Goal: Task Accomplishment & Management: Manage account settings

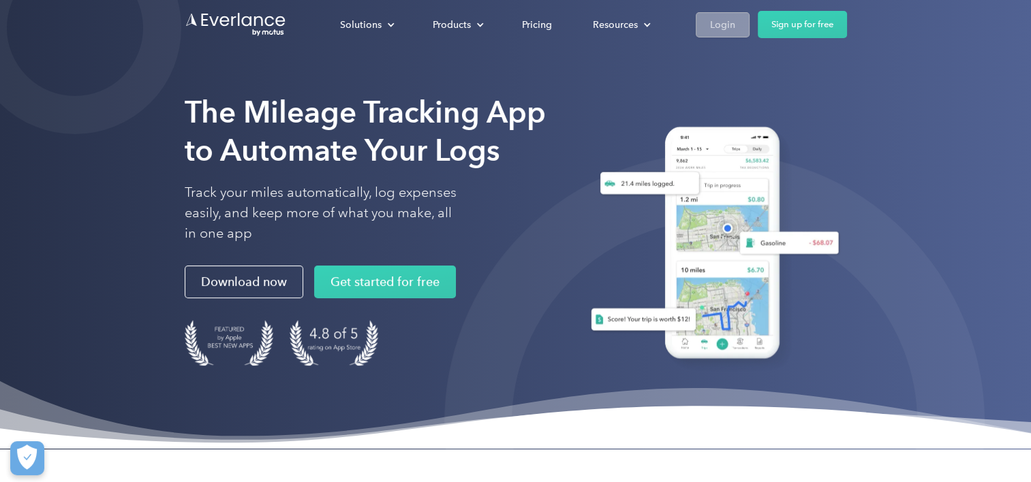
click at [718, 28] on div "Login" at bounding box center [722, 24] width 25 height 17
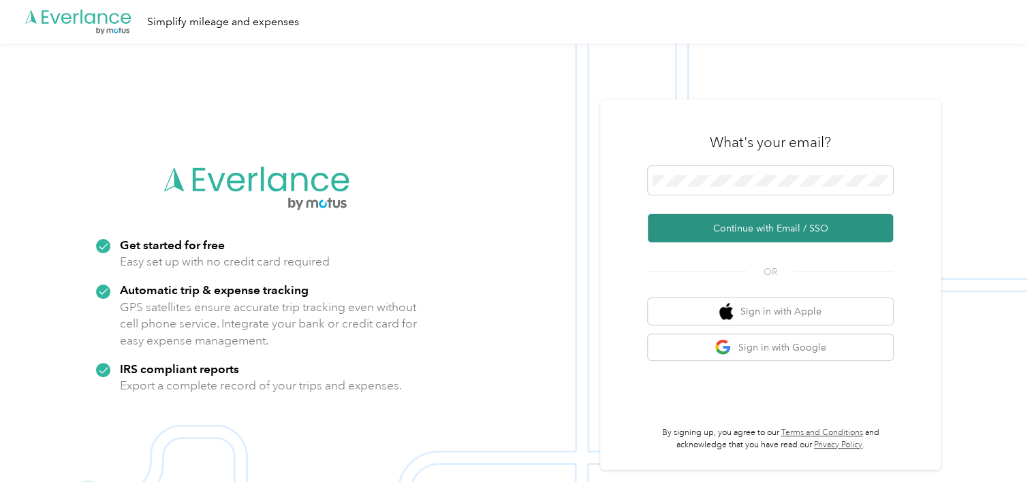
click at [724, 230] on button "Continue with Email / SSO" at bounding box center [770, 228] width 245 height 29
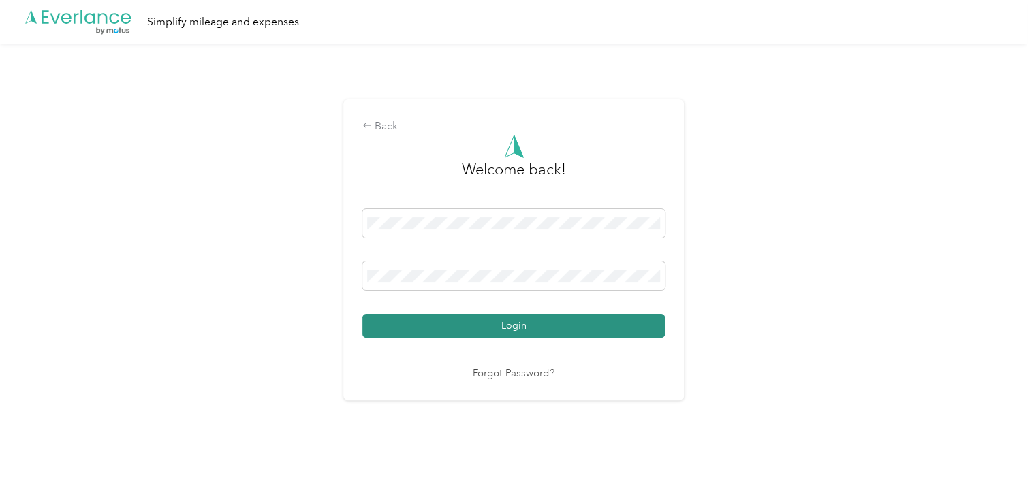
click at [525, 326] on button "Login" at bounding box center [514, 326] width 303 height 24
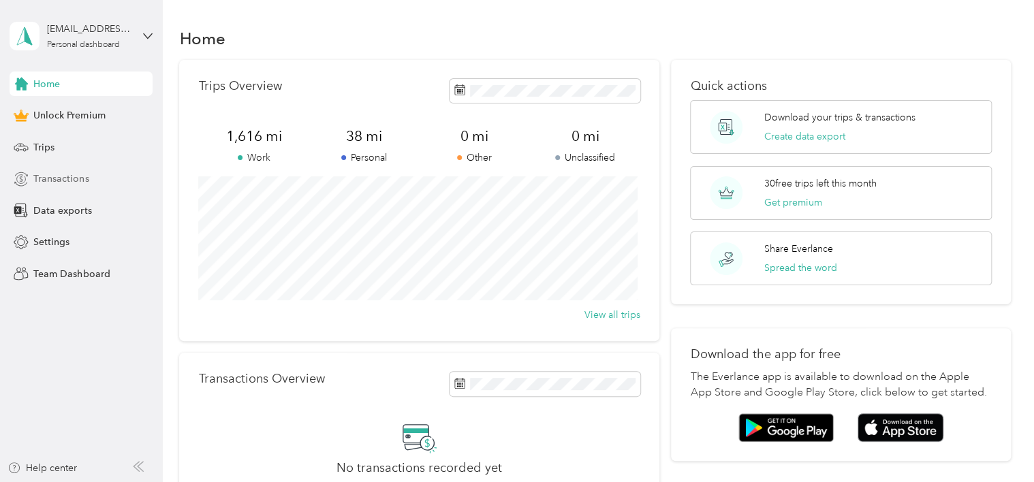
click at [65, 177] on span "Transactions" at bounding box center [60, 179] width 55 height 14
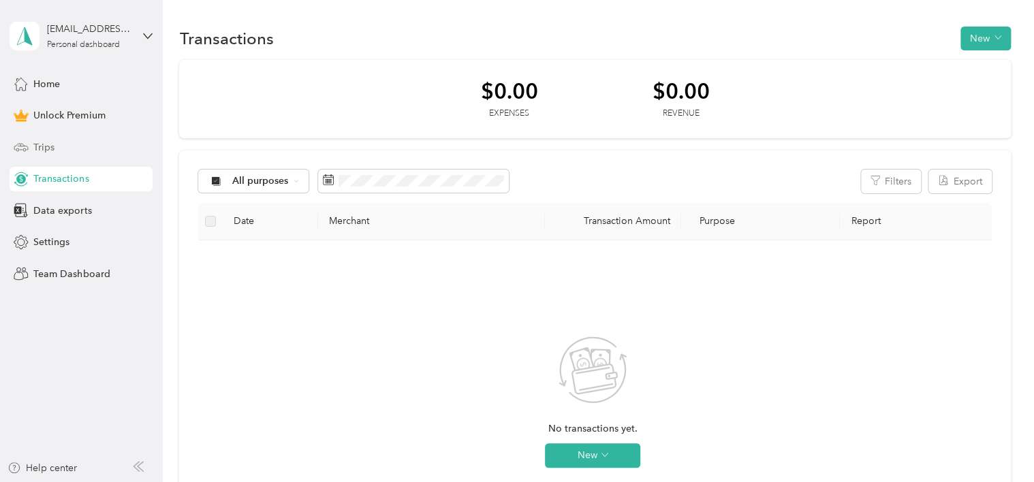
click at [54, 149] on span "Trips" at bounding box center [43, 147] width 21 height 14
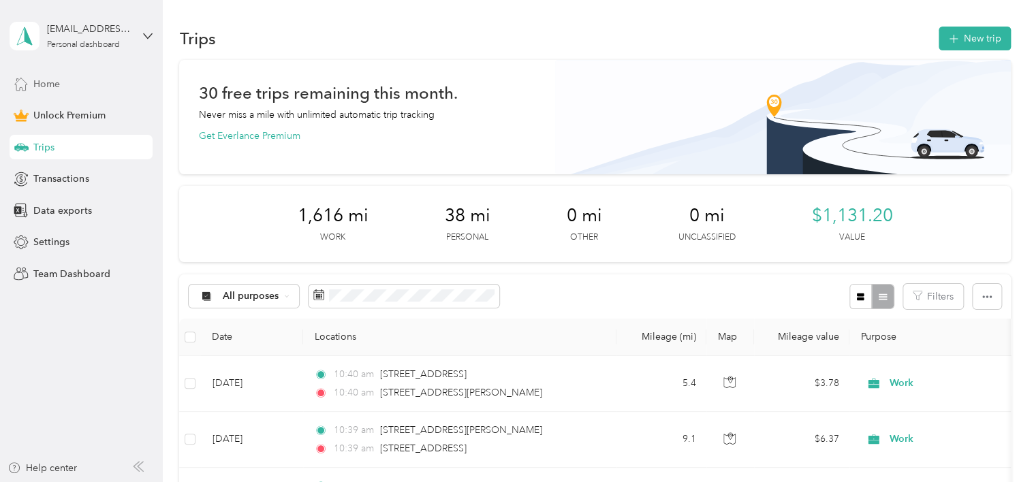
click at [40, 87] on span "Home" at bounding box center [46, 84] width 27 height 14
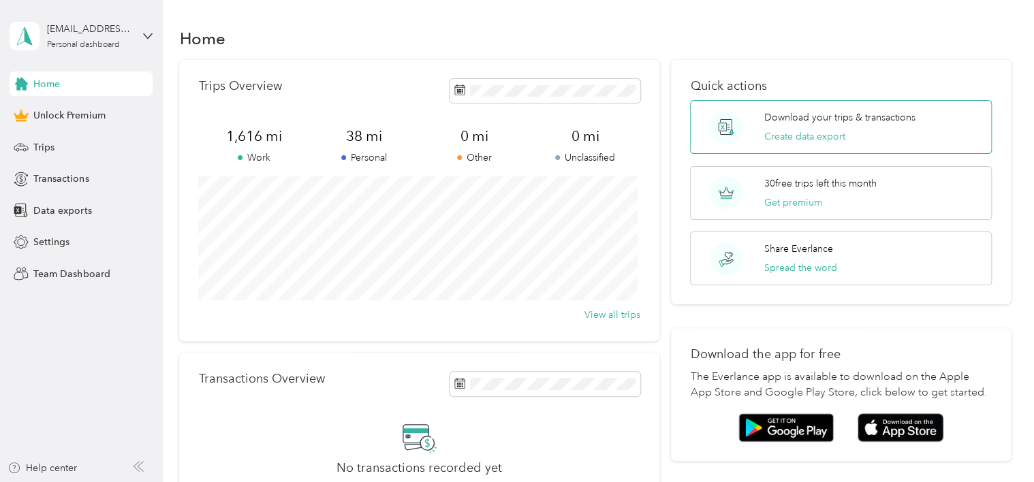
click at [829, 114] on p "Download your trips & transactions" at bounding box center [840, 117] width 151 height 14
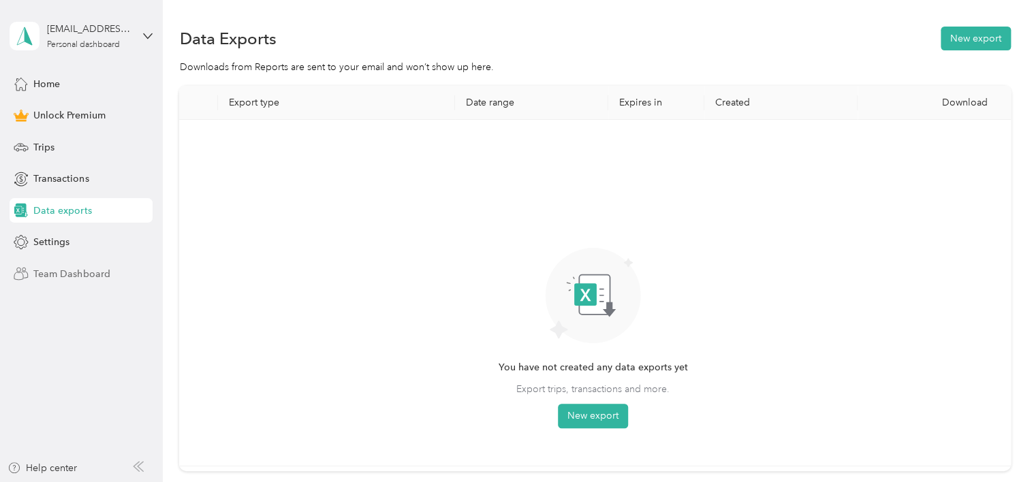
click at [73, 271] on span "Team Dashboard" at bounding box center [71, 274] width 76 height 14
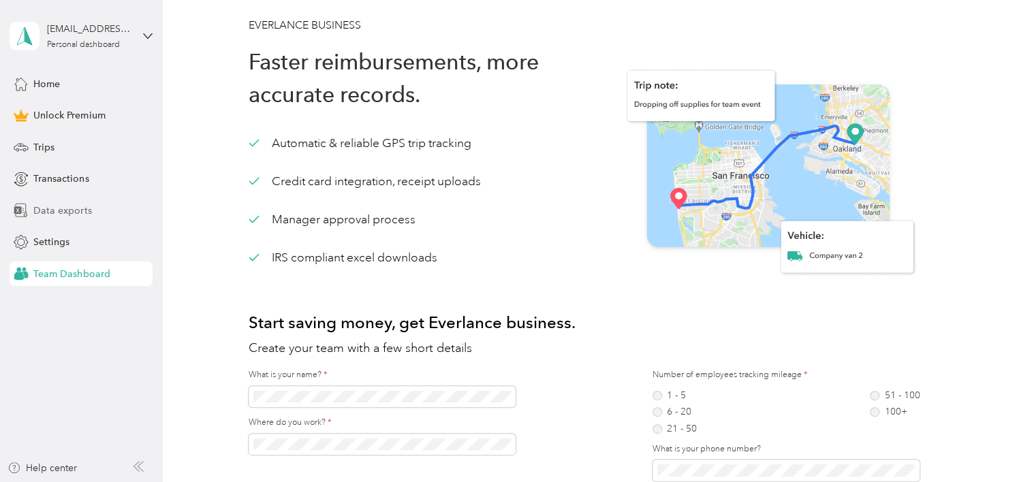
click at [55, 204] on span "Data exports" at bounding box center [62, 211] width 58 height 14
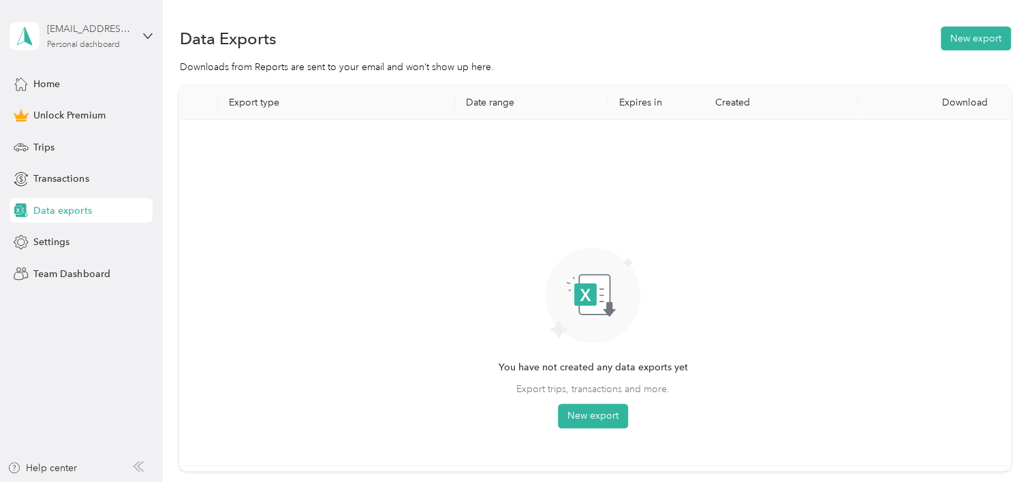
click at [74, 30] on div "[EMAIL_ADDRESS][DOMAIN_NAME]" at bounding box center [89, 29] width 85 height 14
drag, startPoint x: 107, startPoint y: 178, endPoint x: 72, endPoint y: 153, distance: 42.9
click at [108, 179] on div "Transactions" at bounding box center [81, 179] width 143 height 25
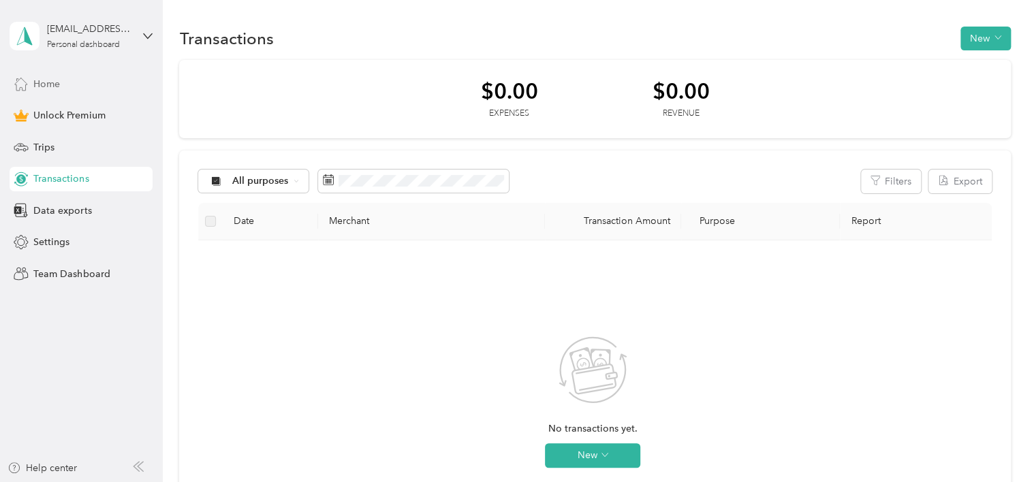
click at [55, 82] on span "Home" at bounding box center [46, 84] width 27 height 14
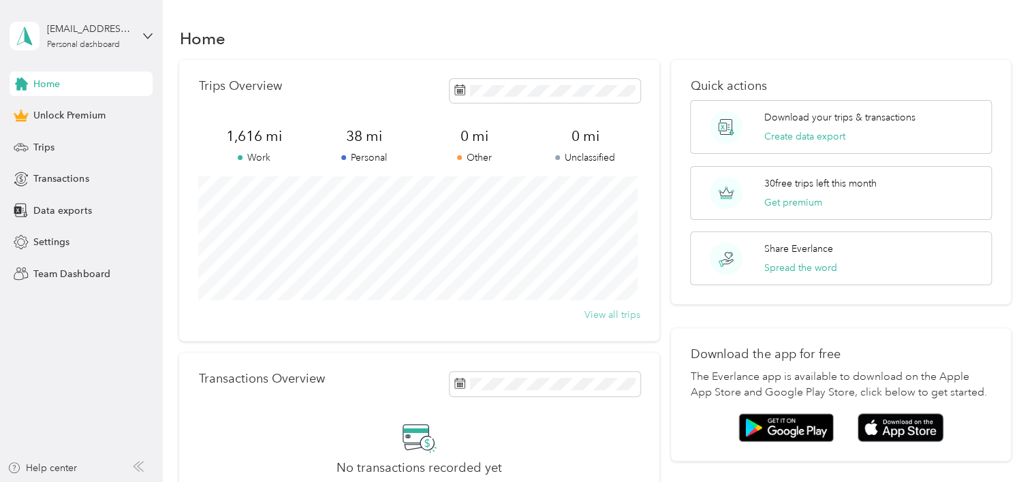
click at [605, 312] on button "View all trips" at bounding box center [613, 315] width 56 height 14
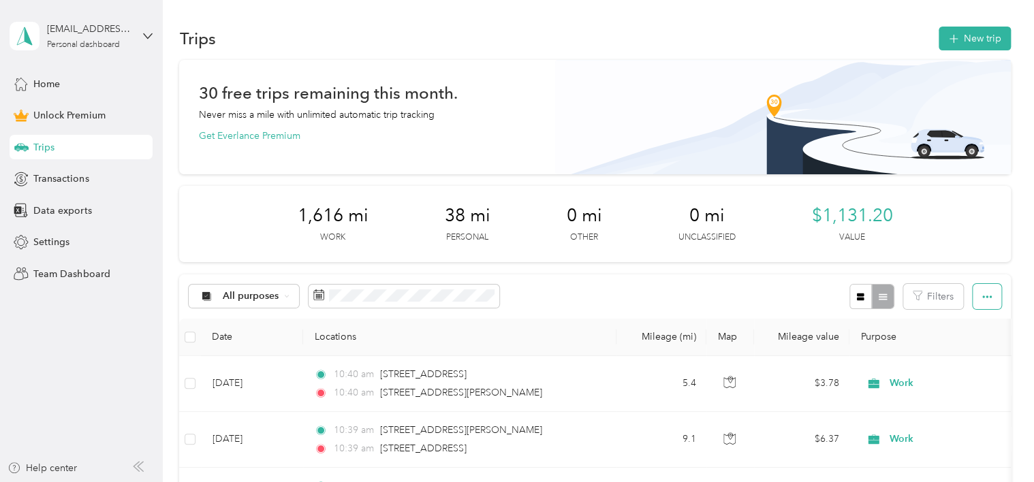
click at [983, 294] on icon "button" at bounding box center [988, 297] width 10 height 10
click at [503, 136] on div "30 free trips remaining this month. Never miss a mile with unlimited automatic …" at bounding box center [594, 114] width 793 height 57
click at [74, 145] on div "Trips" at bounding box center [81, 147] width 143 height 25
click at [267, 295] on span "All purposes" at bounding box center [251, 297] width 57 height 10
click at [261, 155] on li "Work" at bounding box center [260, 152] width 142 height 24
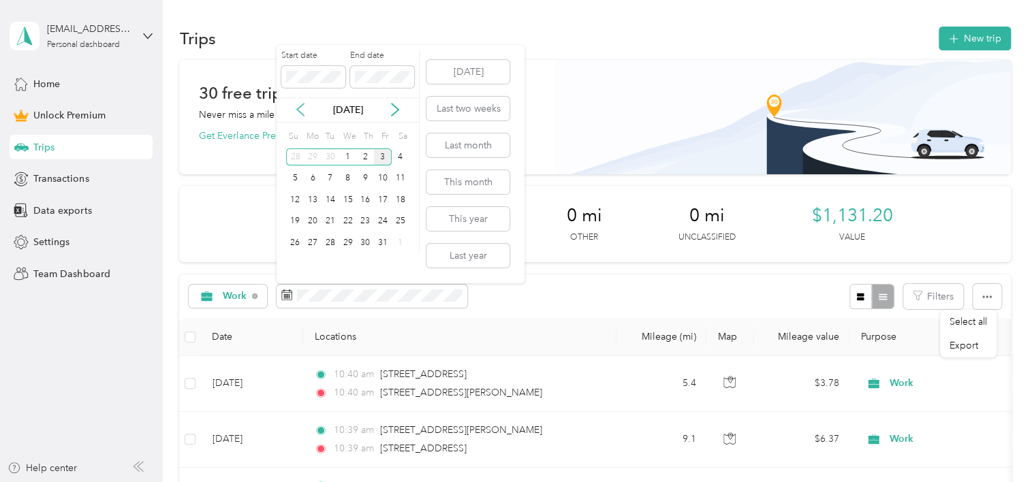
click at [305, 107] on icon at bounding box center [301, 110] width 14 height 14
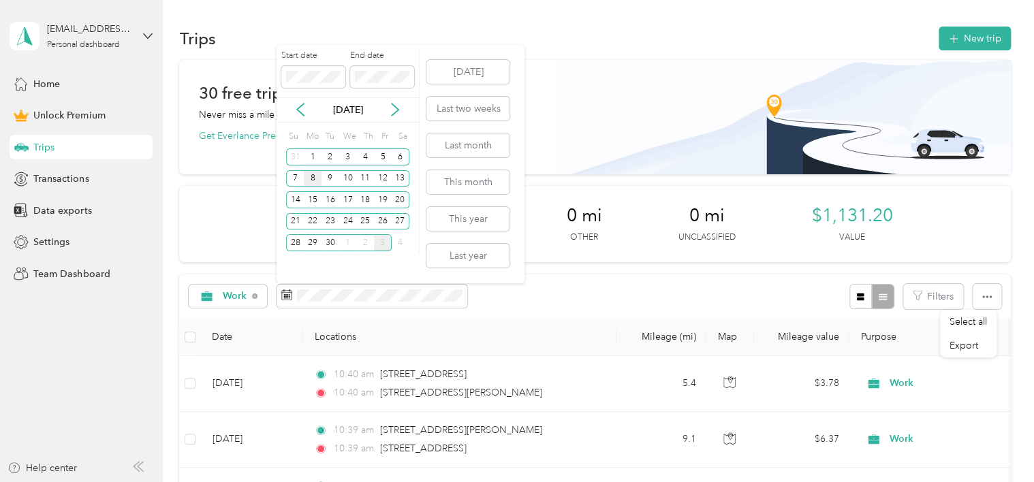
click at [309, 176] on div "8" at bounding box center [313, 178] width 18 height 17
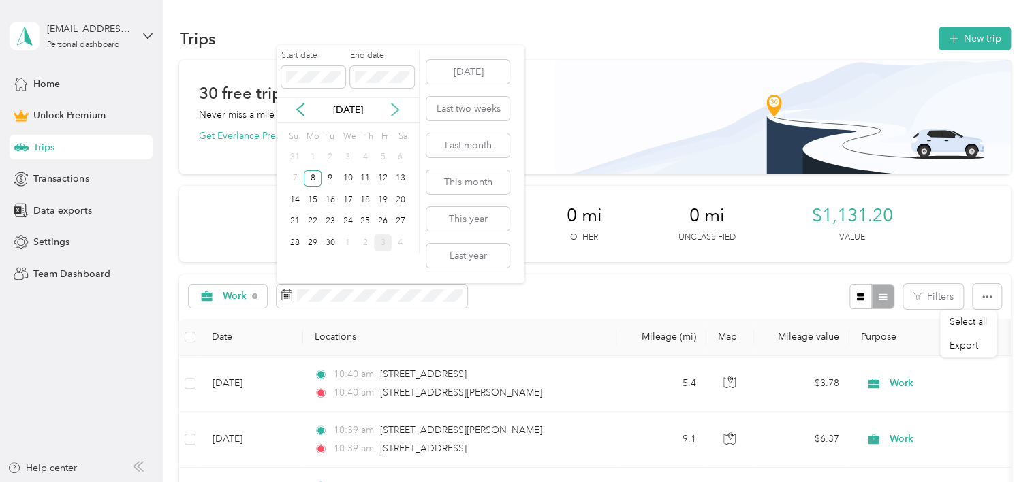
click at [400, 110] on icon at bounding box center [395, 110] width 14 height 14
click at [385, 154] on div "3" at bounding box center [383, 157] width 18 height 17
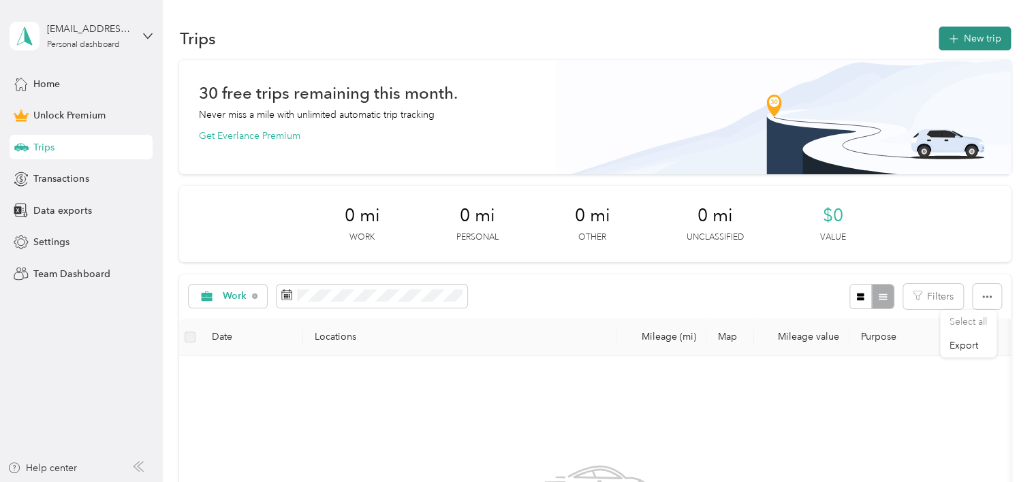
click at [985, 35] on button "New trip" at bounding box center [975, 39] width 72 height 24
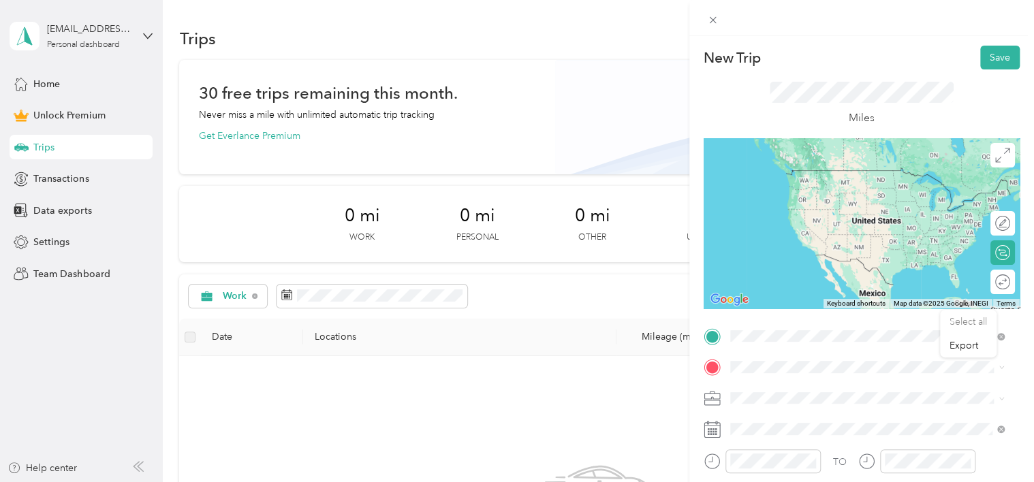
click at [816, 176] on span "[STREET_ADDRESS][PERSON_NAME][US_STATE]" at bounding box center [862, 170] width 212 height 12
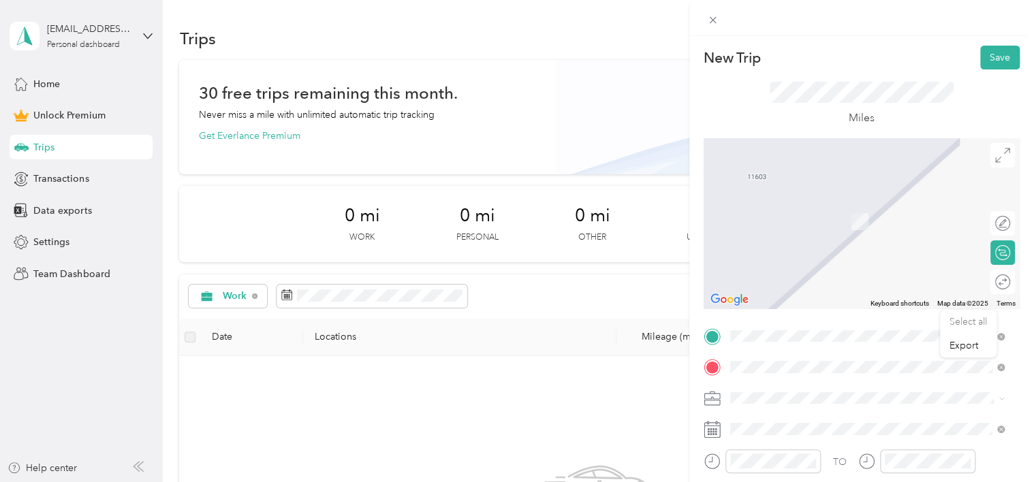
click at [864, 204] on span "9204 Old Newtown Road Philadelphia, Pennsylvania 19115, United States" at bounding box center [824, 202] width 136 height 12
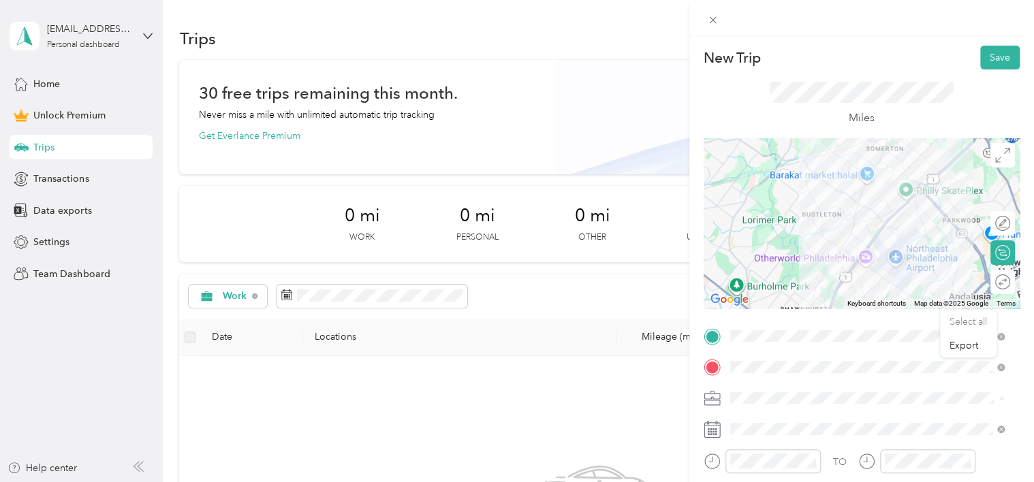
click at [763, 206] on div "Work" at bounding box center [867, 207] width 265 height 14
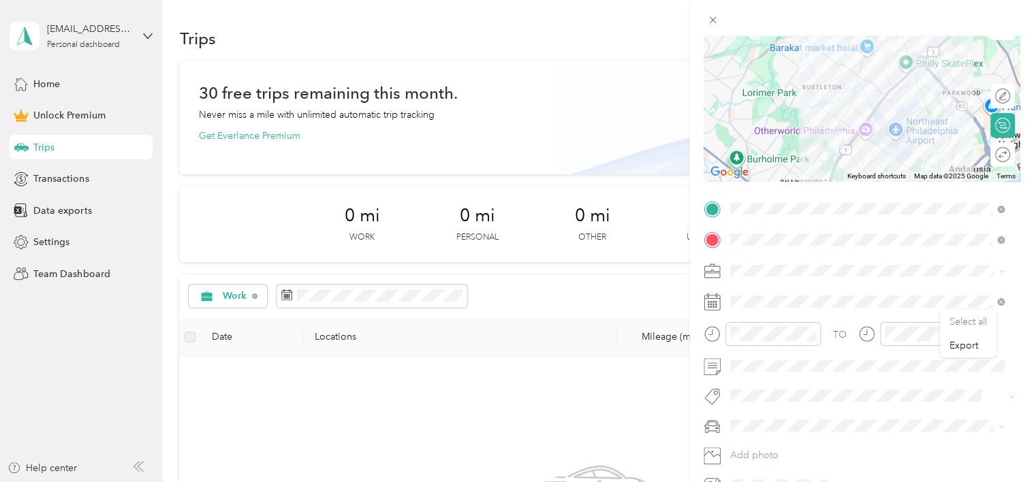
scroll to position [136, 0]
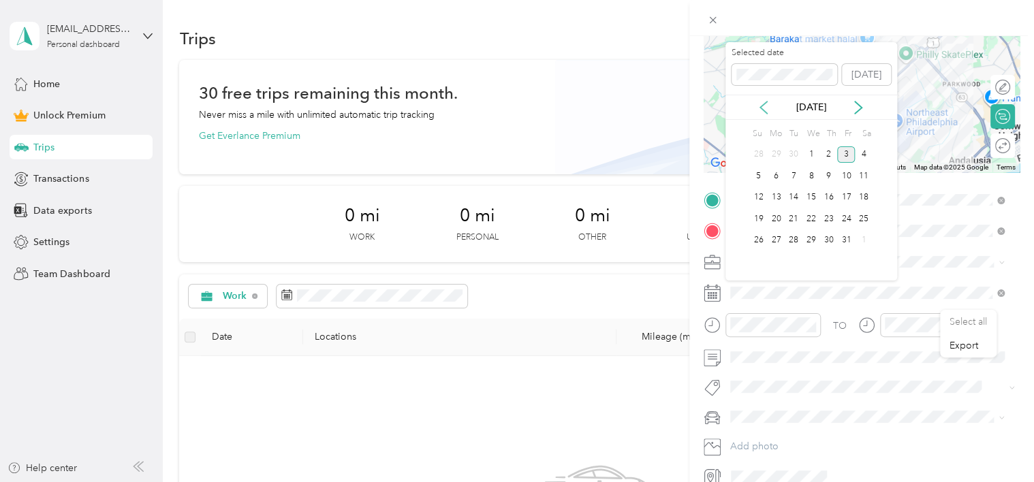
click at [764, 106] on icon at bounding box center [764, 108] width 14 height 14
click at [827, 175] on div "11" at bounding box center [829, 176] width 18 height 17
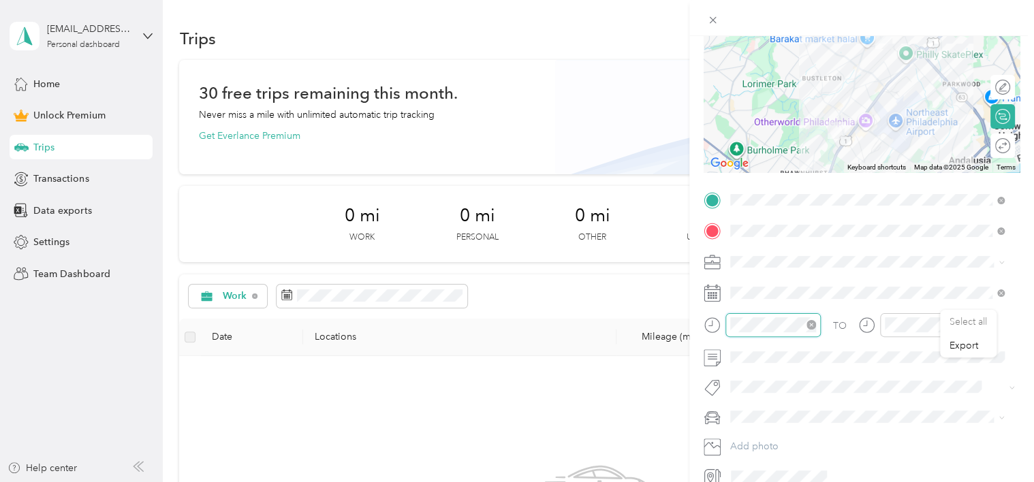
scroll to position [38, 0]
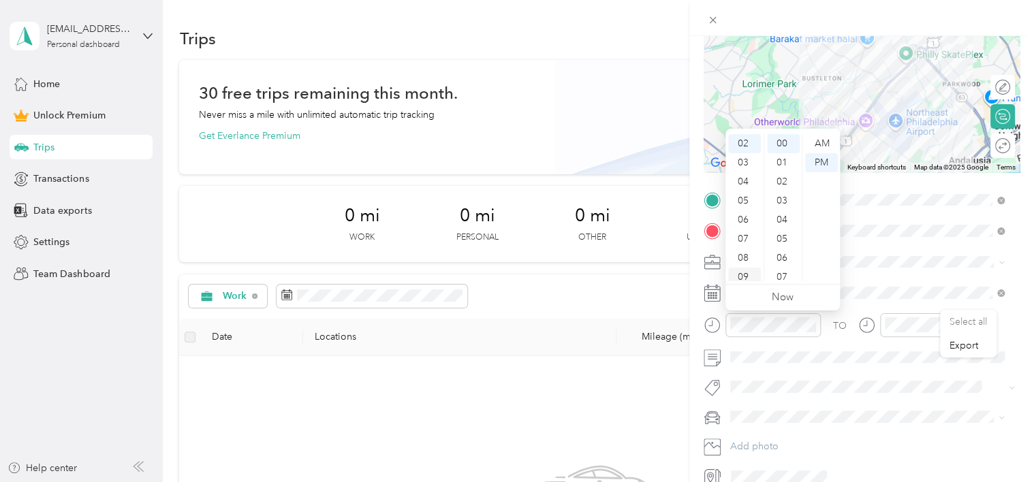
click at [747, 278] on div "09" at bounding box center [744, 277] width 33 height 19
click at [784, 136] on div "00" at bounding box center [783, 143] width 33 height 19
click at [824, 142] on div "AM" at bounding box center [821, 143] width 33 height 19
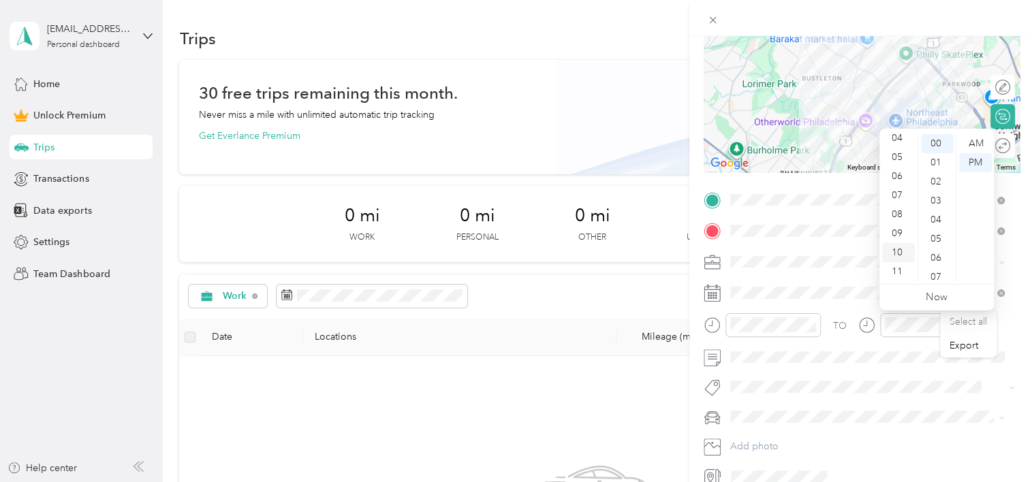
click at [899, 249] on div "10" at bounding box center [898, 252] width 33 height 19
drag, startPoint x: 936, startPoint y: 139, endPoint x: 960, endPoint y: 142, distance: 24.8
click at [935, 138] on div "00" at bounding box center [937, 143] width 33 height 19
click at [979, 142] on div "AM" at bounding box center [975, 143] width 33 height 19
click at [885, 442] on button "Add photo" at bounding box center [873, 446] width 294 height 19
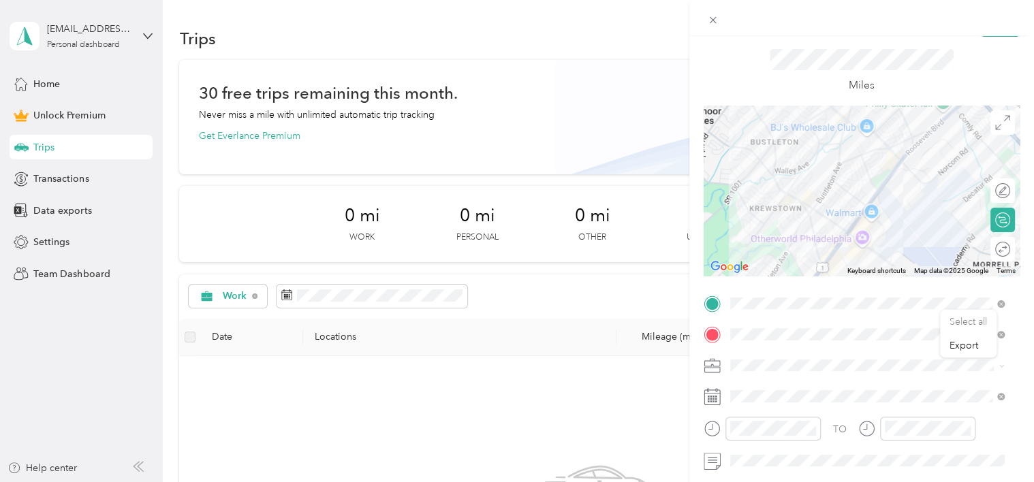
scroll to position [0, 0]
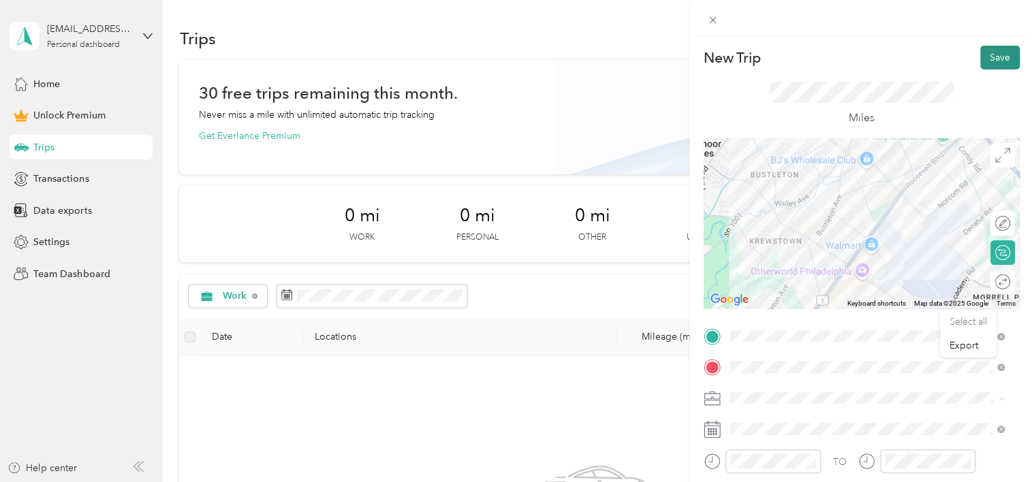
click at [995, 51] on button "Save" at bounding box center [1001, 58] width 40 height 24
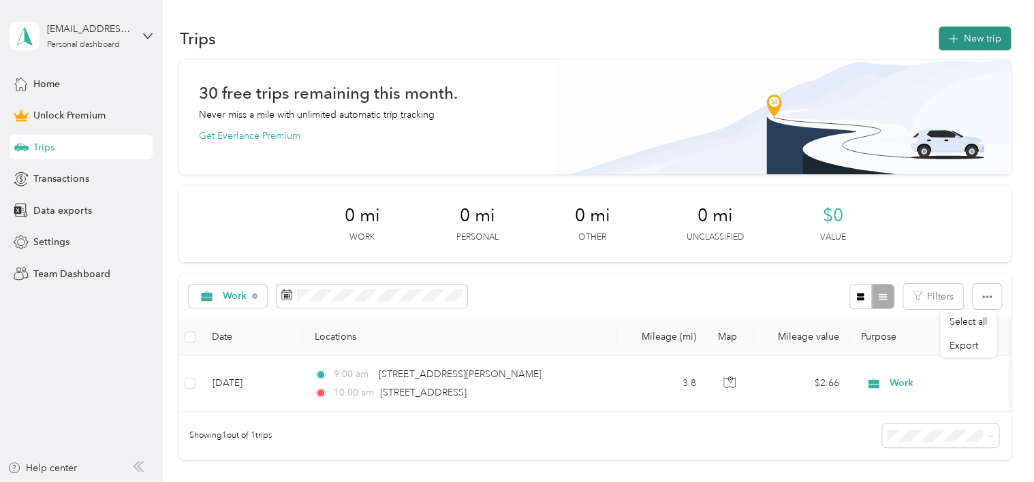
click at [971, 33] on button "New trip" at bounding box center [975, 39] width 72 height 24
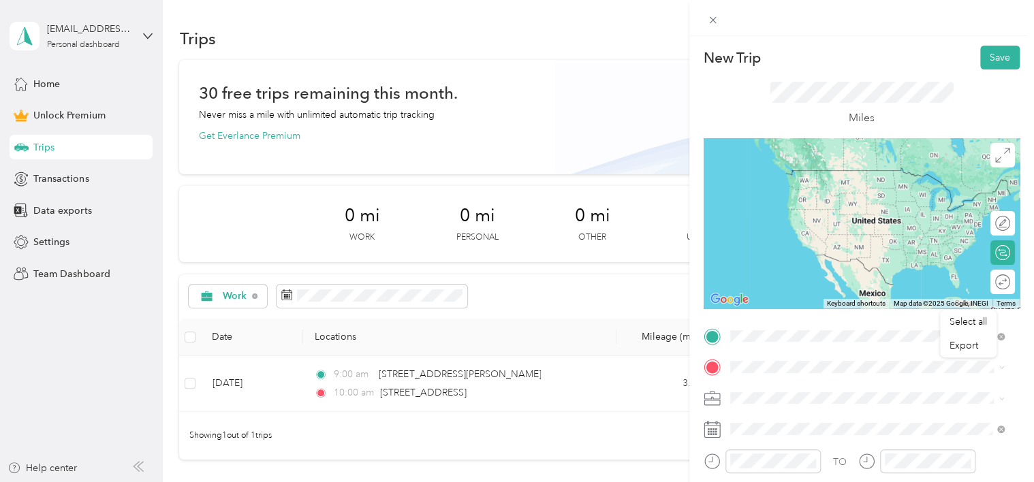
click at [825, 189] on span "9204 Old Newtown Road Philadelphia, Pennsylvania 19115, United States" at bounding box center [824, 185] width 136 height 12
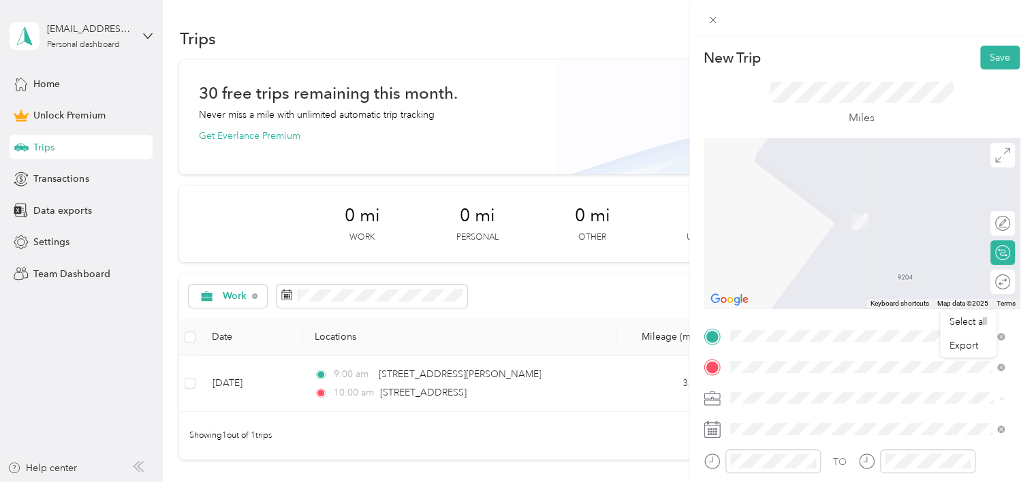
click at [814, 204] on span "[STREET_ADDRESS][PERSON_NAME][US_STATE]" at bounding box center [862, 202] width 212 height 12
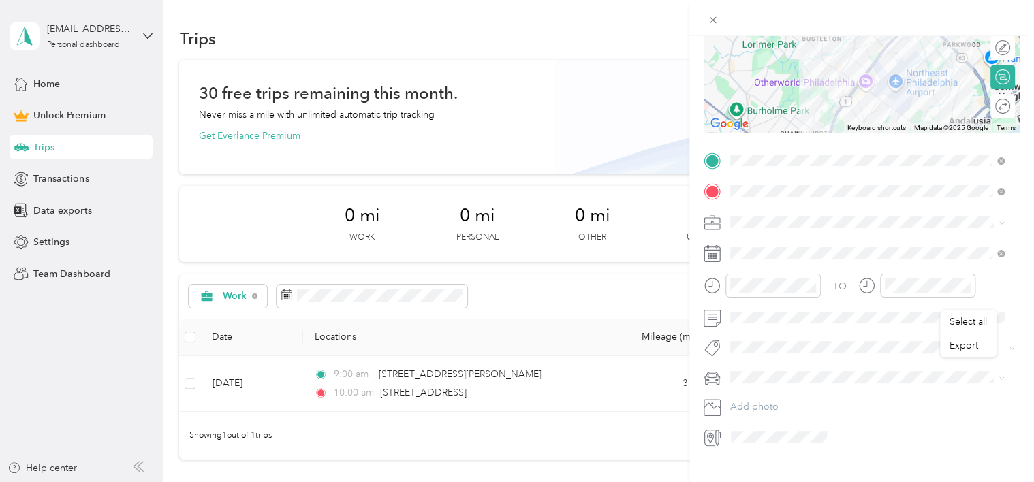
scroll to position [201, 0]
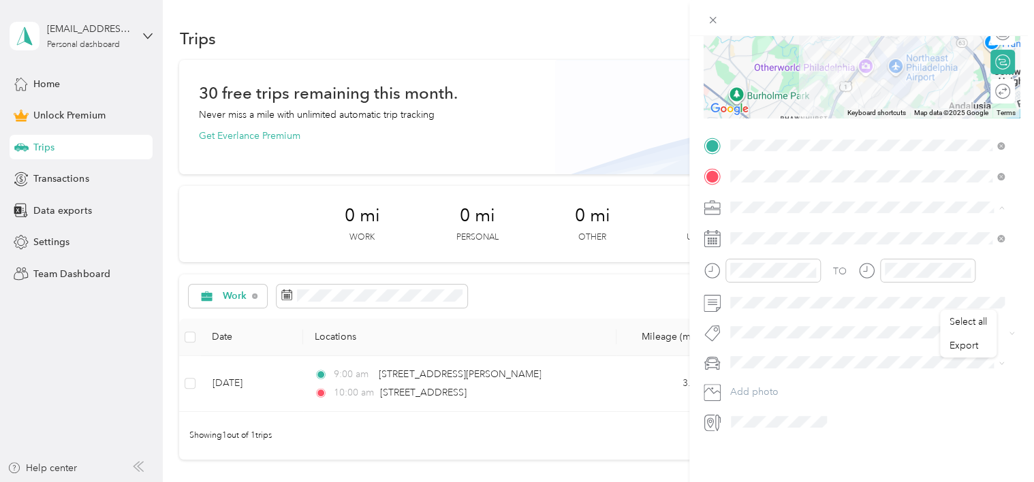
click at [752, 223] on div "Work" at bounding box center [867, 221] width 265 height 14
click at [758, 305] on icon at bounding box center [764, 305] width 14 height 14
click at [829, 373] on div "11" at bounding box center [829, 374] width 18 height 17
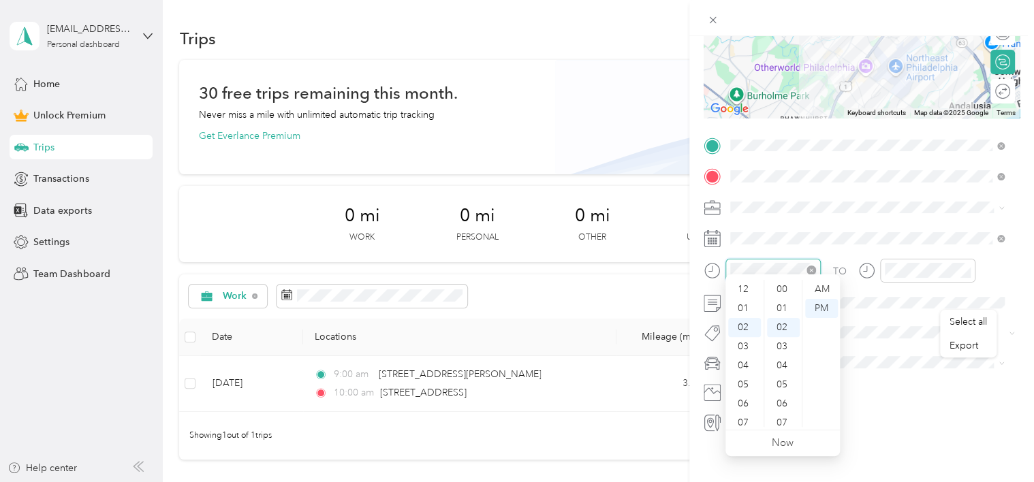
scroll to position [38, 0]
click at [823, 286] on div "AM" at bounding box center [821, 289] width 33 height 19
click at [747, 397] on div "10" at bounding box center [744, 398] width 33 height 19
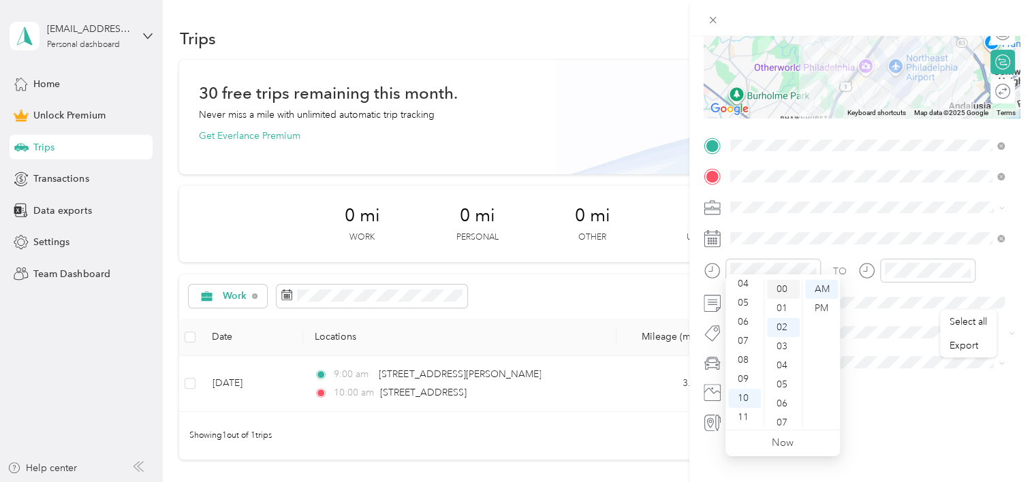
click at [786, 286] on div "00" at bounding box center [783, 289] width 33 height 19
click at [827, 288] on div "AM" at bounding box center [821, 289] width 33 height 19
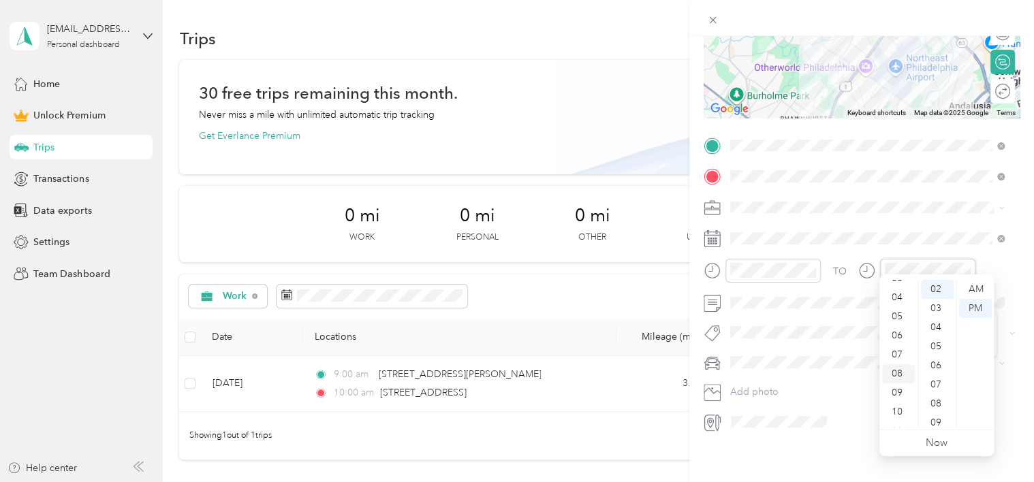
scroll to position [82, 0]
click at [898, 393] on div "10" at bounding box center [898, 398] width 33 height 19
click at [937, 412] on div "30" at bounding box center [937, 414] width 33 height 19
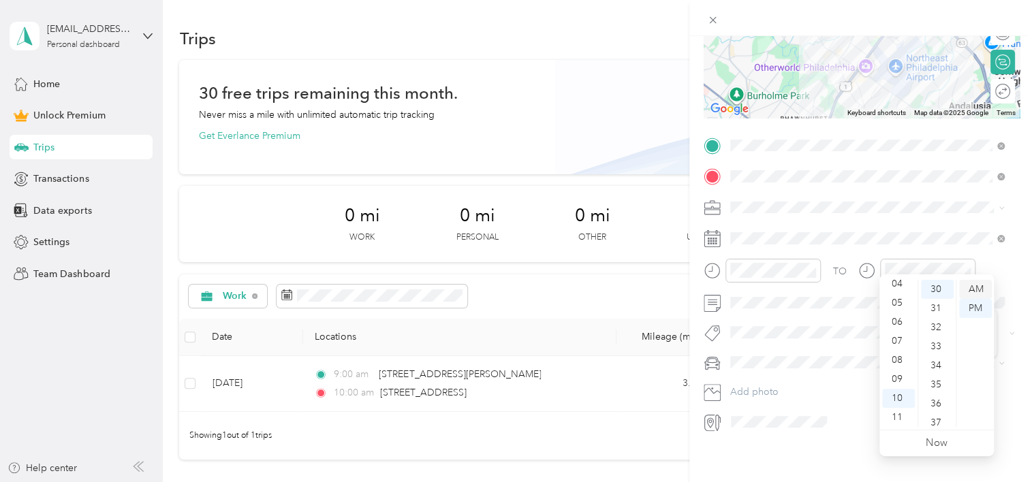
click at [971, 283] on div "AM" at bounding box center [975, 289] width 33 height 19
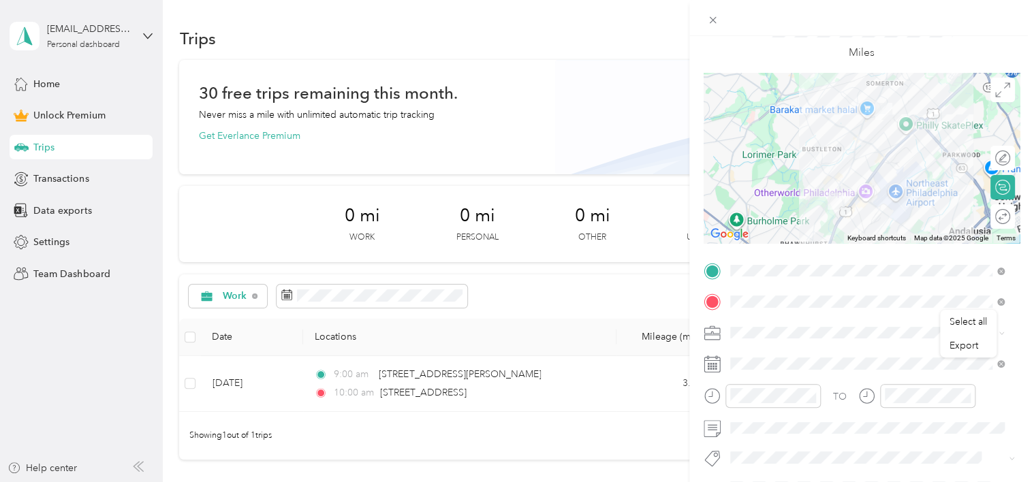
scroll to position [46, 0]
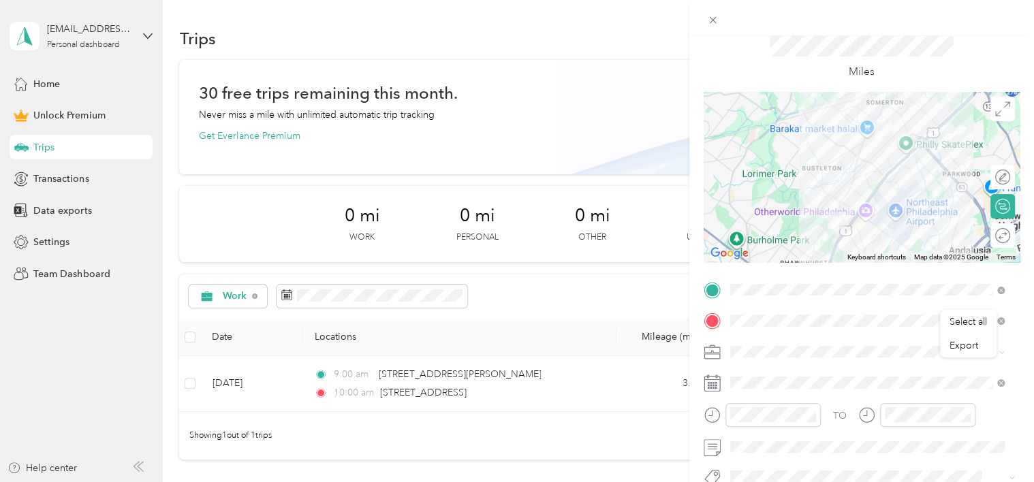
click at [1015, 139] on form "New Trip Save This trip cannot be edited because it is either under review, app…" at bounding box center [862, 288] width 345 height 578
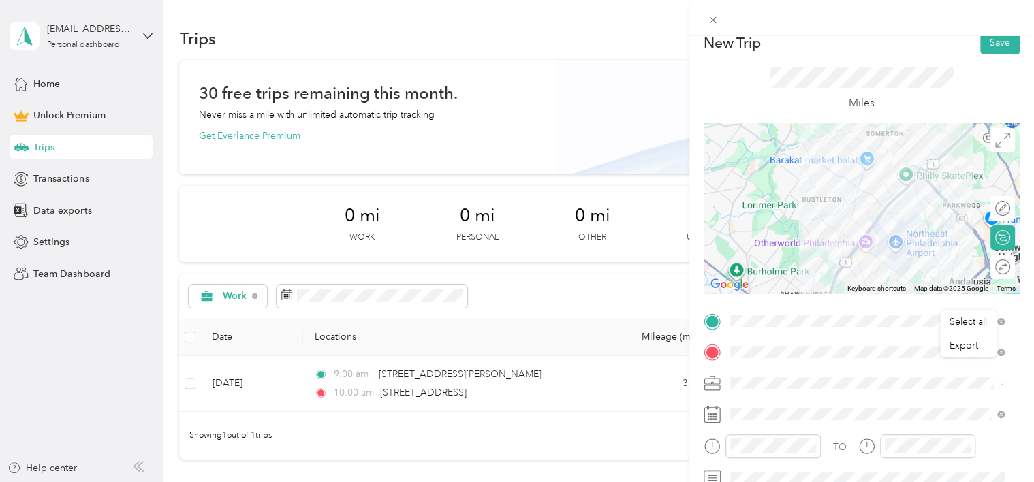
scroll to position [0, 0]
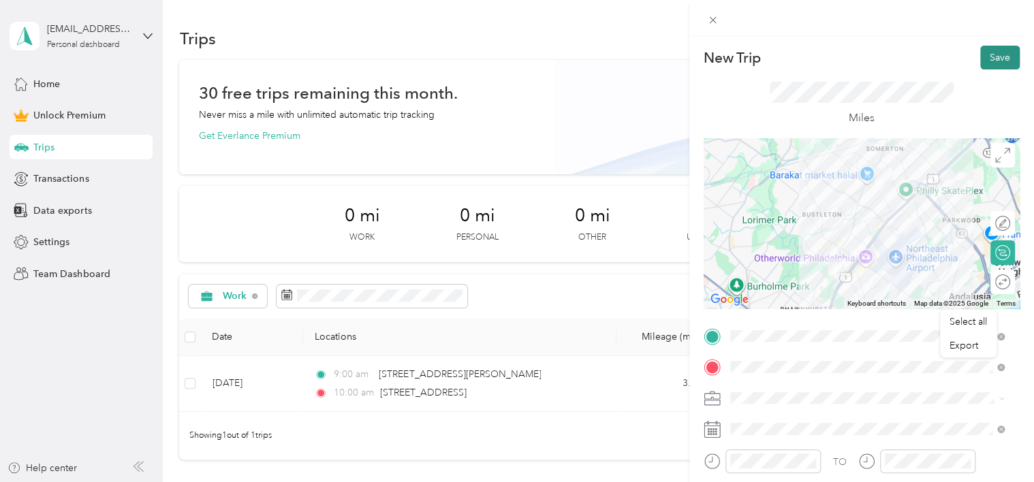
click at [989, 59] on button "Save" at bounding box center [1001, 58] width 40 height 24
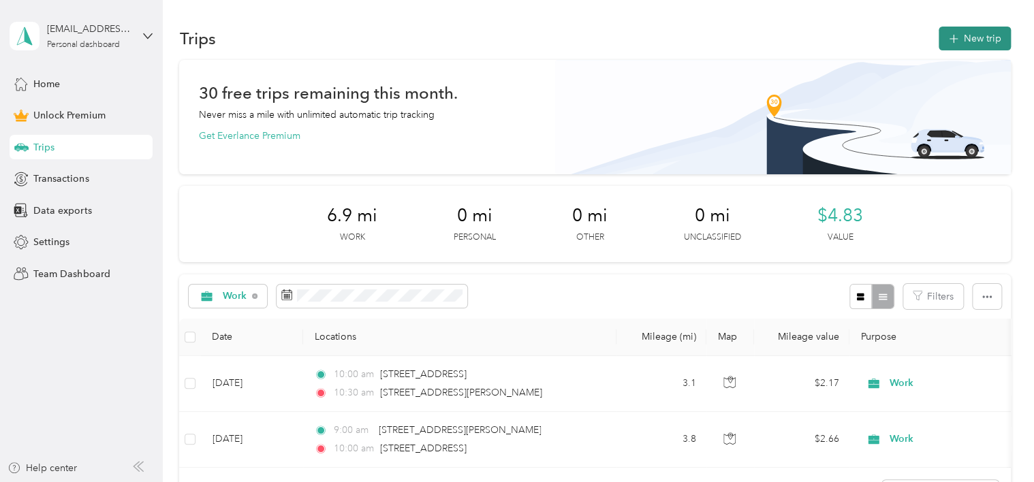
click at [978, 32] on button "New trip" at bounding box center [975, 39] width 72 height 24
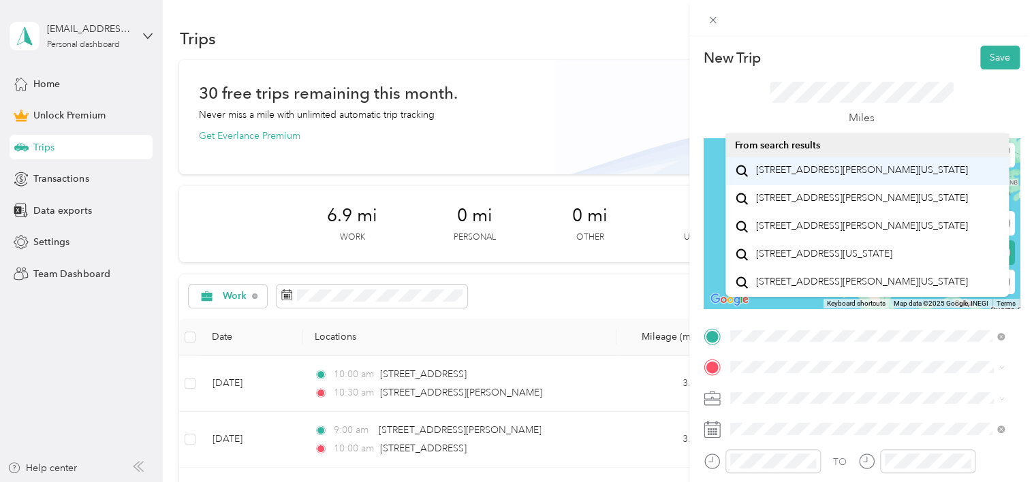
click at [820, 176] on span "[STREET_ADDRESS][PERSON_NAME][US_STATE]" at bounding box center [862, 170] width 212 height 12
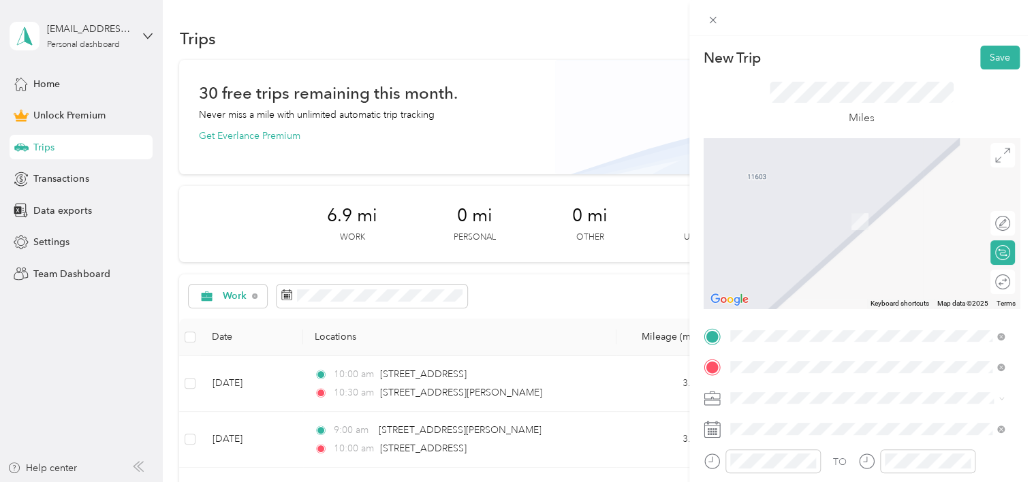
click at [807, 208] on span "[STREET_ADDRESS][US_STATE]" at bounding box center [824, 202] width 136 height 12
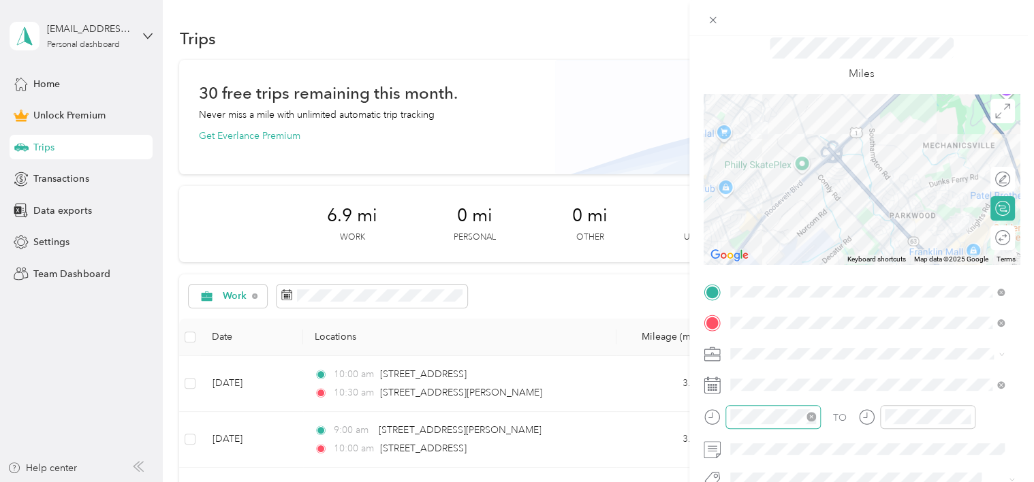
scroll to position [68, 0]
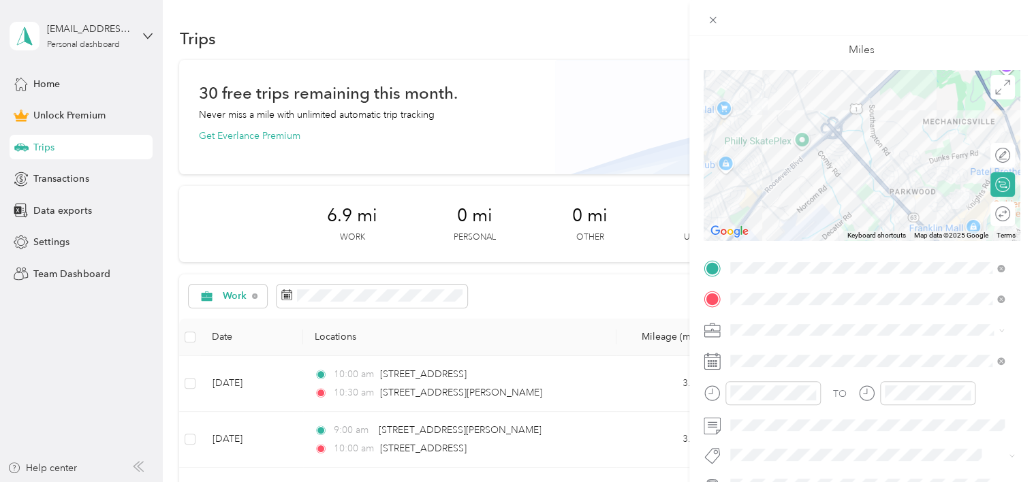
click at [775, 138] on div "Work" at bounding box center [867, 138] width 265 height 14
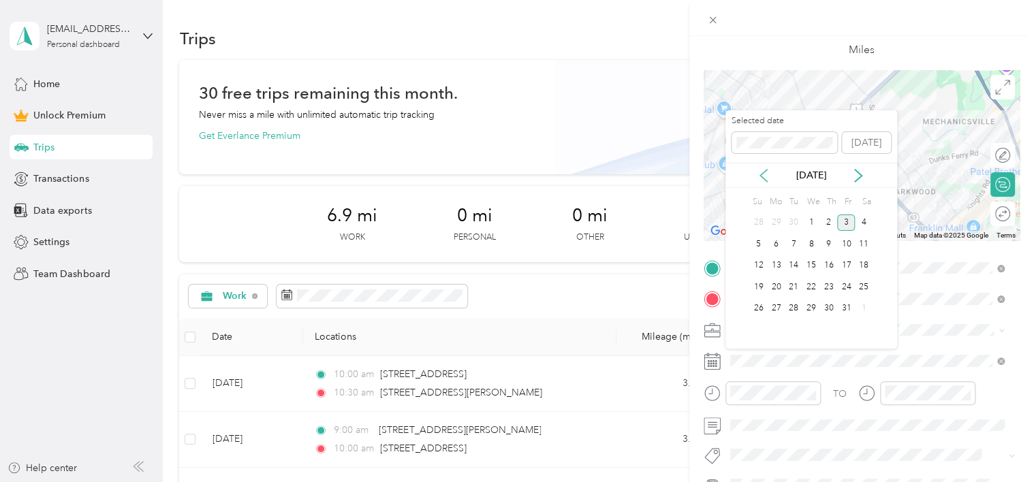
click at [762, 172] on icon at bounding box center [764, 176] width 14 height 14
click at [831, 240] on div "11" at bounding box center [829, 244] width 18 height 17
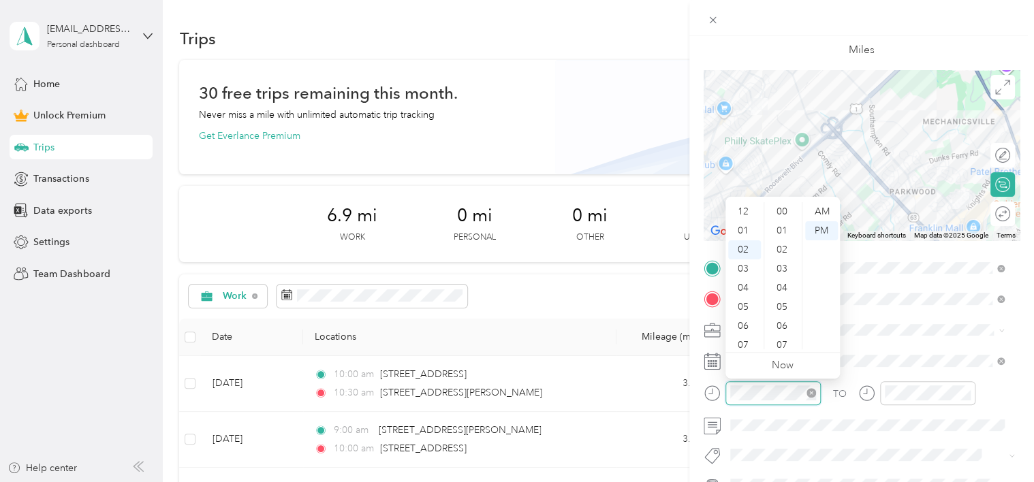
scroll to position [458, 0]
click at [785, 322] on div "30" at bounding box center [783, 326] width 33 height 19
click at [825, 230] on div "PM" at bounding box center [821, 230] width 33 height 19
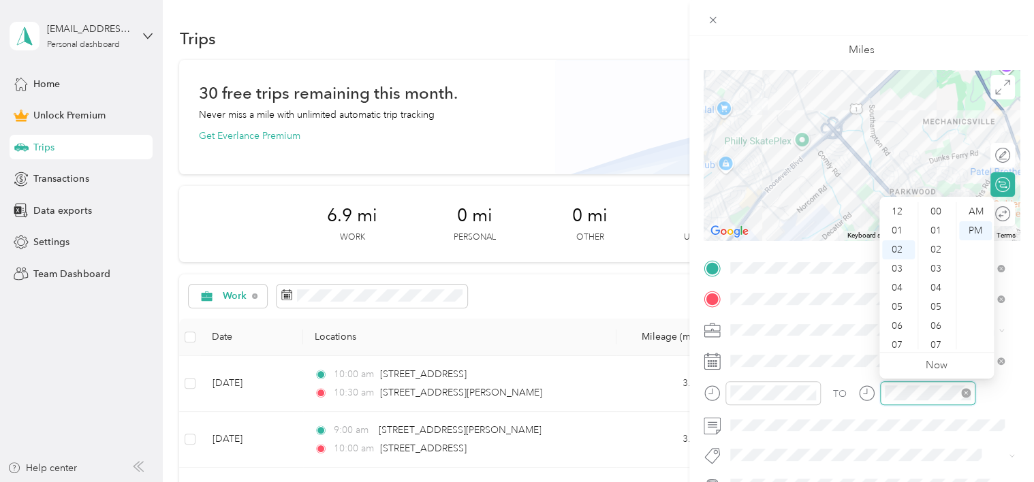
scroll to position [458, 0]
click at [894, 230] on div "03" at bounding box center [898, 230] width 33 height 19
click at [932, 317] on div "30" at bounding box center [937, 326] width 33 height 19
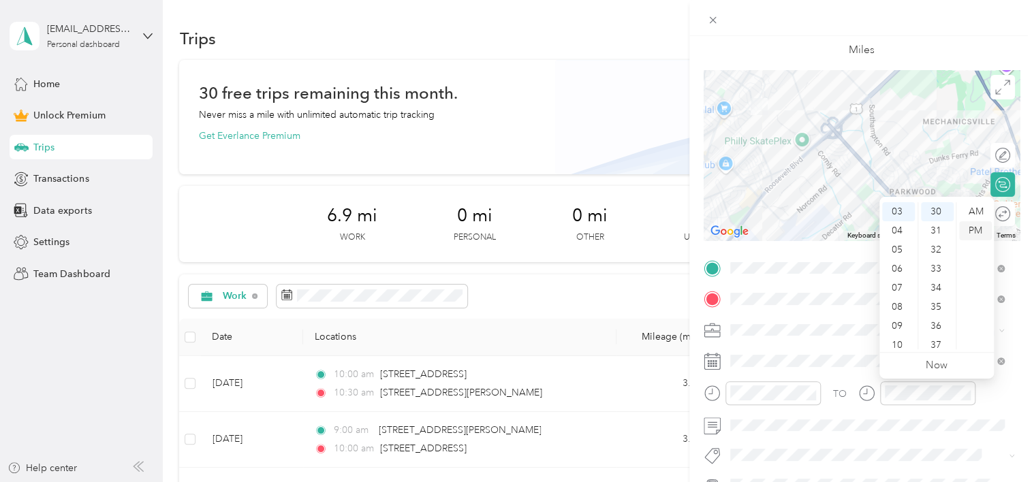
click at [979, 227] on div "PM" at bounding box center [975, 230] width 33 height 19
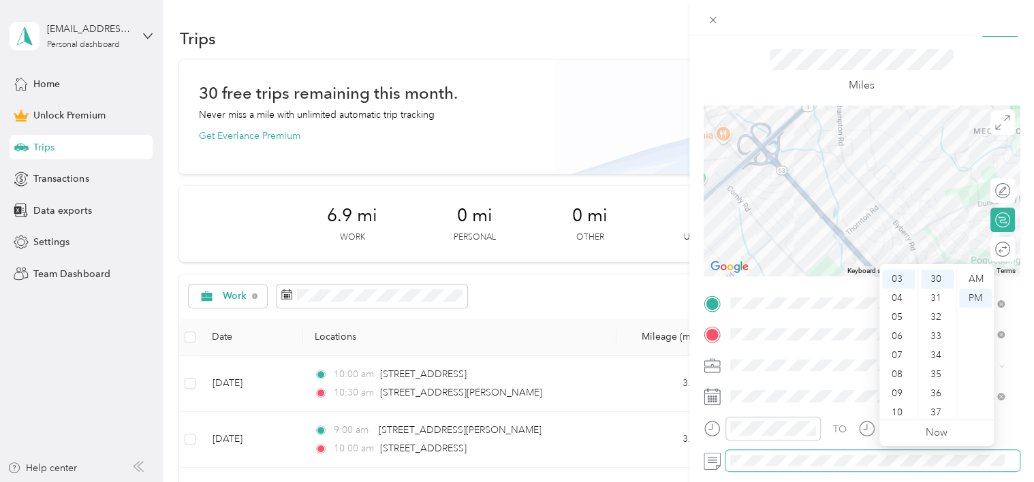
scroll to position [0, 0]
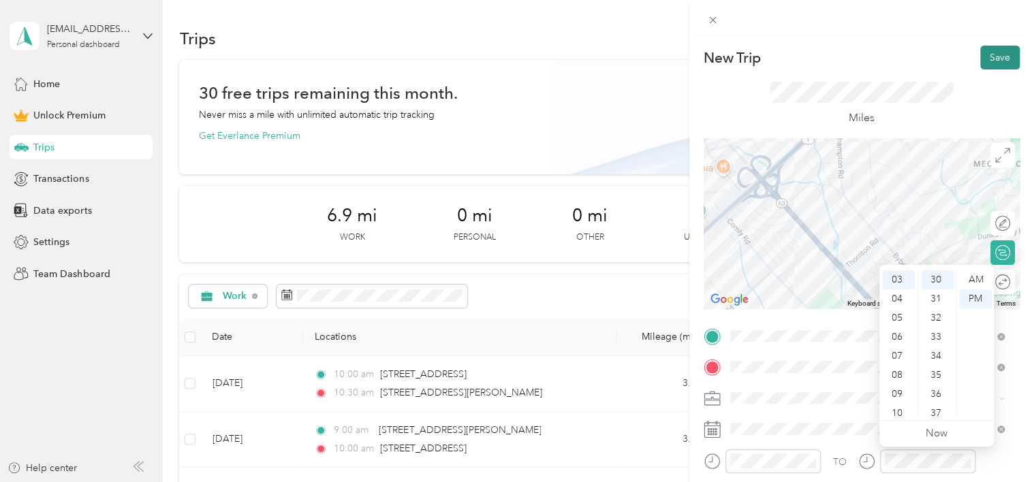
click at [990, 55] on button "Save" at bounding box center [1001, 58] width 40 height 24
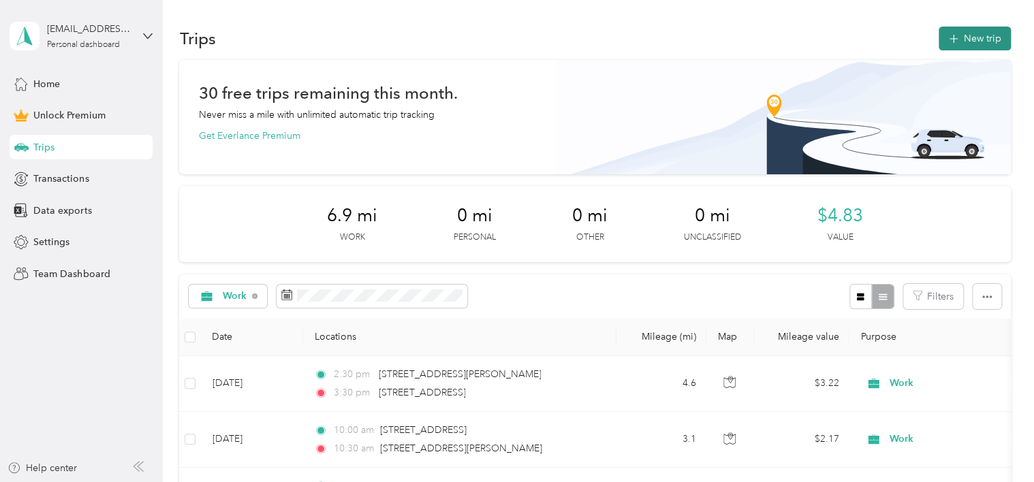
click at [965, 35] on button "New trip" at bounding box center [975, 39] width 72 height 24
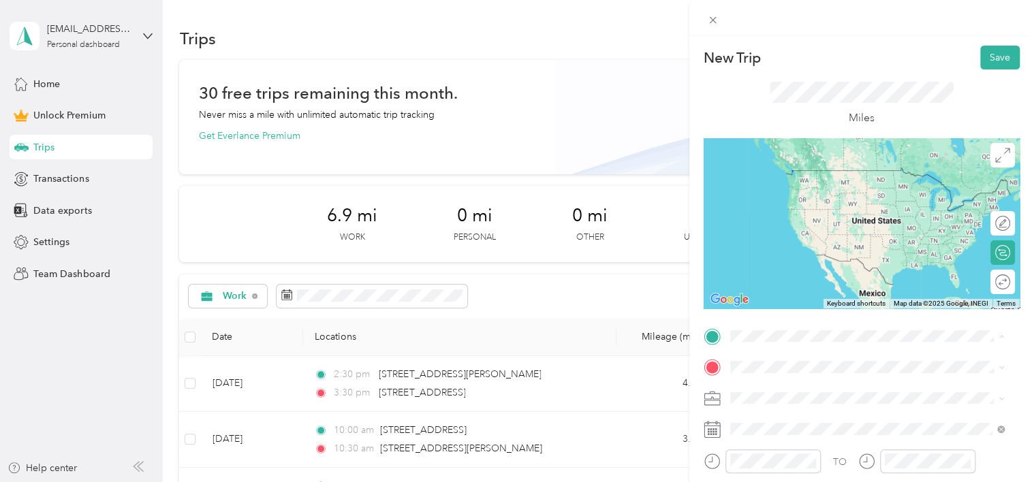
click at [818, 169] on span "[STREET_ADDRESS][US_STATE]" at bounding box center [824, 170] width 136 height 12
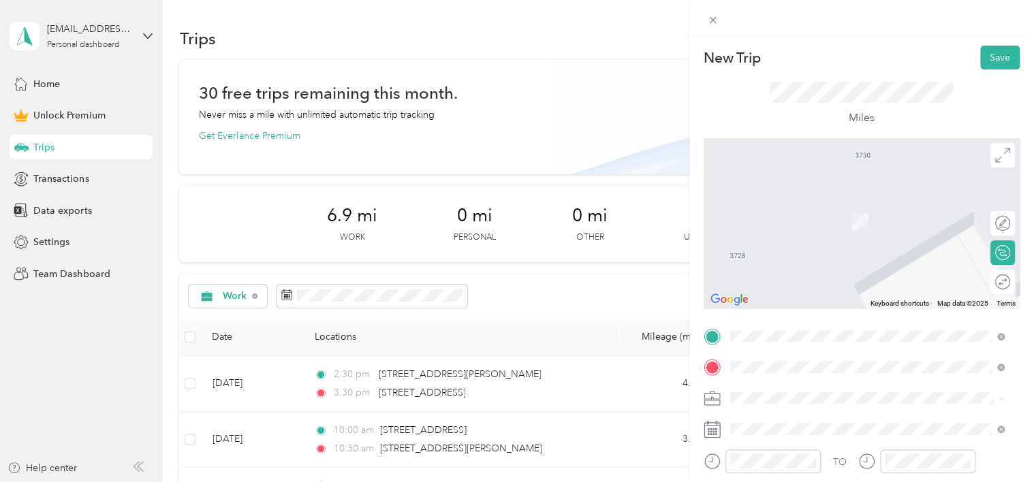
click at [818, 202] on span "[STREET_ADDRESS][PERSON_NAME][US_STATE]" at bounding box center [862, 202] width 212 height 12
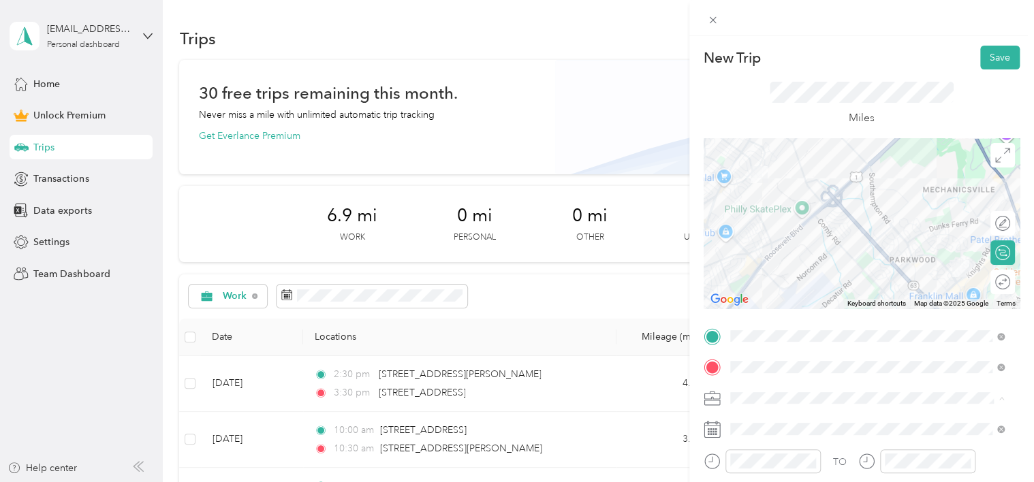
click at [750, 210] on li "Work" at bounding box center [868, 208] width 284 height 24
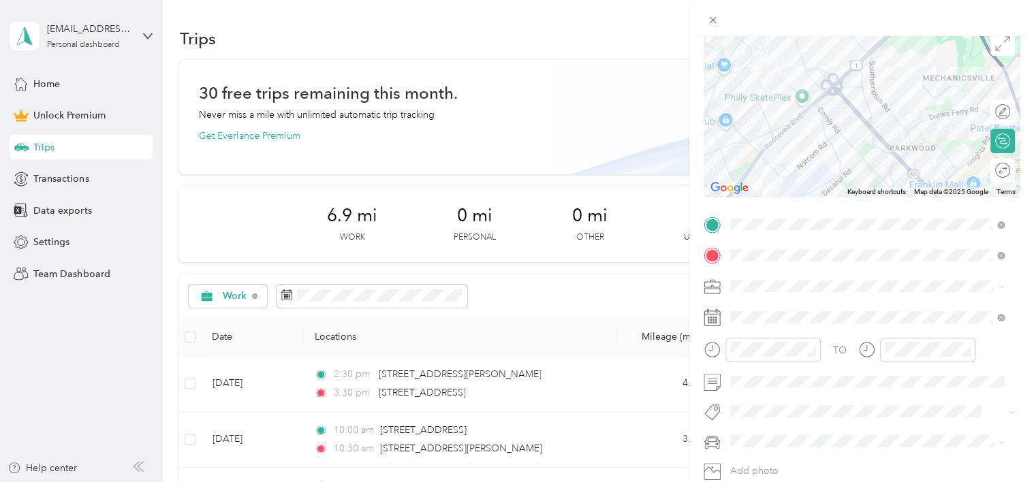
scroll to position [136, 0]
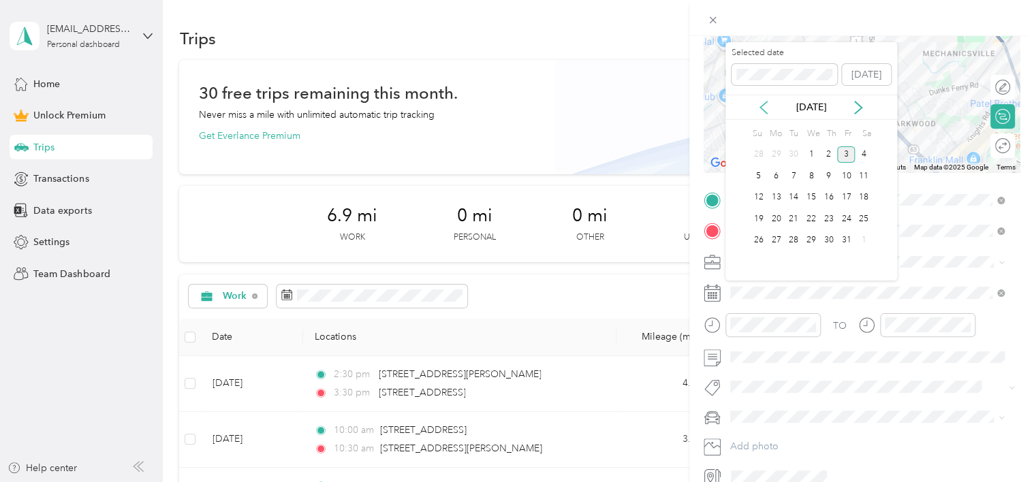
click at [760, 104] on icon at bounding box center [764, 108] width 14 height 14
click at [829, 174] on div "11" at bounding box center [829, 176] width 18 height 17
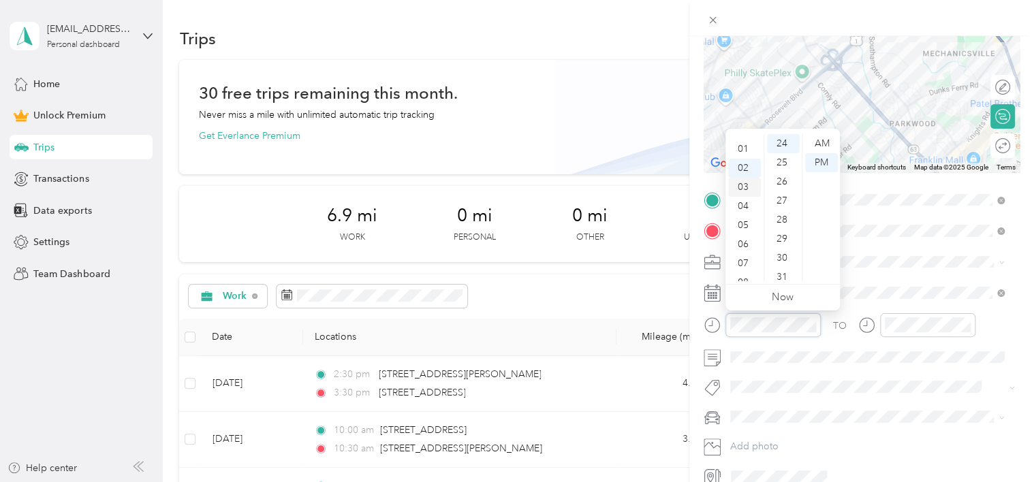
scroll to position [0, 0]
click at [745, 200] on div "03" at bounding box center [744, 200] width 33 height 19
click at [785, 259] on div "30" at bounding box center [783, 258] width 33 height 19
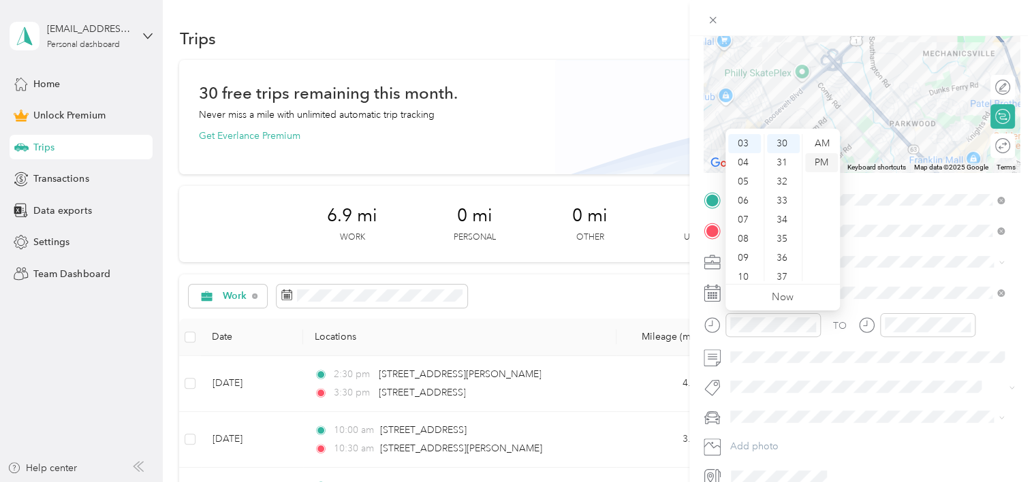
click at [826, 164] on div "PM" at bounding box center [821, 162] width 33 height 19
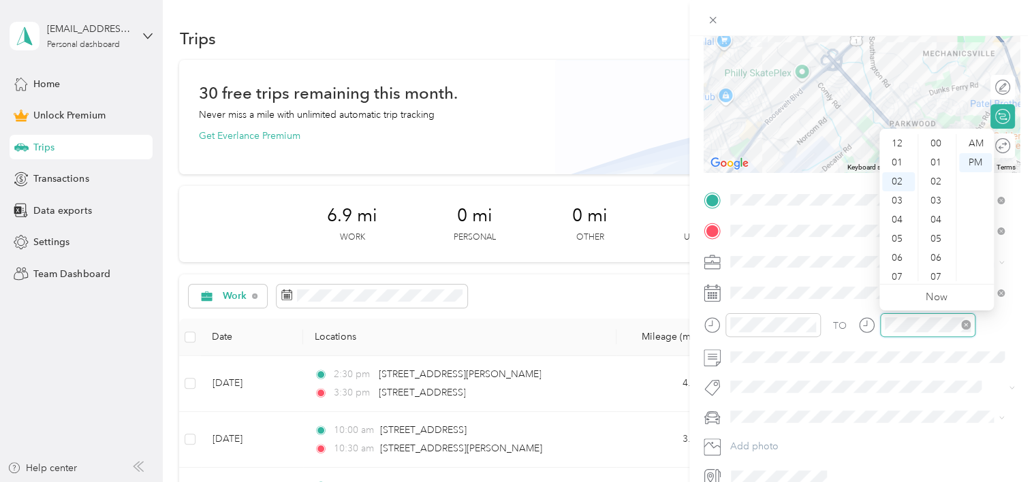
scroll to position [458, 0]
click at [899, 179] on div "04" at bounding box center [898, 181] width 33 height 19
click at [939, 141] on div "00" at bounding box center [937, 143] width 33 height 19
click at [976, 162] on div "PM" at bounding box center [975, 162] width 33 height 19
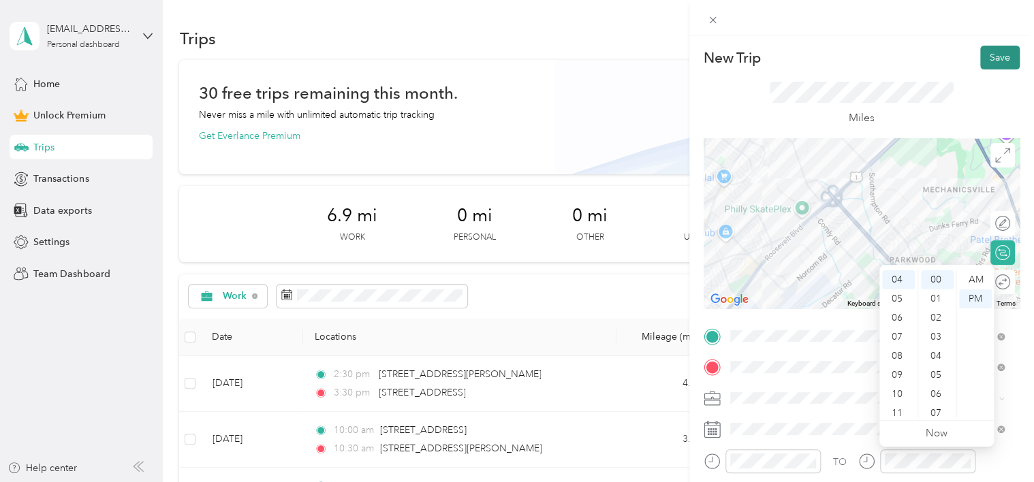
click at [989, 57] on button "Save" at bounding box center [1001, 58] width 40 height 24
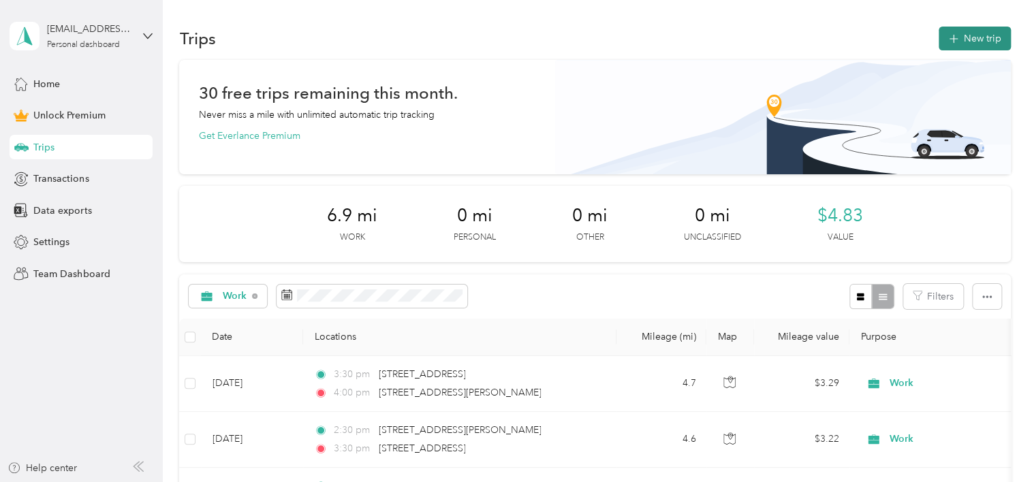
click at [973, 33] on button "New trip" at bounding box center [975, 39] width 72 height 24
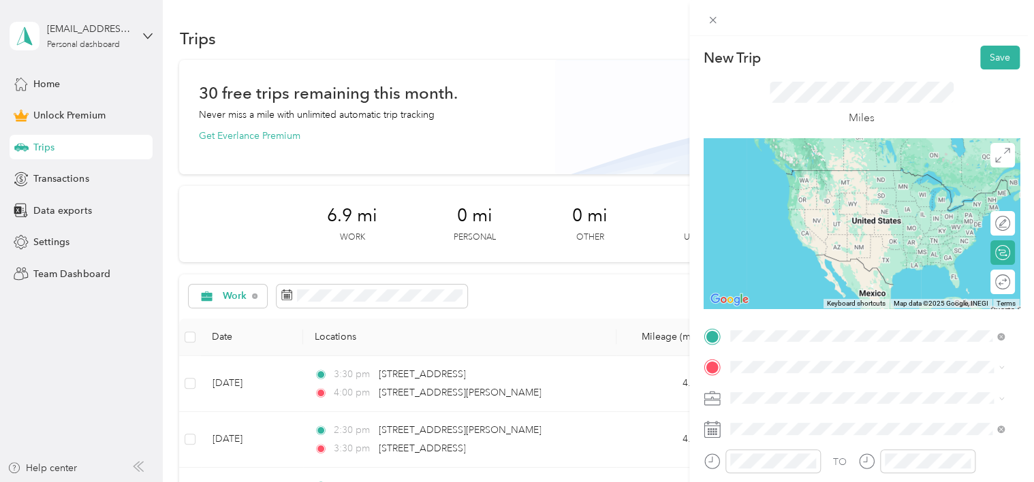
click at [799, 171] on span "[STREET_ADDRESS][PERSON_NAME][US_STATE]" at bounding box center [862, 170] width 212 height 12
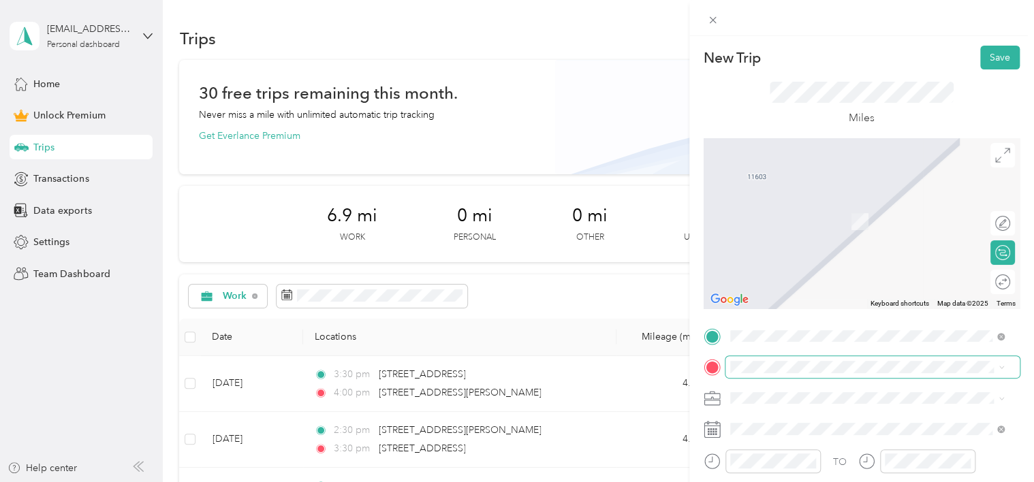
click at [749, 374] on span at bounding box center [873, 367] width 294 height 22
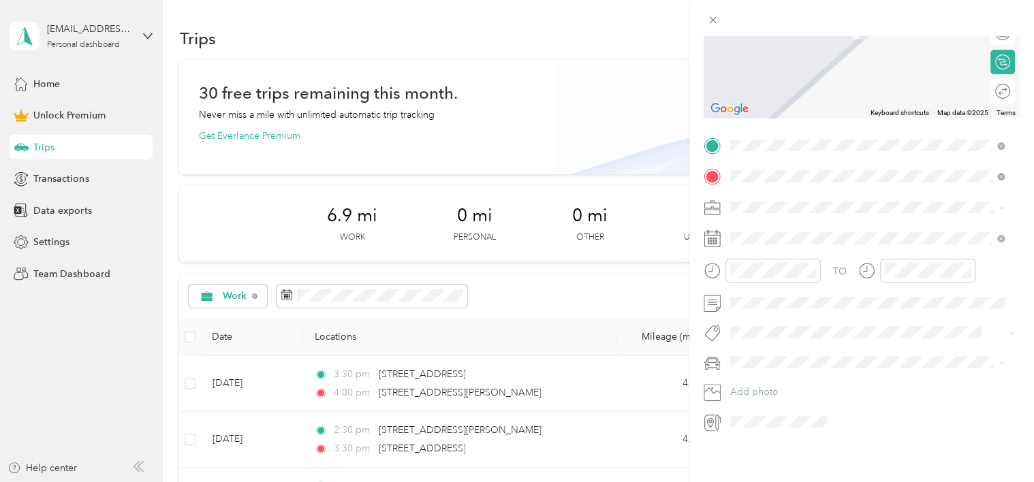
click at [791, 218] on span "[STREET_ADDRESS][PERSON_NAME][US_STATE]" at bounding box center [862, 215] width 212 height 12
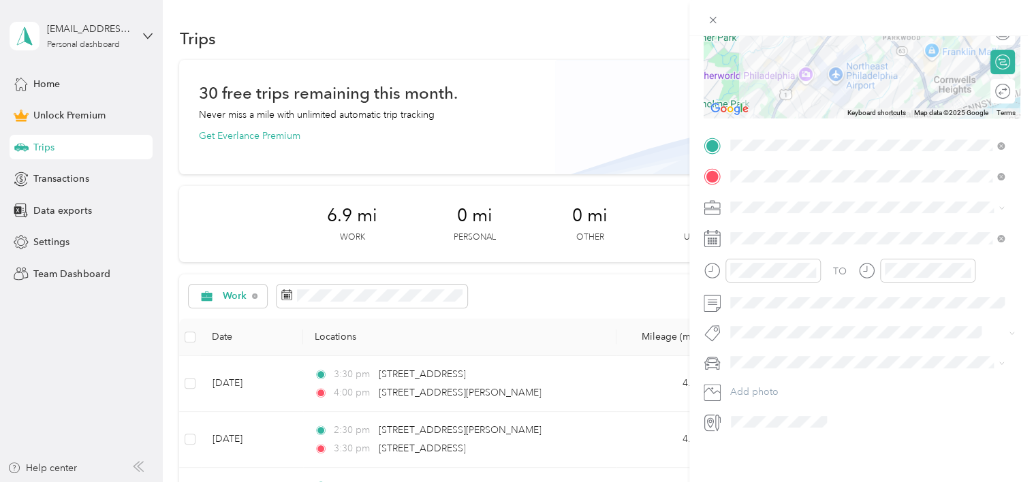
click at [759, 222] on div "Work" at bounding box center [867, 217] width 265 height 14
click at [760, 298] on icon at bounding box center [764, 305] width 14 height 14
click at [845, 373] on div "12" at bounding box center [846, 374] width 18 height 17
click at [739, 289] on div "12" at bounding box center [744, 289] width 33 height 19
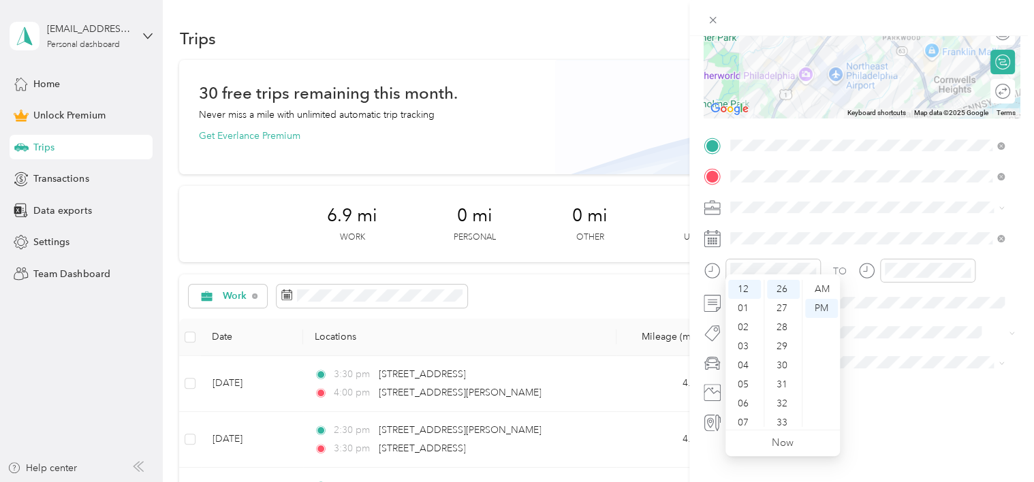
scroll to position [82, 0]
click at [741, 397] on div "10" at bounding box center [744, 398] width 33 height 19
click at [786, 349] on div "40" at bounding box center [783, 352] width 33 height 19
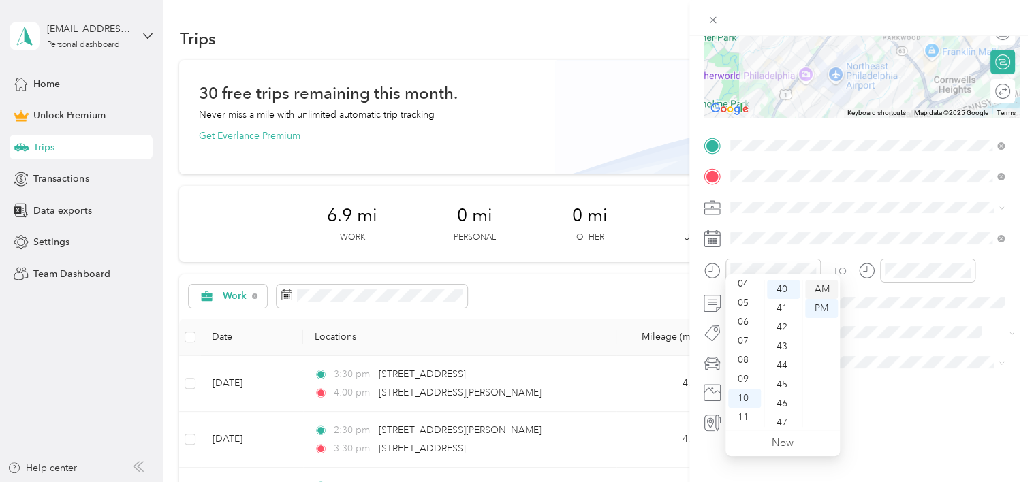
click at [822, 290] on div "AM" at bounding box center [821, 289] width 33 height 19
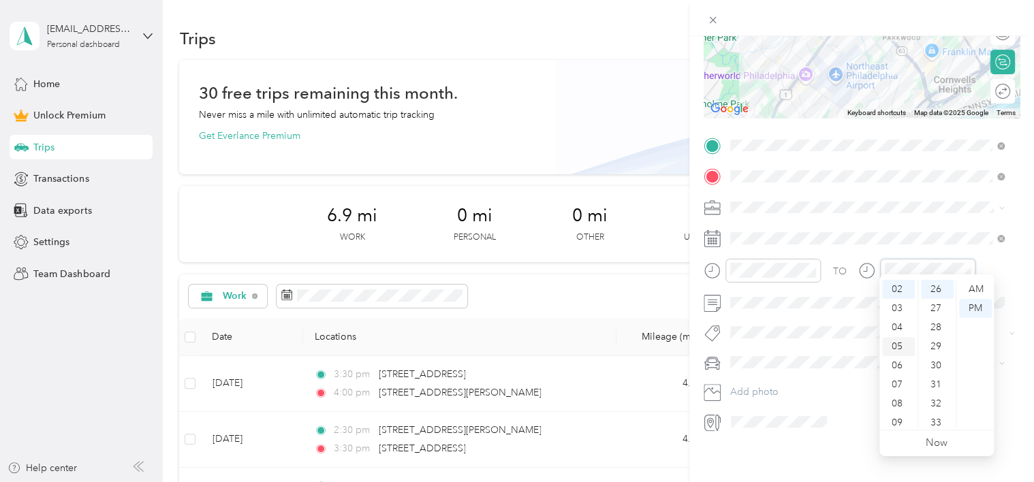
scroll to position [82, 0]
click at [899, 414] on div "11" at bounding box center [898, 417] width 33 height 19
drag, startPoint x: 943, startPoint y: 362, endPoint x: 954, endPoint y: 350, distance: 16.4
click at [942, 362] on div "30" at bounding box center [937, 365] width 33 height 19
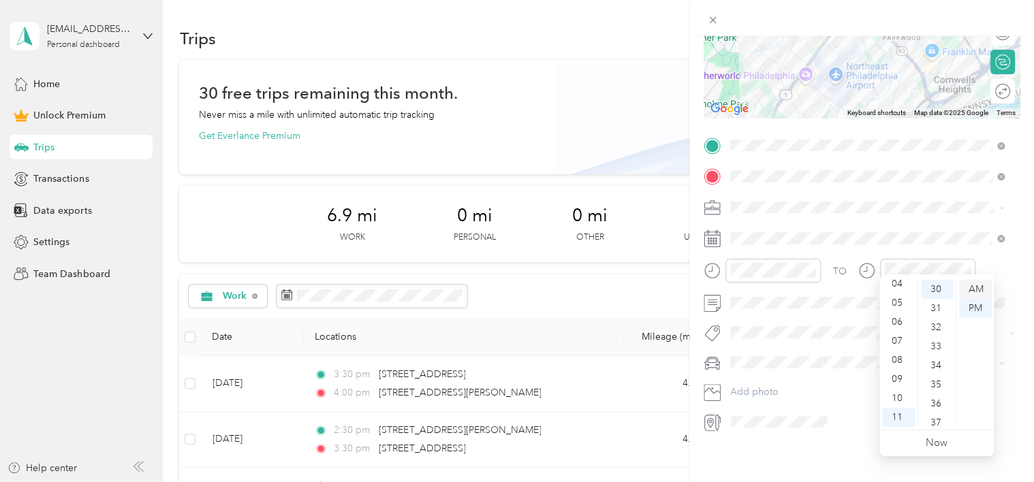
click at [976, 286] on div "AM" at bounding box center [975, 289] width 33 height 19
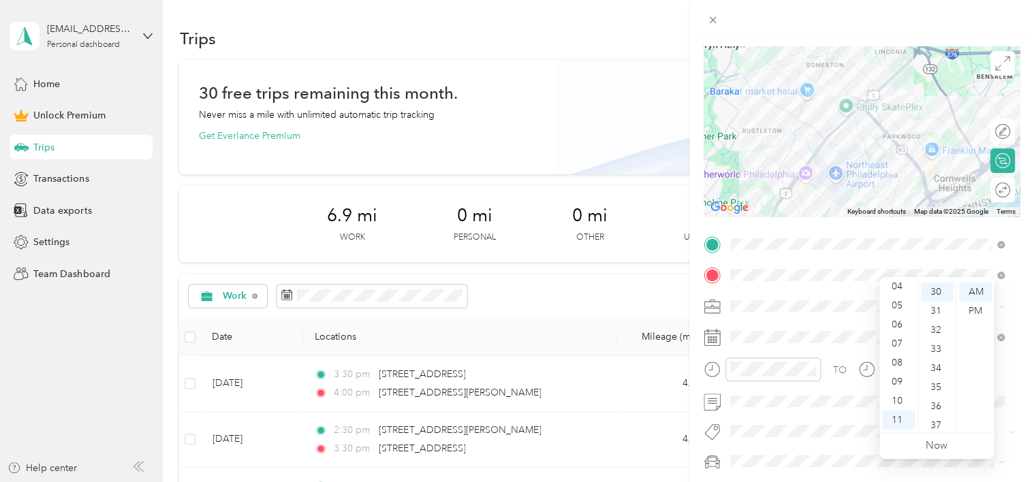
scroll to position [0, 0]
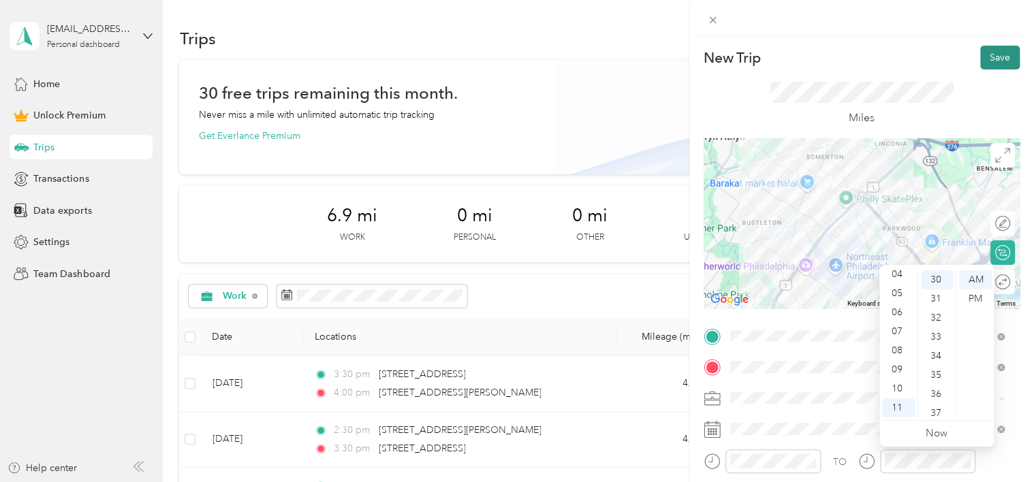
click at [998, 50] on button "Save" at bounding box center [1001, 58] width 40 height 24
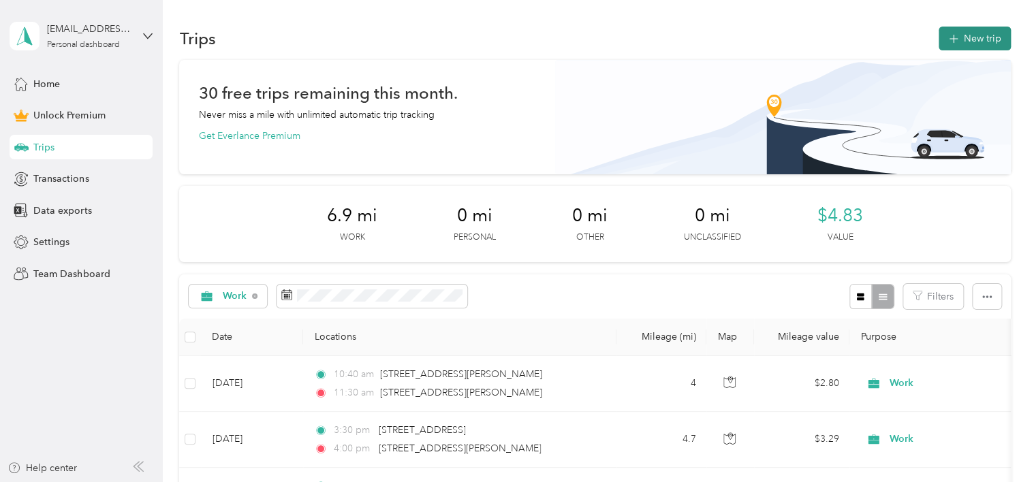
click at [966, 40] on button "New trip" at bounding box center [975, 39] width 72 height 24
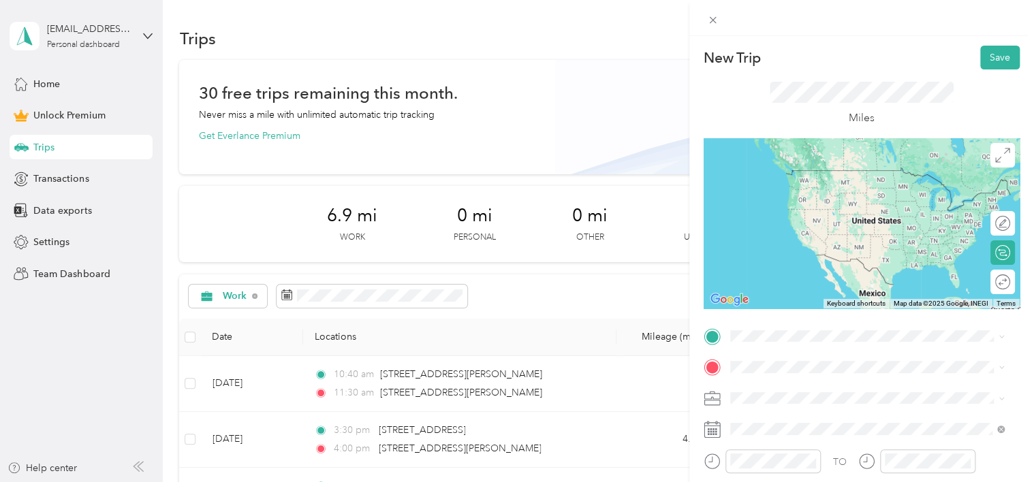
click at [799, 175] on span "[STREET_ADDRESS][PERSON_NAME][US_STATE]" at bounding box center [862, 170] width 212 height 12
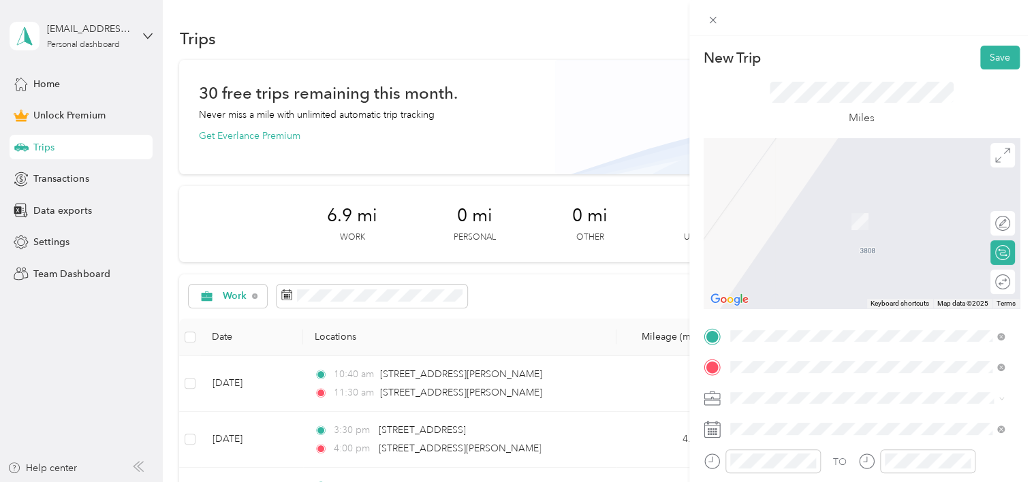
click at [801, 203] on span "[STREET_ADDRESS][PERSON_NAME][US_STATE]" at bounding box center [862, 202] width 212 height 12
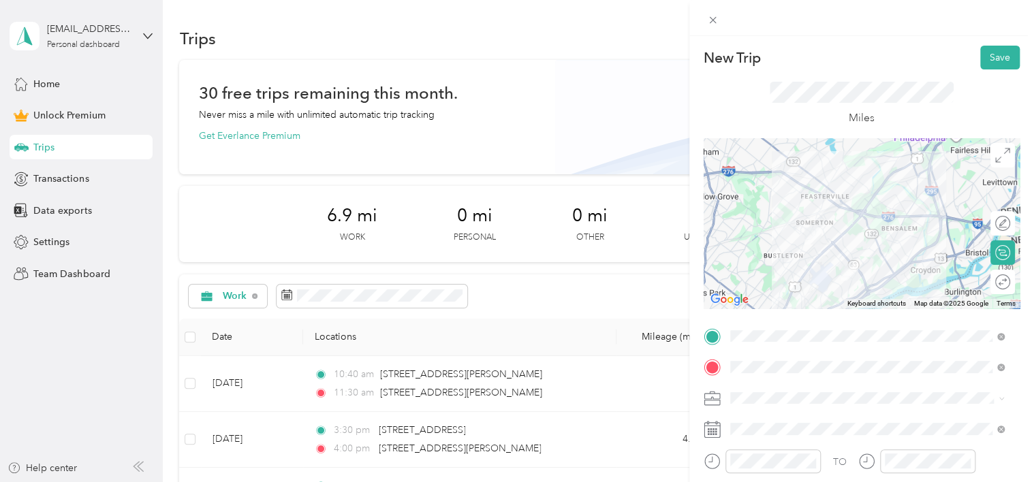
click at [757, 204] on span "Work" at bounding box center [746, 205] width 23 height 12
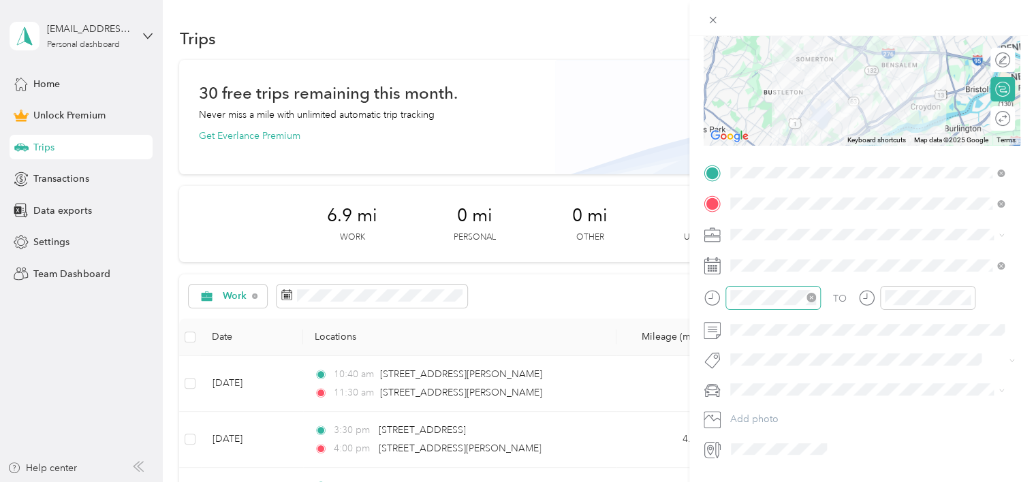
scroll to position [201, 0]
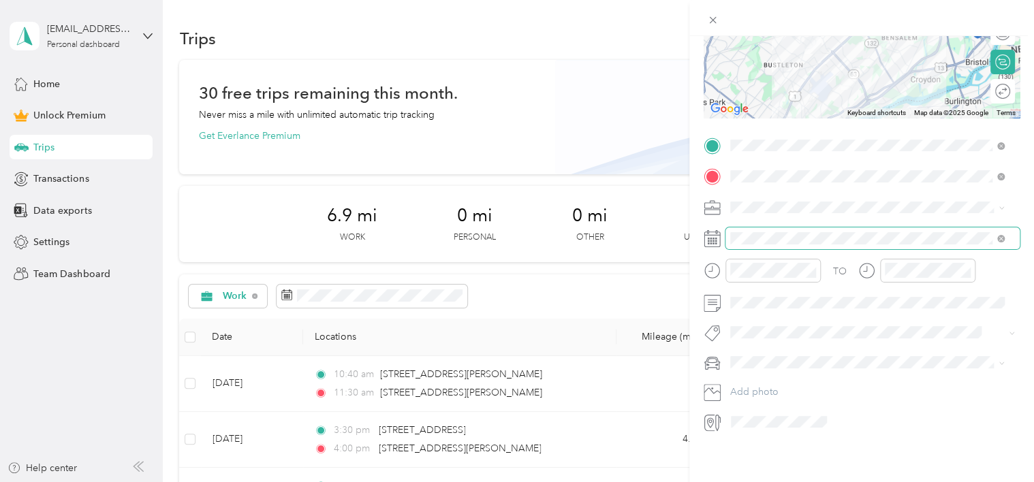
click at [755, 232] on span at bounding box center [873, 239] width 294 height 22
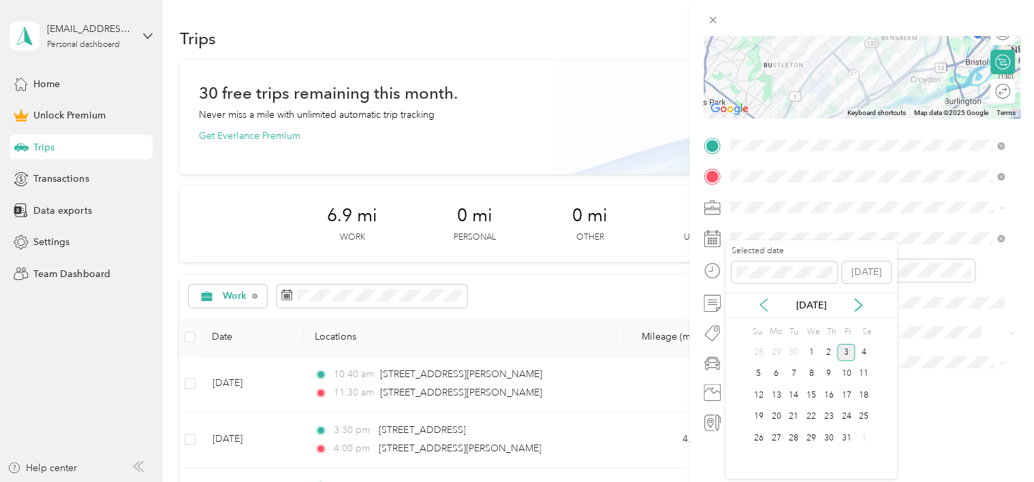
click at [759, 300] on icon at bounding box center [764, 305] width 14 height 14
click at [844, 373] on div "12" at bounding box center [846, 374] width 18 height 17
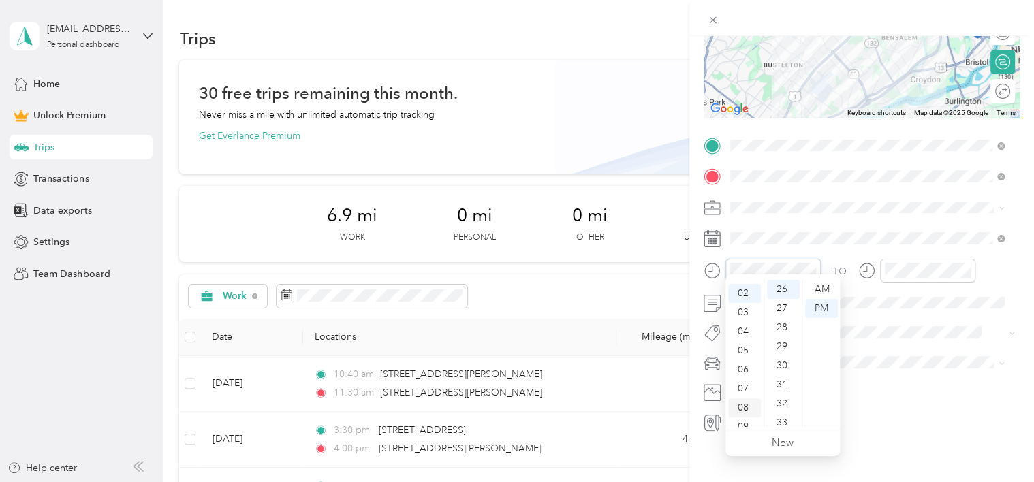
scroll to position [0, 0]
click at [741, 284] on div "12" at bounding box center [744, 289] width 33 height 19
click at [780, 289] on div "00" at bounding box center [783, 289] width 33 height 19
click at [823, 309] on div "PM" at bounding box center [821, 308] width 33 height 19
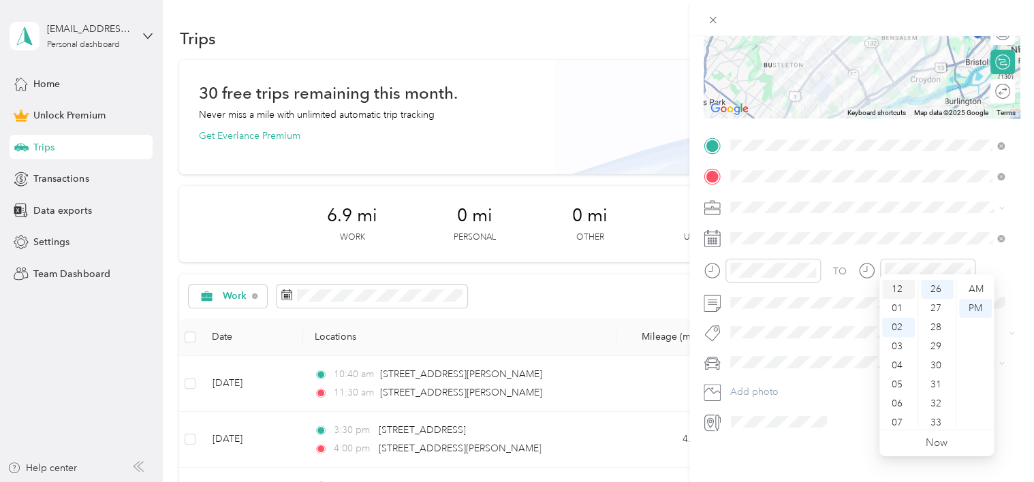
click at [894, 287] on div "12" at bounding box center [898, 289] width 33 height 19
click at [935, 309] on div "45" at bounding box center [937, 311] width 33 height 19
click at [974, 308] on div "PM" at bounding box center [975, 308] width 33 height 19
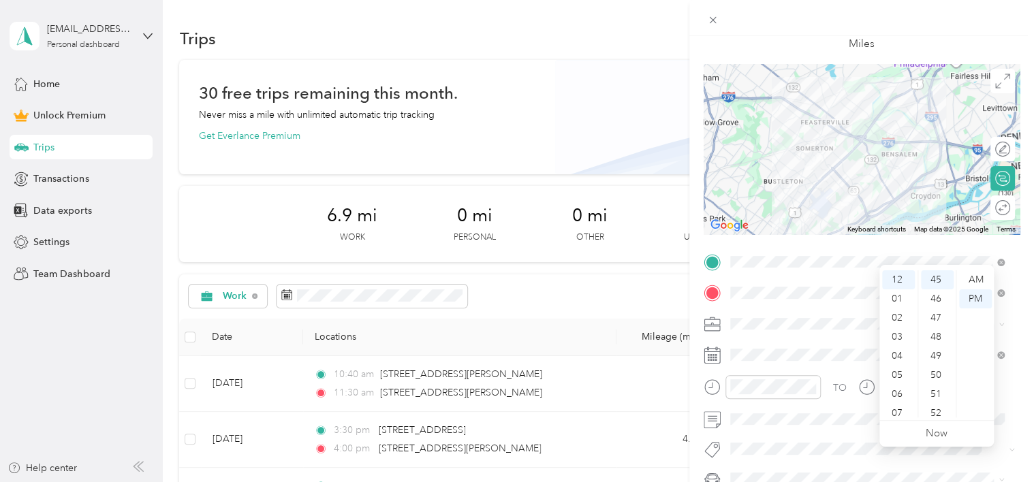
scroll to position [0, 0]
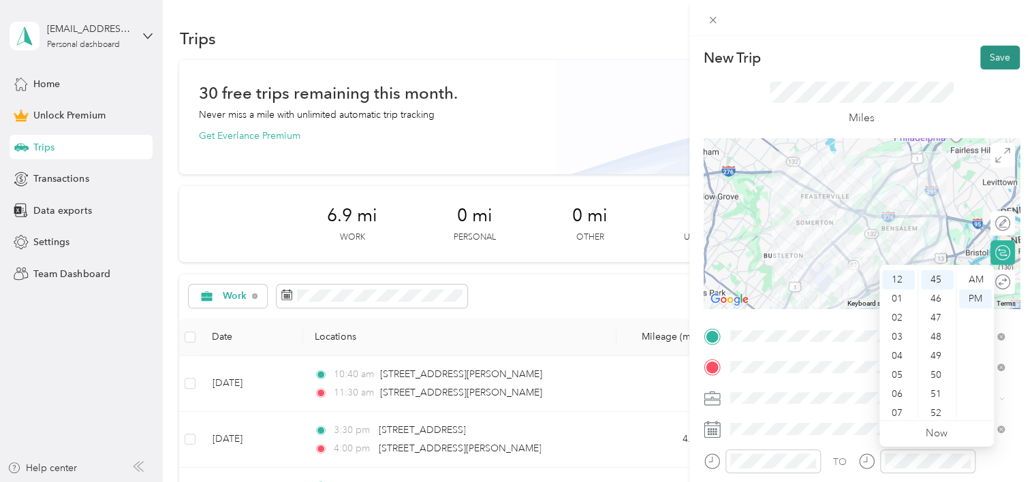
click at [1000, 55] on button "Save" at bounding box center [1001, 58] width 40 height 24
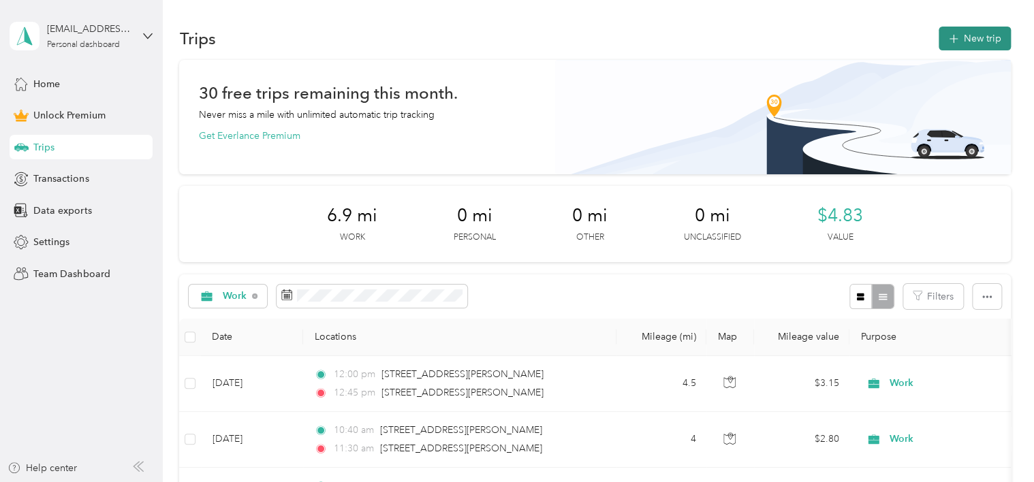
click at [979, 38] on button "New trip" at bounding box center [975, 39] width 72 height 24
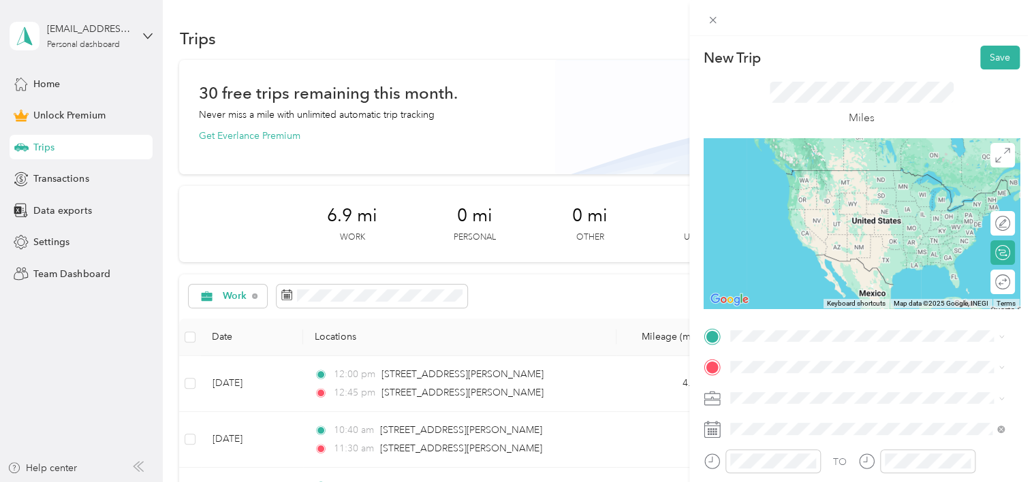
click at [807, 176] on span "[STREET_ADDRESS][PERSON_NAME][US_STATE]" at bounding box center [862, 170] width 212 height 12
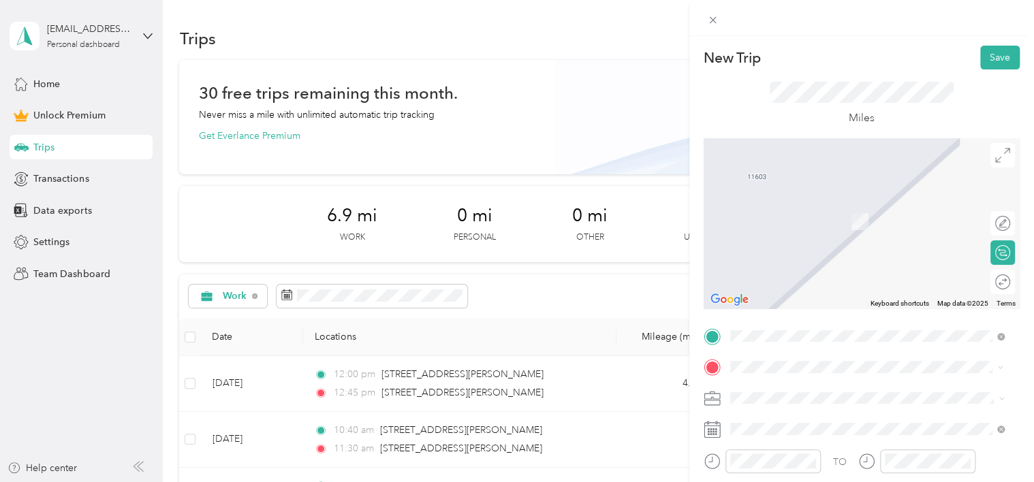
click at [862, 206] on span "[STREET_ADDRESS][US_STATE]" at bounding box center [824, 201] width 136 height 12
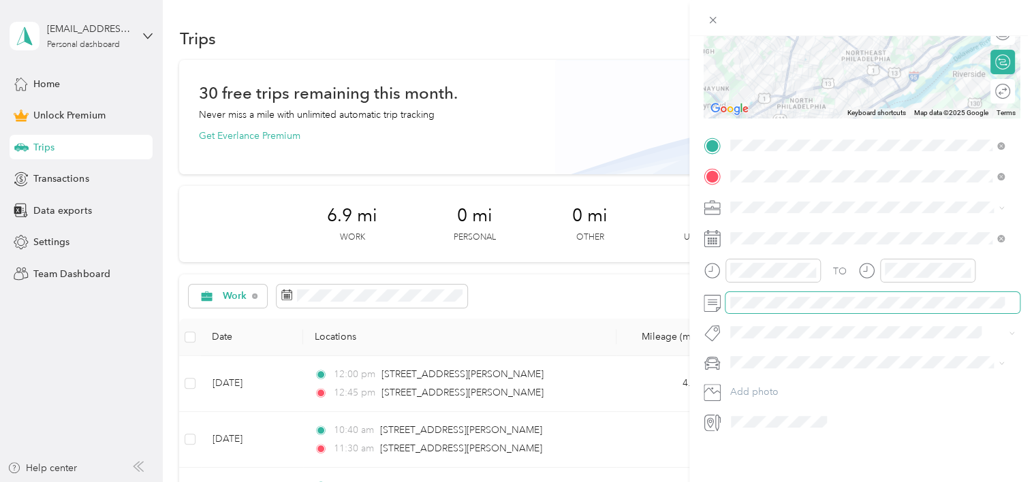
scroll to position [201, 0]
click at [760, 203] on span at bounding box center [873, 208] width 294 height 22
click at [753, 219] on span "Work" at bounding box center [746, 221] width 23 height 12
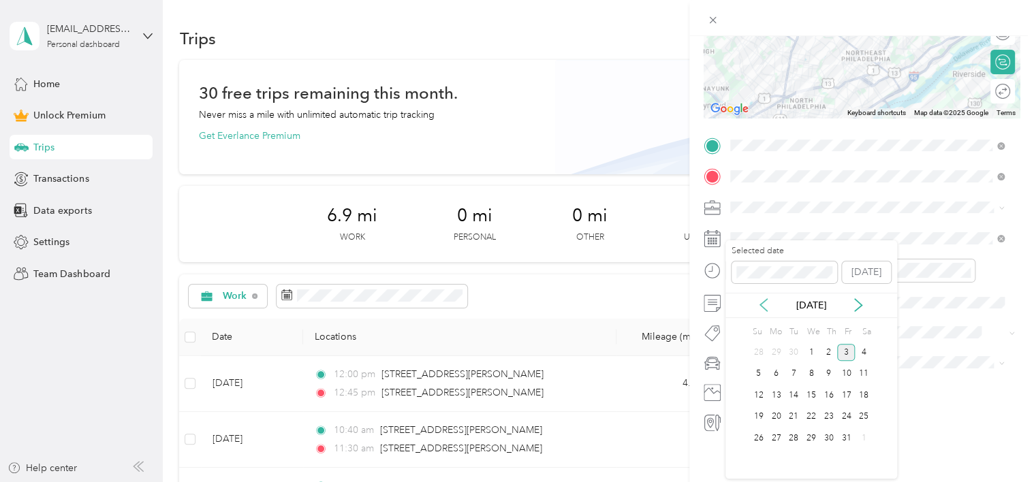
click at [762, 304] on icon at bounding box center [763, 305] width 7 height 12
click at [812, 392] on div "17" at bounding box center [812, 395] width 18 height 17
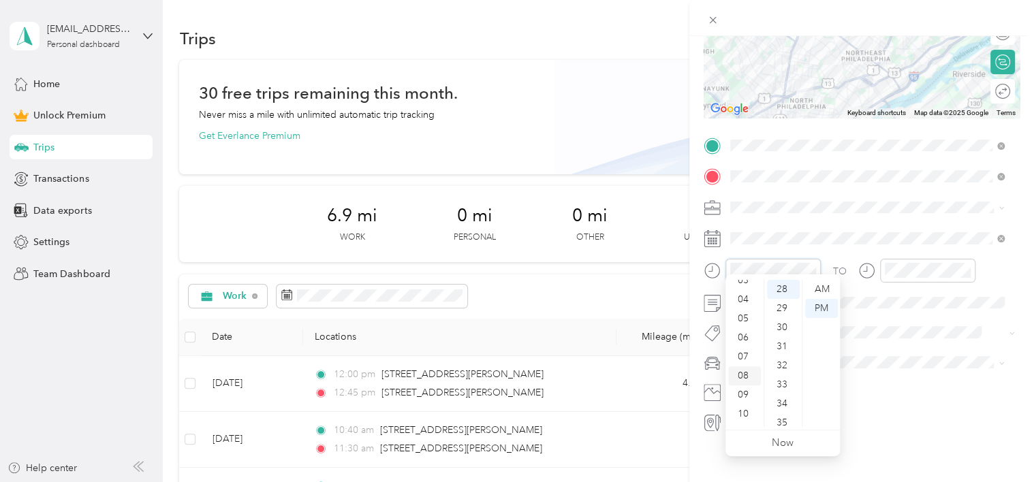
scroll to position [82, 0]
click at [745, 411] on div "11" at bounding box center [744, 417] width 33 height 19
click at [782, 322] on div "30" at bounding box center [783, 327] width 33 height 19
click at [822, 286] on div "AM" at bounding box center [821, 289] width 33 height 19
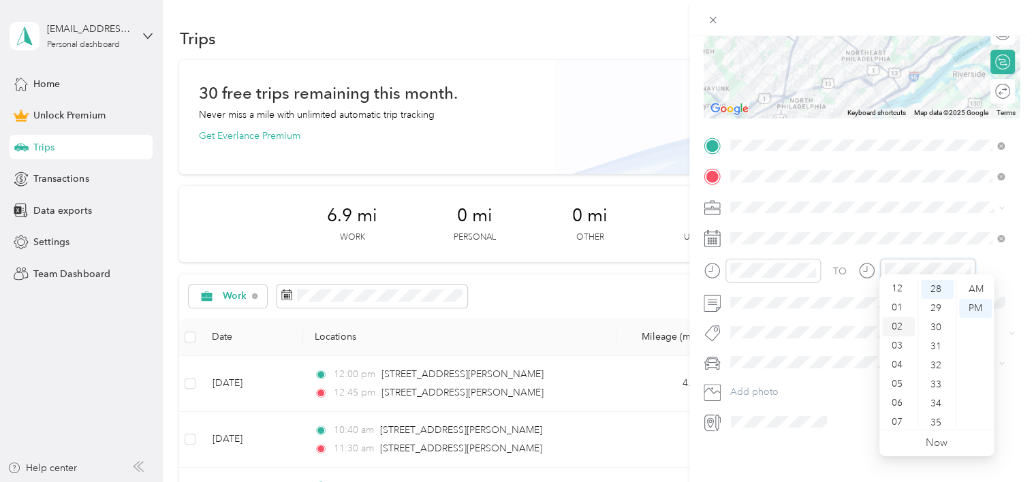
scroll to position [0, 0]
click at [902, 285] on div "12" at bounding box center [898, 289] width 33 height 19
click at [940, 328] on div "30" at bounding box center [937, 327] width 33 height 19
click at [979, 305] on div "PM" at bounding box center [975, 308] width 33 height 19
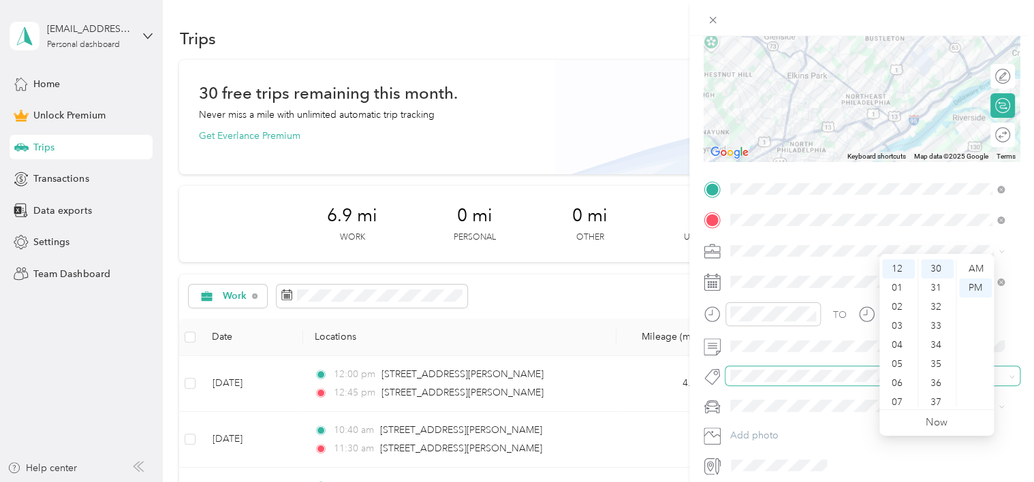
scroll to position [0, 0]
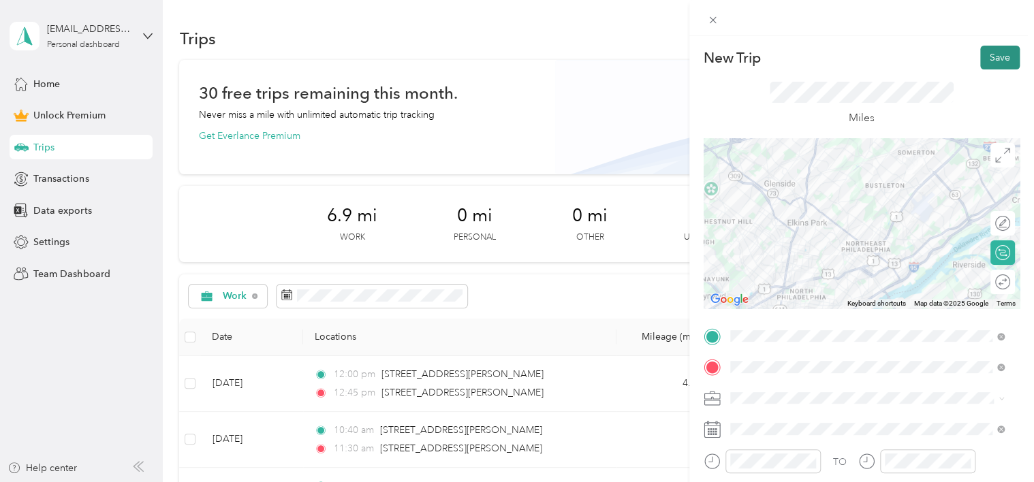
click at [993, 57] on button "Save" at bounding box center [1001, 58] width 40 height 24
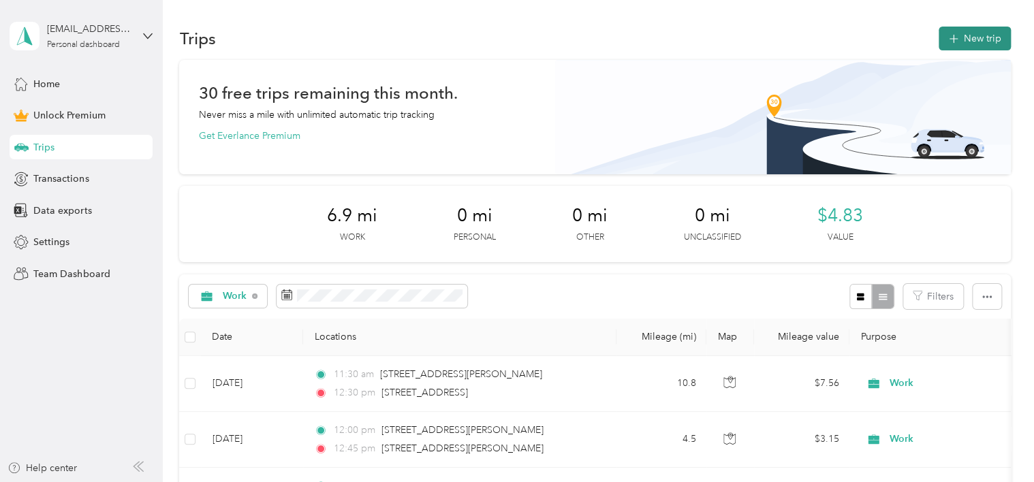
click at [962, 37] on button "New trip" at bounding box center [975, 39] width 72 height 24
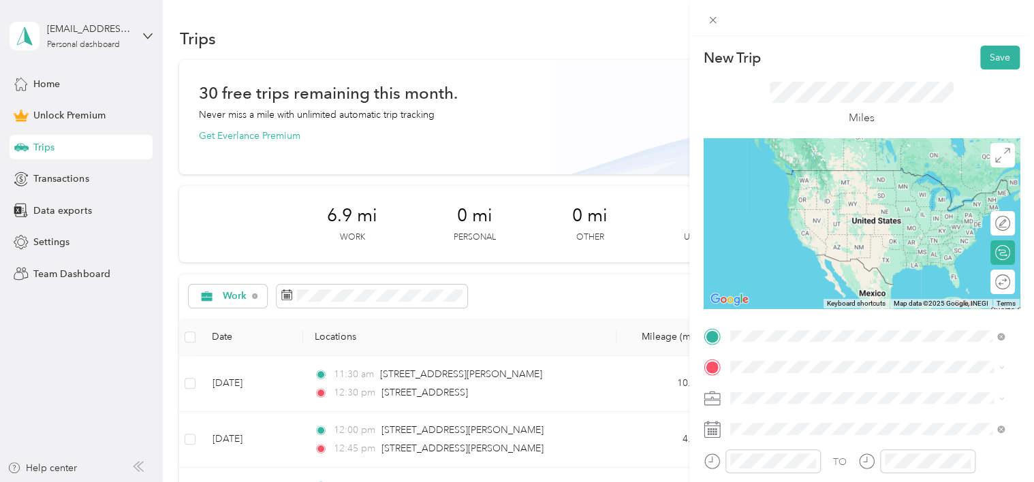
click at [822, 171] on span "[STREET_ADDRESS][US_STATE]" at bounding box center [824, 170] width 136 height 12
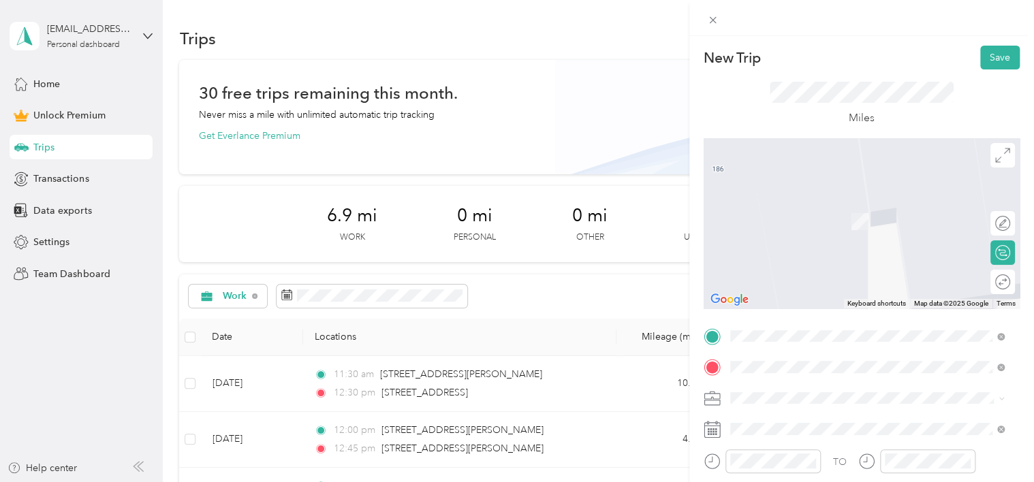
click at [807, 206] on span "[STREET_ADDRESS][PERSON_NAME][US_STATE]" at bounding box center [862, 202] width 212 height 12
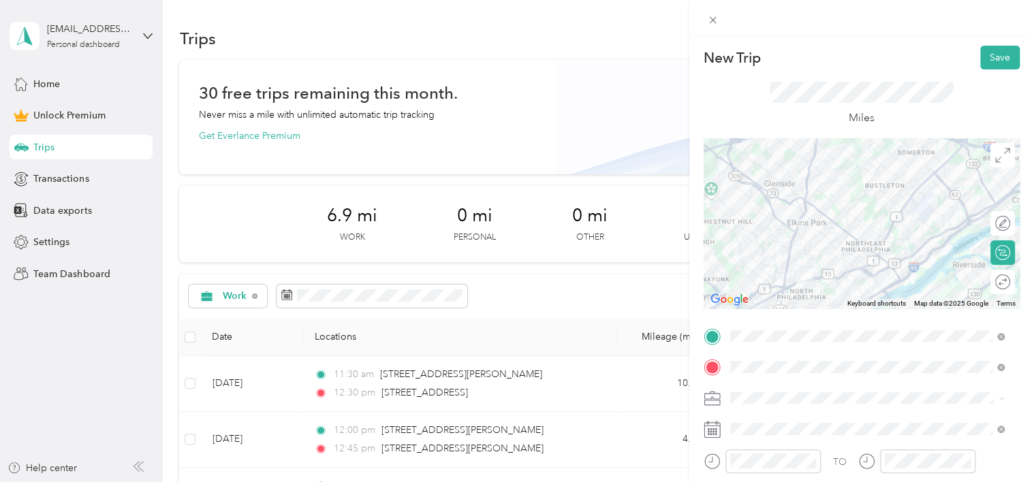
click at [756, 204] on span "Work" at bounding box center [746, 208] width 23 height 12
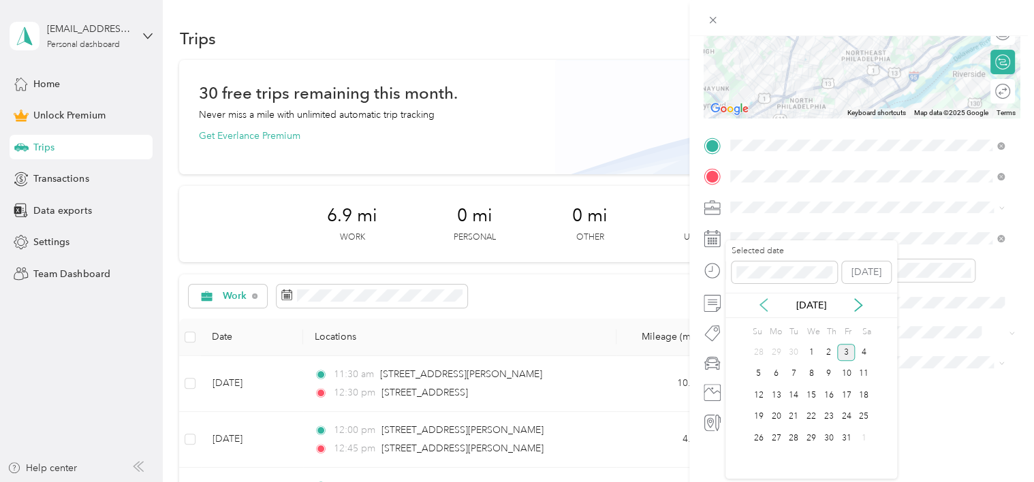
click at [763, 303] on icon at bounding box center [763, 305] width 7 height 12
click at [811, 392] on div "17" at bounding box center [812, 395] width 18 height 17
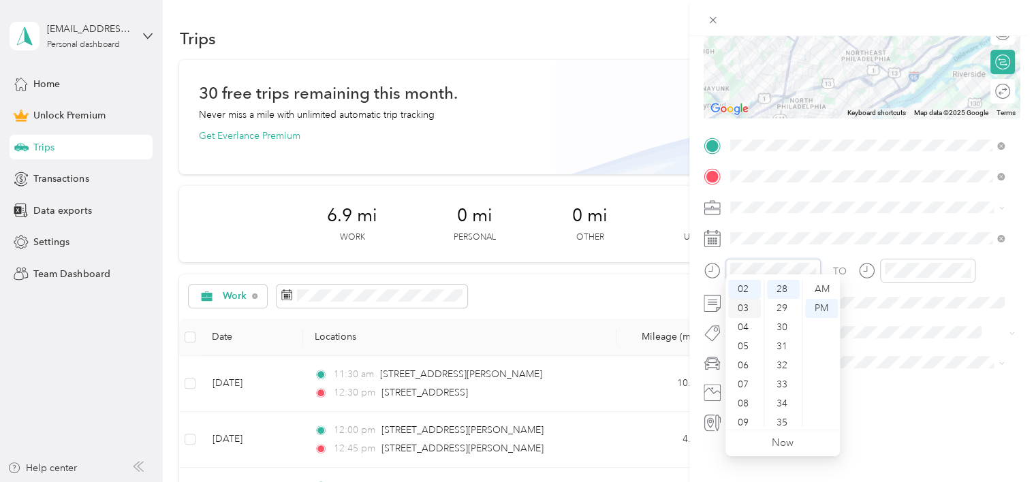
scroll to position [0, 0]
click at [750, 303] on div "01" at bounding box center [744, 308] width 33 height 19
click at [782, 323] on div "30" at bounding box center [783, 327] width 33 height 19
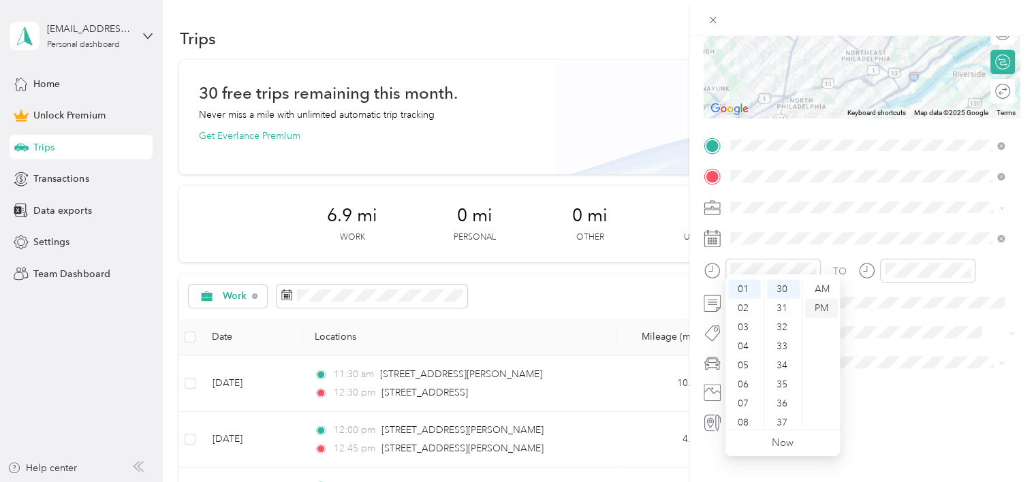
click at [819, 307] on div "PM" at bounding box center [821, 308] width 33 height 19
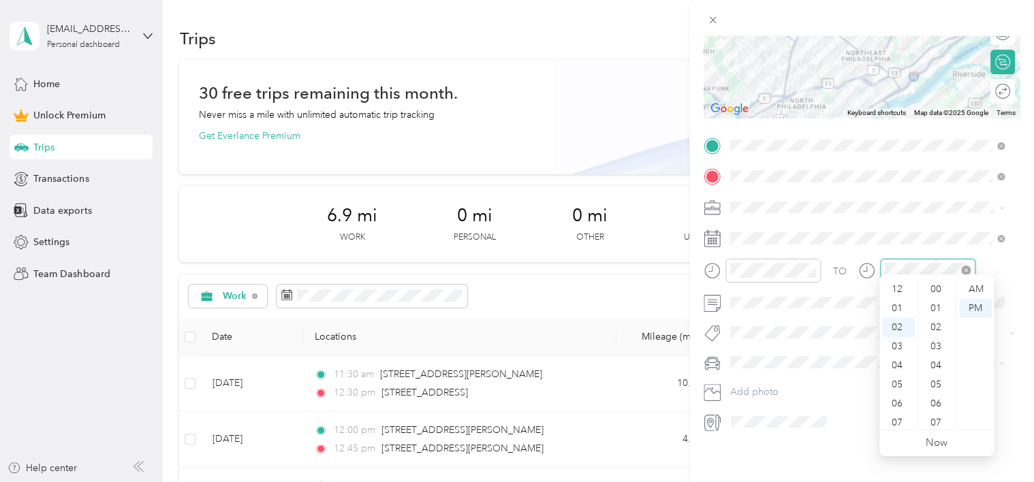
scroll to position [534, 0]
click at [896, 284] on div "02" at bounding box center [898, 289] width 33 height 19
click at [935, 326] on div "30" at bounding box center [937, 327] width 33 height 19
click at [976, 307] on div "PM" at bounding box center [975, 308] width 33 height 19
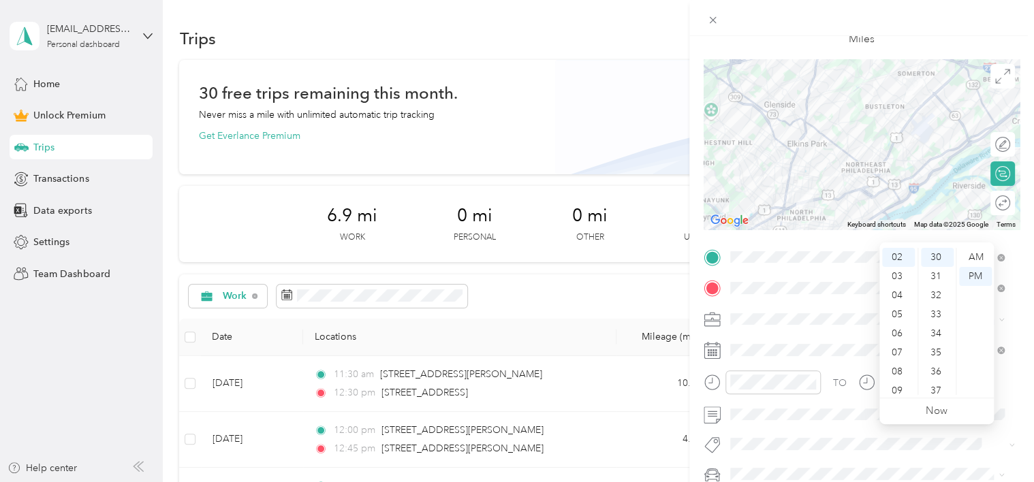
scroll to position [0, 0]
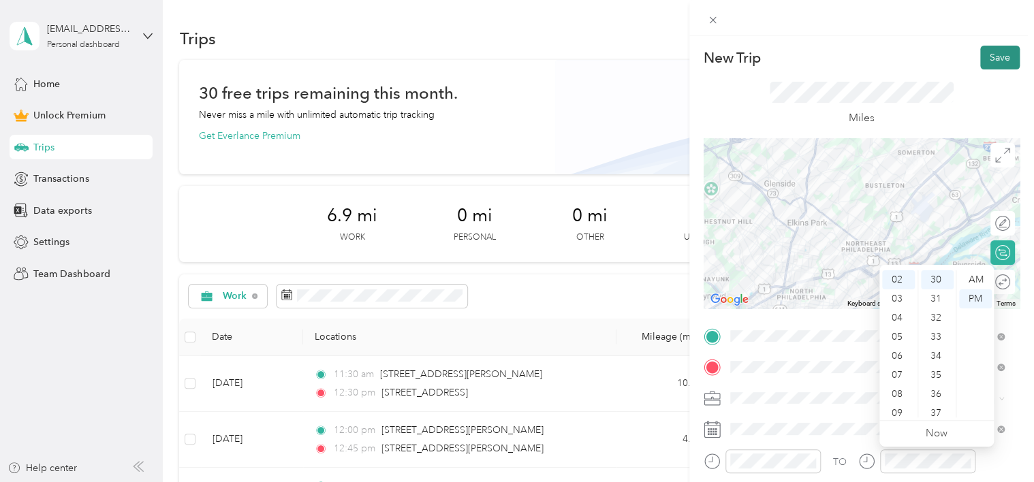
click at [991, 51] on button "Save" at bounding box center [1001, 58] width 40 height 24
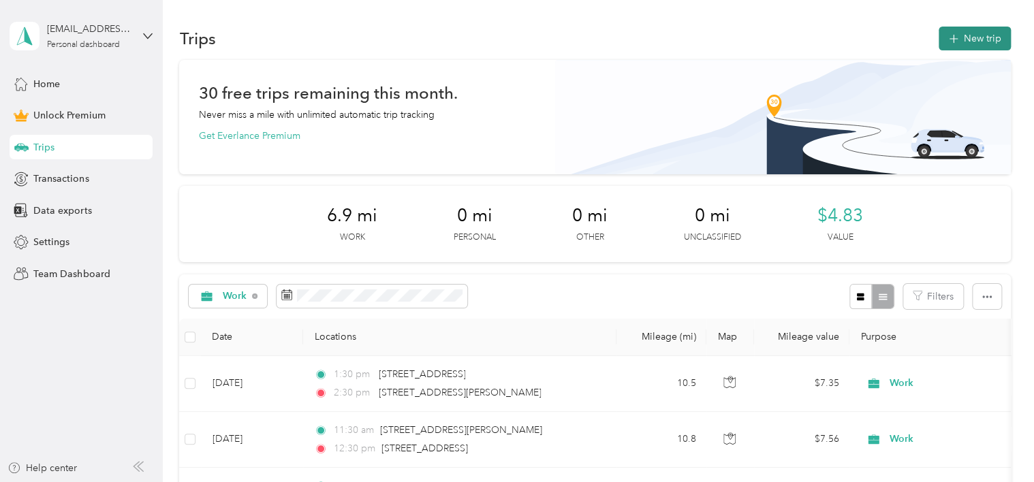
click at [986, 34] on button "New trip" at bounding box center [975, 39] width 72 height 24
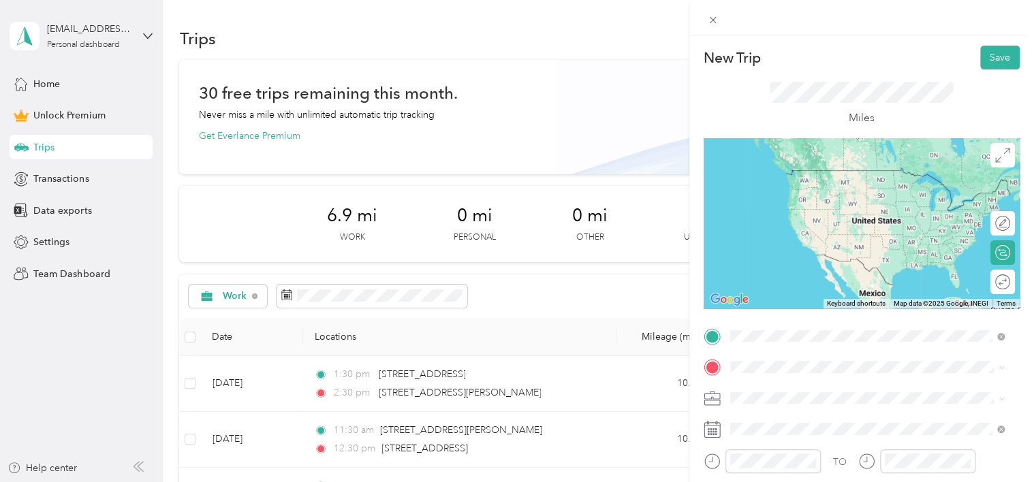
click at [788, 169] on span "[STREET_ADDRESS][PERSON_NAME][US_STATE]" at bounding box center [862, 170] width 212 height 12
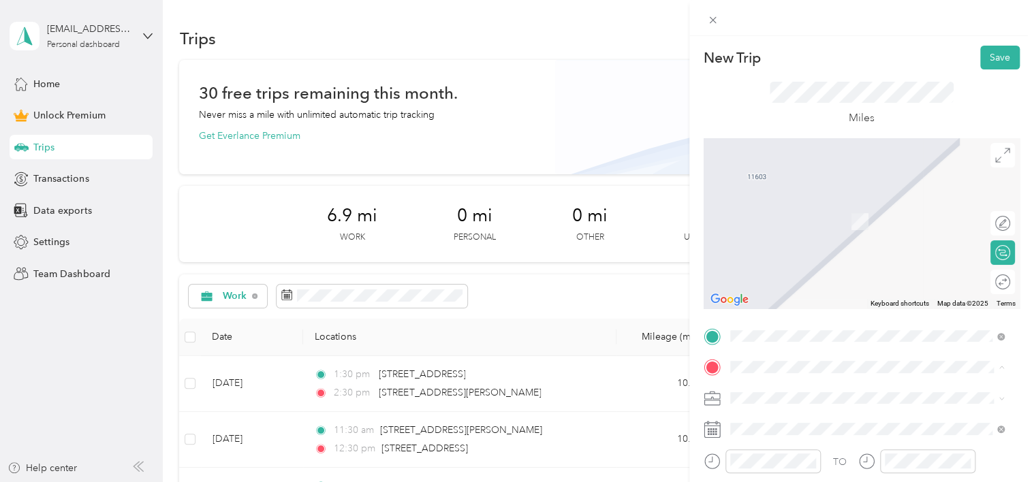
click at [777, 208] on span "[STREET_ADDRESS][US_STATE]" at bounding box center [824, 202] width 136 height 12
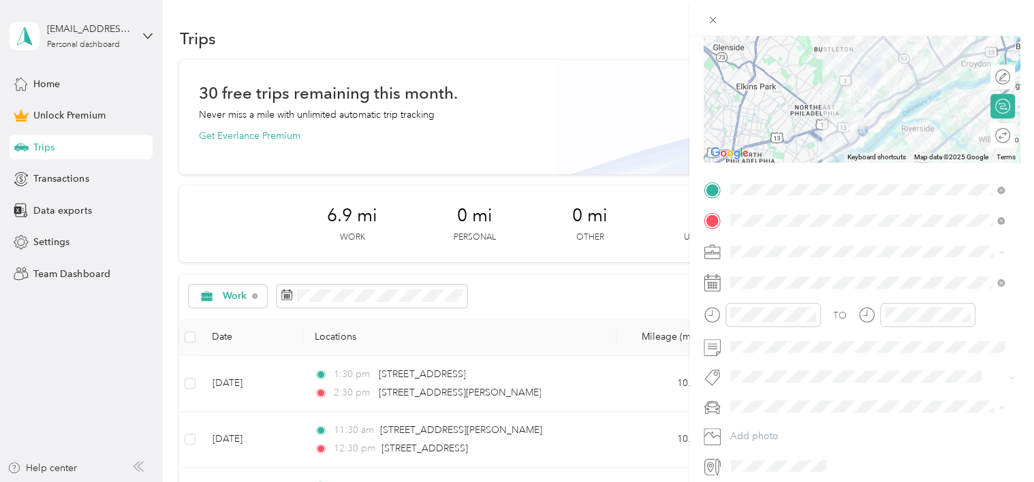
scroll to position [155, 0]
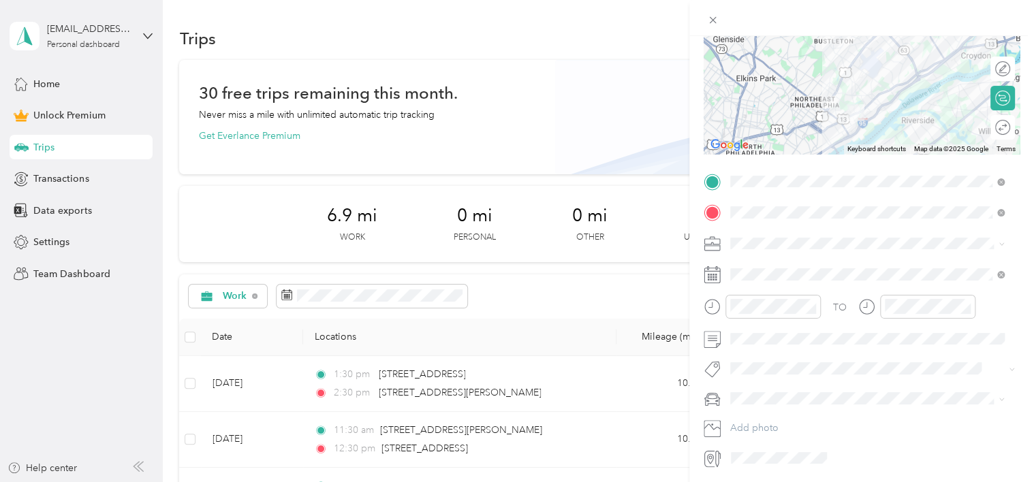
click at [748, 265] on span "Work" at bounding box center [746, 266] width 23 height 12
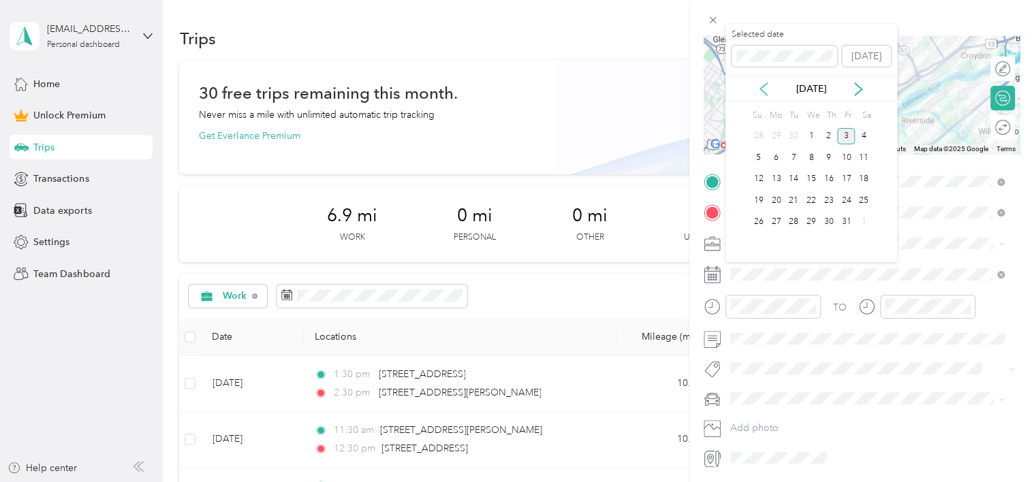
click at [763, 90] on icon at bounding box center [764, 89] width 14 height 14
click at [831, 180] on div "18" at bounding box center [829, 179] width 18 height 17
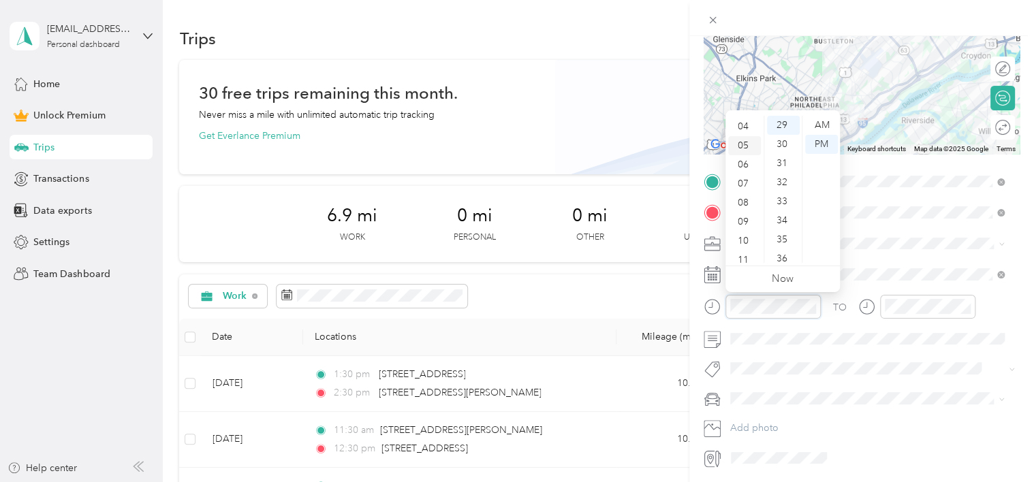
scroll to position [82, 0]
click at [744, 234] on div "10" at bounding box center [744, 234] width 33 height 19
click at [785, 143] on div "30" at bounding box center [783, 144] width 33 height 19
click at [820, 123] on div "AM" at bounding box center [821, 125] width 33 height 19
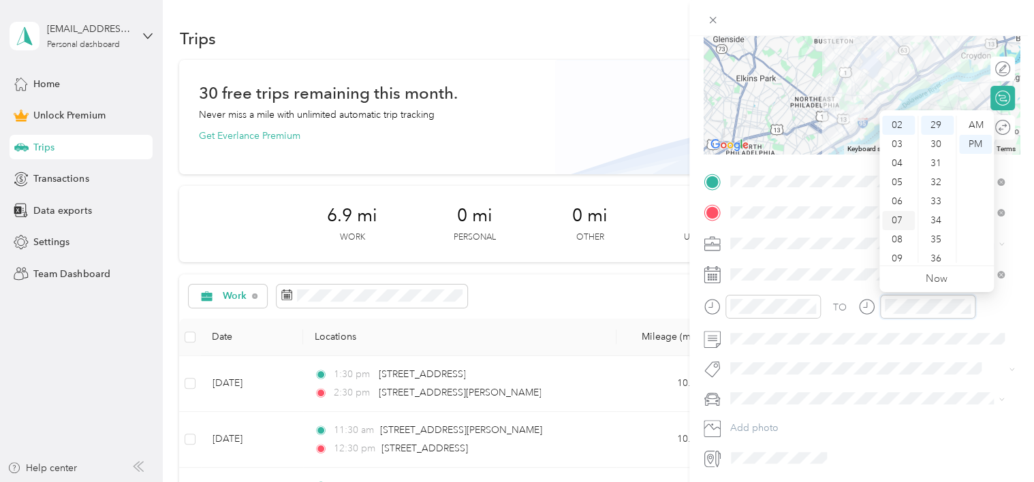
scroll to position [82, 0]
click at [900, 251] on div "11" at bounding box center [898, 253] width 33 height 19
click at [938, 145] on div "30" at bounding box center [937, 144] width 33 height 19
click at [974, 121] on div "AM" at bounding box center [975, 125] width 33 height 19
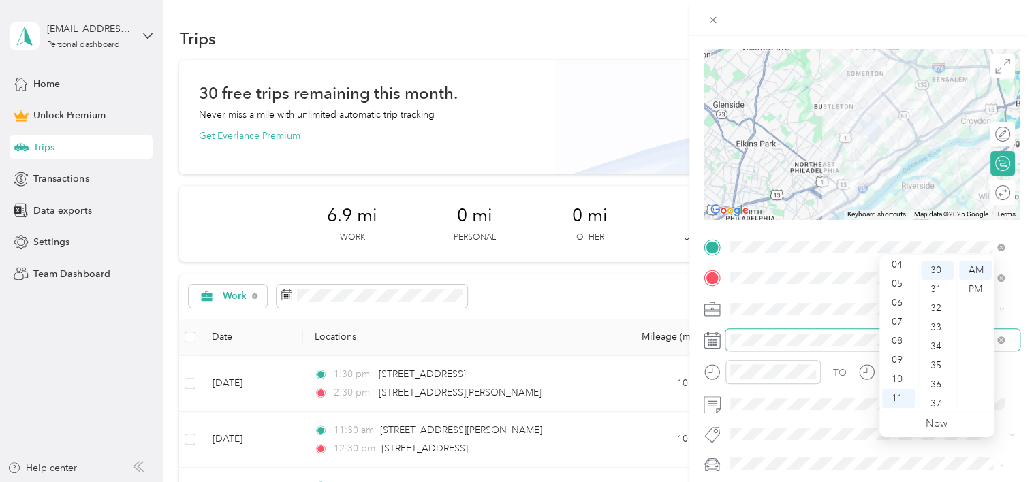
scroll to position [0, 0]
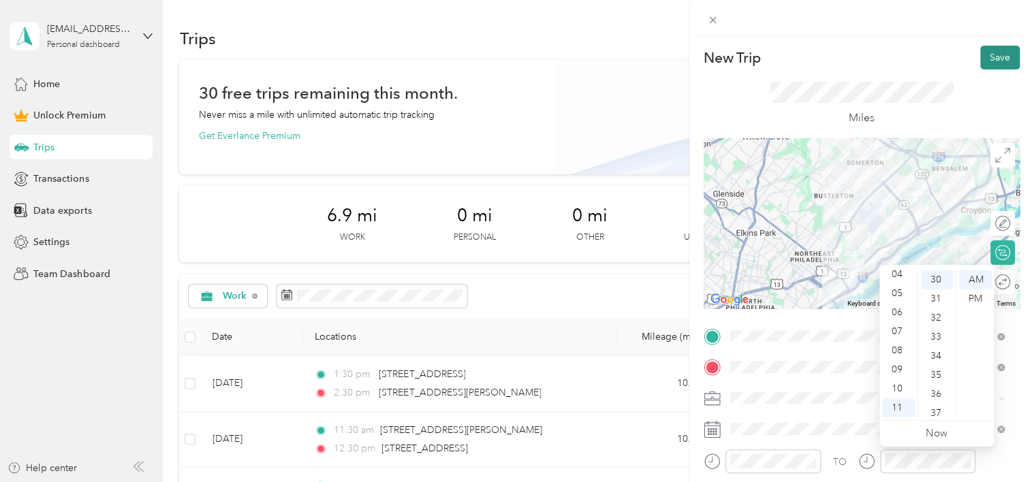
click at [994, 59] on button "Save" at bounding box center [1001, 58] width 40 height 24
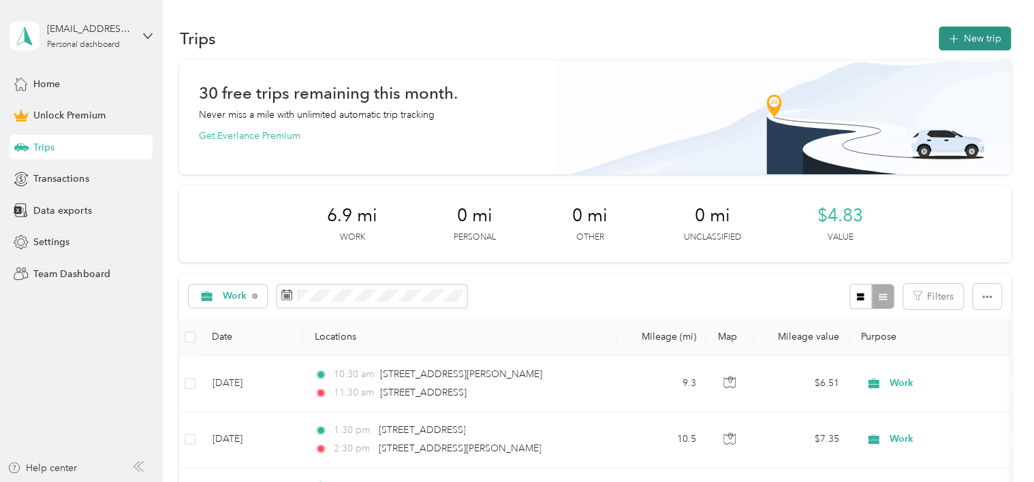
click at [968, 38] on button "New trip" at bounding box center [975, 39] width 72 height 24
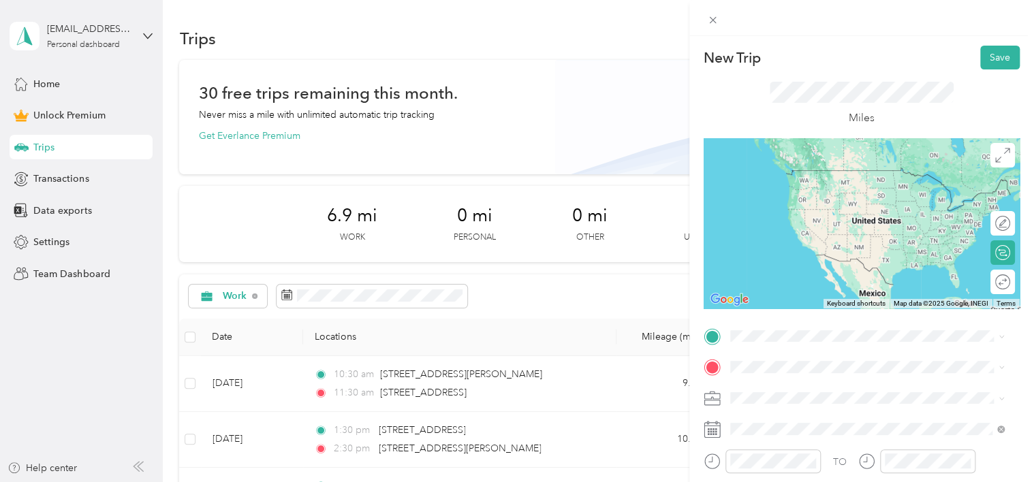
click at [808, 170] on span "[STREET_ADDRESS][US_STATE]" at bounding box center [824, 163] width 136 height 12
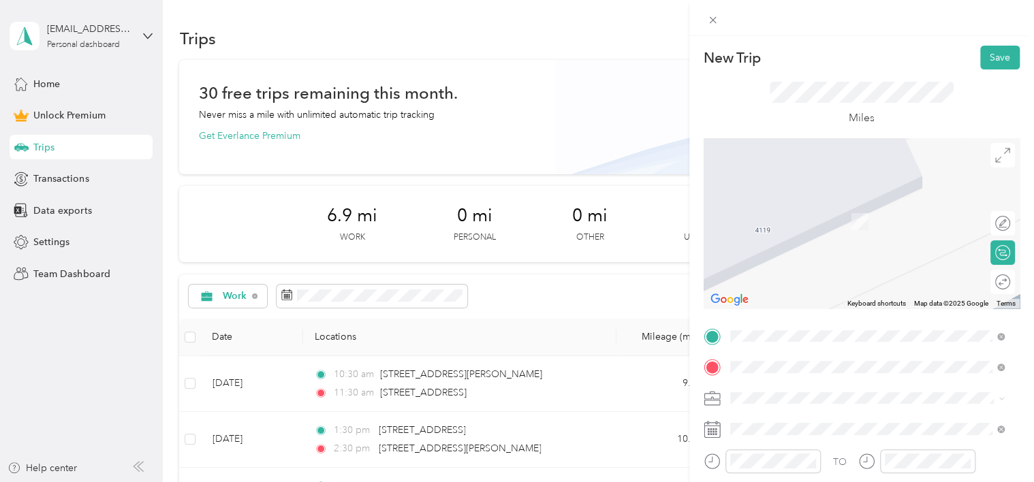
click at [803, 208] on span "[STREET_ADDRESS][PERSON_NAME][US_STATE]" at bounding box center [862, 202] width 212 height 12
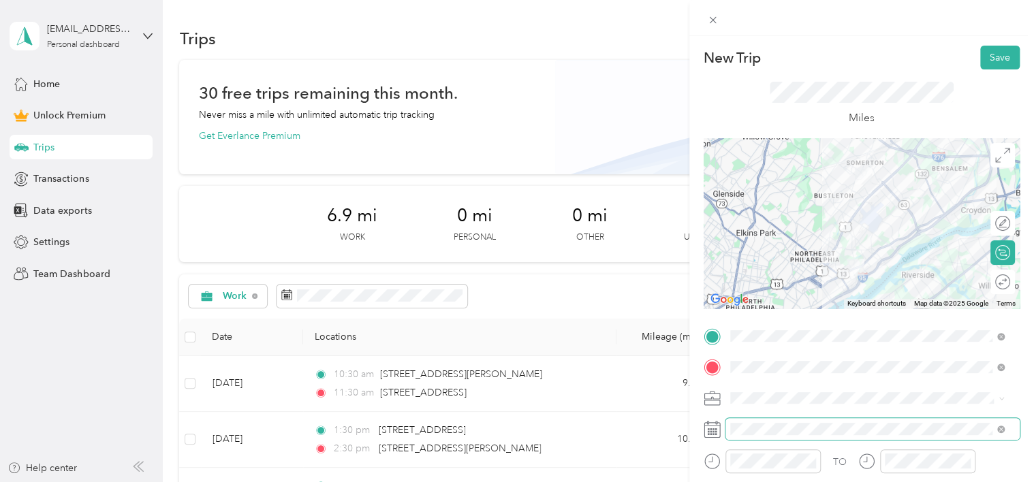
scroll to position [201, 0]
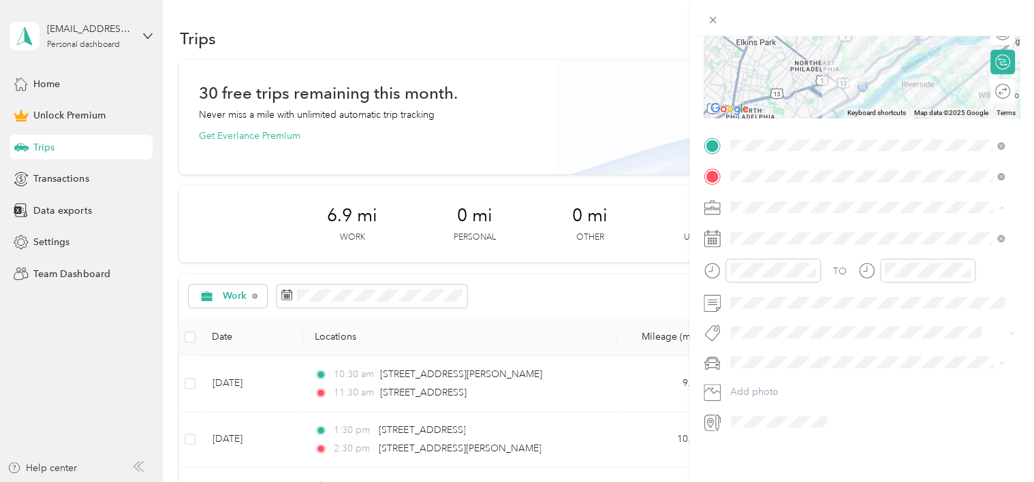
click at [748, 218] on span "Work" at bounding box center [746, 221] width 23 height 12
click at [760, 303] on icon at bounding box center [764, 305] width 14 height 14
click at [829, 395] on div "18" at bounding box center [829, 395] width 18 height 17
click at [744, 414] on div "11" at bounding box center [744, 417] width 33 height 19
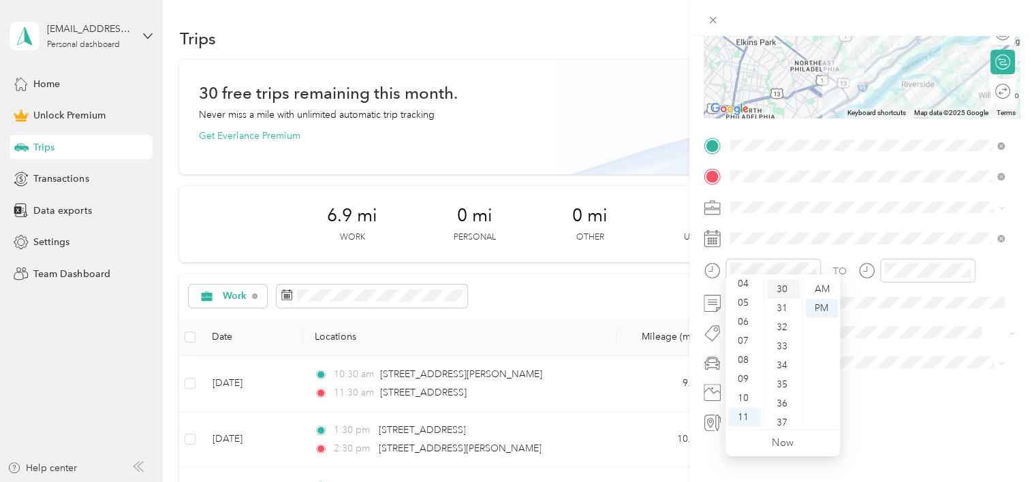
click at [779, 290] on div "30" at bounding box center [783, 289] width 33 height 19
click at [821, 287] on div "AM" at bounding box center [821, 289] width 33 height 19
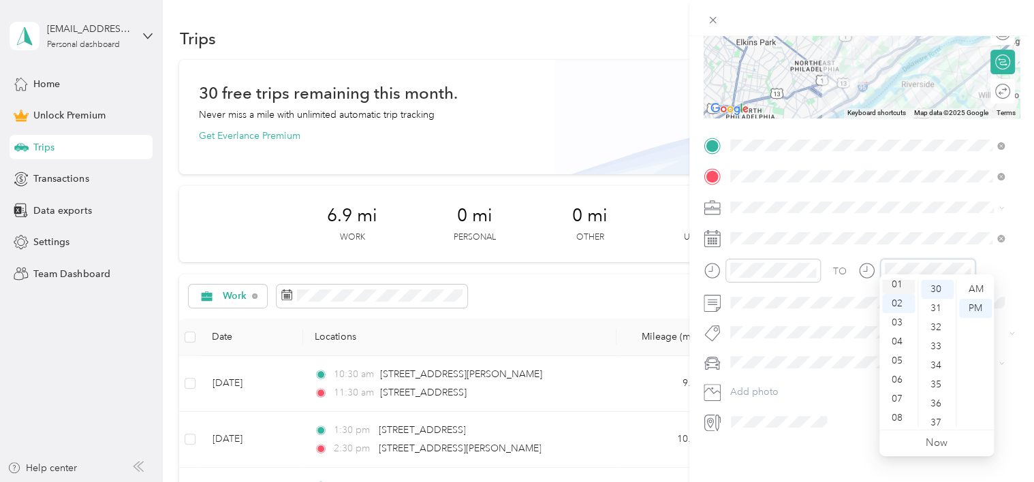
scroll to position [0, 0]
click at [895, 286] on div "12" at bounding box center [898, 289] width 33 height 19
click at [932, 288] on div "30" at bounding box center [937, 289] width 33 height 19
click at [983, 307] on div "PM" at bounding box center [975, 308] width 33 height 19
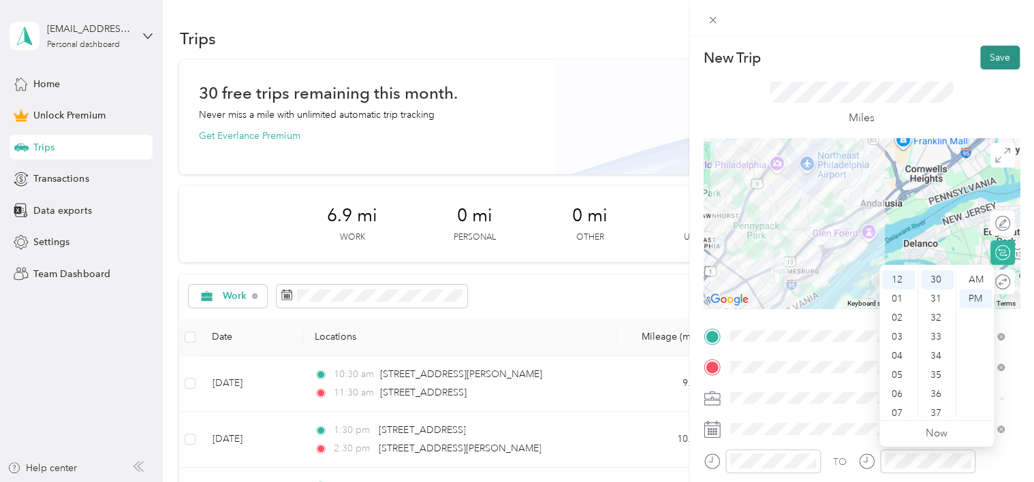
click at [995, 57] on button "Save" at bounding box center [1001, 58] width 40 height 24
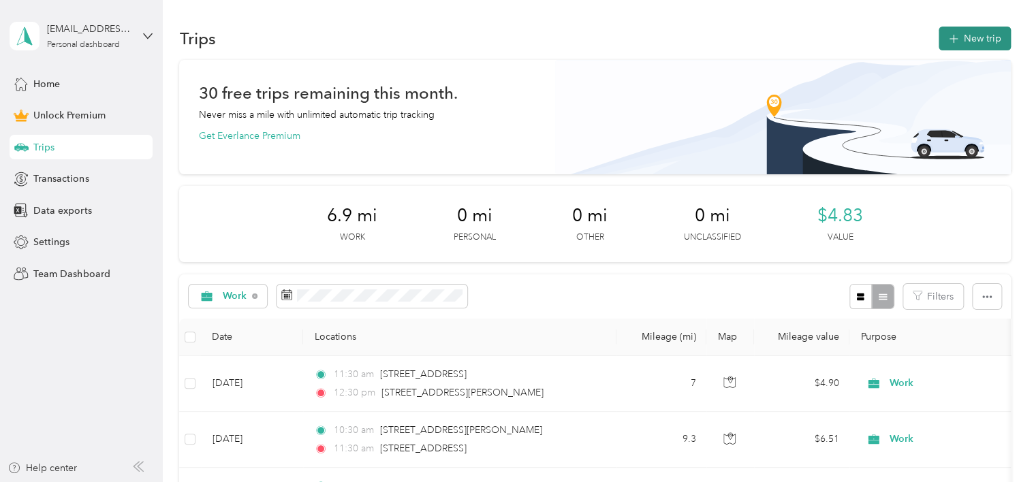
click at [974, 35] on button "New trip" at bounding box center [975, 39] width 72 height 24
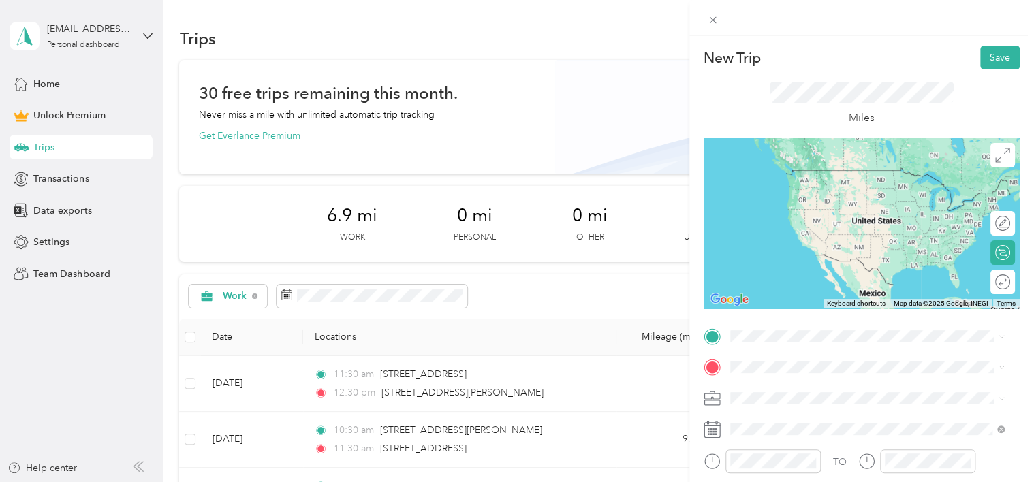
click at [810, 172] on span "[STREET_ADDRESS][PERSON_NAME][US_STATE]" at bounding box center [862, 167] width 212 height 12
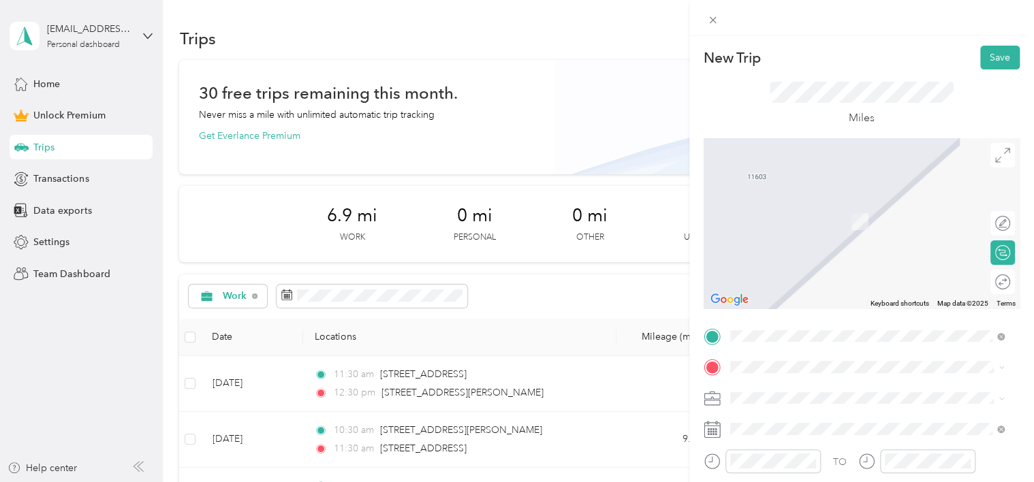
click at [782, 207] on div "[STREET_ADDRESS][PERSON_NAME][US_STATE]" at bounding box center [867, 198] width 265 height 18
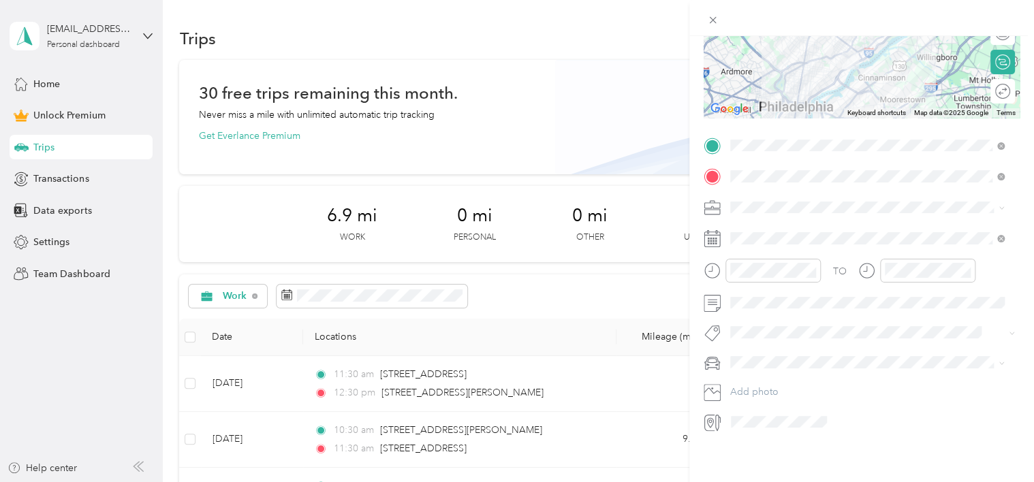
scroll to position [201, 0]
click at [745, 220] on span "Work" at bounding box center [746, 221] width 23 height 12
click at [765, 303] on icon at bounding box center [764, 305] width 14 height 14
click at [831, 394] on div "18" at bounding box center [829, 395] width 18 height 17
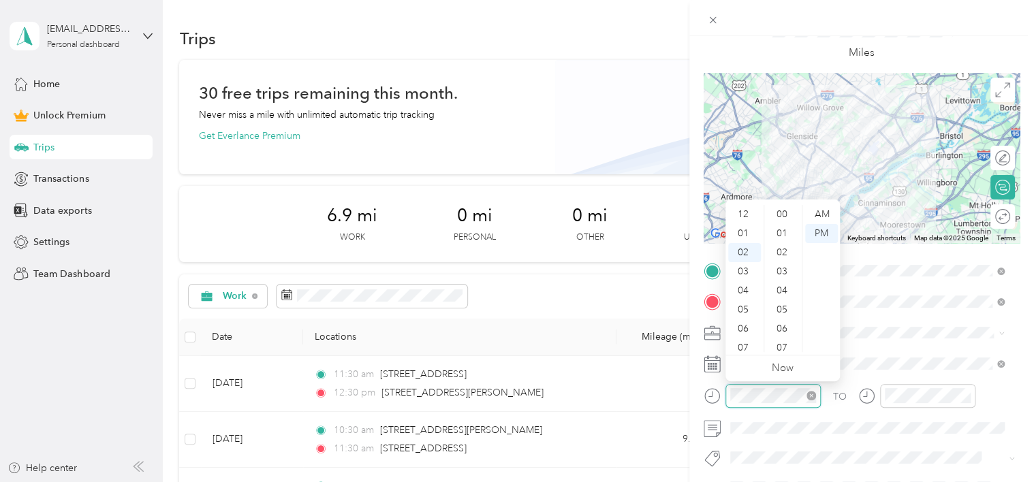
scroll to position [38, 0]
click at [745, 213] on div "02" at bounding box center [744, 214] width 33 height 19
click at [782, 270] on div "45" at bounding box center [783, 277] width 33 height 19
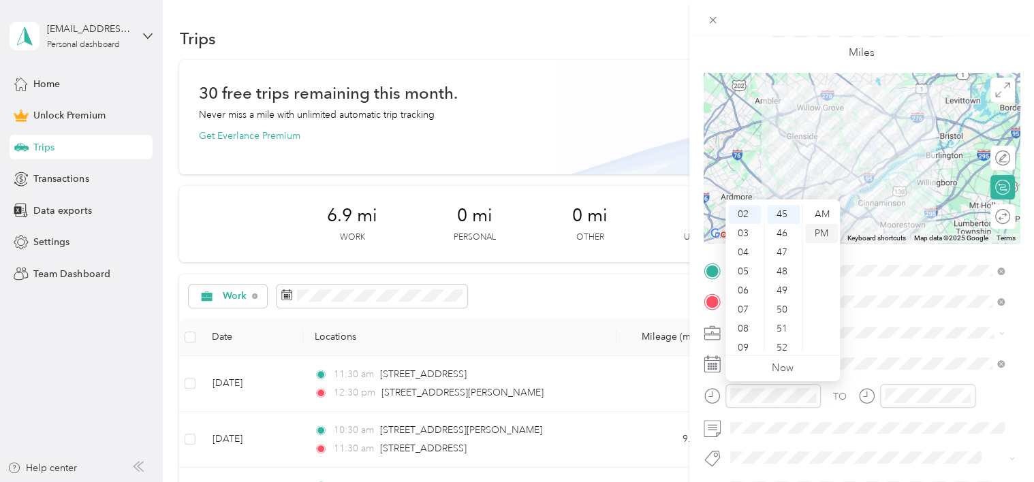
click at [813, 230] on div "PM" at bounding box center [821, 233] width 33 height 19
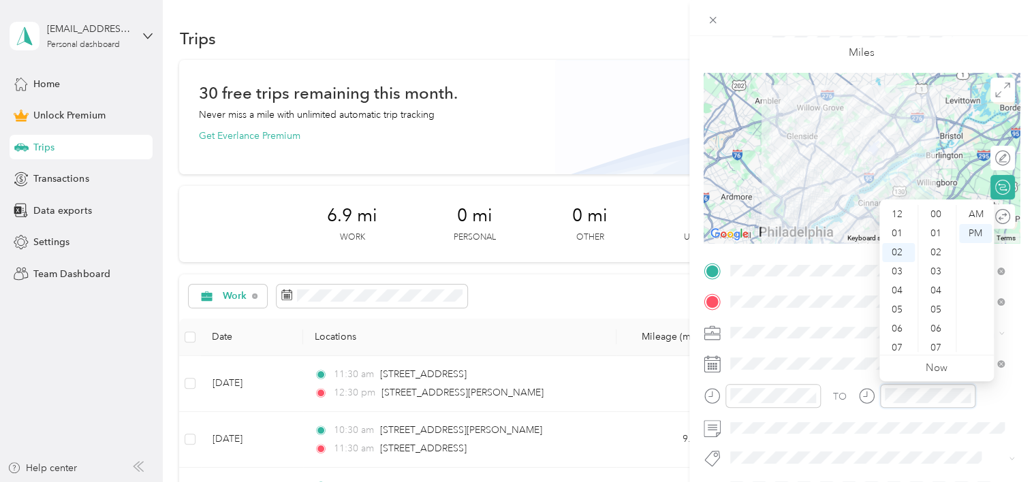
scroll to position [591, 0]
click at [896, 232] on div "03" at bounding box center [898, 233] width 33 height 19
click at [936, 209] on div "31" at bounding box center [937, 214] width 33 height 19
click at [981, 232] on div "PM" at bounding box center [975, 233] width 33 height 19
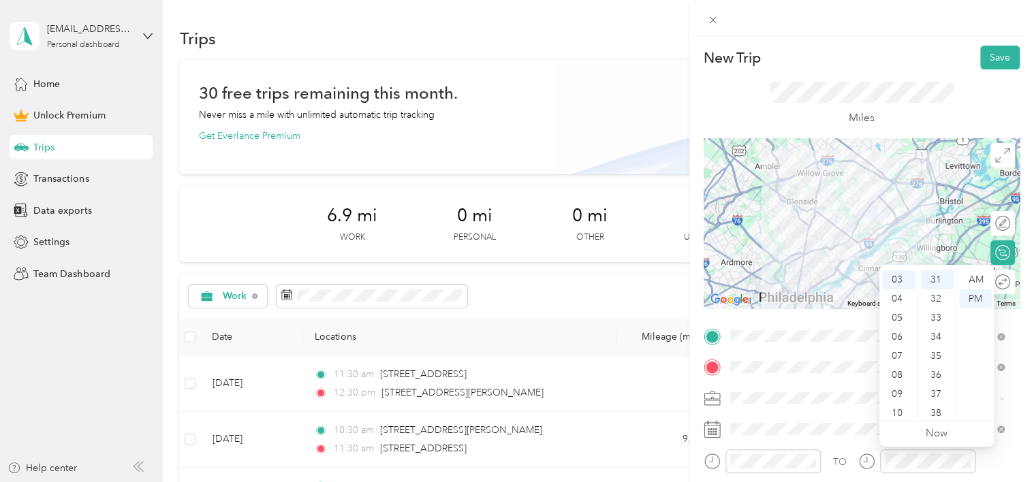
scroll to position [0, 0]
click at [994, 48] on button "Save" at bounding box center [1001, 58] width 40 height 24
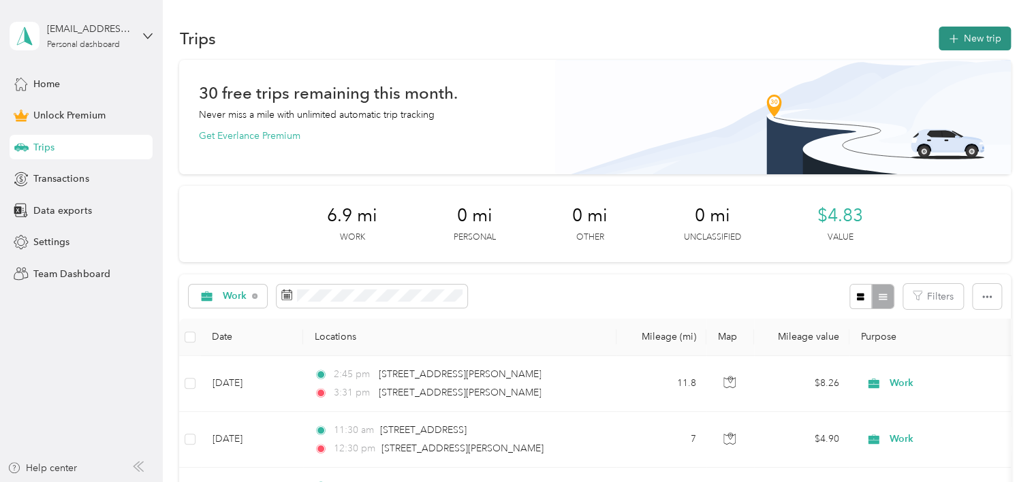
click at [979, 35] on button "New trip" at bounding box center [975, 39] width 72 height 24
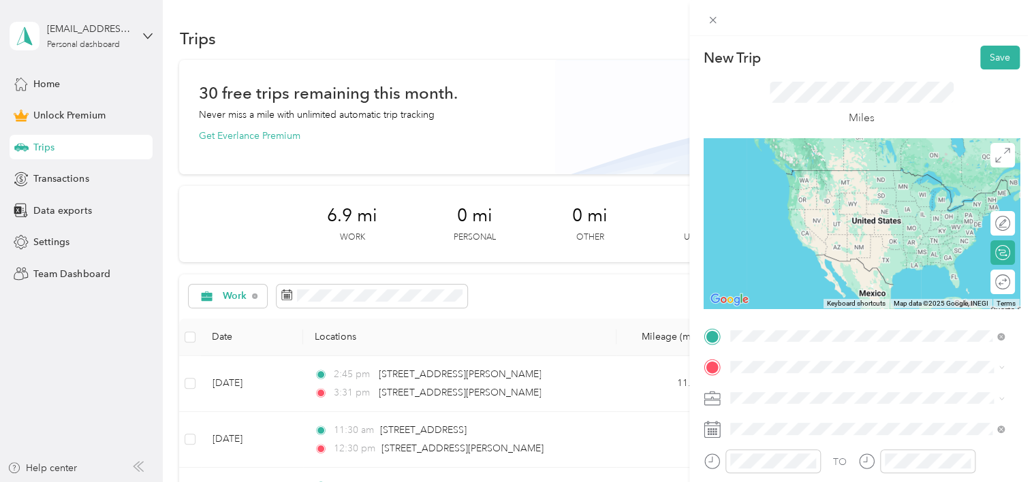
click at [790, 175] on span "[STREET_ADDRESS][PERSON_NAME][US_STATE]" at bounding box center [862, 170] width 212 height 12
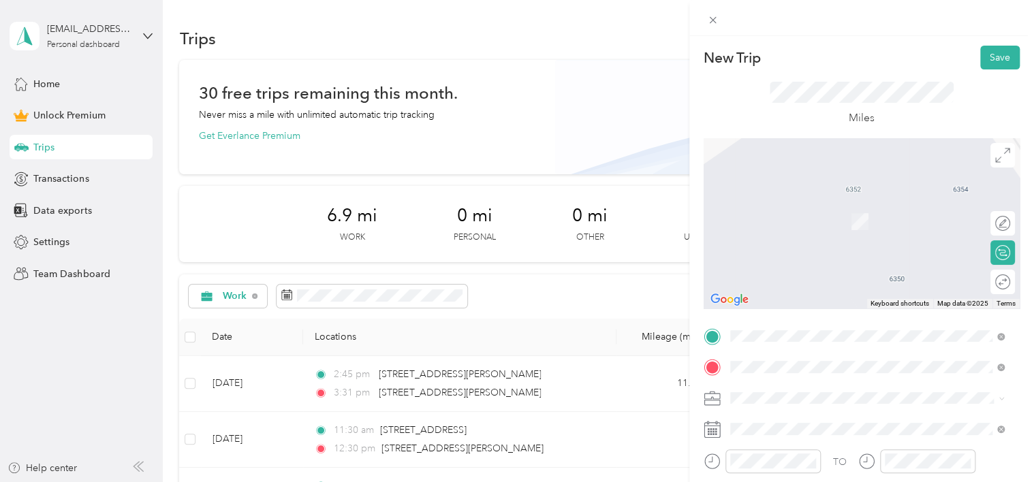
click at [803, 422] on span "[STREET_ADDRESS][PERSON_NAME][US_STATE]" at bounding box center [862, 416] width 212 height 12
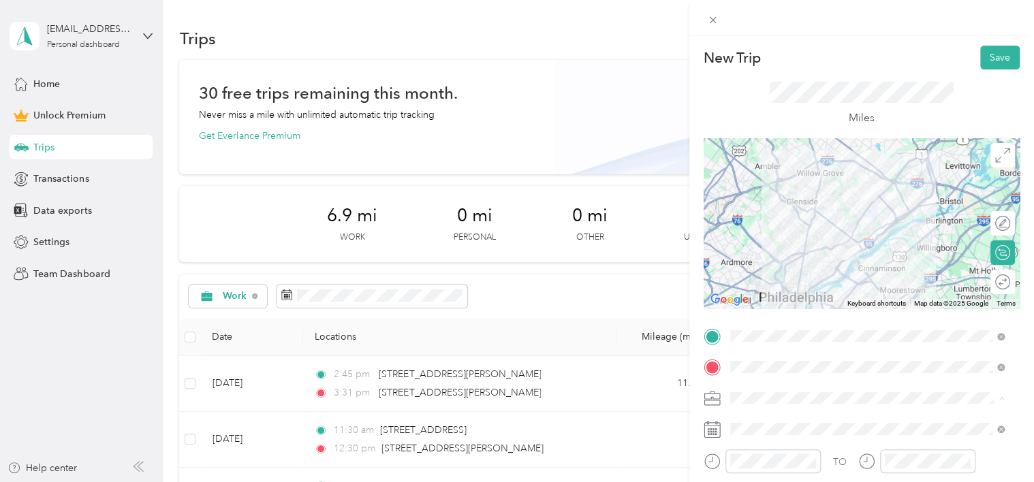
click at [760, 211] on li "Work" at bounding box center [868, 208] width 284 height 24
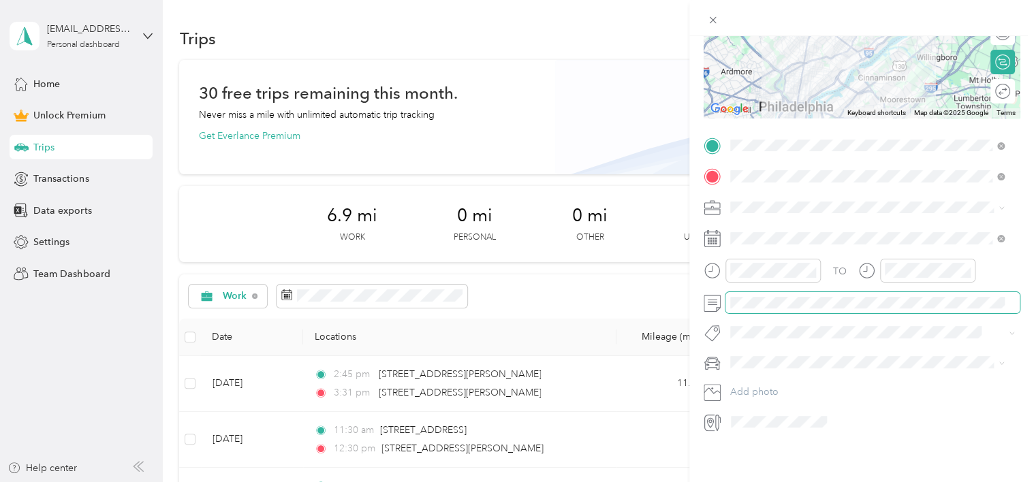
scroll to position [201, 0]
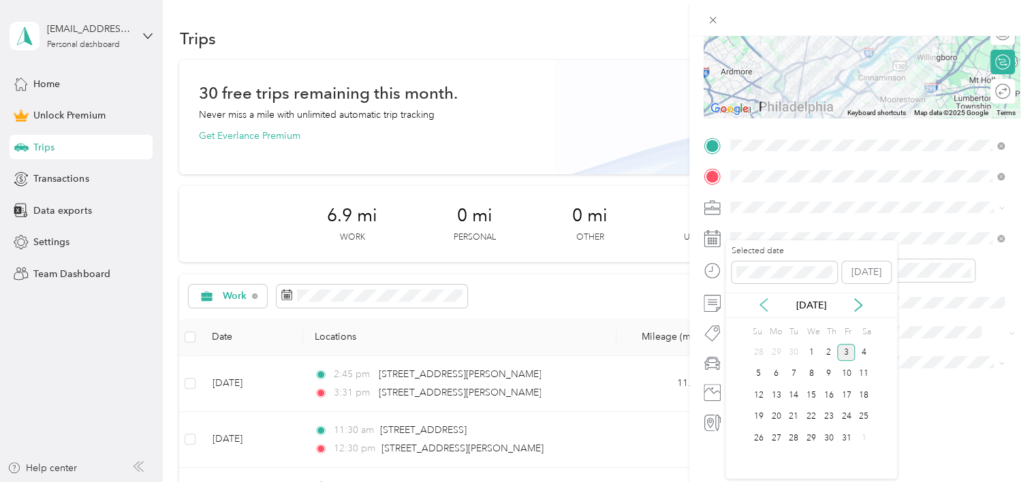
click at [766, 307] on icon at bounding box center [764, 305] width 14 height 14
click at [834, 392] on div "18" at bounding box center [829, 395] width 18 height 17
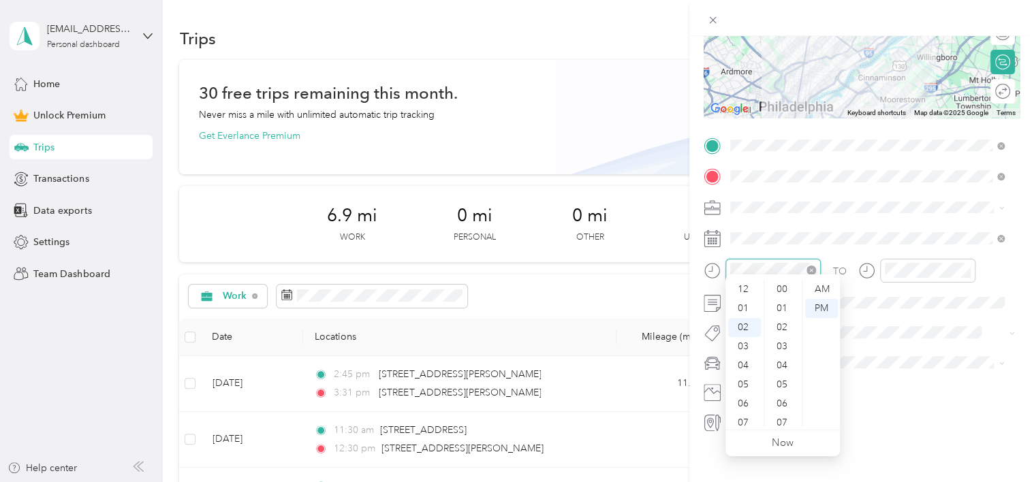
scroll to position [611, 0]
click at [743, 305] on div "03" at bounding box center [744, 308] width 33 height 19
click at [784, 305] on div "15" at bounding box center [783, 305] width 33 height 19
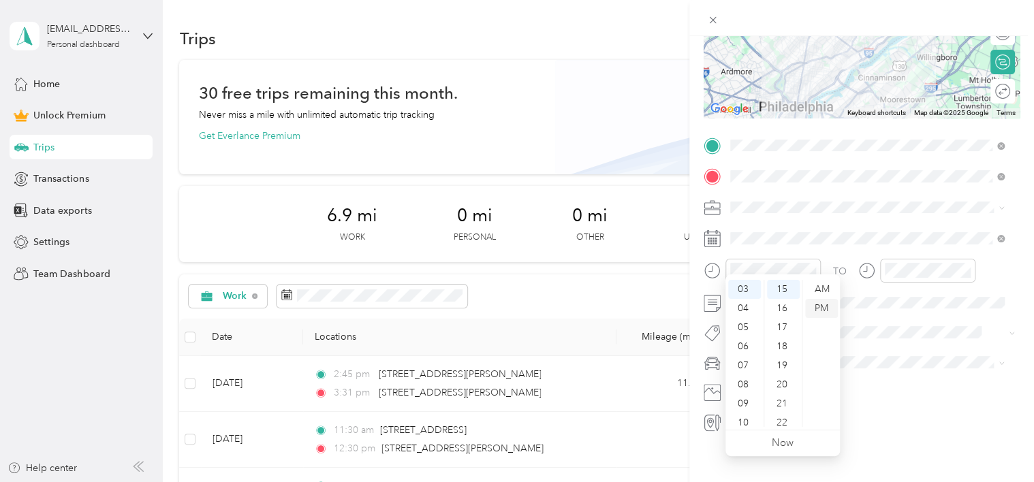
click at [822, 308] on div "PM" at bounding box center [821, 308] width 33 height 19
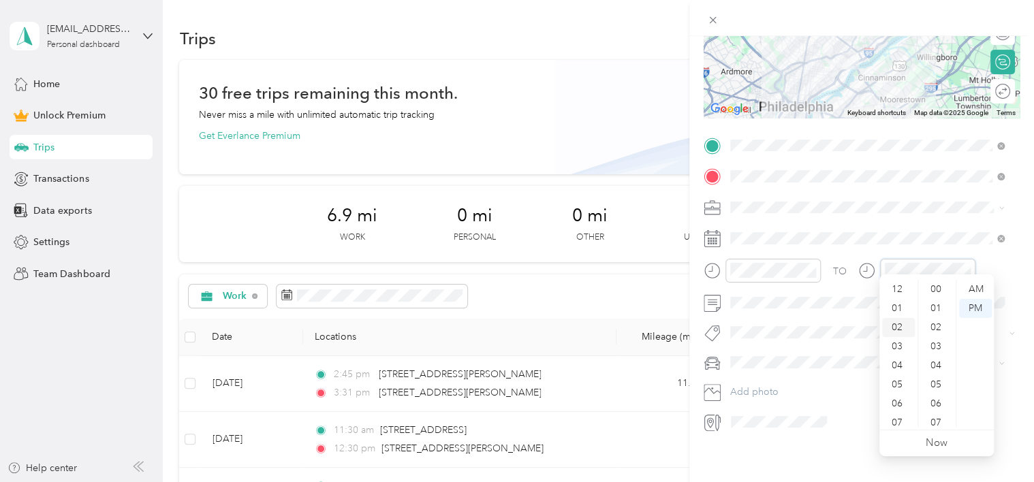
scroll to position [611, 0]
click at [896, 311] on div "03" at bounding box center [898, 308] width 33 height 19
click at [940, 355] on div "50" at bounding box center [937, 360] width 33 height 19
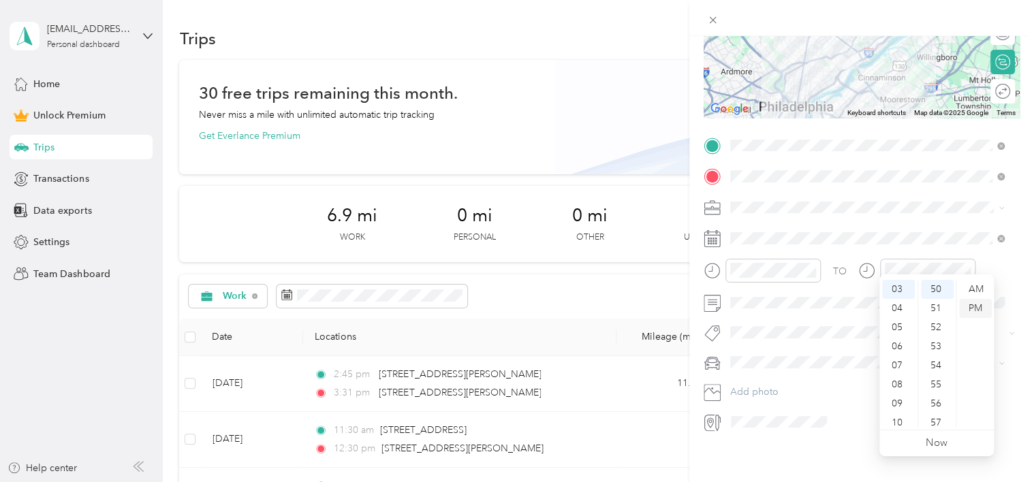
click at [974, 309] on div "PM" at bounding box center [975, 308] width 33 height 19
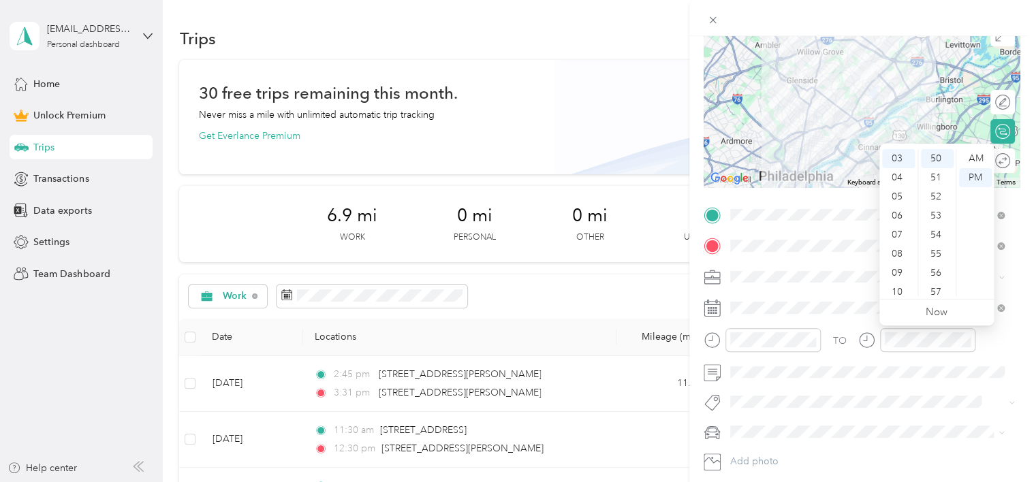
scroll to position [0, 0]
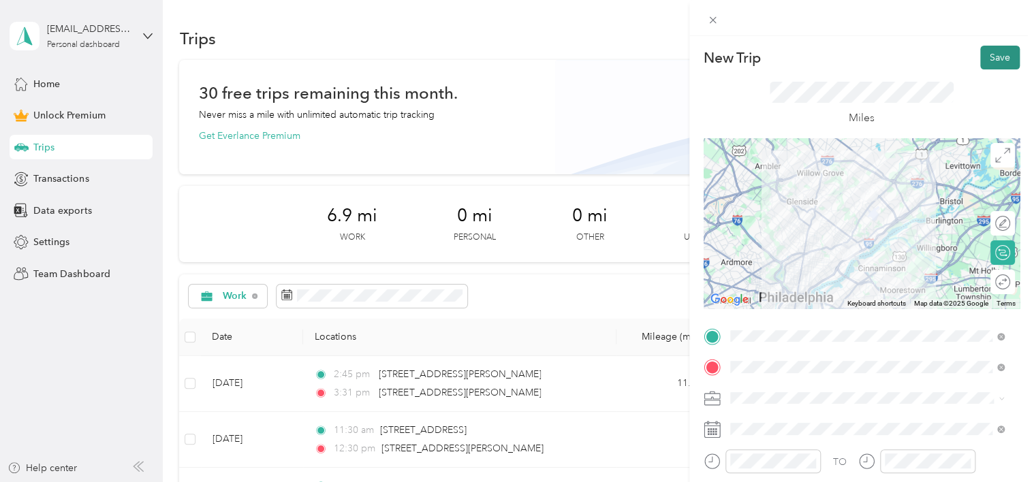
click at [1000, 57] on button "Save" at bounding box center [1001, 58] width 40 height 24
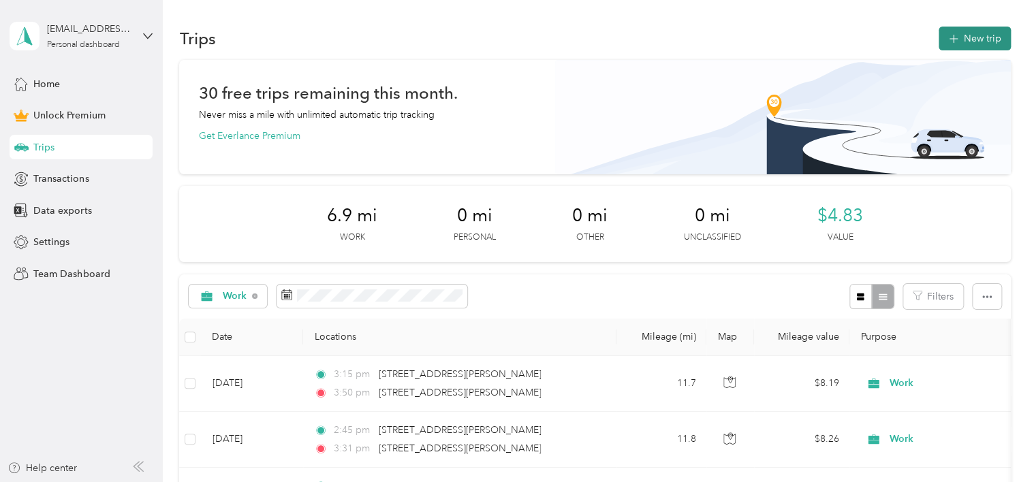
click at [976, 35] on button "New trip" at bounding box center [975, 39] width 72 height 24
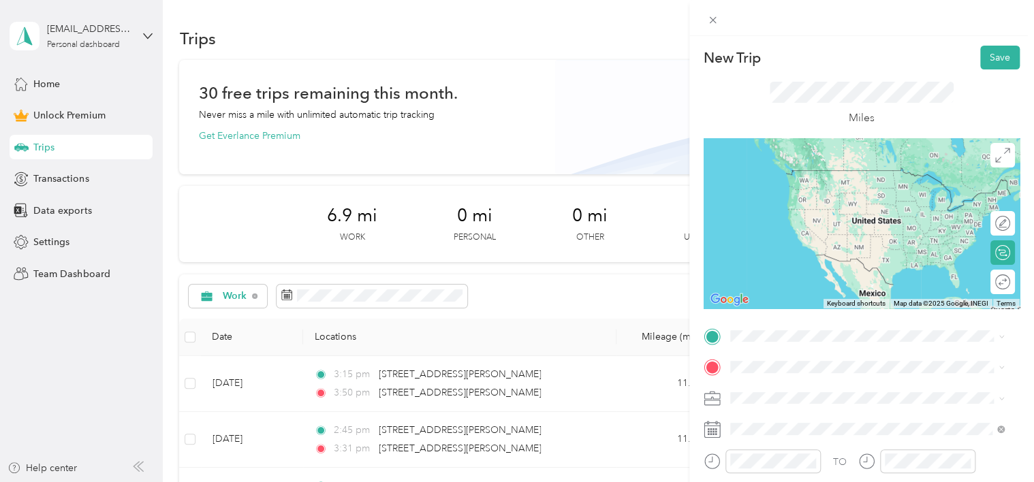
click at [805, 390] on span "[STREET_ADDRESS][PERSON_NAME][US_STATE]" at bounding box center [862, 384] width 212 height 12
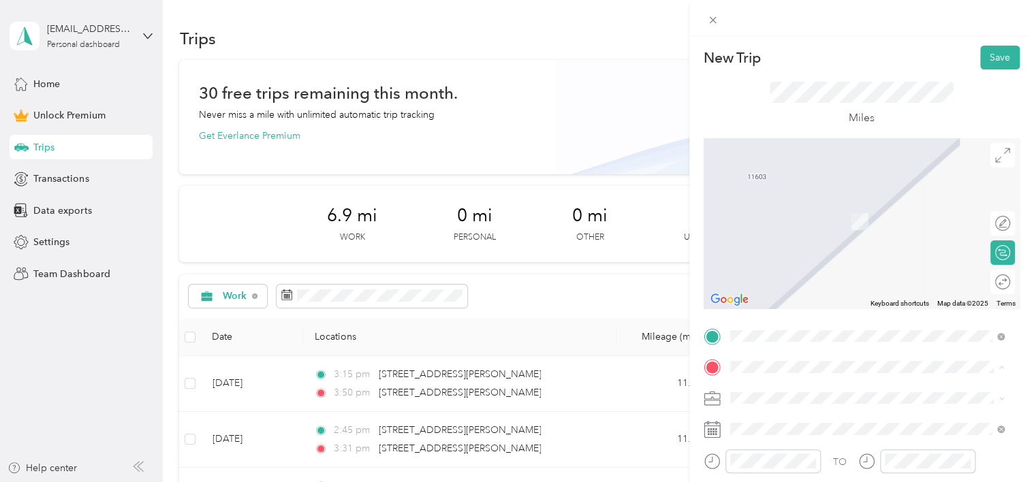
click at [761, 208] on span "[STREET_ADDRESS][US_STATE]" at bounding box center [824, 202] width 136 height 12
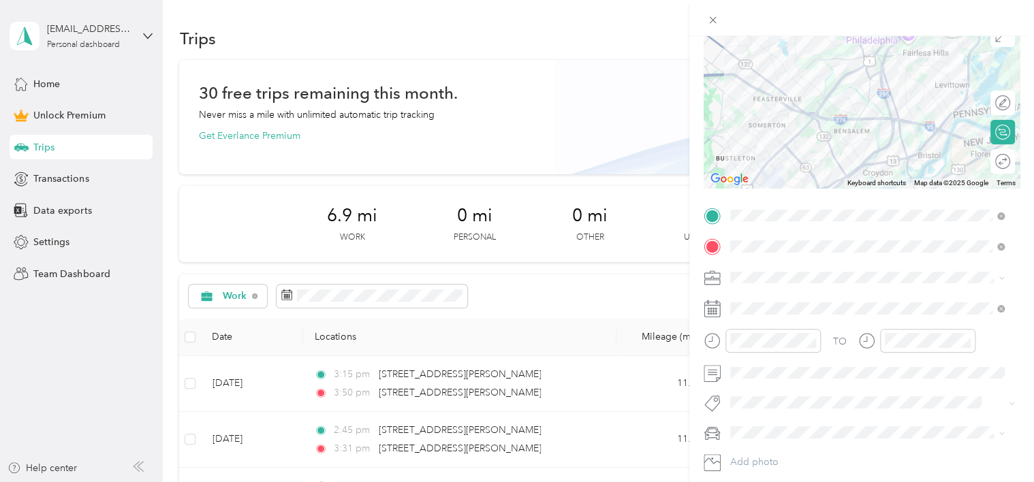
scroll to position [136, 0]
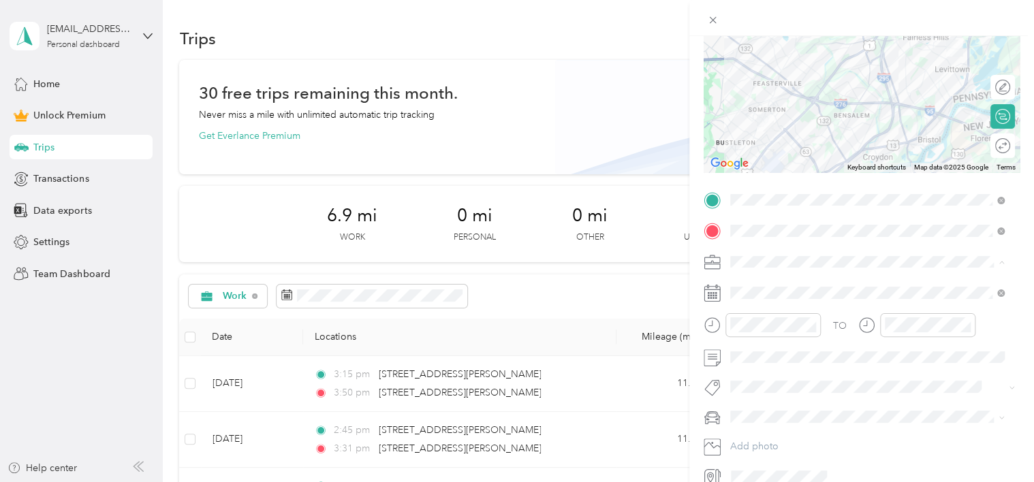
click at [751, 286] on span "Work" at bounding box center [746, 286] width 23 height 12
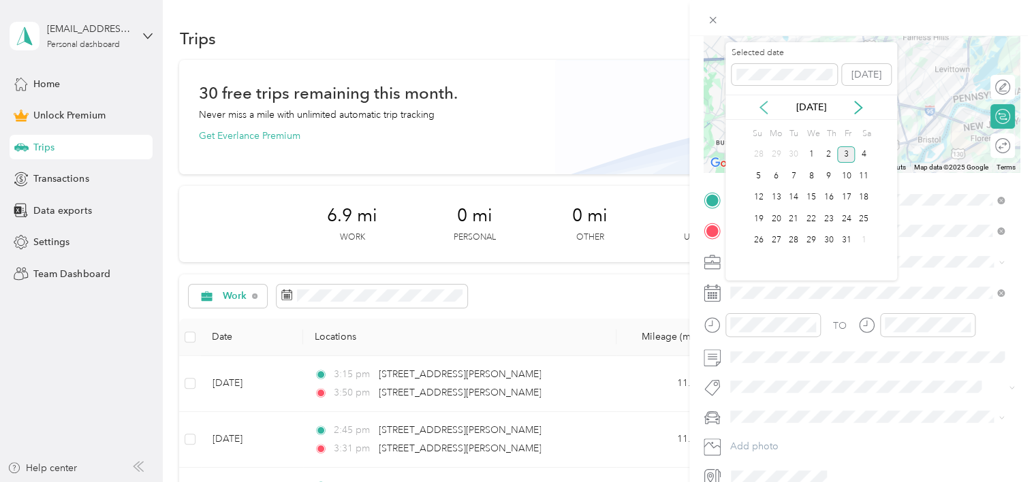
click at [760, 104] on icon at bounding box center [764, 108] width 14 height 14
click at [775, 215] on div "22" at bounding box center [776, 219] width 18 height 17
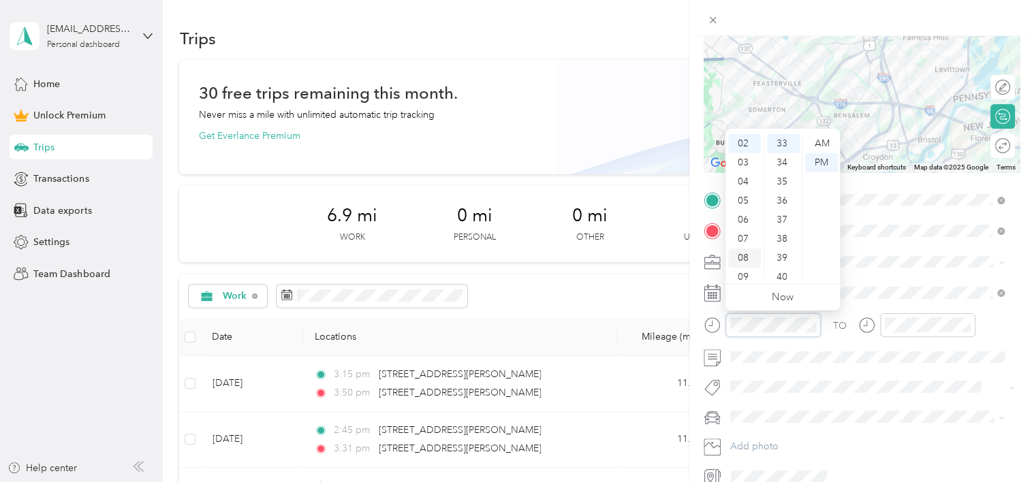
scroll to position [82, 0]
click at [745, 251] on div "10" at bounding box center [744, 252] width 33 height 19
click at [780, 273] on div "40" at bounding box center [783, 277] width 33 height 19
click at [822, 138] on div "AM" at bounding box center [821, 143] width 33 height 19
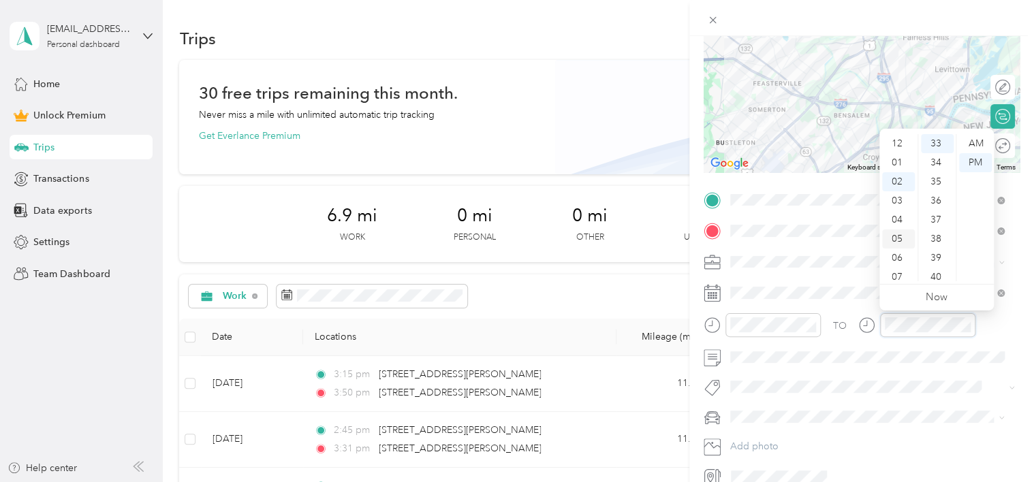
scroll to position [82, 0]
click at [899, 270] on div "11" at bounding box center [898, 271] width 33 height 19
click at [936, 139] on div "33" at bounding box center [937, 143] width 33 height 19
click at [980, 139] on div "AM" at bounding box center [975, 143] width 33 height 19
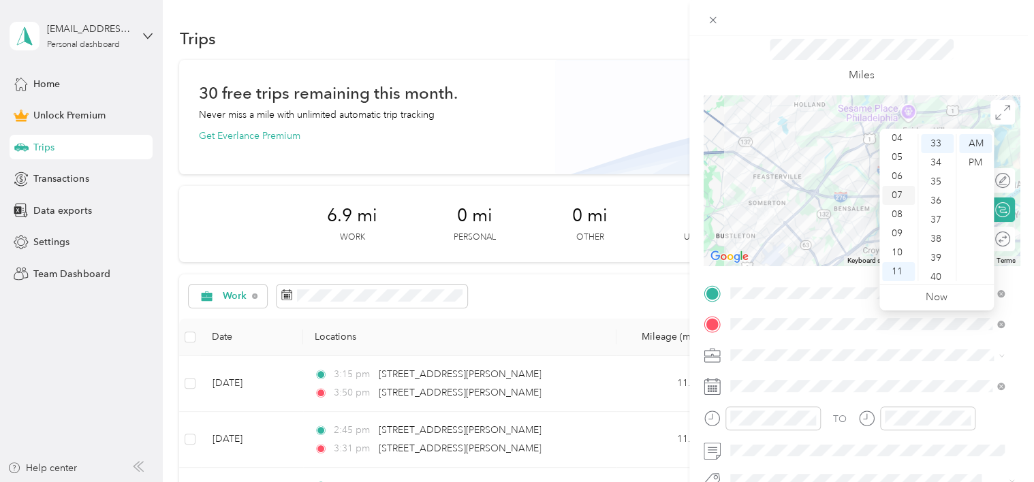
scroll to position [0, 0]
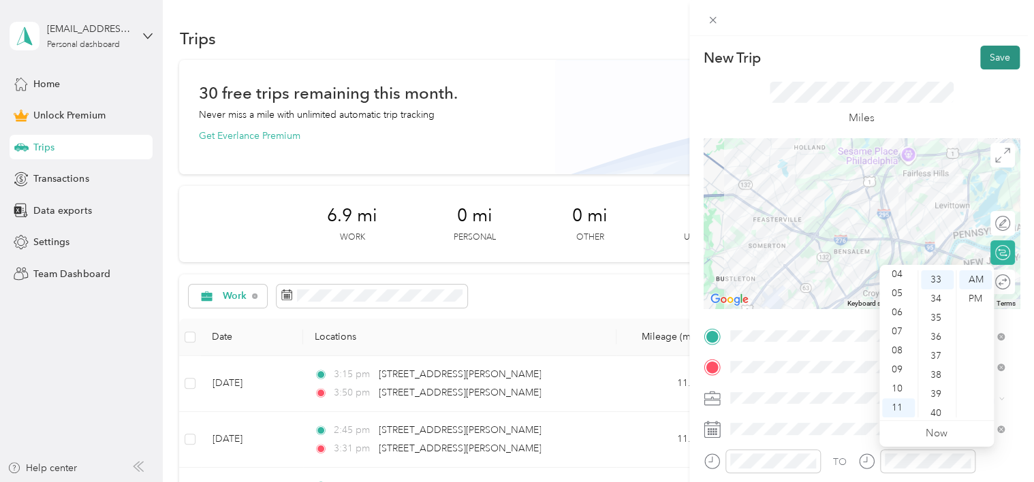
click at [998, 54] on button "Save" at bounding box center [1001, 58] width 40 height 24
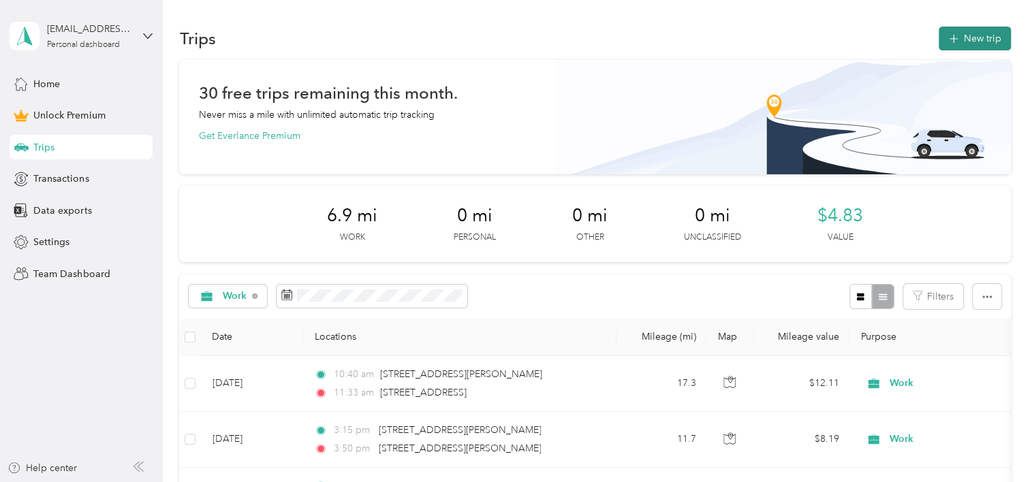
click at [962, 33] on button "New trip" at bounding box center [975, 39] width 72 height 24
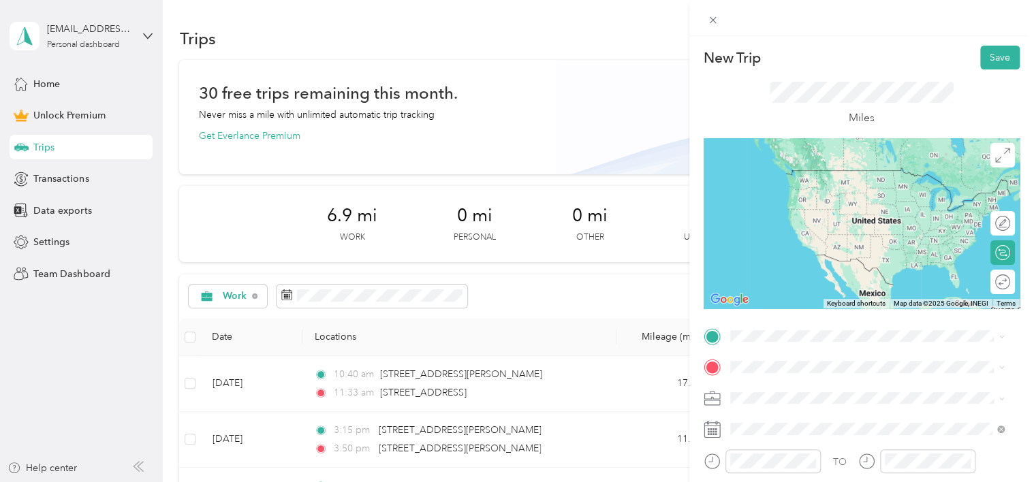
click at [829, 172] on span "[STREET_ADDRESS][US_STATE]" at bounding box center [824, 166] width 136 height 12
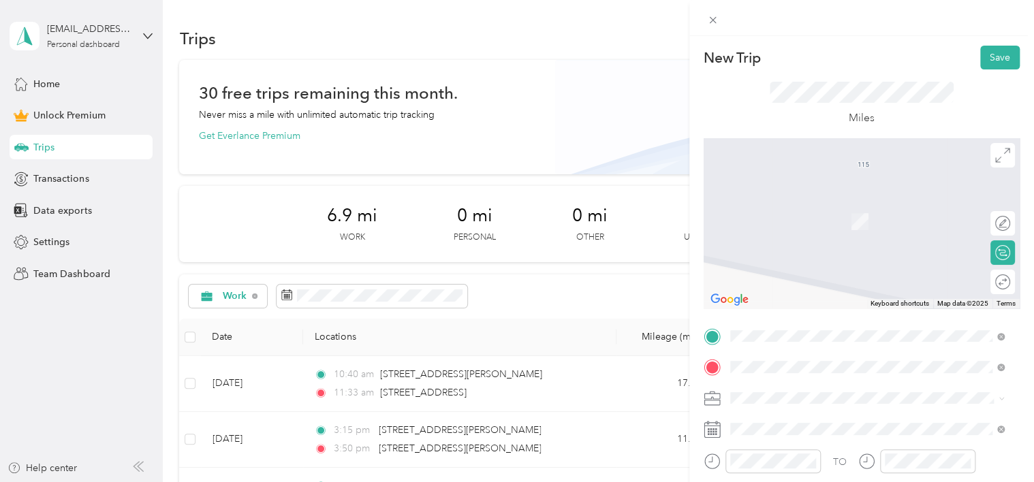
click at [801, 422] on span "[STREET_ADDRESS][PERSON_NAME][US_STATE]" at bounding box center [862, 416] width 212 height 12
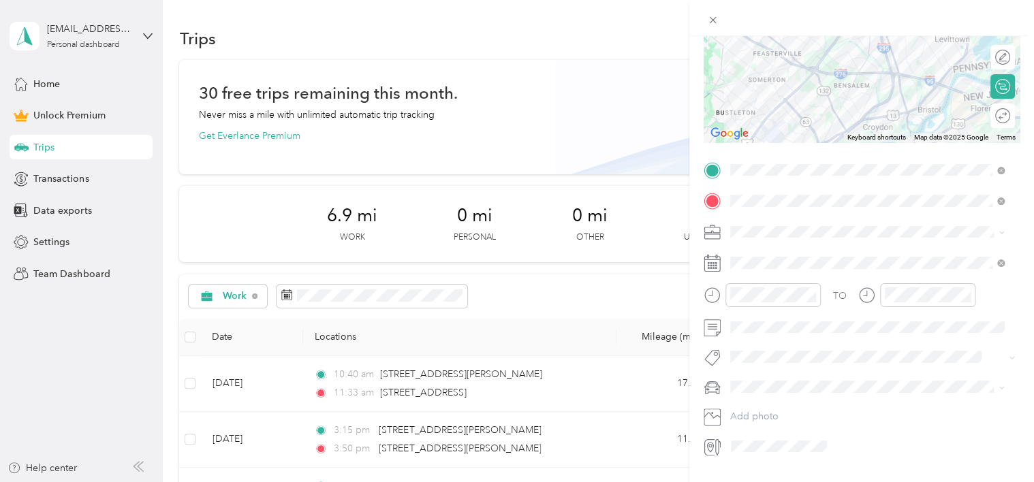
scroll to position [201, 0]
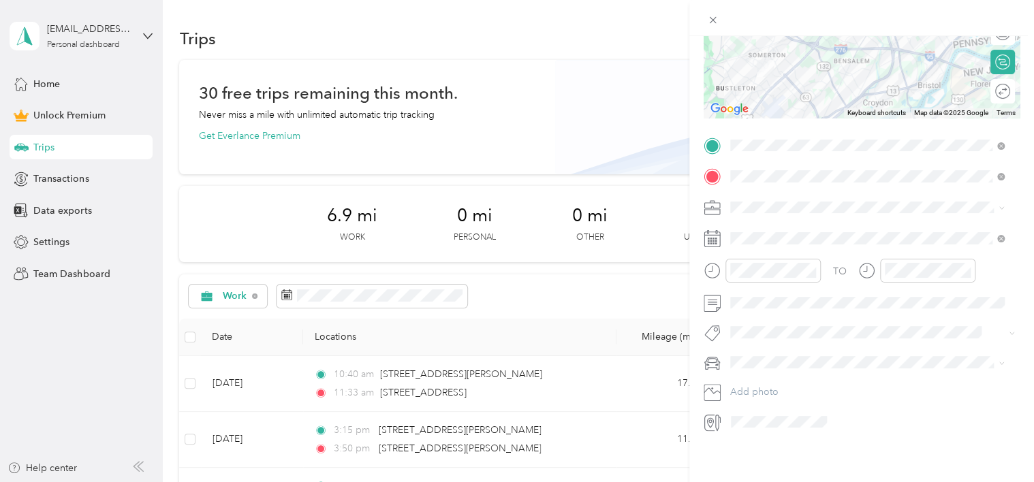
click at [756, 220] on span "Work" at bounding box center [746, 221] width 23 height 12
click at [763, 300] on icon at bounding box center [764, 305] width 14 height 14
click at [779, 412] on div "22" at bounding box center [776, 417] width 18 height 17
click at [744, 289] on div "12" at bounding box center [744, 289] width 33 height 19
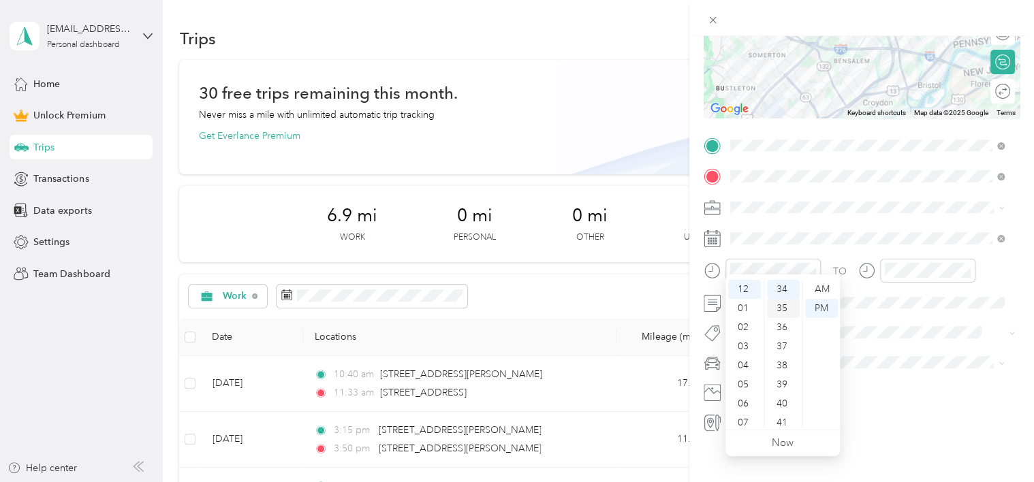
click at [780, 304] on div "35" at bounding box center [783, 308] width 33 height 19
click at [826, 288] on div "AM" at bounding box center [821, 289] width 33 height 19
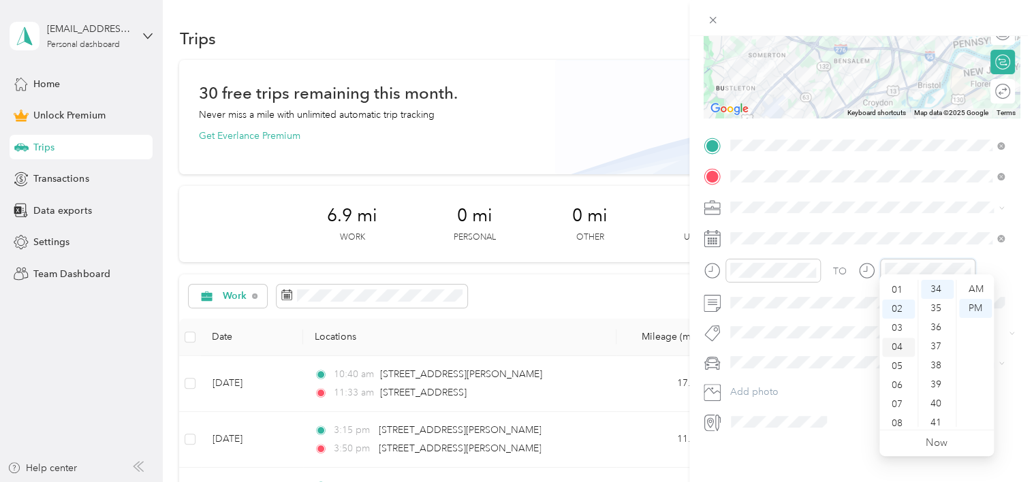
scroll to position [0, 0]
click at [893, 308] on div "01" at bounding box center [898, 308] width 33 height 19
click at [938, 304] on div "35" at bounding box center [937, 308] width 33 height 19
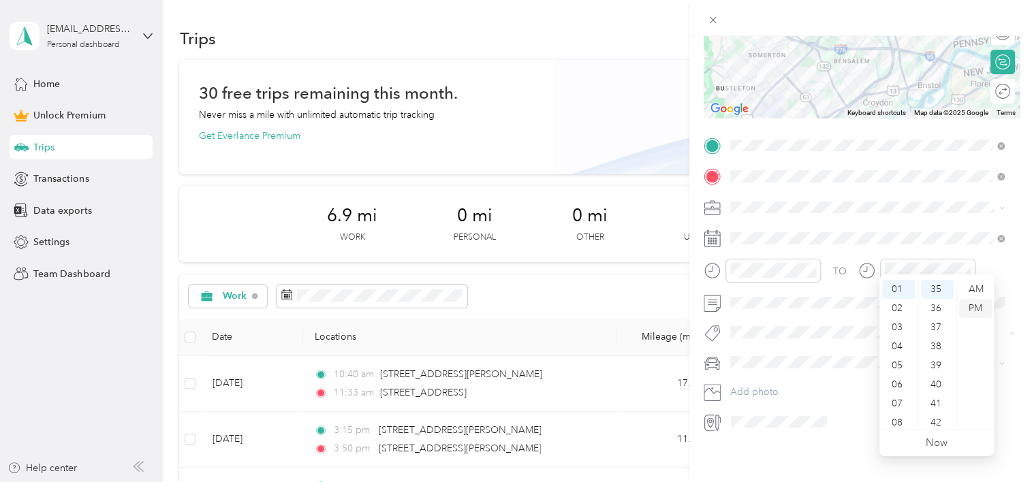
click at [976, 305] on div "PM" at bounding box center [975, 308] width 33 height 19
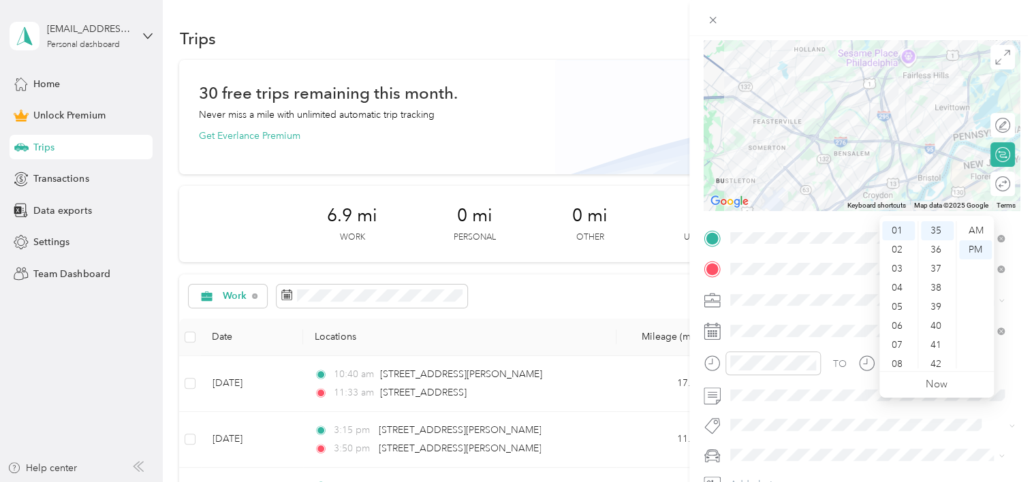
scroll to position [0, 0]
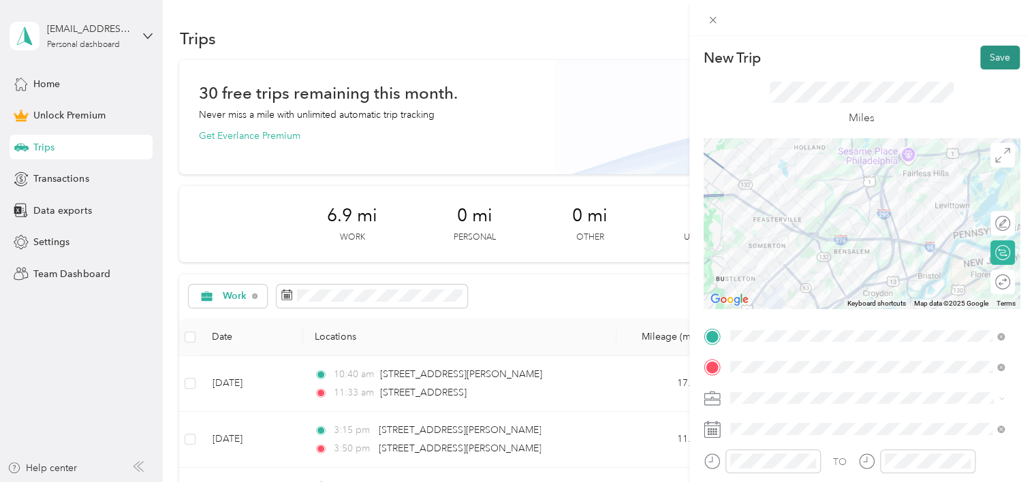
click at [985, 57] on button "Save" at bounding box center [1001, 58] width 40 height 24
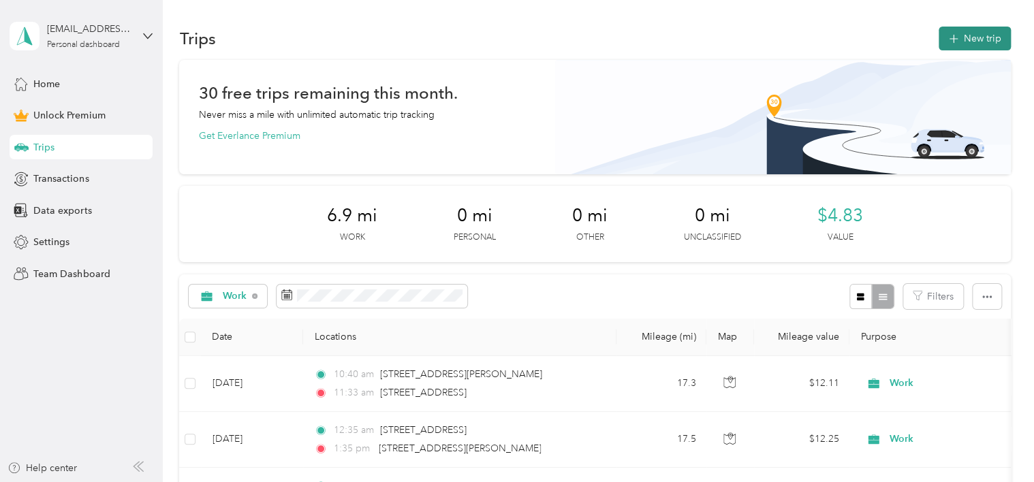
click at [976, 33] on button "New trip" at bounding box center [975, 39] width 72 height 24
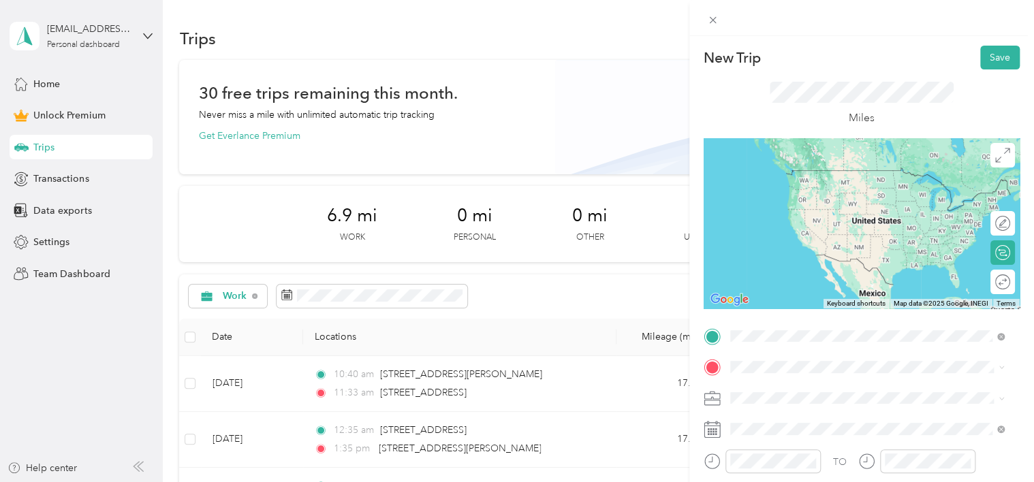
click at [796, 176] on span "[STREET_ADDRESS][PERSON_NAME][US_STATE]" at bounding box center [862, 170] width 212 height 12
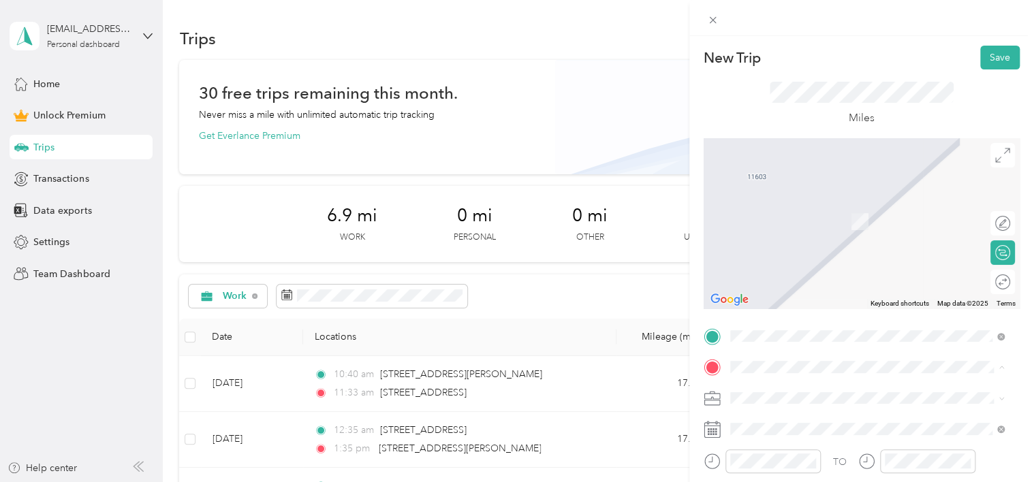
click at [778, 244] on li "[STREET_ADDRESS][PERSON_NAME][US_STATE]" at bounding box center [868, 230] width 284 height 28
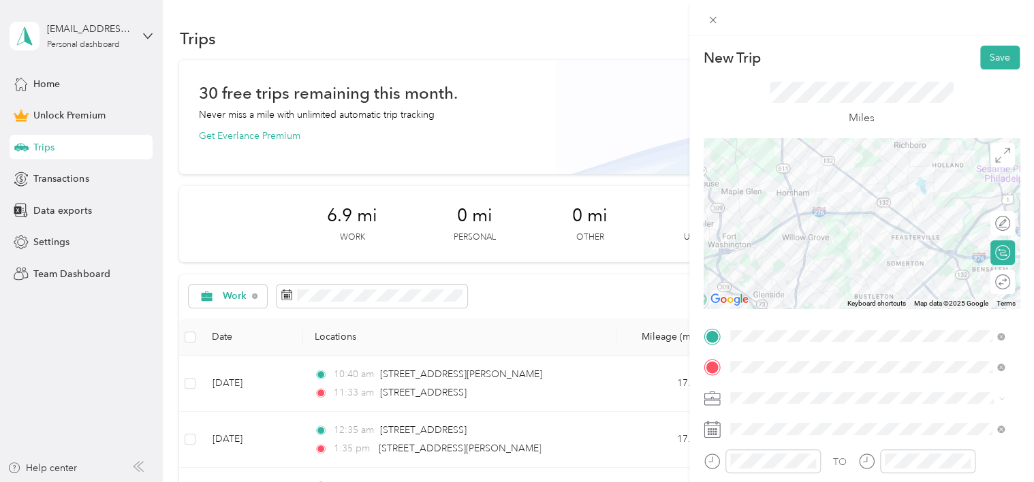
click at [756, 211] on li "Work" at bounding box center [868, 203] width 284 height 24
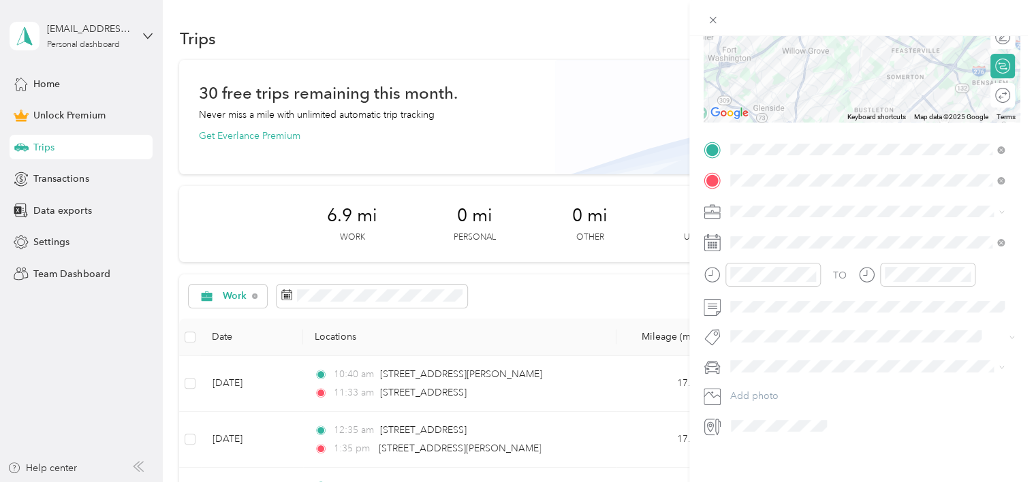
scroll to position [201, 0]
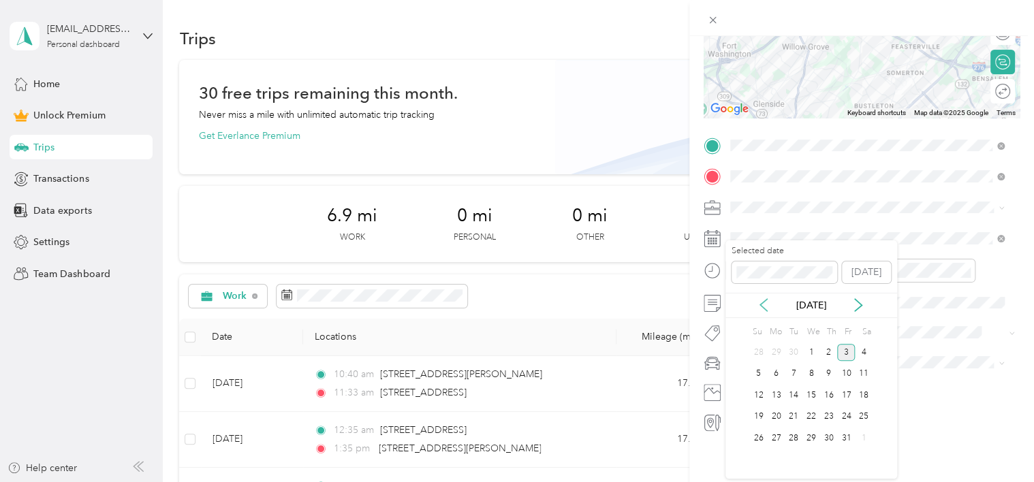
click at [763, 303] on icon at bounding box center [764, 305] width 14 height 14
click at [774, 414] on div "22" at bounding box center [776, 417] width 18 height 17
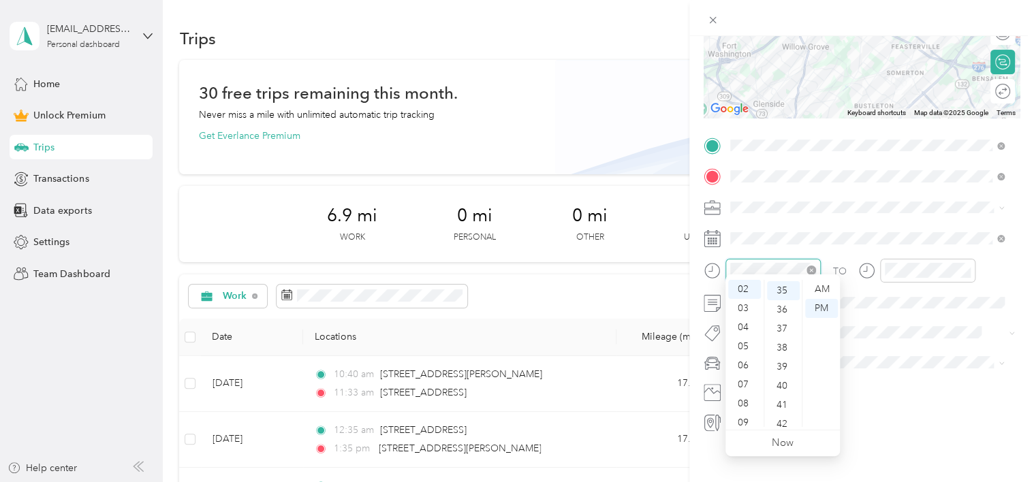
scroll to position [668, 0]
click at [747, 307] on div "03" at bounding box center [744, 308] width 33 height 19
click at [782, 382] on div "40" at bounding box center [783, 384] width 33 height 19
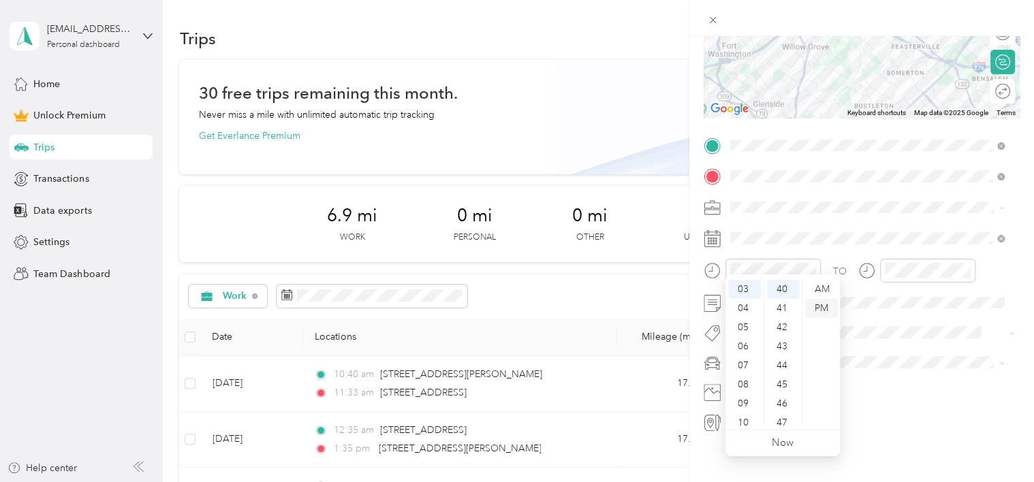
drag, startPoint x: 828, startPoint y: 308, endPoint x: 840, endPoint y: 297, distance: 15.9
click at [827, 308] on div "PM" at bounding box center [821, 308] width 33 height 19
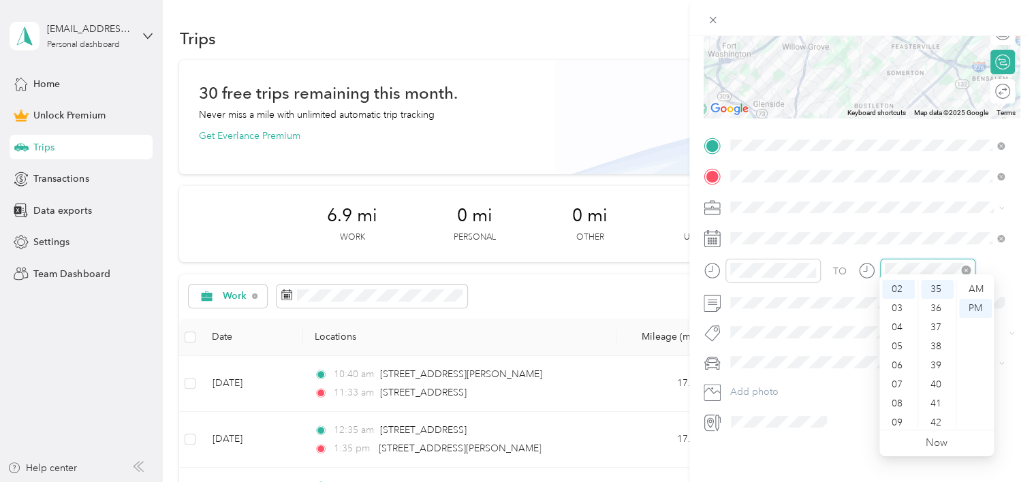
scroll to position [668, 0]
click at [897, 328] on div "04" at bounding box center [898, 327] width 33 height 19
click at [935, 286] on div "35" at bounding box center [937, 289] width 33 height 19
click at [981, 308] on div "PM" at bounding box center [975, 308] width 33 height 19
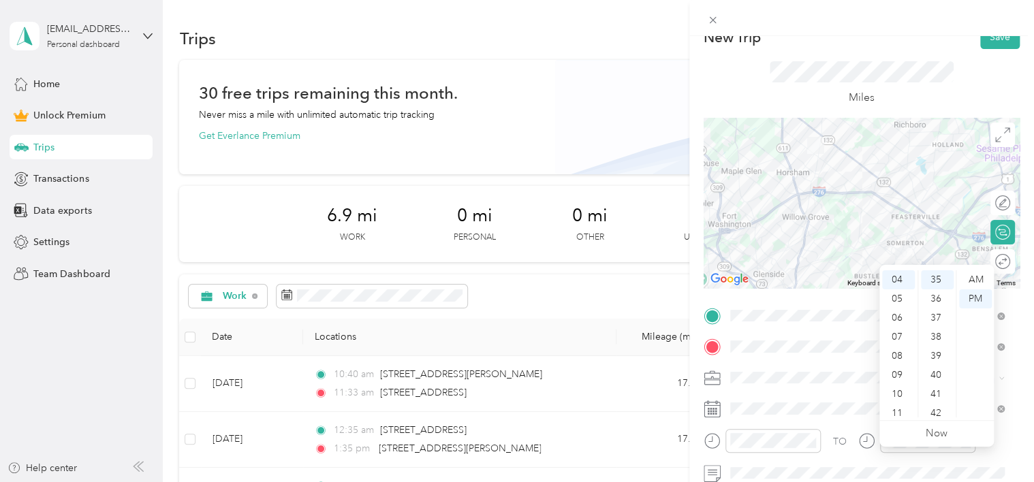
scroll to position [0, 0]
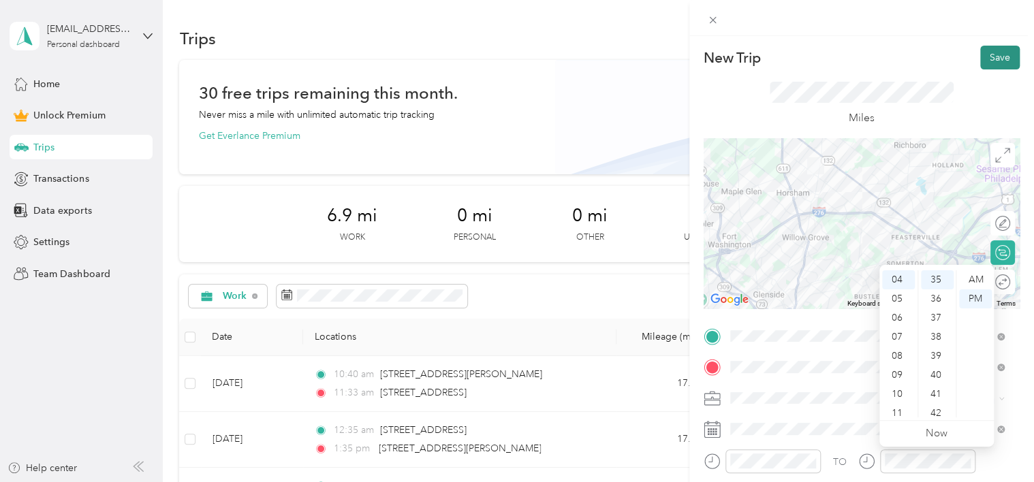
click at [996, 55] on button "Save" at bounding box center [1001, 58] width 40 height 24
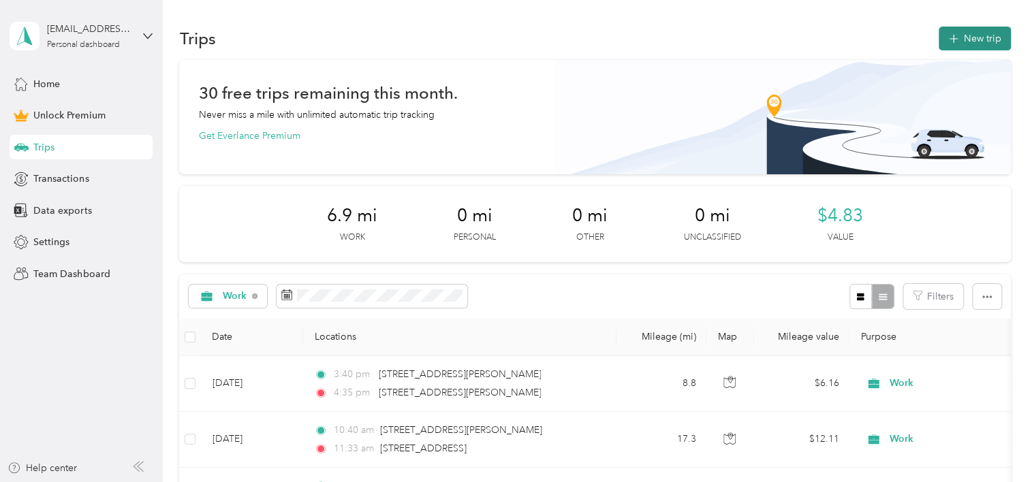
click at [968, 36] on button "New trip" at bounding box center [975, 39] width 72 height 24
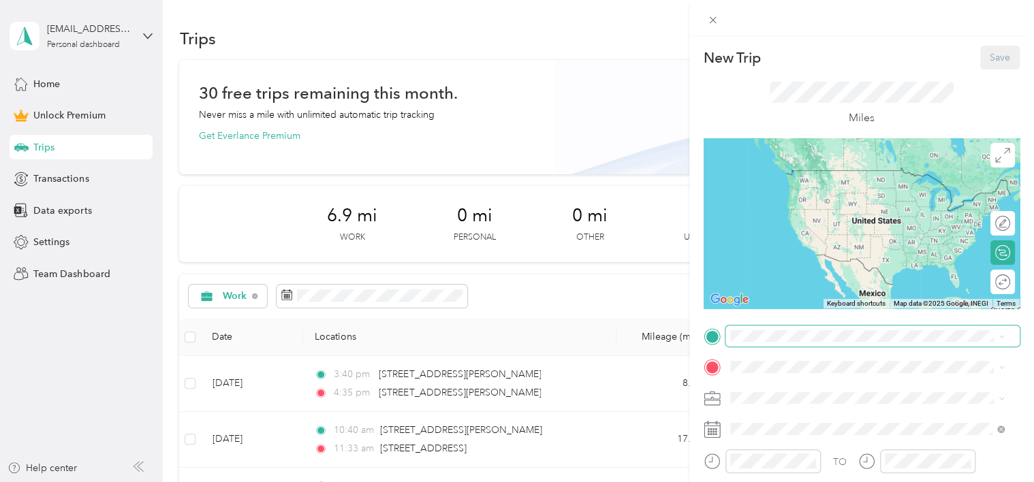
click at [762, 342] on span at bounding box center [873, 337] width 294 height 22
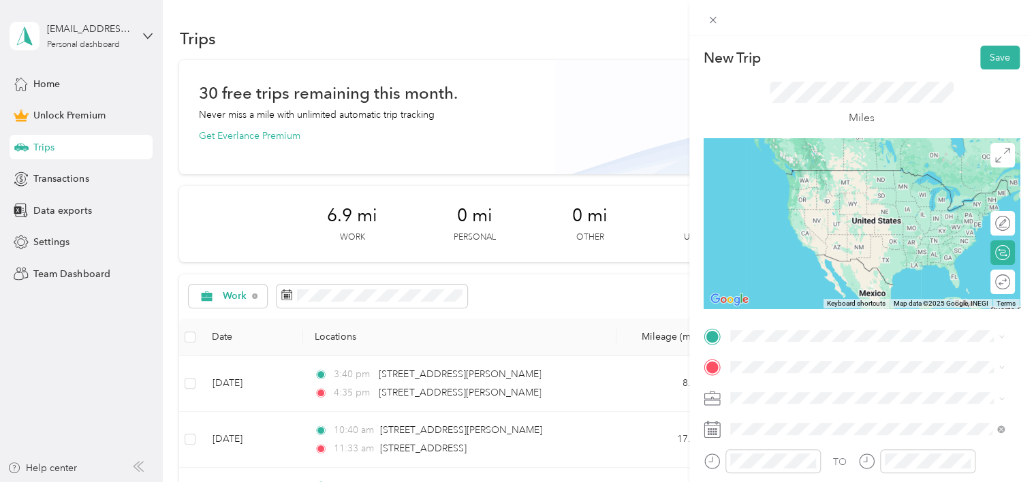
click at [802, 202] on span "[STREET_ADDRESS][PERSON_NAME][US_STATE]" at bounding box center [862, 195] width 212 height 12
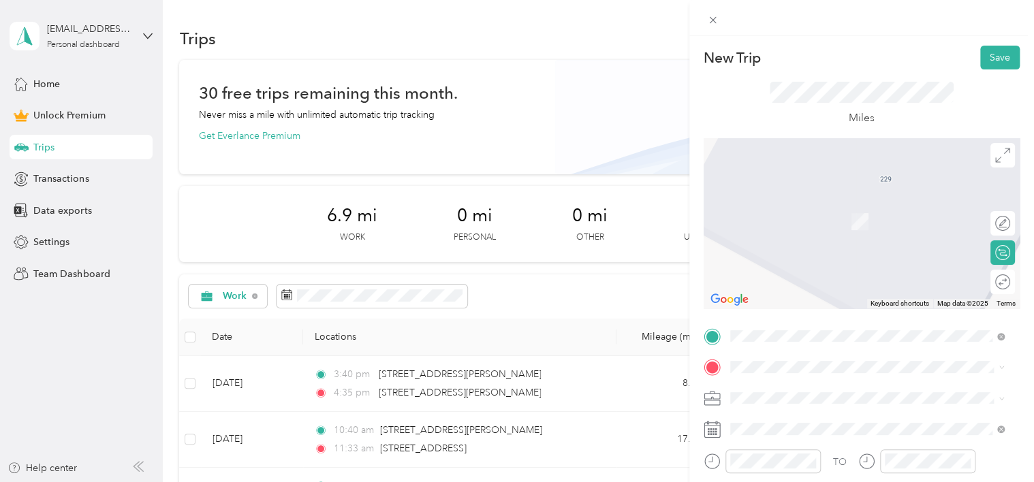
click at [786, 421] on span "[STREET_ADDRESS][PERSON_NAME][US_STATE]" at bounding box center [862, 415] width 212 height 12
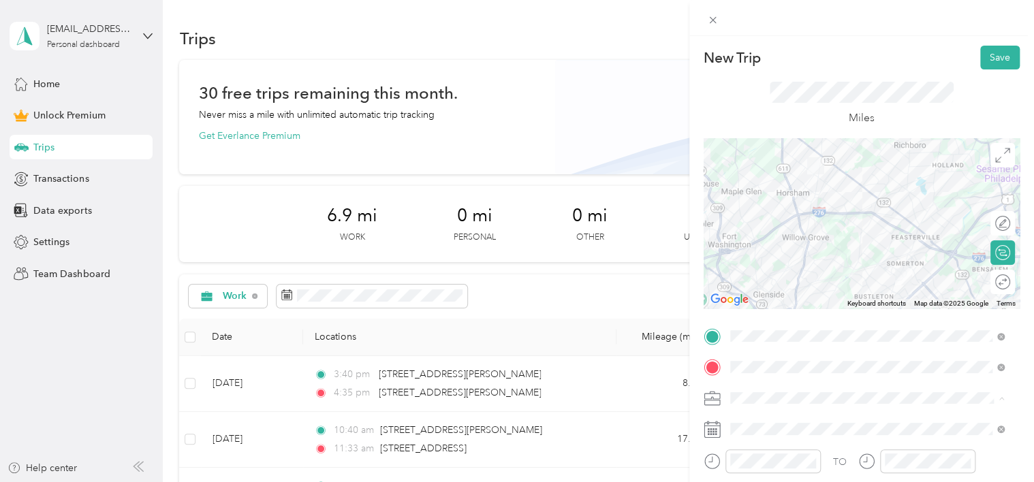
click at [747, 209] on li "Work" at bounding box center [868, 208] width 284 height 24
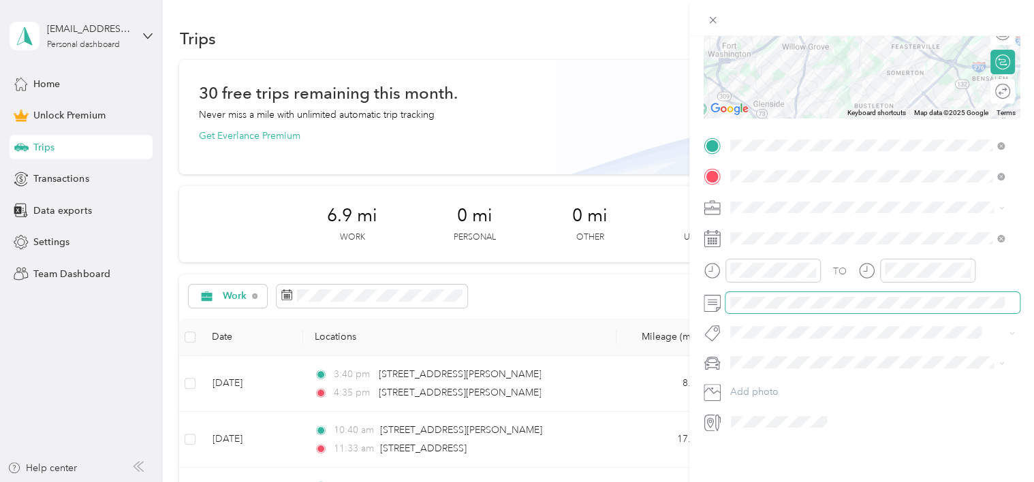
scroll to position [201, 0]
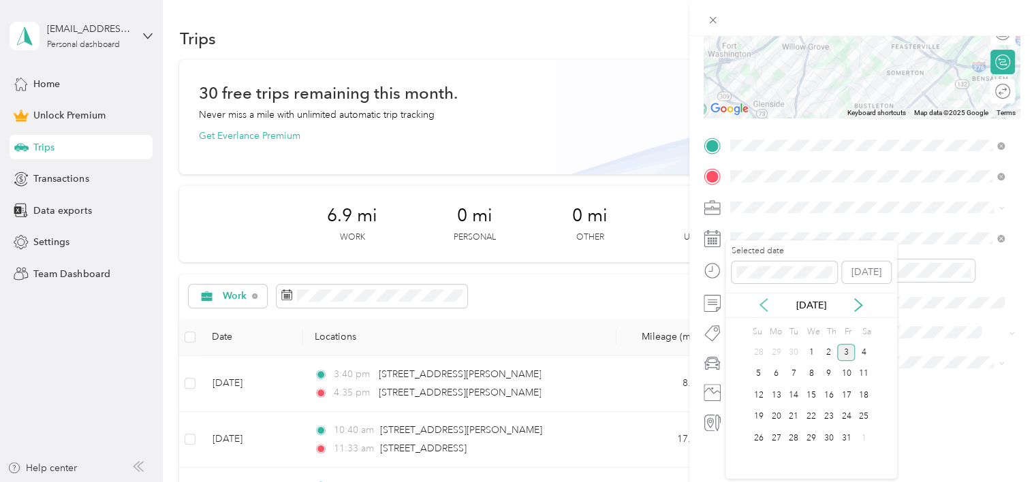
click at [765, 305] on icon at bounding box center [764, 305] width 14 height 14
click at [780, 416] on div "22" at bounding box center [776, 417] width 18 height 17
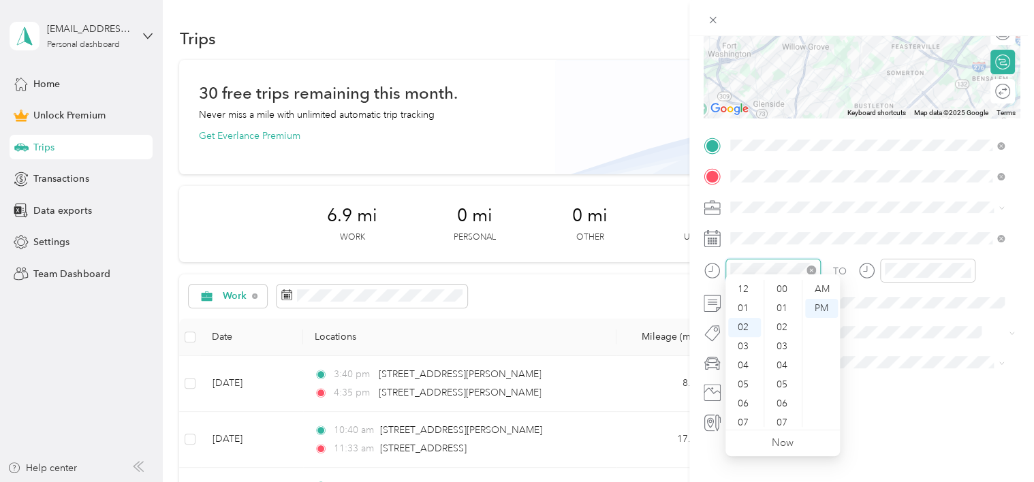
scroll to position [706, 0]
click at [745, 322] on div "04" at bounding box center [744, 327] width 33 height 19
drag, startPoint x: 782, startPoint y: 341, endPoint x: 815, endPoint y: 319, distance: 39.7
click at [783, 341] on div "40" at bounding box center [783, 346] width 33 height 19
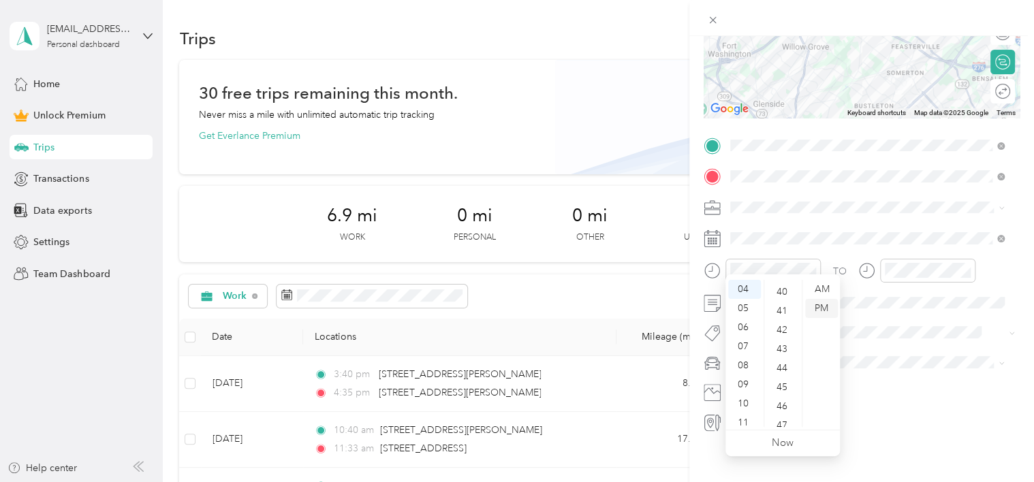
scroll to position [763, 0]
click at [826, 307] on div "PM" at bounding box center [821, 308] width 33 height 19
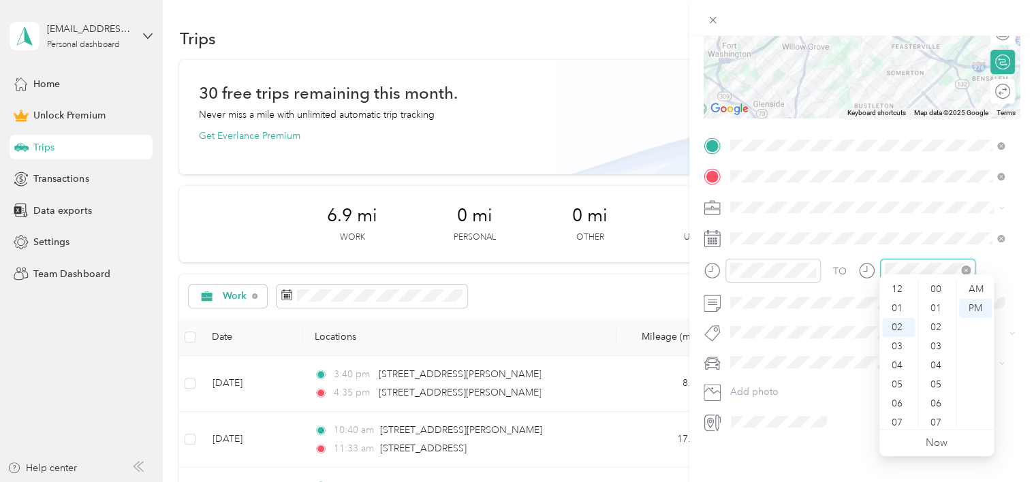
scroll to position [706, 0]
click at [897, 343] on div "05" at bounding box center [898, 346] width 33 height 19
click at [938, 291] on div "30" at bounding box center [937, 292] width 33 height 19
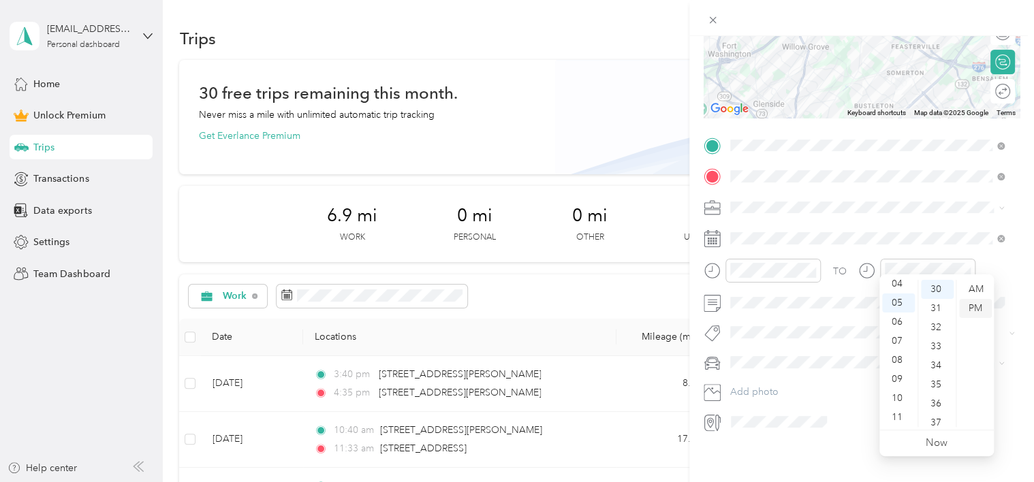
click at [984, 308] on div "PM" at bounding box center [975, 308] width 33 height 19
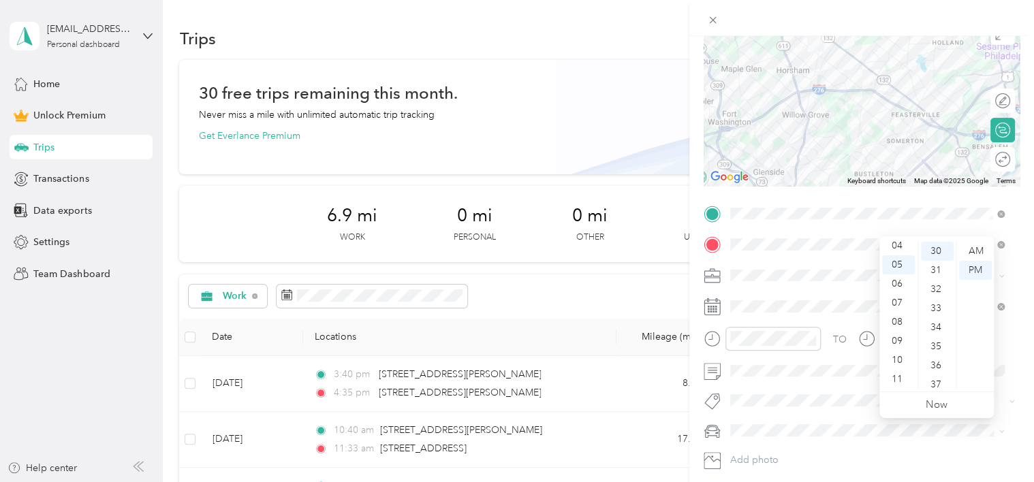
scroll to position [0, 0]
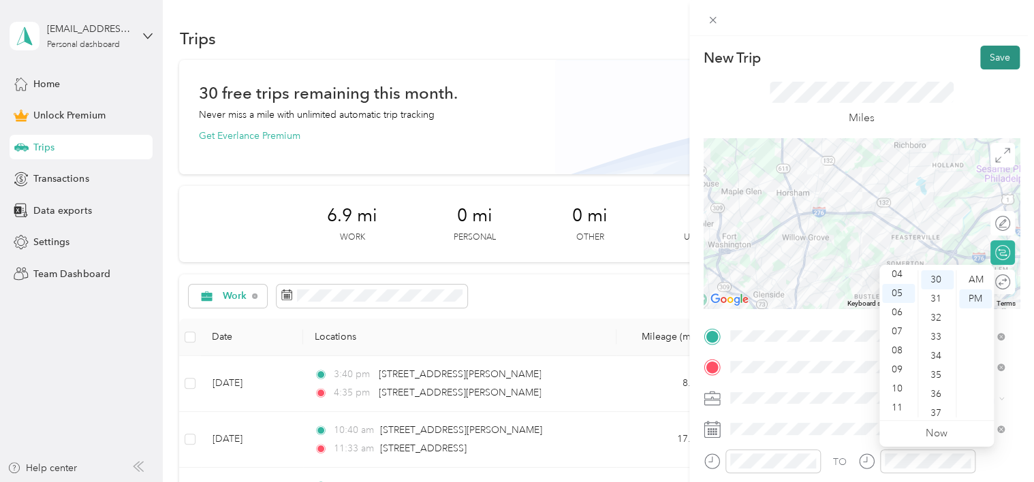
click at [987, 55] on button "Save" at bounding box center [1001, 58] width 40 height 24
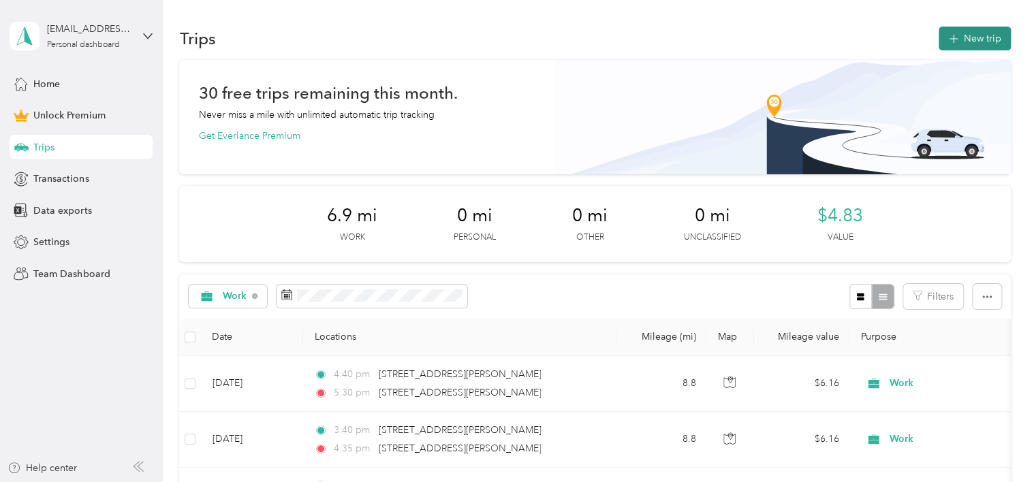
click at [976, 37] on button "New trip" at bounding box center [975, 39] width 72 height 24
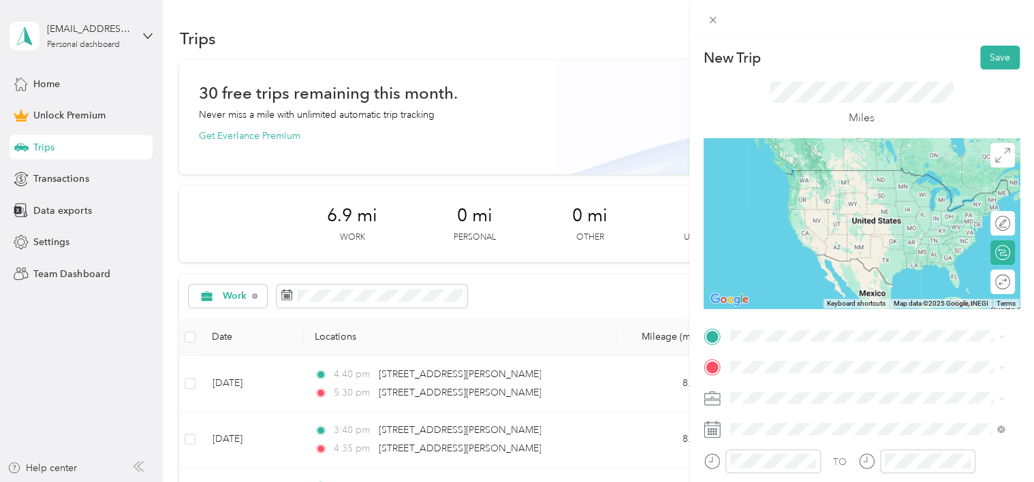
click at [786, 170] on span "[STREET_ADDRESS][PERSON_NAME][US_STATE]" at bounding box center [862, 167] width 212 height 12
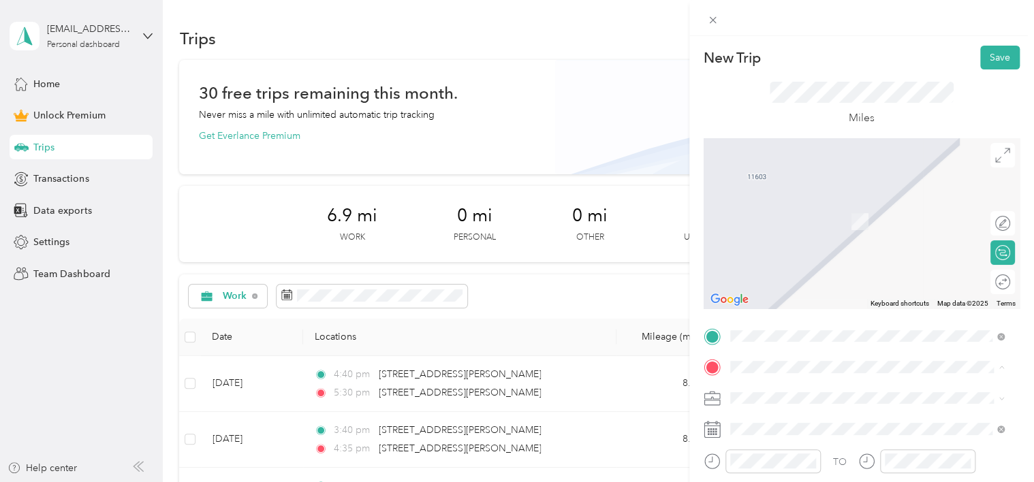
click at [784, 217] on span "[STREET_ADDRESS][US_STATE]" at bounding box center [824, 216] width 136 height 12
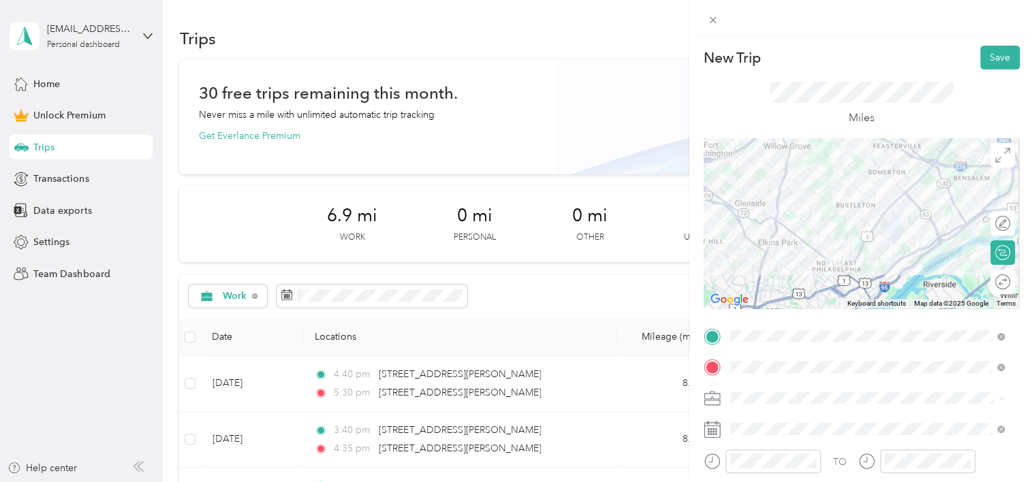
click at [756, 204] on span "Work" at bounding box center [746, 205] width 23 height 12
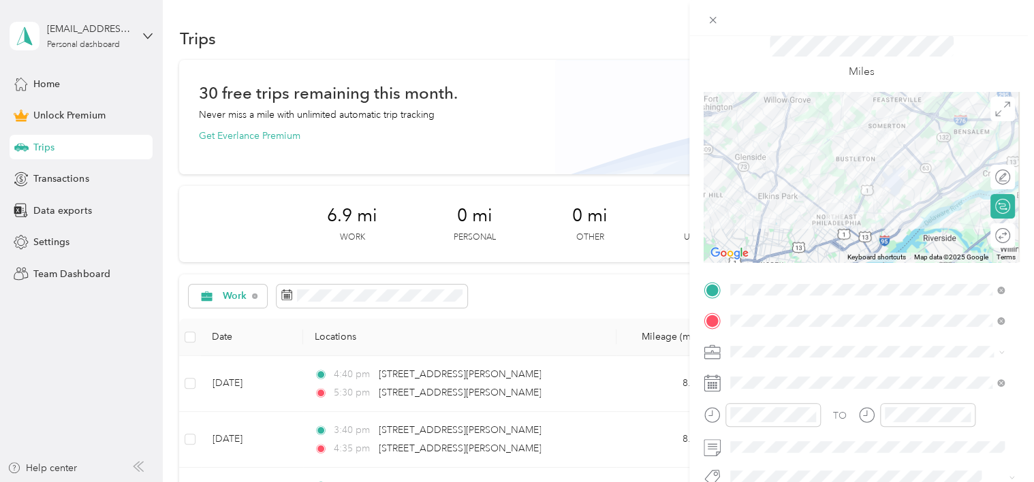
scroll to position [201, 0]
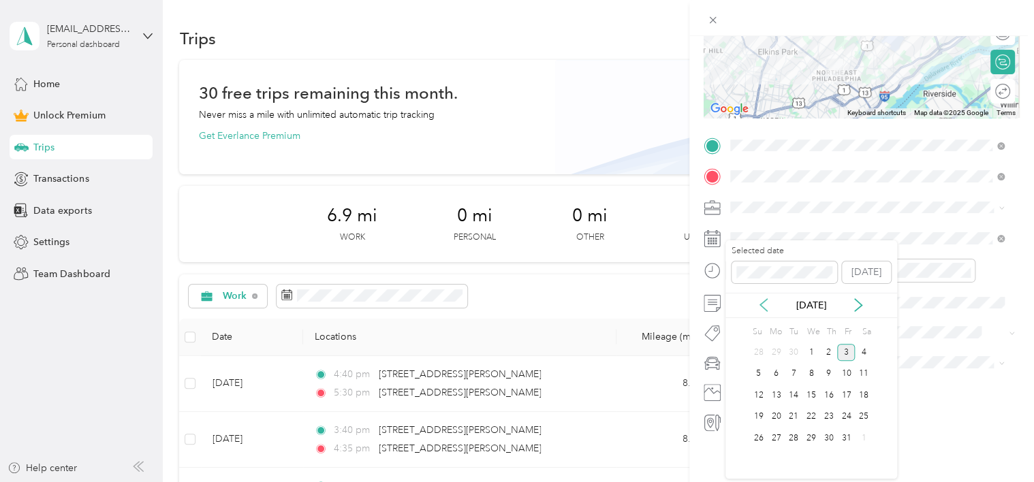
click at [763, 303] on icon at bounding box center [763, 305] width 7 height 12
click at [829, 412] on div "25" at bounding box center [829, 417] width 18 height 17
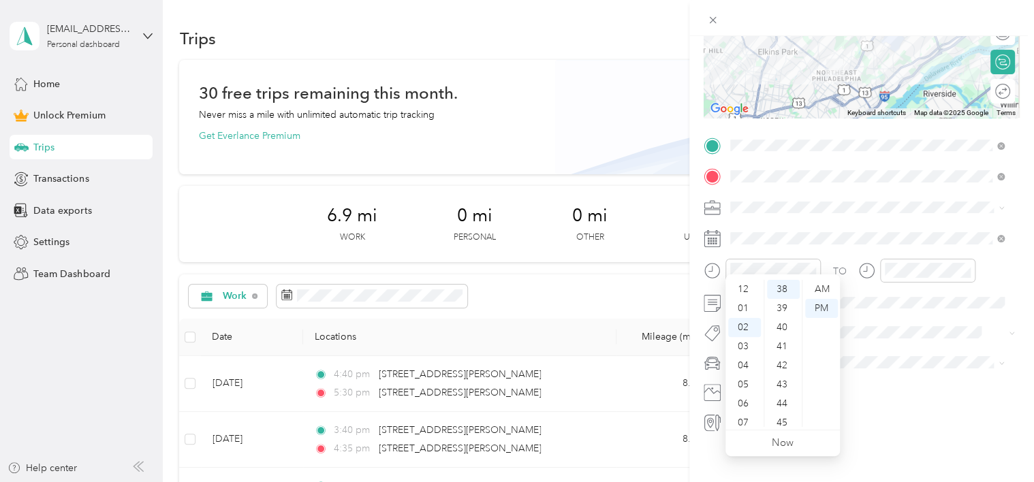
scroll to position [82, 0]
click at [747, 416] on div "11" at bounding box center [744, 417] width 33 height 19
click at [780, 290] on div "31" at bounding box center [783, 292] width 33 height 19
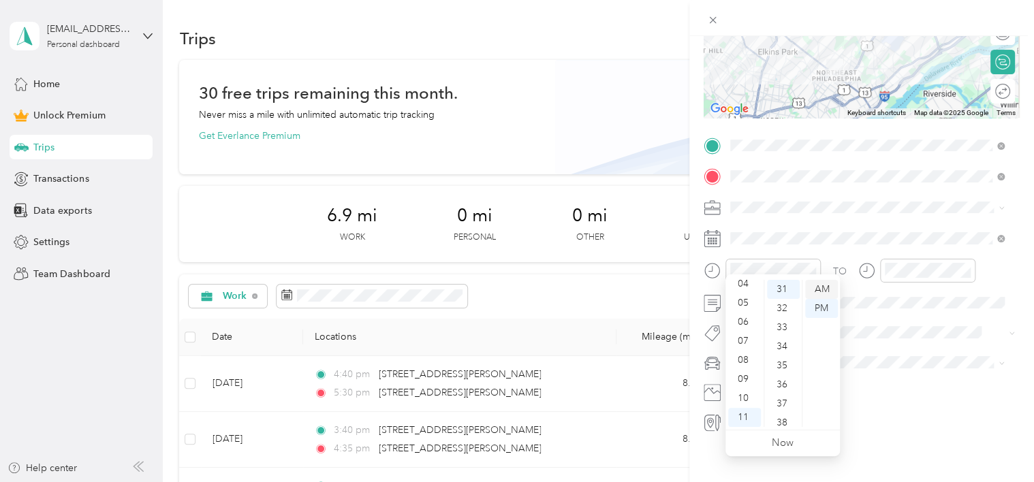
click at [821, 285] on div "AM" at bounding box center [821, 289] width 33 height 19
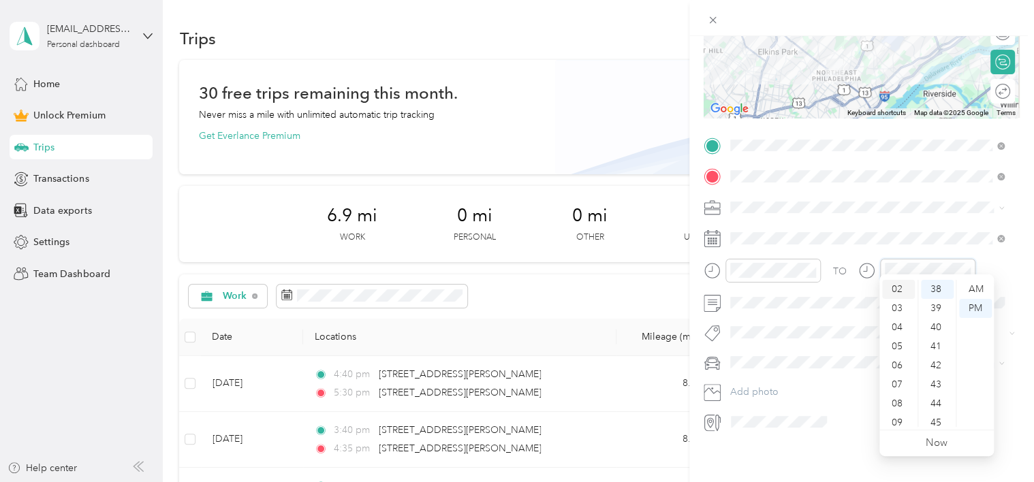
scroll to position [0, 0]
click at [898, 283] on div "12" at bounding box center [898, 289] width 33 height 19
click at [941, 324] on div "40" at bounding box center [937, 327] width 33 height 19
click at [974, 308] on div "PM" at bounding box center [975, 308] width 33 height 19
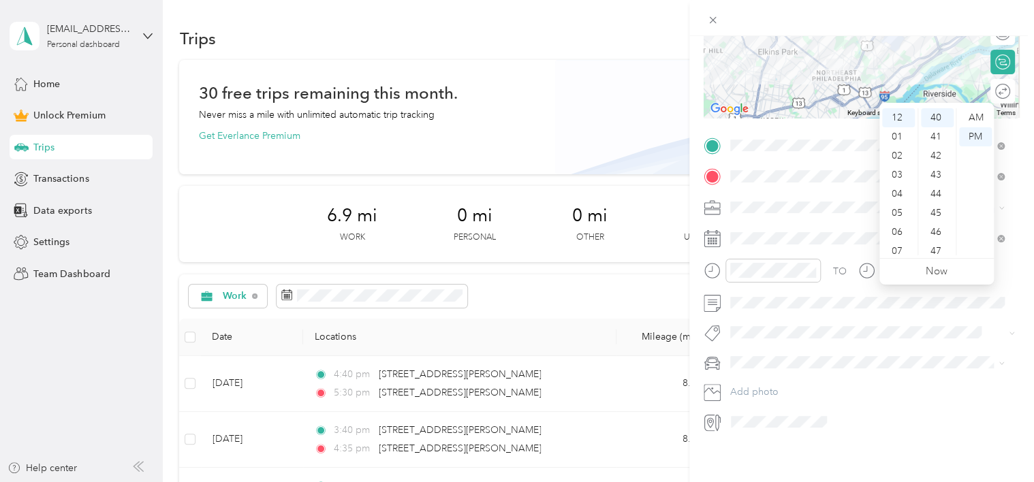
scroll to position [0, 0]
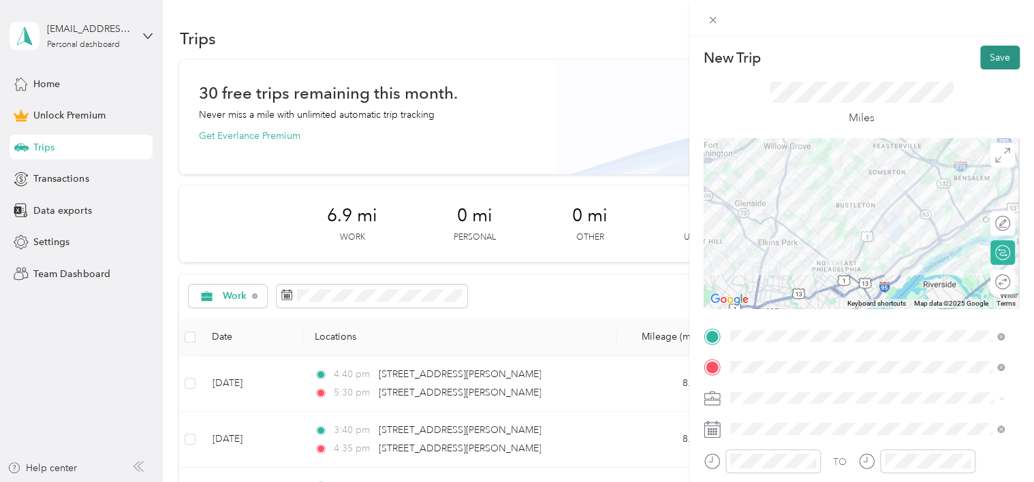
click at [985, 57] on button "Save" at bounding box center [1001, 58] width 40 height 24
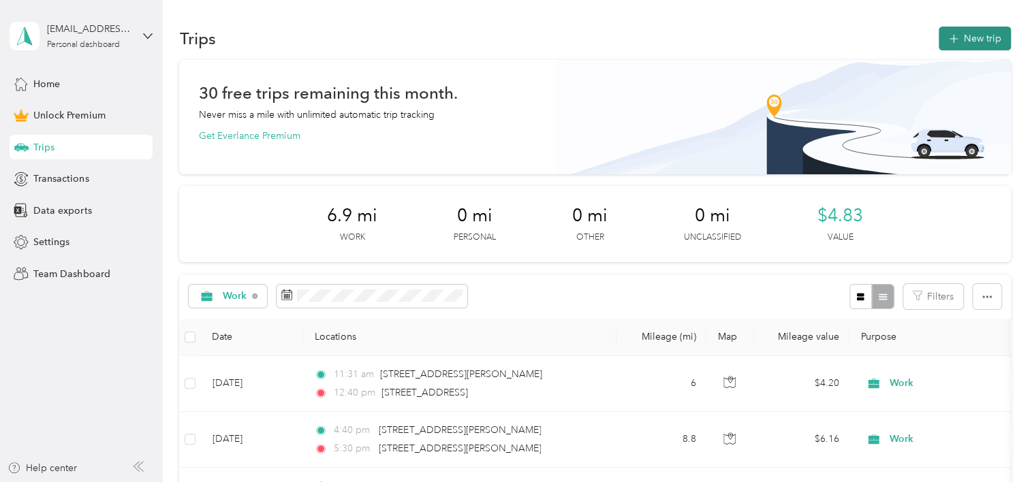
click at [988, 30] on button "New trip" at bounding box center [975, 39] width 72 height 24
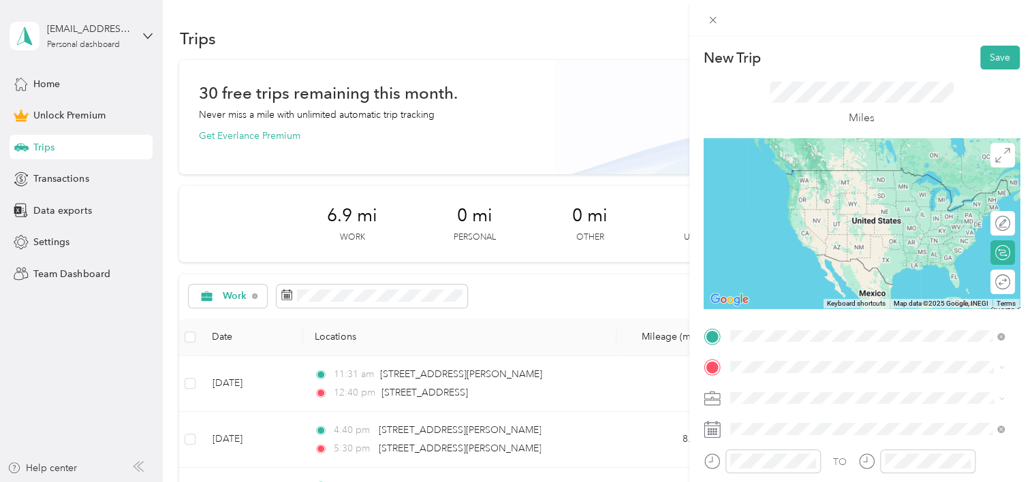
click at [823, 173] on span "[STREET_ADDRESS][US_STATE]" at bounding box center [824, 170] width 136 height 12
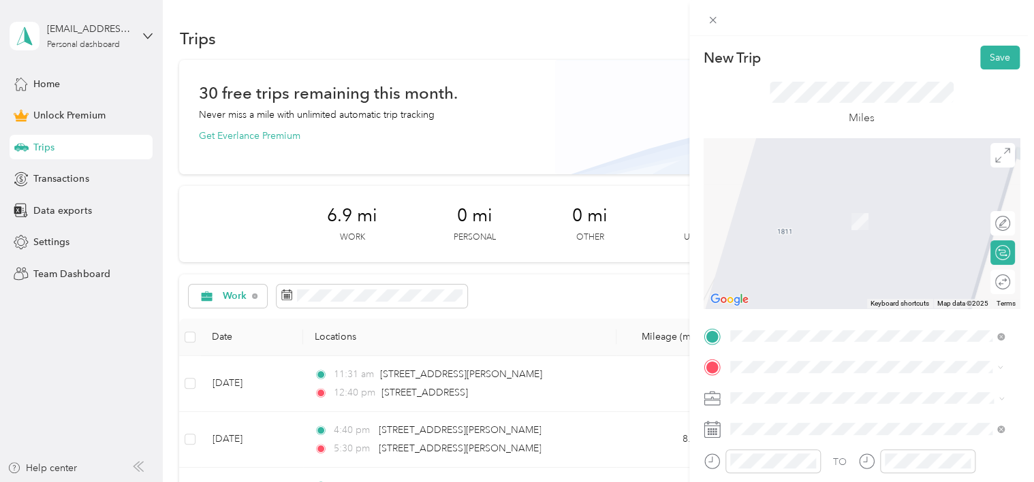
click at [784, 422] on span "[STREET_ADDRESS][PERSON_NAME][US_STATE]" at bounding box center [862, 416] width 212 height 12
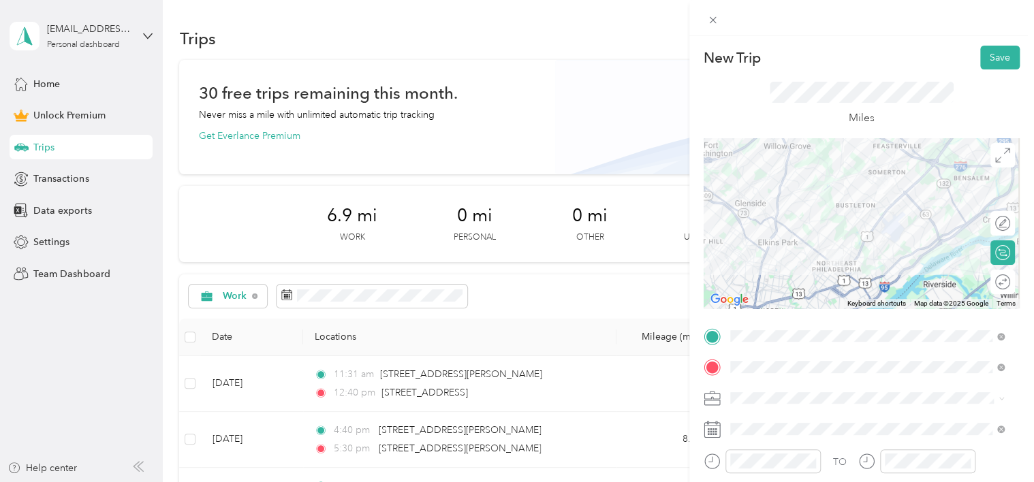
click at [765, 206] on div "Work" at bounding box center [867, 204] width 265 height 14
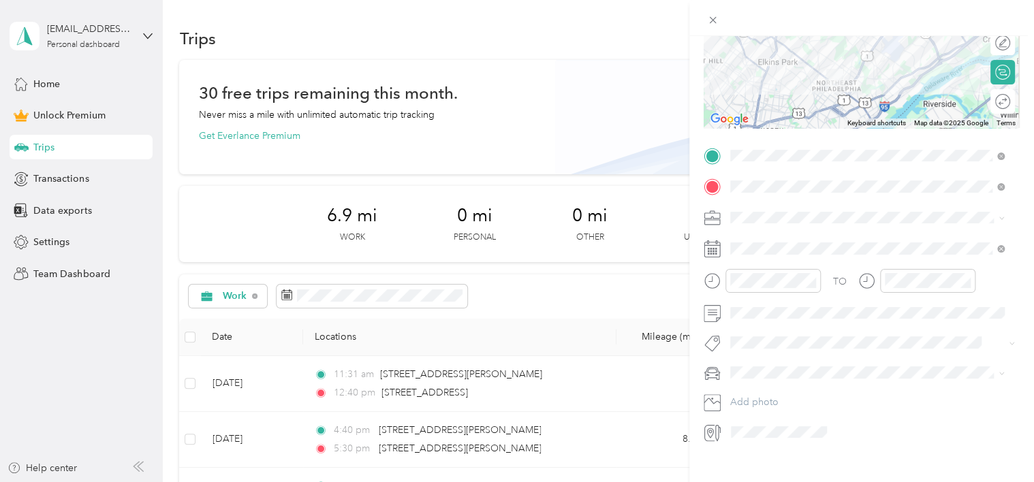
scroll to position [201, 0]
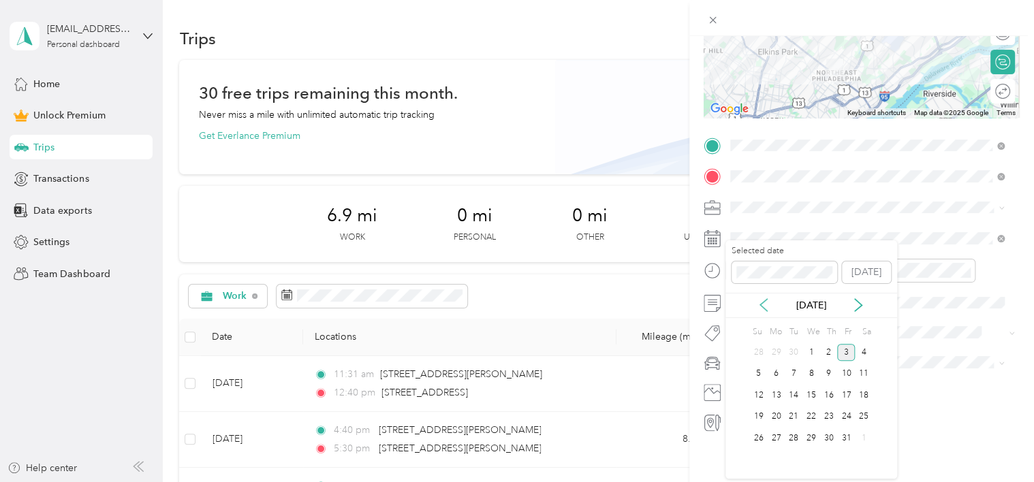
click at [758, 298] on icon at bounding box center [764, 305] width 14 height 14
click at [830, 414] on div "25" at bounding box center [829, 417] width 18 height 17
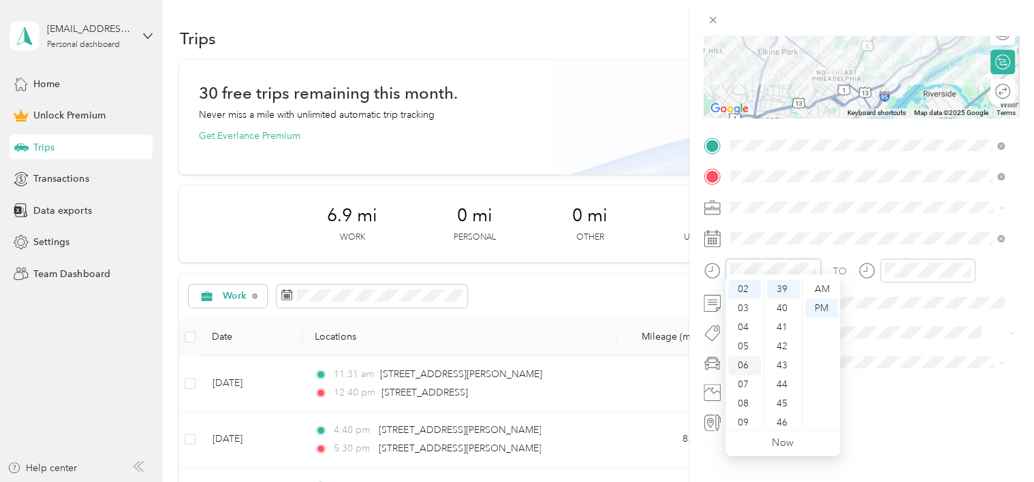
scroll to position [0, 0]
click at [743, 308] on div "01" at bounding box center [744, 308] width 33 height 19
click at [782, 309] on div "40" at bounding box center [783, 308] width 33 height 19
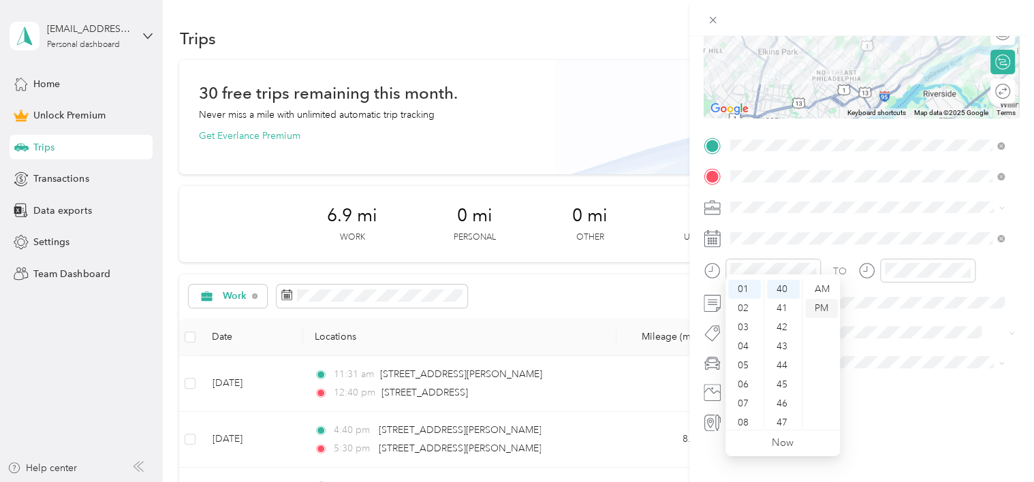
click at [829, 307] on div "PM" at bounding box center [821, 308] width 33 height 19
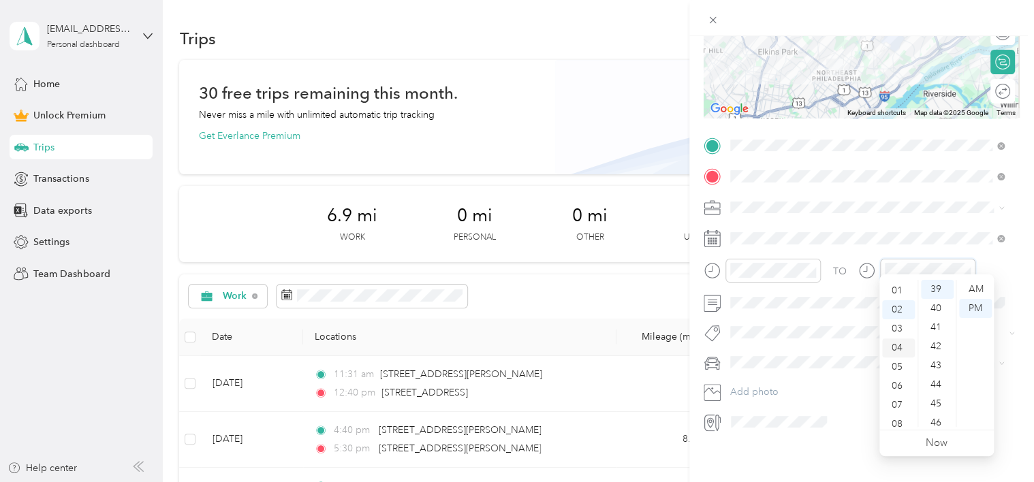
scroll to position [0, 0]
click at [895, 305] on div "01" at bounding box center [898, 308] width 33 height 19
click at [934, 386] on div "55" at bounding box center [937, 390] width 33 height 19
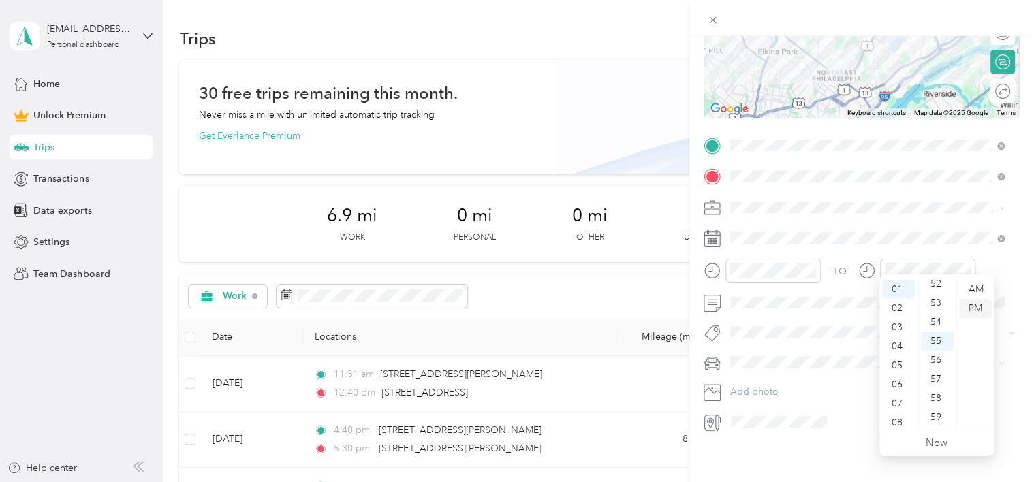
click at [979, 308] on div "PM" at bounding box center [975, 308] width 33 height 19
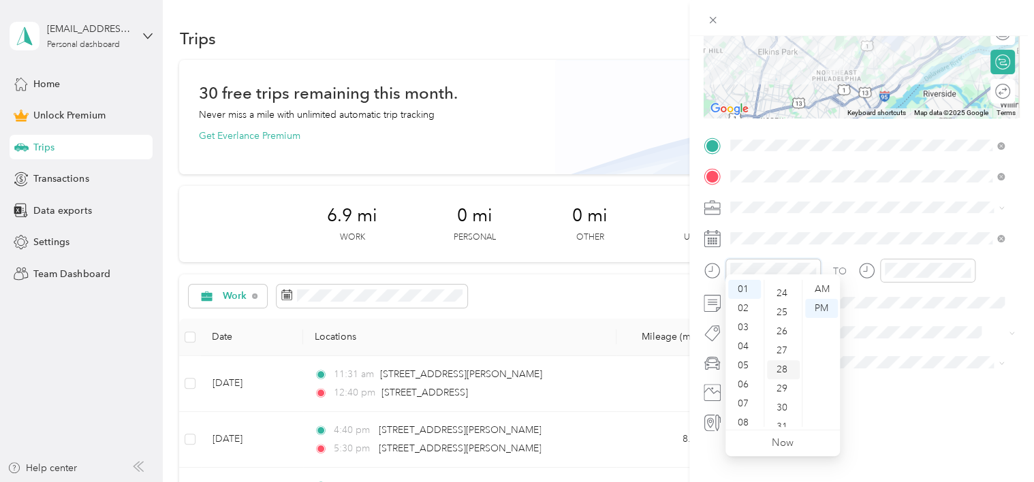
scroll to position [354, 0]
click at [782, 311] on div "20" at bounding box center [783, 316] width 33 height 19
click at [819, 305] on div "PM" at bounding box center [821, 308] width 33 height 19
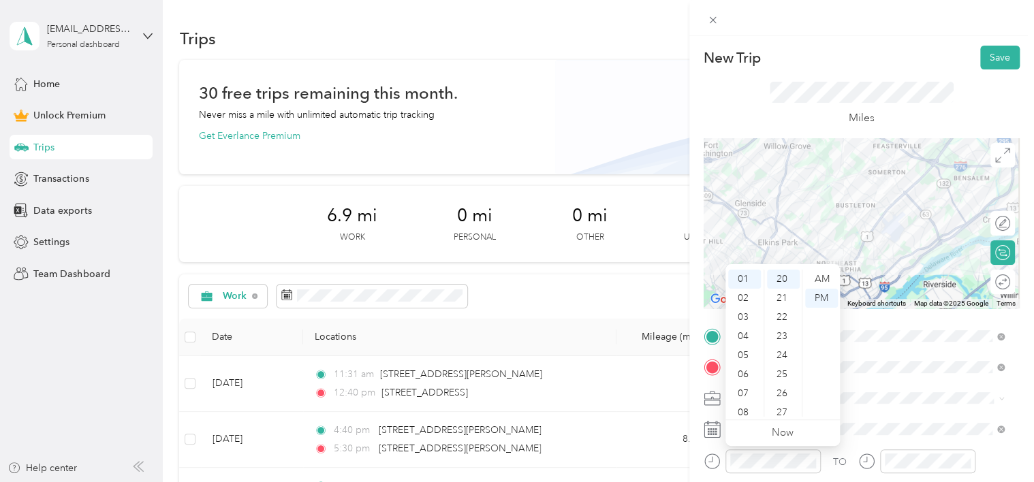
scroll to position [0, 0]
drag, startPoint x: 1000, startPoint y: 52, endPoint x: 972, endPoint y: 80, distance: 39.0
click at [1002, 52] on button "Save" at bounding box center [1001, 58] width 40 height 24
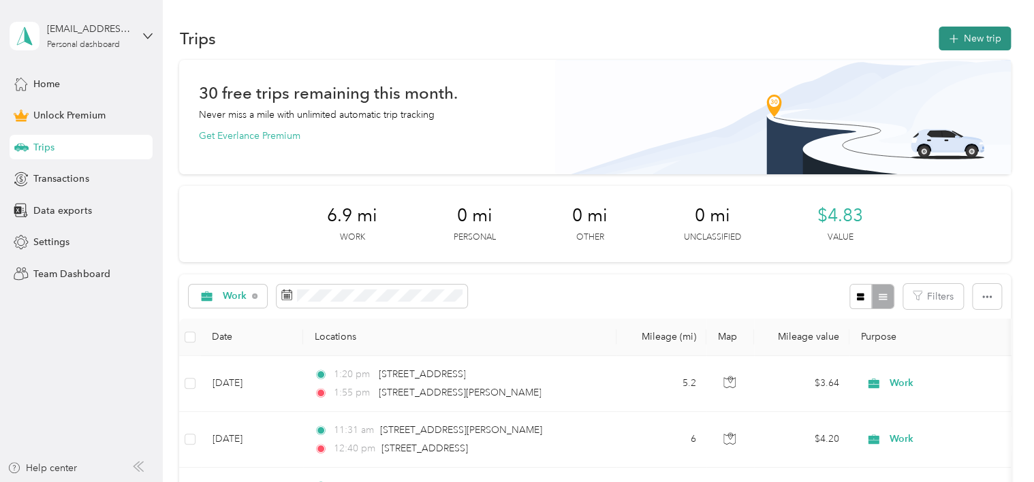
click at [973, 44] on button "New trip" at bounding box center [975, 39] width 72 height 24
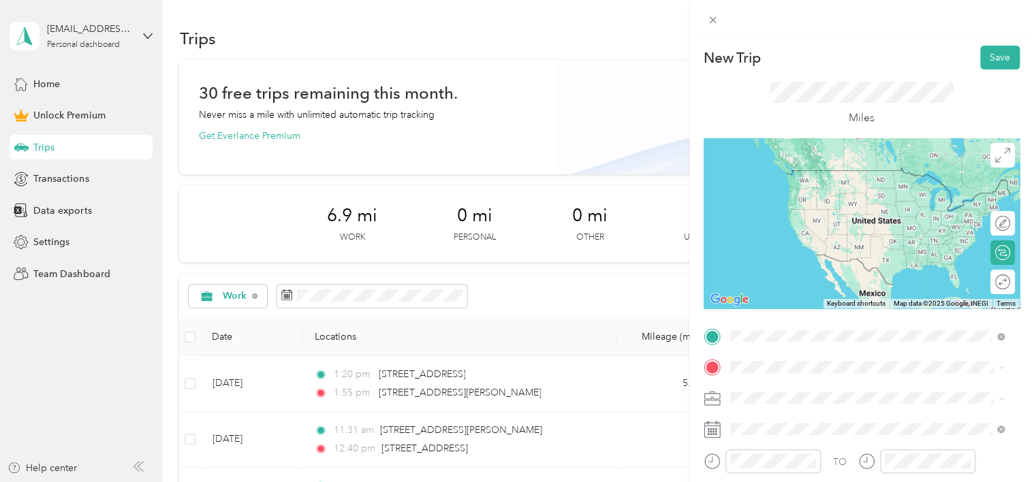
click at [823, 175] on span "[STREET_ADDRESS][PERSON_NAME][US_STATE]" at bounding box center [862, 170] width 212 height 12
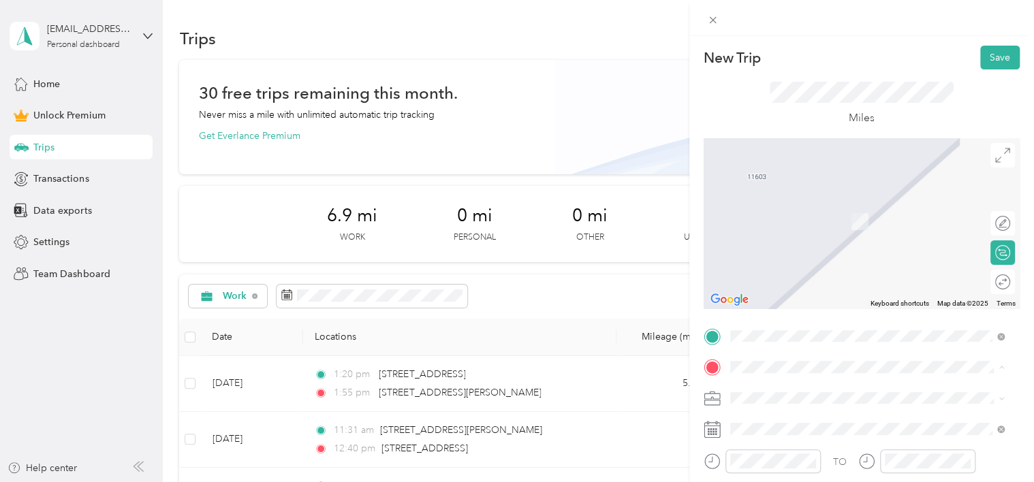
click at [829, 260] on span "[STREET_ADDRESS][US_STATE]" at bounding box center [824, 254] width 136 height 12
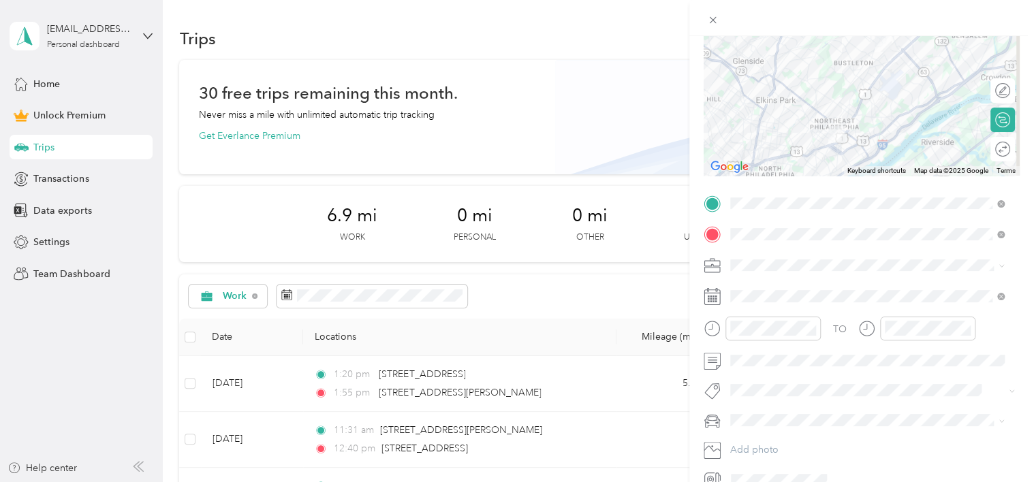
scroll to position [136, 0]
click at [759, 282] on div "Work" at bounding box center [867, 284] width 265 height 14
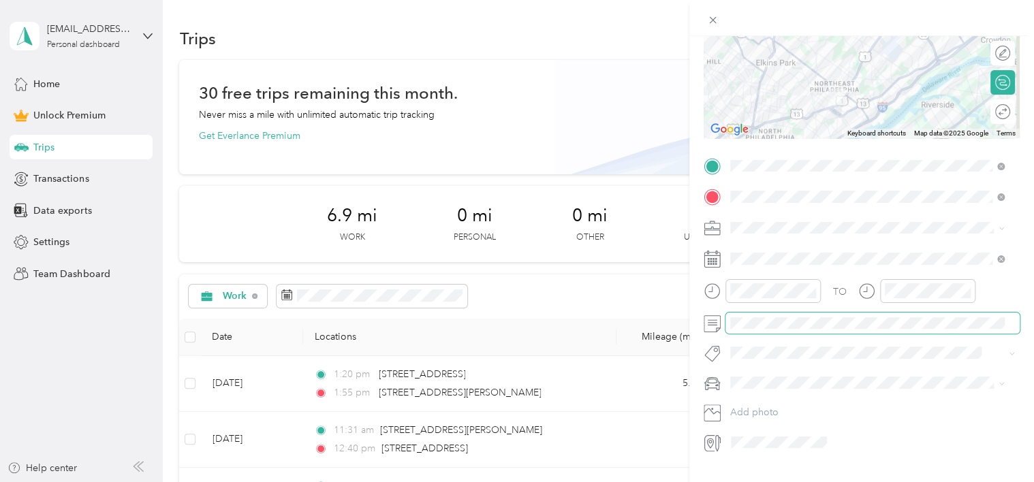
scroll to position [201, 0]
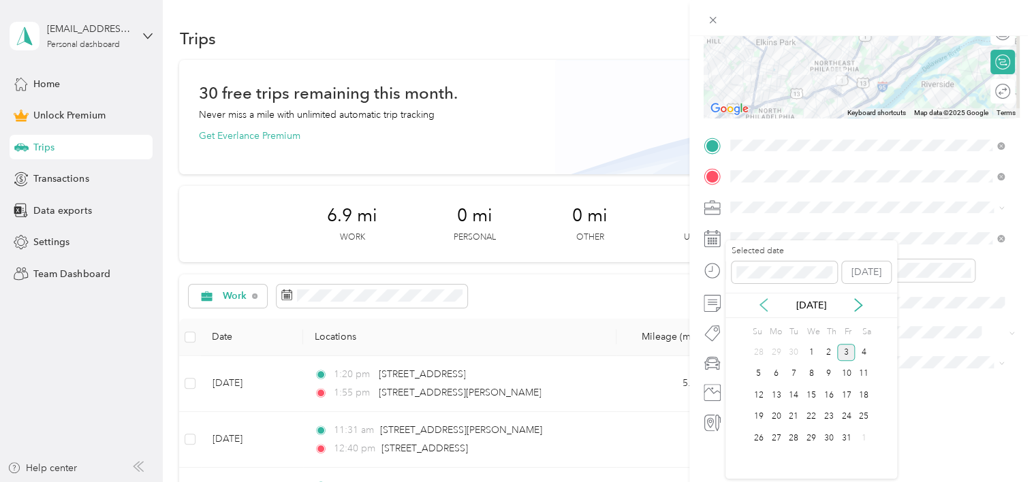
click at [760, 301] on icon at bounding box center [764, 305] width 14 height 14
click at [849, 412] on div "26" at bounding box center [846, 417] width 18 height 17
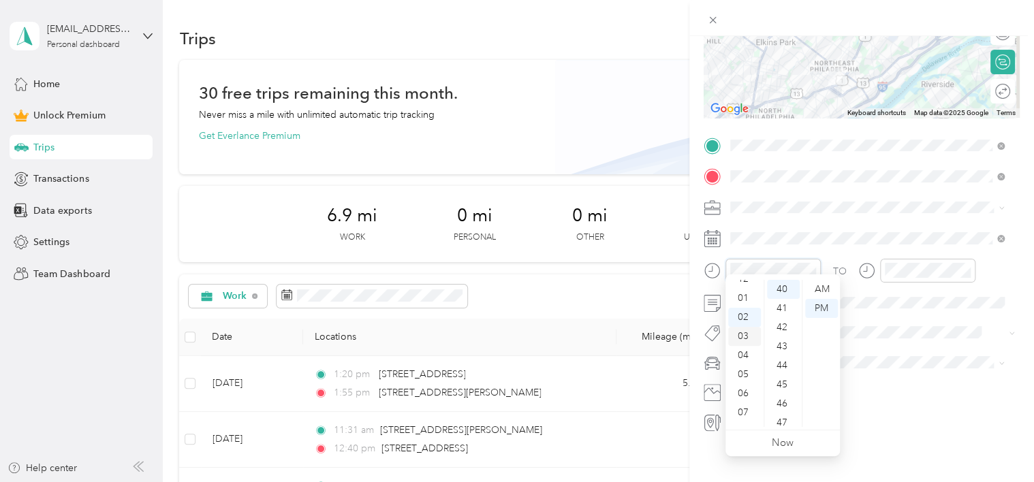
scroll to position [0, 0]
click at [748, 304] on div "01" at bounding box center [744, 308] width 33 height 19
click at [782, 286] on div "15" at bounding box center [783, 289] width 33 height 19
click at [822, 311] on div "PM" at bounding box center [821, 308] width 33 height 19
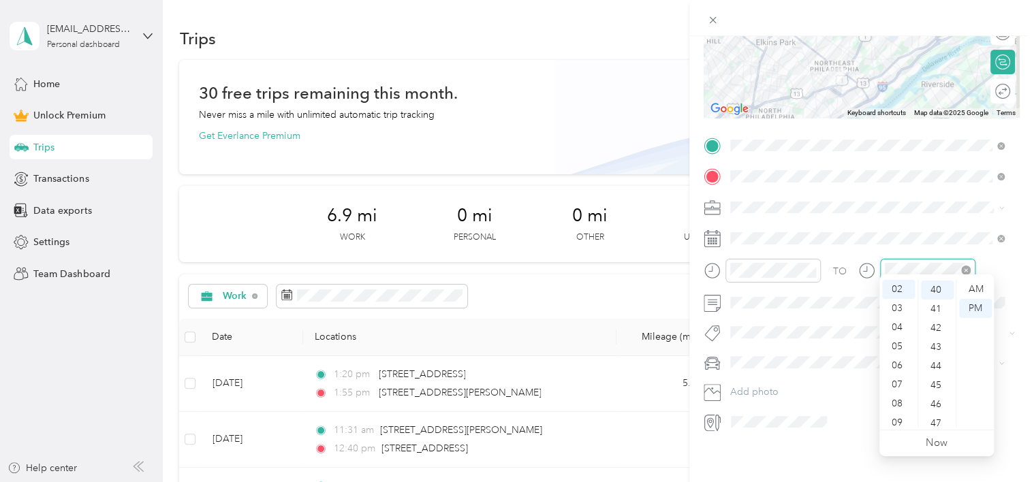
scroll to position [763, 0]
click at [896, 287] on div "02" at bounding box center [898, 289] width 33 height 19
drag, startPoint x: 936, startPoint y: 288, endPoint x: 959, endPoint y: 301, distance: 26.5
click at [936, 287] on div "15" at bounding box center [937, 289] width 33 height 19
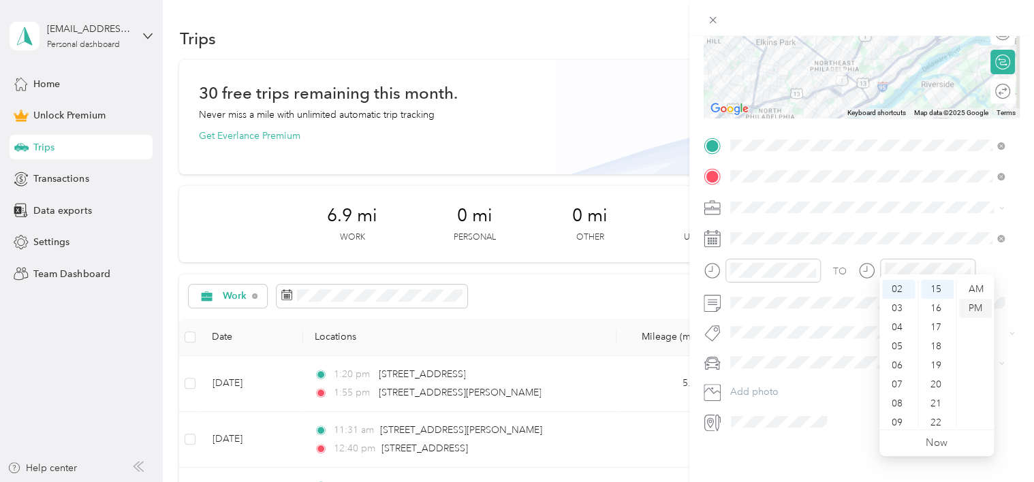
click at [979, 310] on div "PM" at bounding box center [975, 308] width 33 height 19
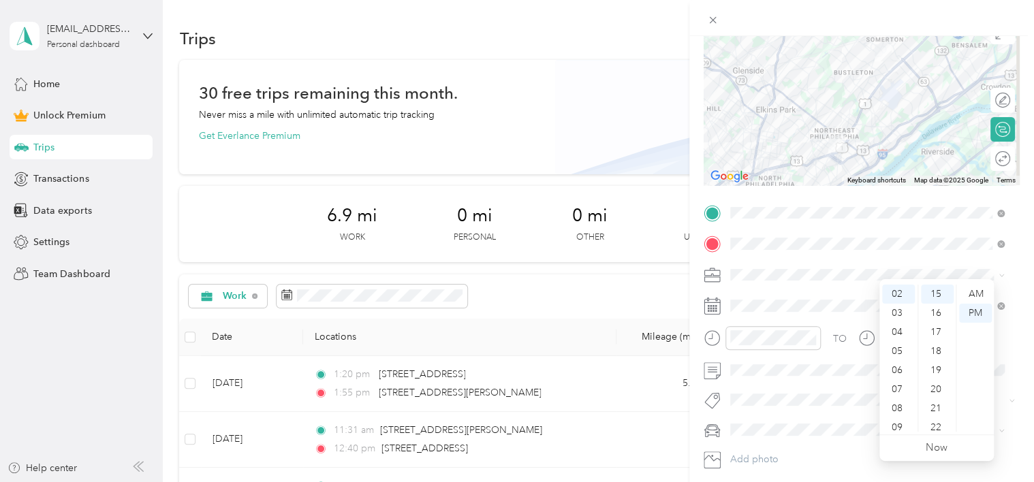
scroll to position [0, 0]
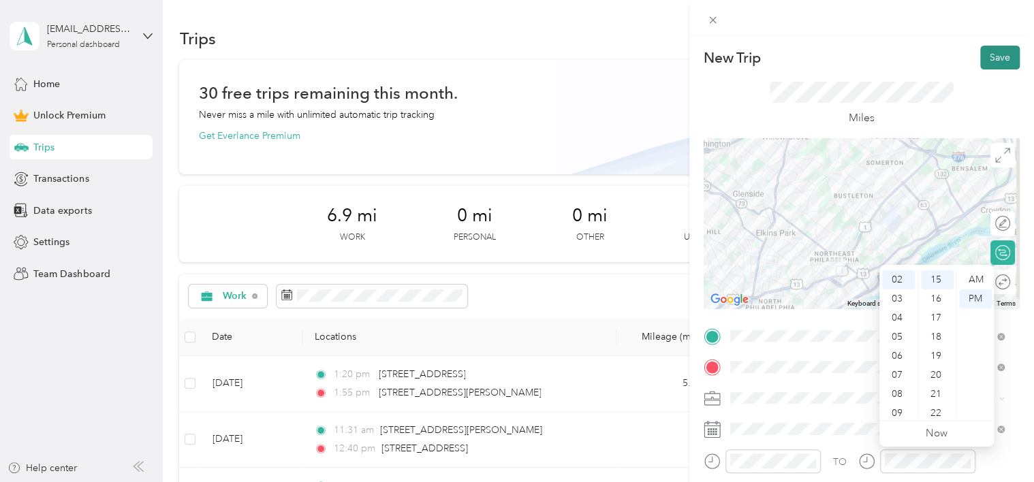
click at [993, 61] on button "Save" at bounding box center [1001, 58] width 40 height 24
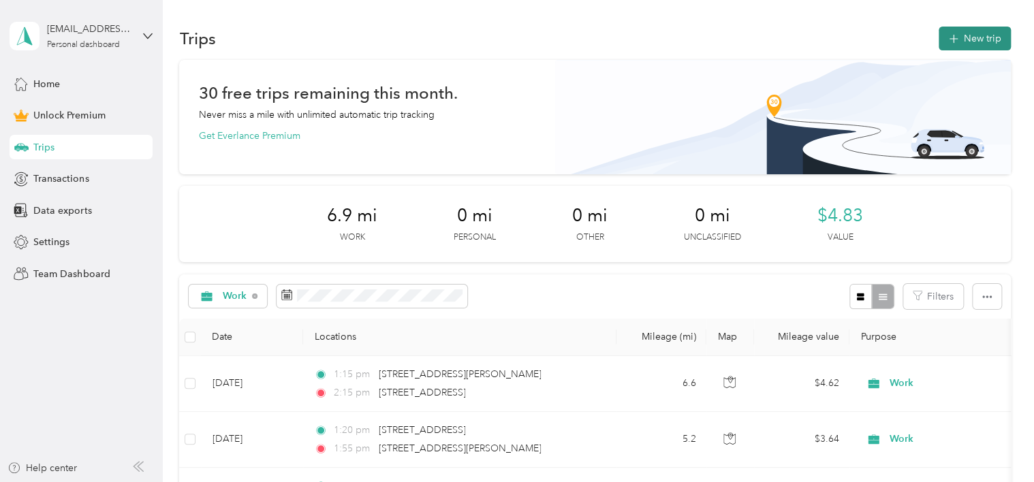
click at [982, 34] on button "New trip" at bounding box center [975, 39] width 72 height 24
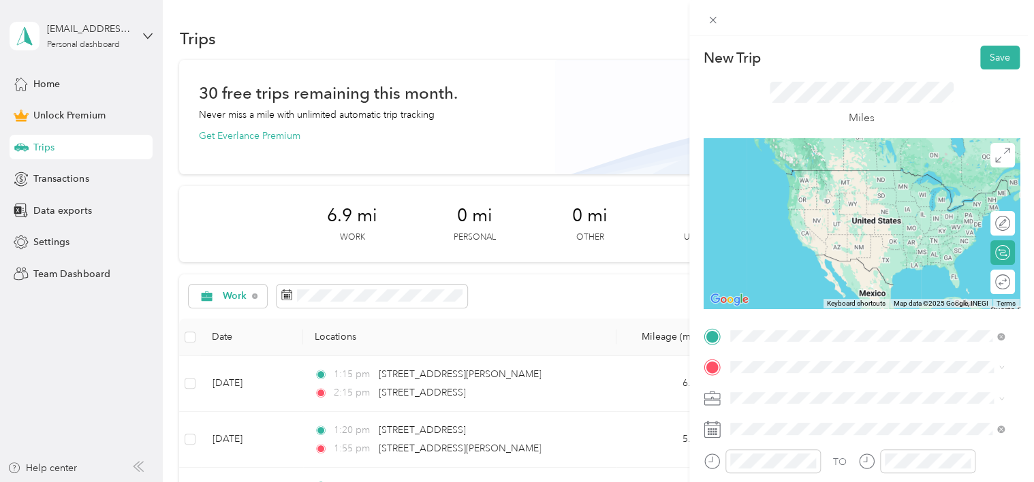
click at [797, 227] on span "[STREET_ADDRESS][US_STATE]" at bounding box center [824, 223] width 136 height 12
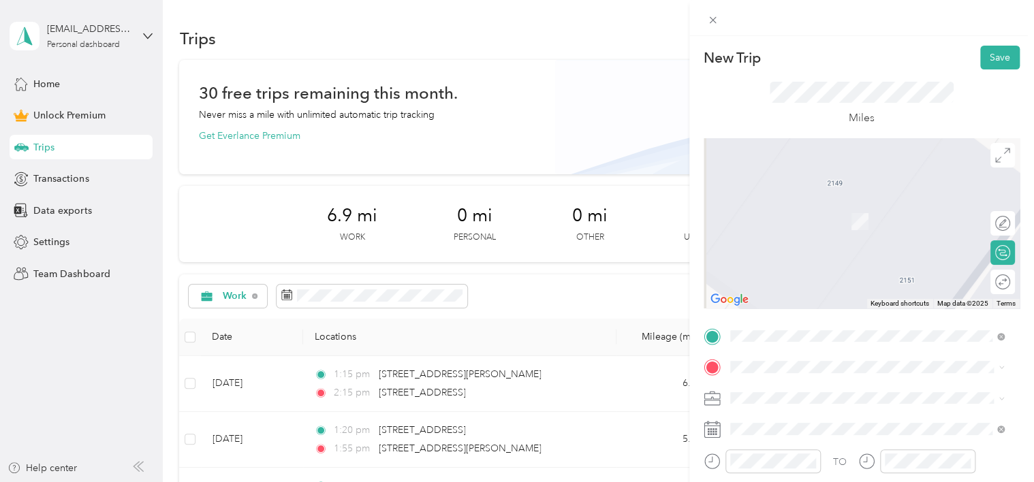
click at [785, 421] on span "[STREET_ADDRESS][PERSON_NAME][US_STATE]" at bounding box center [862, 415] width 212 height 12
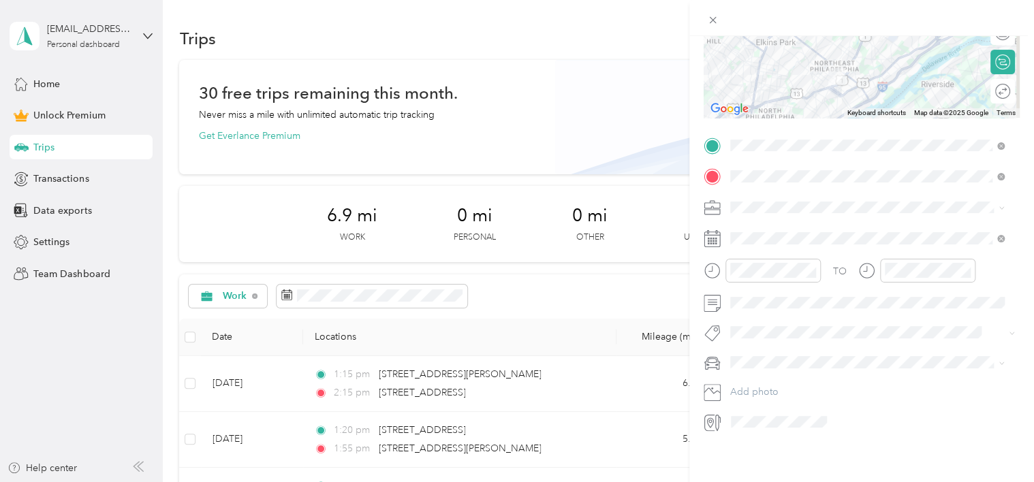
scroll to position [201, 0]
click at [750, 215] on span "Work" at bounding box center [746, 217] width 23 height 12
click at [763, 303] on icon at bounding box center [763, 305] width 7 height 12
click at [844, 414] on div "26" at bounding box center [846, 417] width 18 height 17
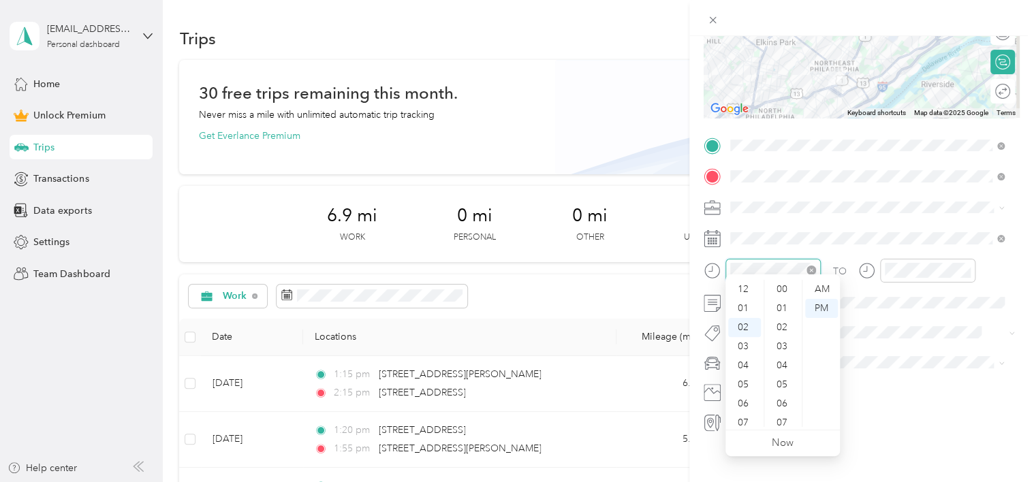
scroll to position [782, 0]
click at [745, 290] on div "02" at bounding box center [744, 289] width 33 height 19
click at [785, 336] on div "55" at bounding box center [783, 341] width 33 height 19
click at [822, 307] on div "PM" at bounding box center [821, 308] width 33 height 19
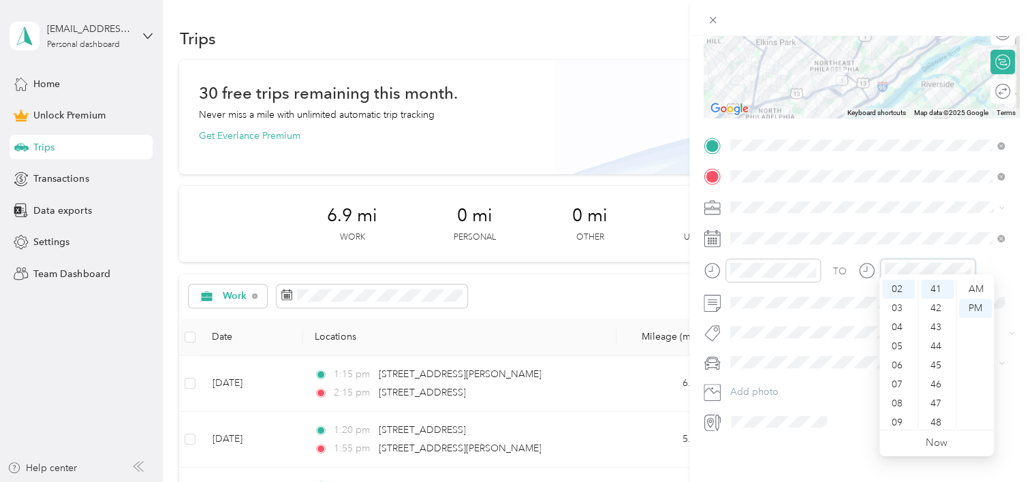
scroll to position [782, 0]
click at [900, 306] on div "03" at bounding box center [898, 308] width 33 height 19
click at [940, 373] on div "10" at bounding box center [937, 379] width 33 height 19
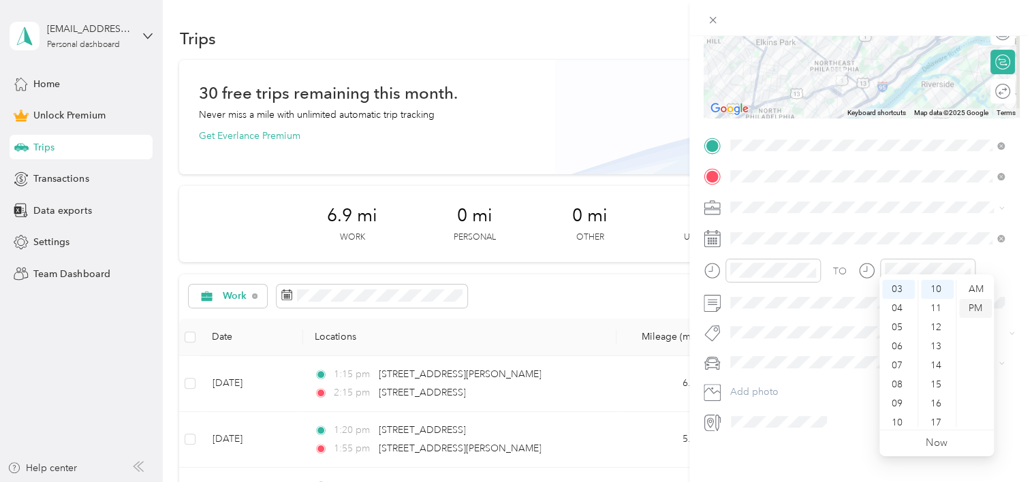
click at [976, 307] on div "PM" at bounding box center [975, 308] width 33 height 19
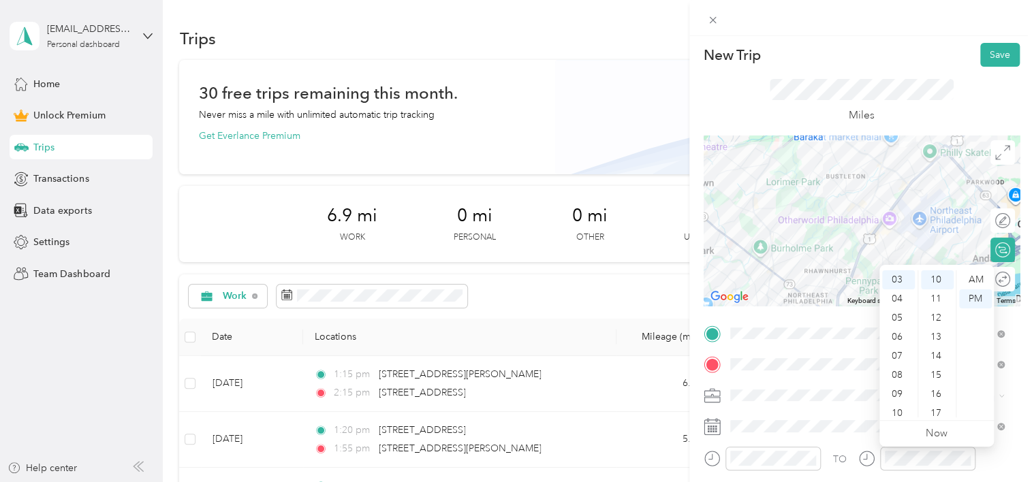
scroll to position [0, 0]
click at [981, 52] on button "Save" at bounding box center [1001, 58] width 40 height 24
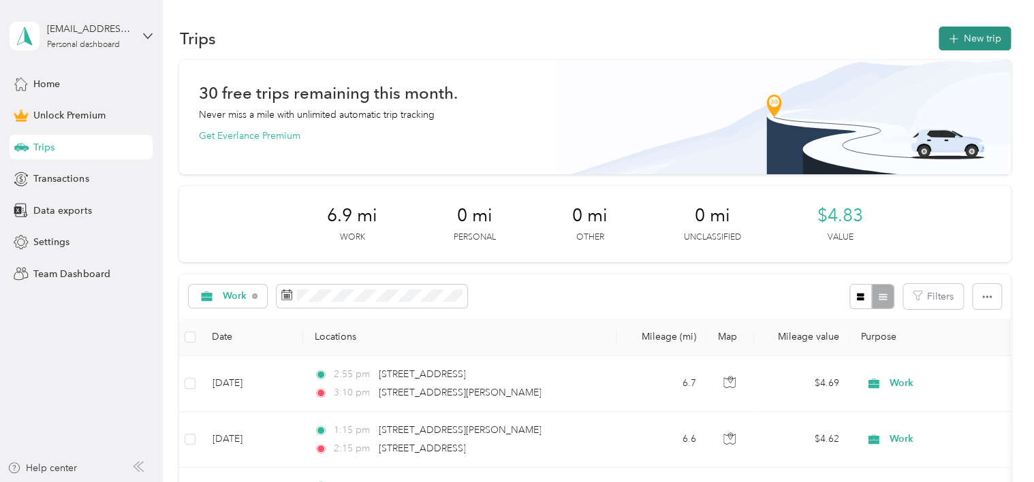
click at [978, 41] on button "New trip" at bounding box center [975, 39] width 72 height 24
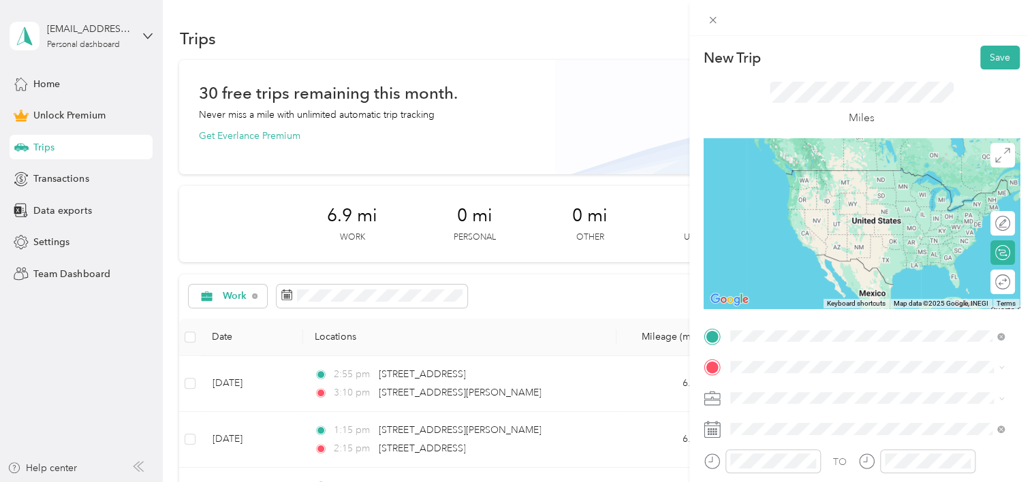
click at [799, 390] on span "[STREET_ADDRESS][PERSON_NAME][US_STATE]" at bounding box center [862, 386] width 212 height 12
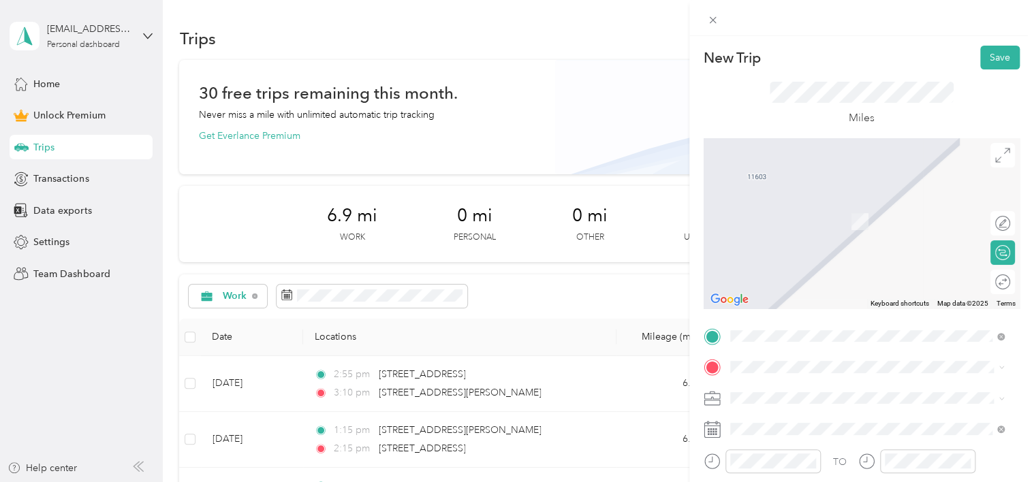
click at [850, 204] on span "[STREET_ADDRESS][US_STATE]" at bounding box center [824, 197] width 136 height 12
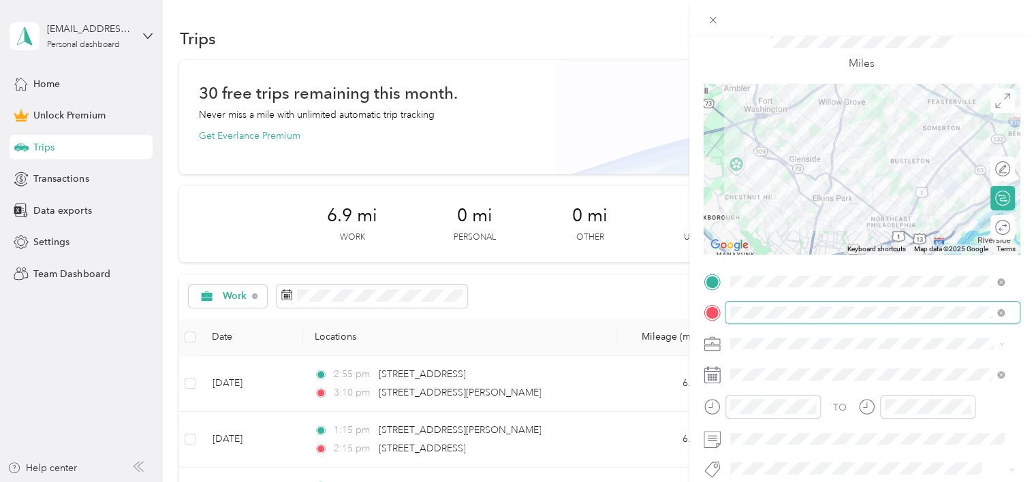
scroll to position [136, 0]
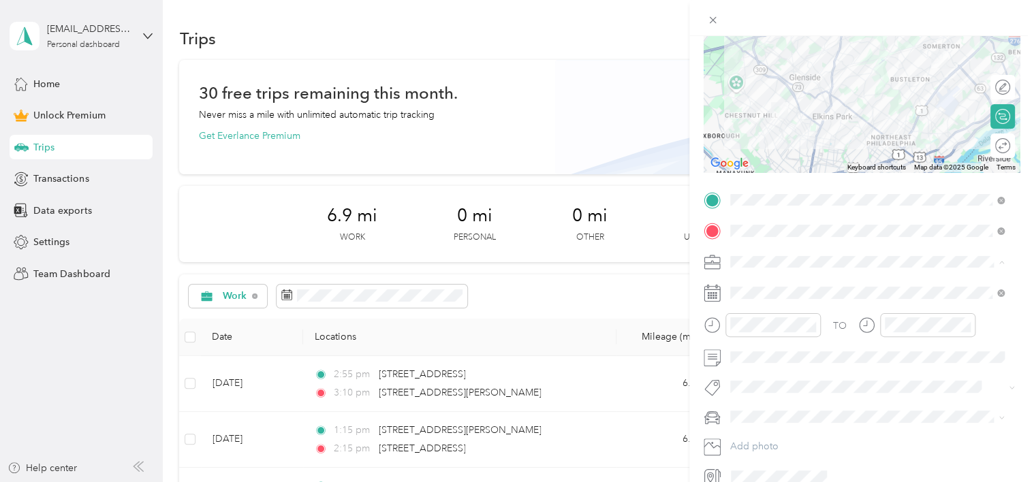
click at [763, 284] on div "Work" at bounding box center [867, 286] width 265 height 14
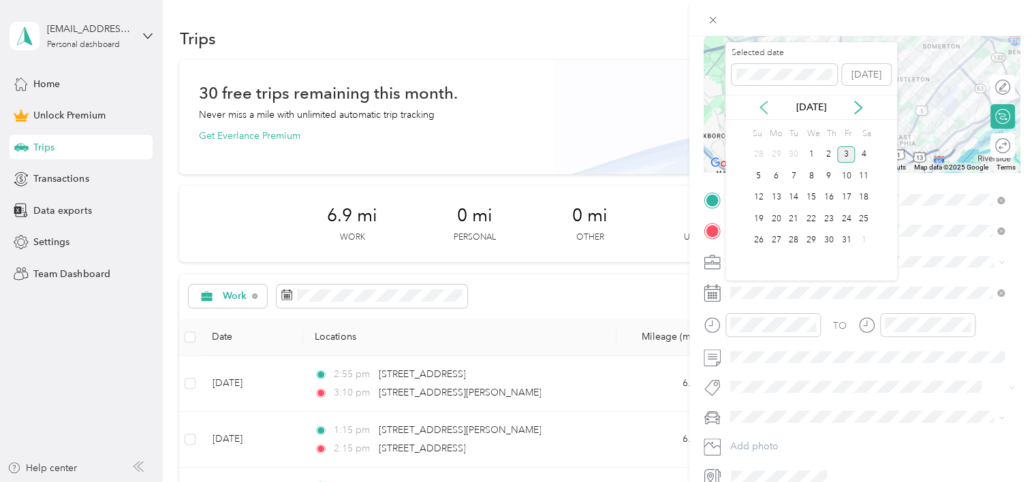
click at [765, 106] on icon at bounding box center [764, 108] width 14 height 14
click at [845, 214] on div "26" at bounding box center [846, 219] width 18 height 17
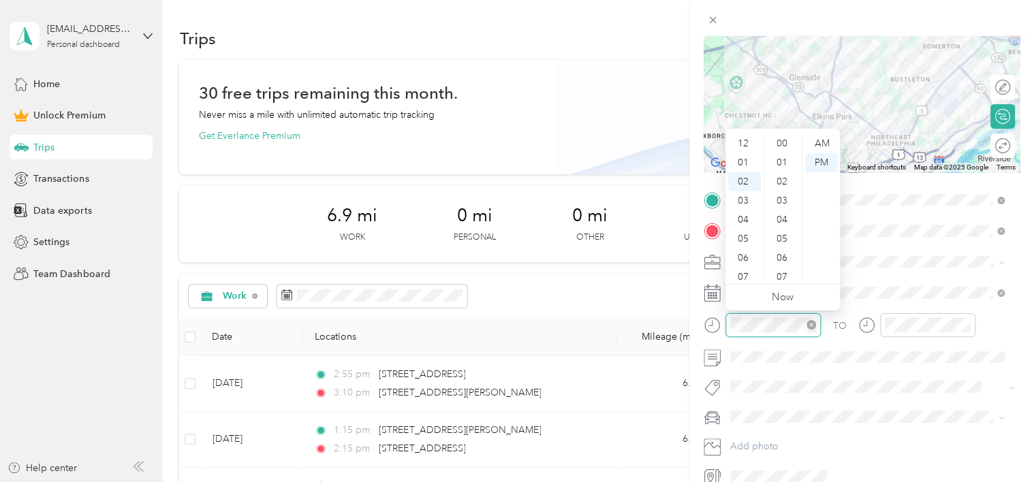
scroll to position [38, 0]
click at [740, 160] on div "03" at bounding box center [744, 162] width 33 height 19
click at [787, 217] on div "45" at bounding box center [783, 220] width 33 height 19
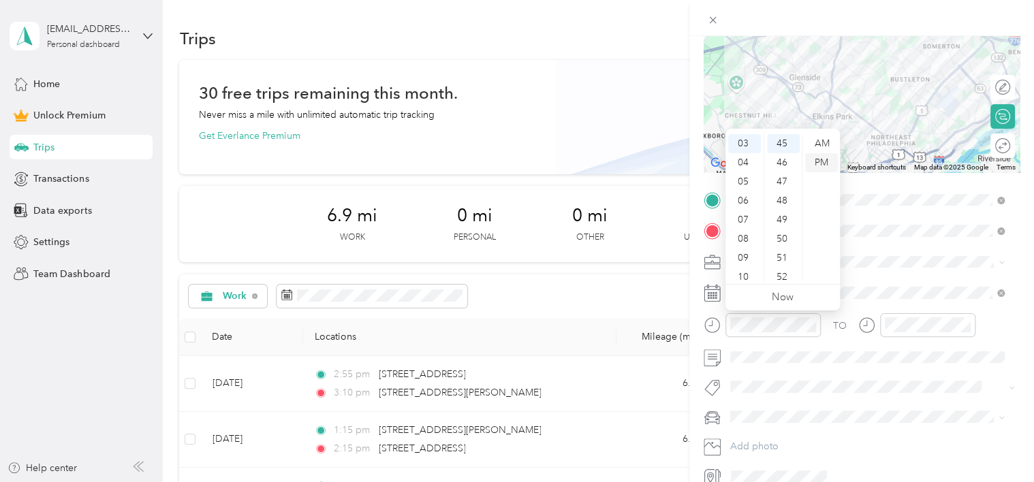
click at [818, 160] on div "PM" at bounding box center [821, 162] width 33 height 19
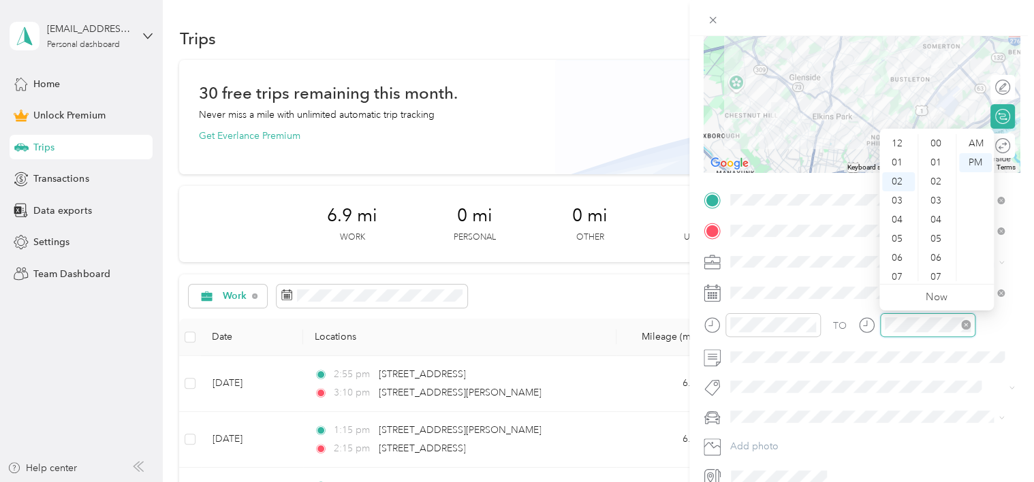
scroll to position [38, 0]
click at [899, 174] on div "04" at bounding box center [898, 181] width 33 height 19
click at [937, 139] on div "41" at bounding box center [937, 143] width 33 height 19
click at [978, 164] on div "PM" at bounding box center [975, 162] width 33 height 19
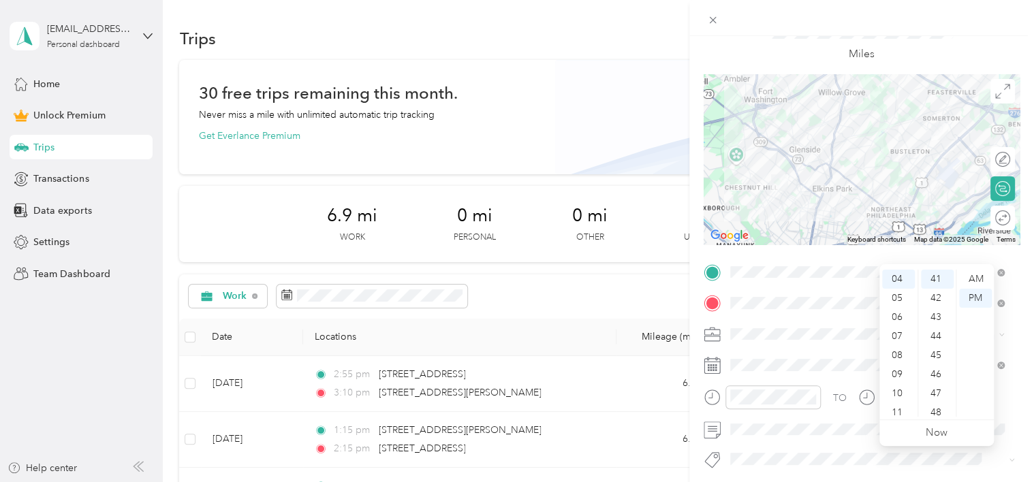
scroll to position [0, 0]
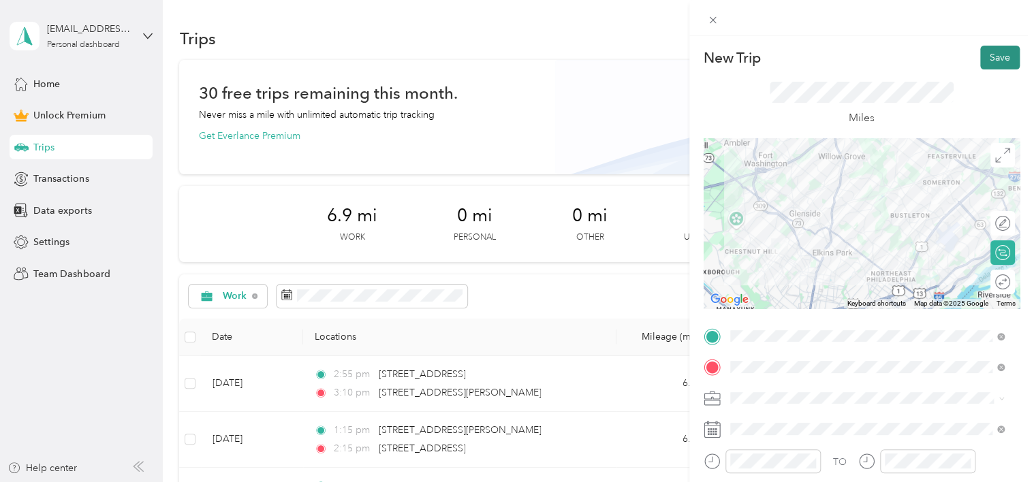
click at [987, 57] on button "Save" at bounding box center [1001, 58] width 40 height 24
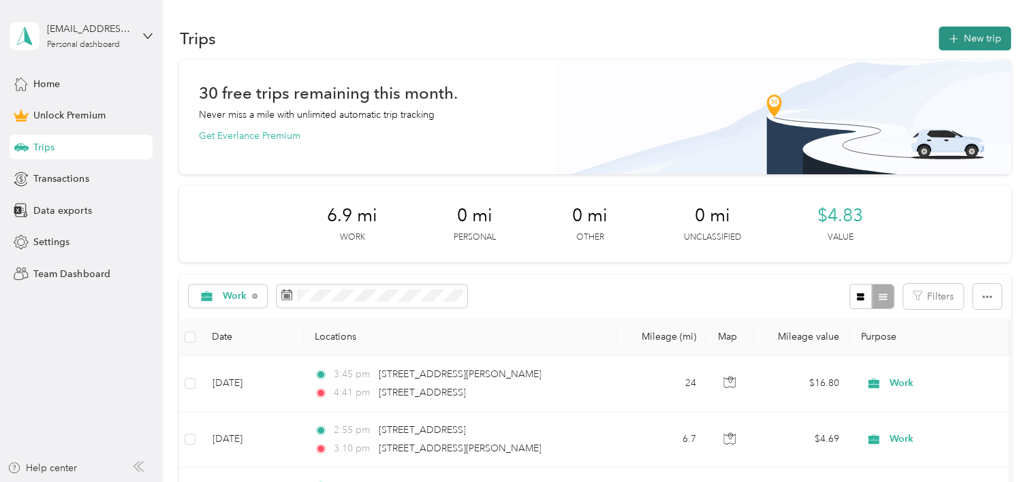
click at [964, 35] on button "New trip" at bounding box center [975, 39] width 72 height 24
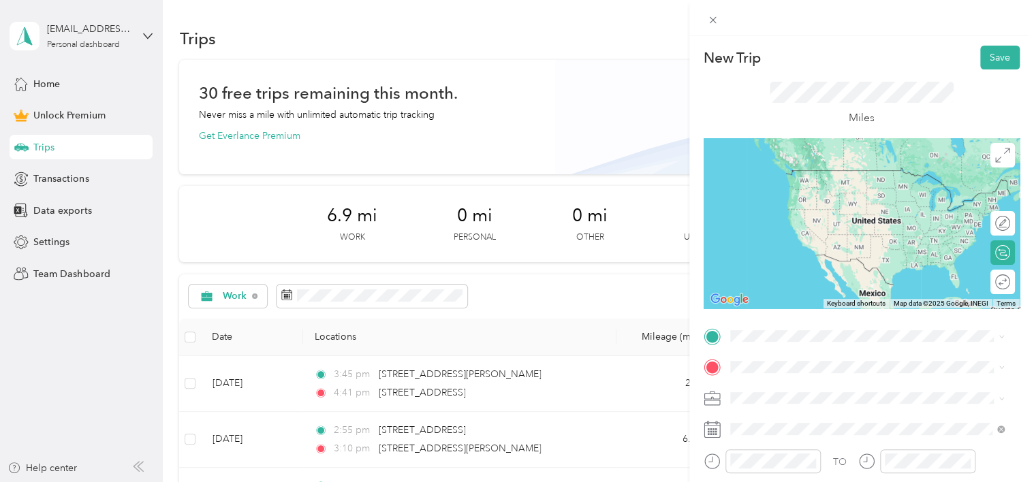
click at [829, 172] on span "[STREET_ADDRESS][US_STATE]" at bounding box center [824, 167] width 136 height 12
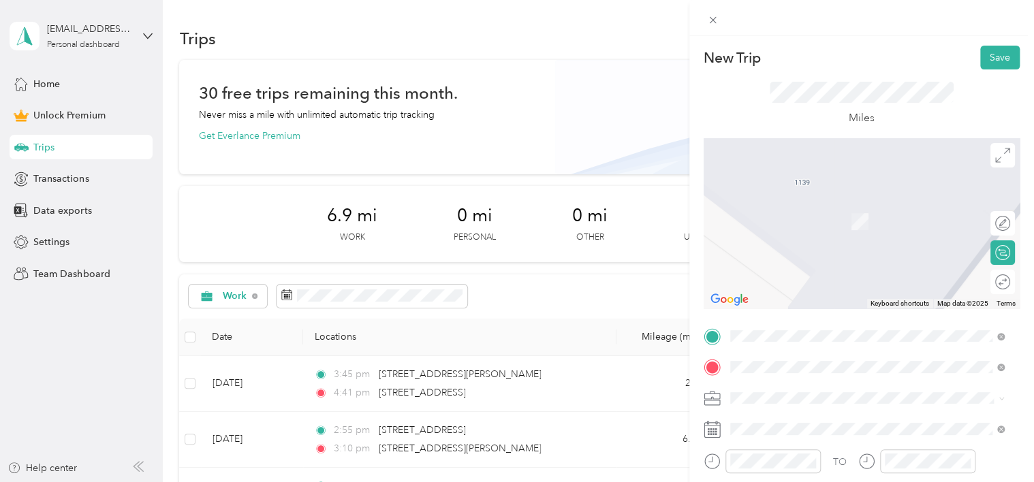
click at [788, 422] on span "[STREET_ADDRESS][PERSON_NAME][US_STATE]" at bounding box center [862, 416] width 212 height 12
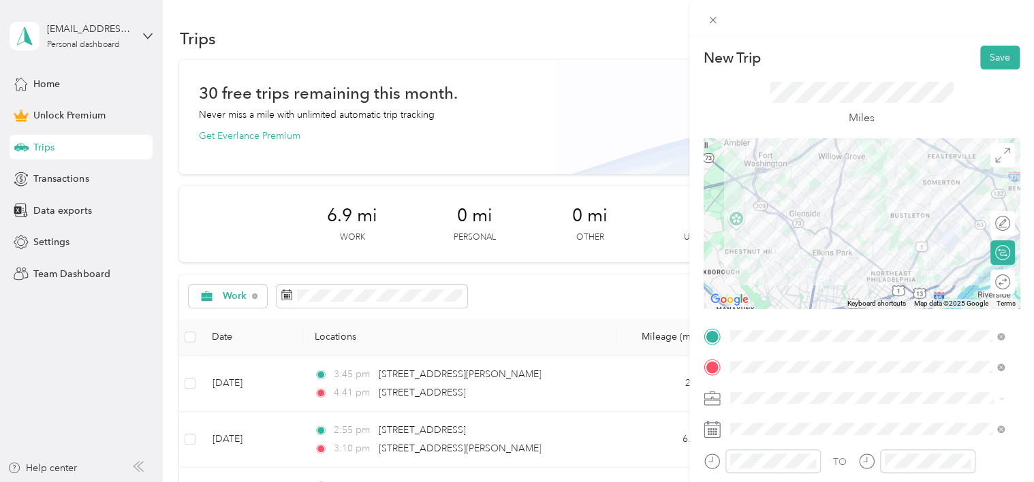
click at [768, 390] on span at bounding box center [873, 399] width 294 height 22
click at [763, 213] on li "Work" at bounding box center [868, 208] width 284 height 24
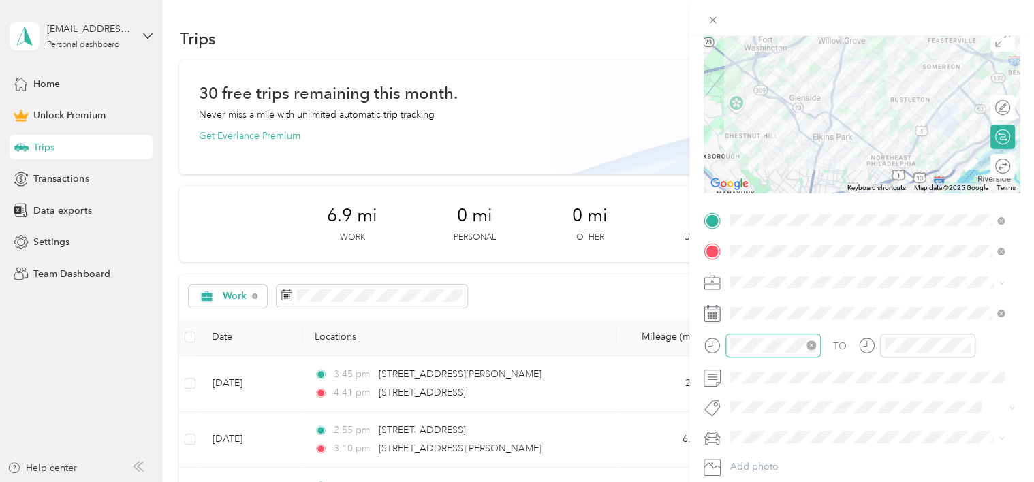
scroll to position [136, 0]
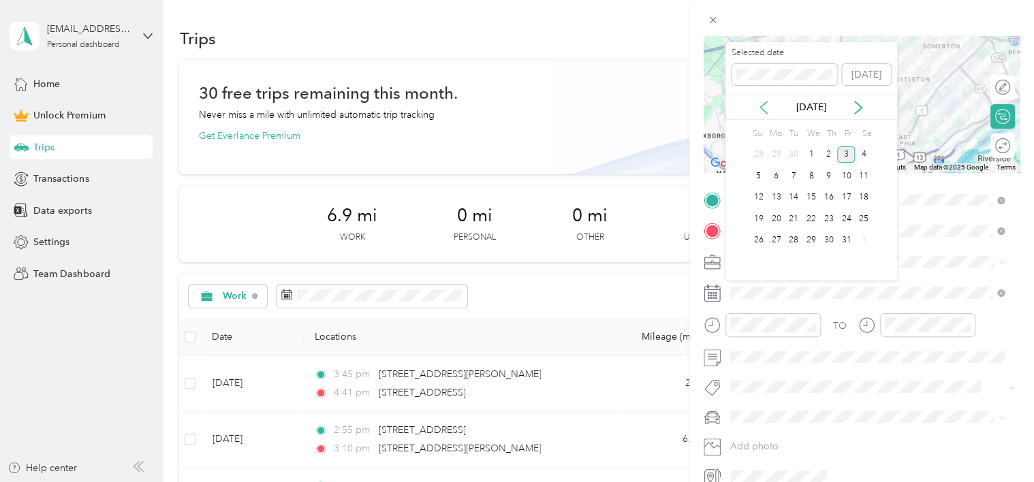
click at [765, 108] on icon at bounding box center [764, 108] width 14 height 14
click at [848, 215] on div "26" at bounding box center [846, 219] width 18 height 17
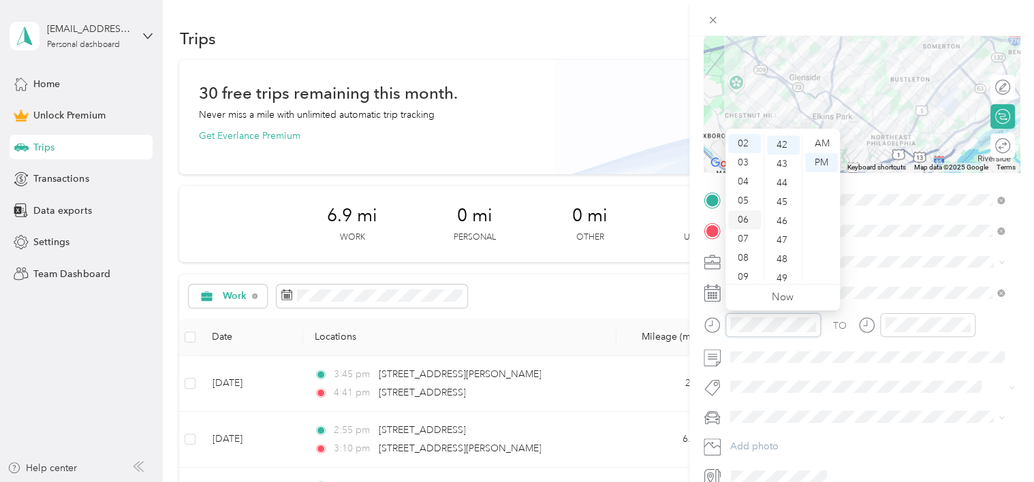
scroll to position [801, 0]
click at [745, 181] on div "04" at bounding box center [744, 181] width 33 height 19
click at [785, 198] on div "45" at bounding box center [783, 200] width 33 height 19
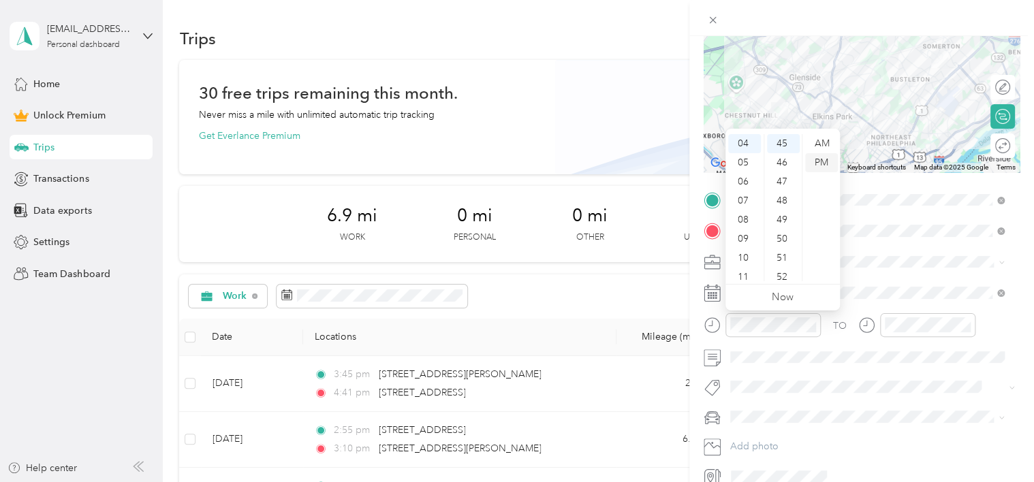
click at [820, 157] on div "PM" at bounding box center [821, 162] width 33 height 19
click at [902, 333] on div at bounding box center [927, 325] width 95 height 24
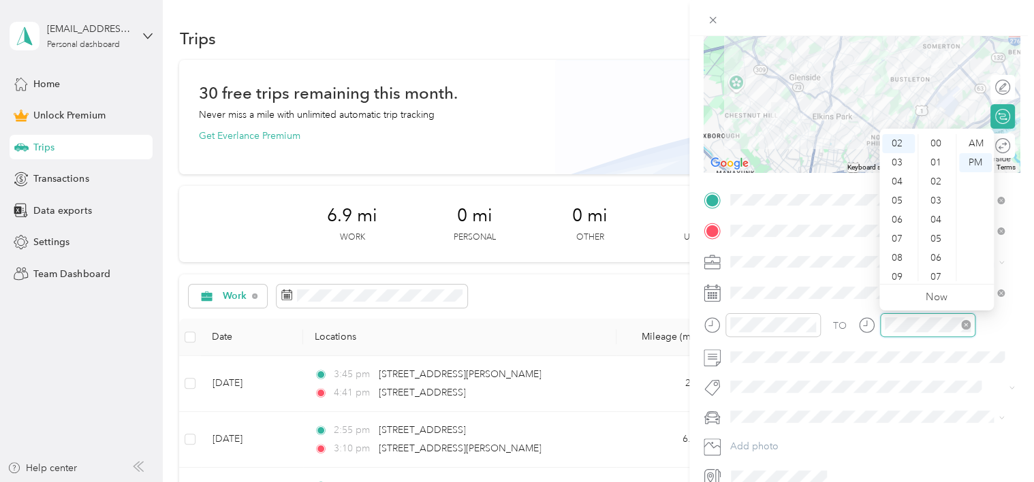
scroll to position [801, 0]
click at [892, 199] on div "05" at bounding box center [898, 200] width 33 height 19
click at [940, 196] on div "45" at bounding box center [937, 200] width 33 height 19
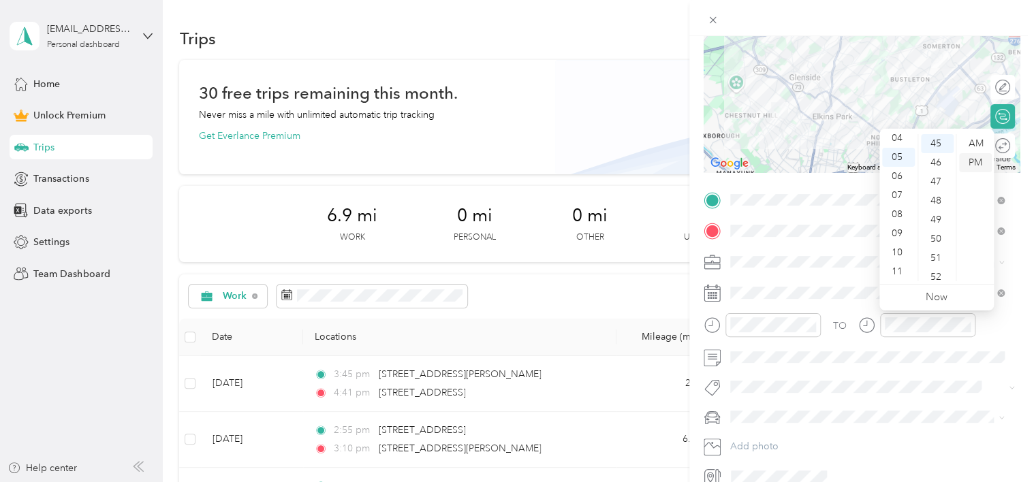
click at [976, 161] on div "PM" at bounding box center [975, 162] width 33 height 19
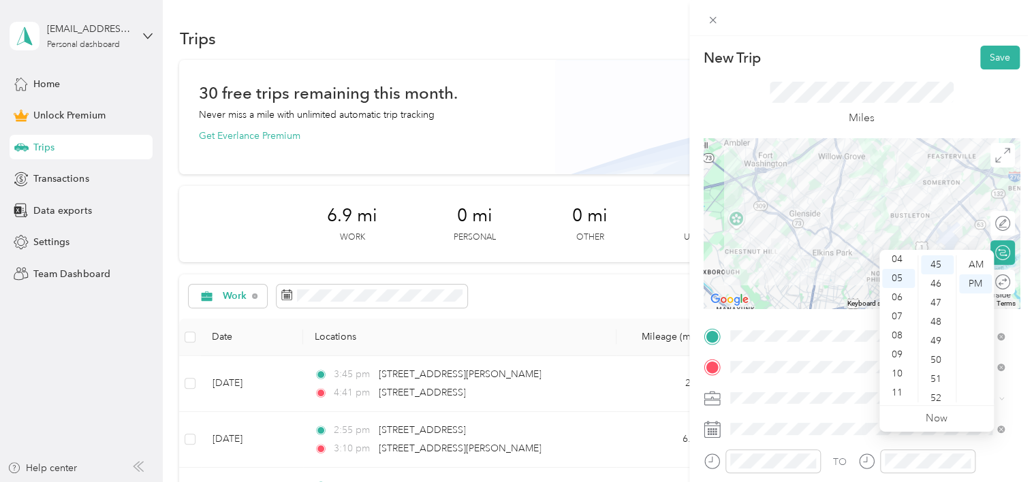
scroll to position [0, 0]
click at [937, 375] on div "50" at bounding box center [937, 375] width 33 height 19
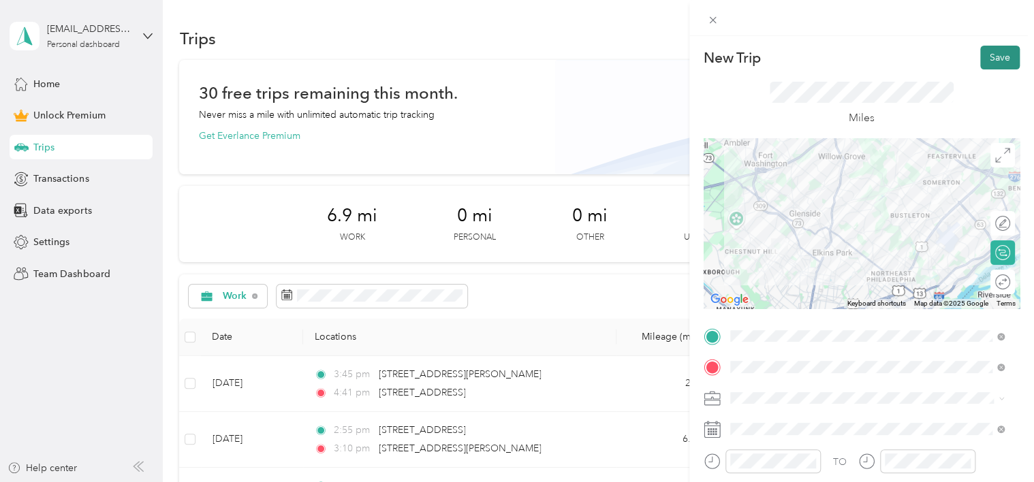
click at [984, 57] on button "Save" at bounding box center [1001, 58] width 40 height 24
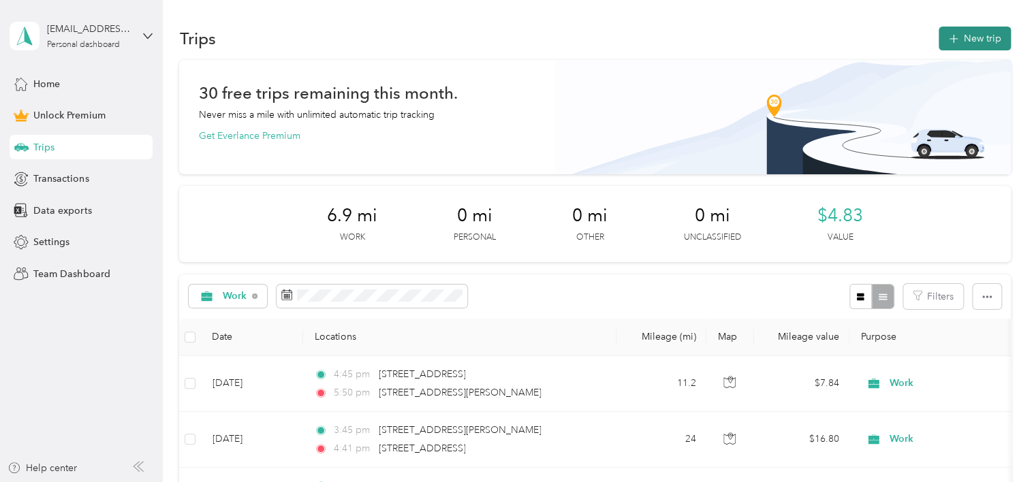
click at [972, 35] on button "New trip" at bounding box center [975, 39] width 72 height 24
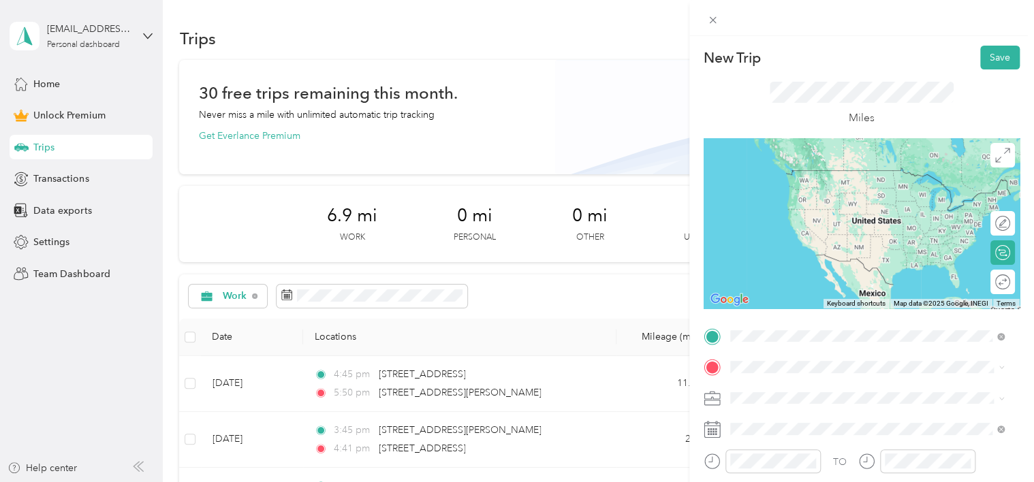
click at [797, 387] on span "[STREET_ADDRESS][PERSON_NAME][US_STATE]" at bounding box center [862, 386] width 212 height 12
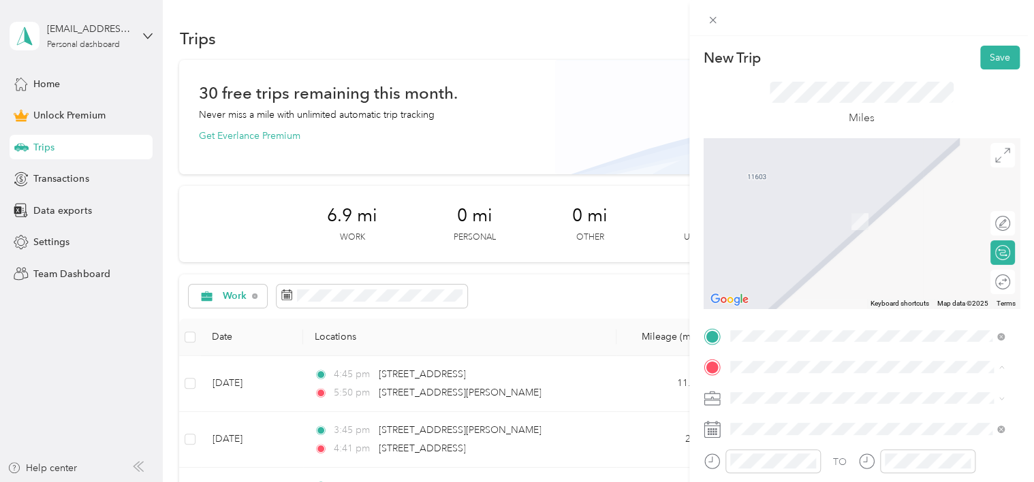
click at [805, 203] on span "[STREET_ADDRESS][US_STATE]" at bounding box center [824, 202] width 136 height 12
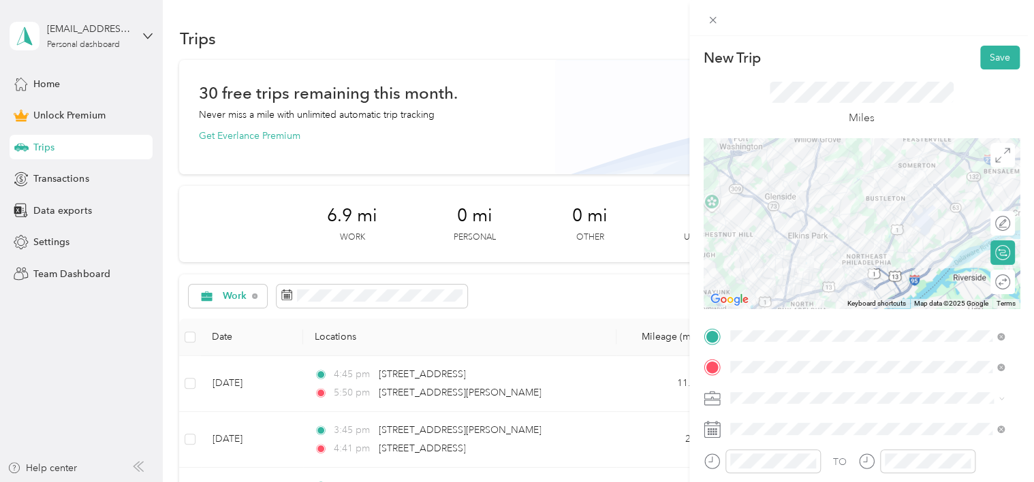
click at [763, 208] on div "Work" at bounding box center [867, 205] width 265 height 14
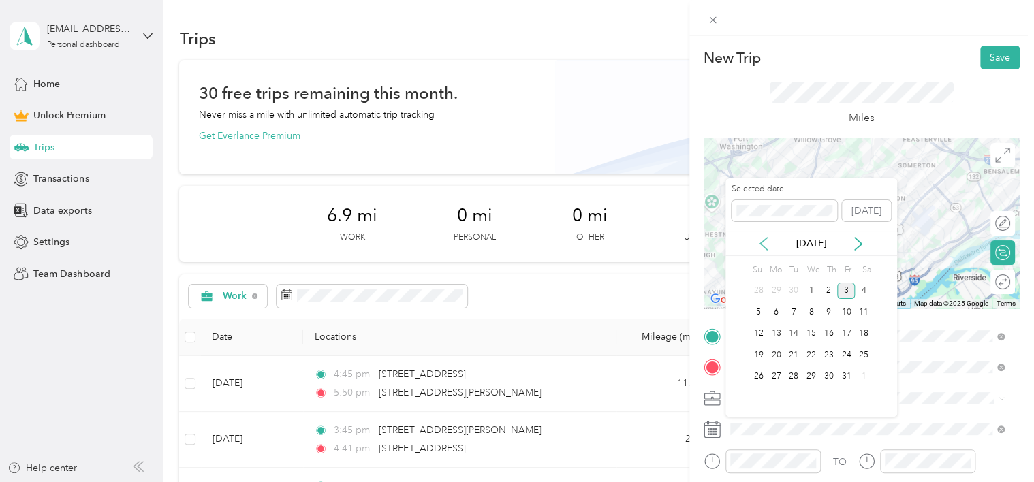
click at [763, 247] on icon at bounding box center [764, 244] width 14 height 14
click at [777, 374] on div "29" at bounding box center [776, 377] width 18 height 17
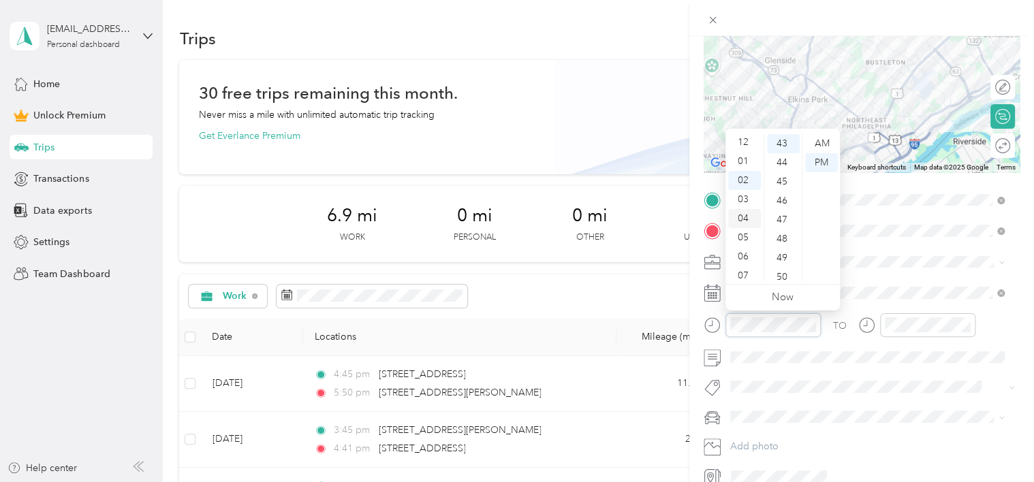
scroll to position [0, 0]
click at [747, 164] on div "01" at bounding box center [744, 162] width 33 height 19
click at [777, 154] on div "33" at bounding box center [783, 157] width 33 height 19
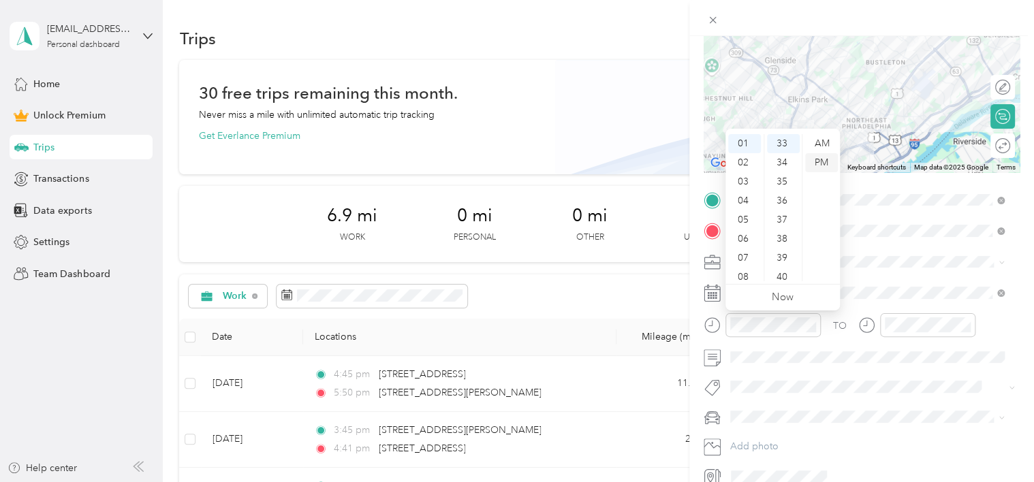
click at [822, 164] on div "PM" at bounding box center [821, 162] width 33 height 19
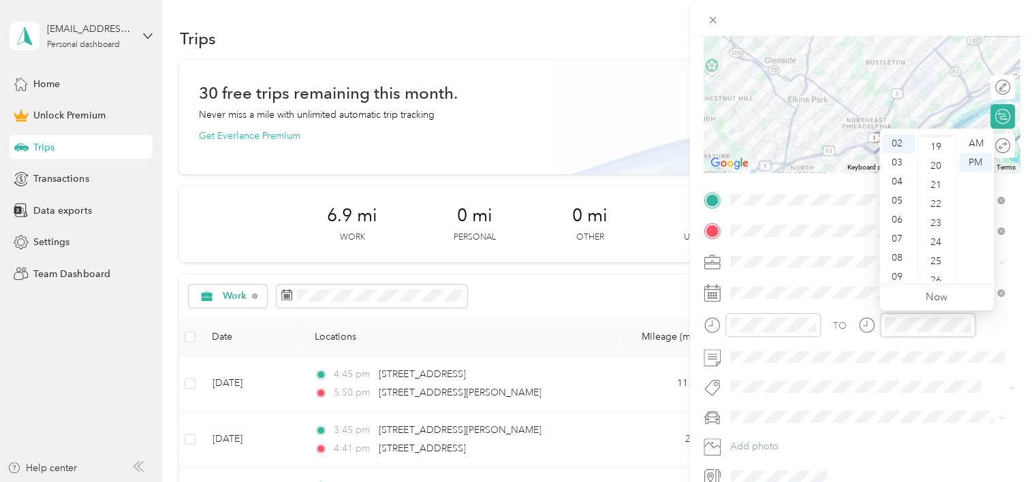
scroll to position [207, 0]
drag, startPoint x: 935, startPoint y: 223, endPoint x: 957, endPoint y: 191, distance: 38.6
click at [935, 221] on div "15" at bounding box center [937, 222] width 33 height 19
click at [973, 155] on div "PM" at bounding box center [975, 162] width 33 height 19
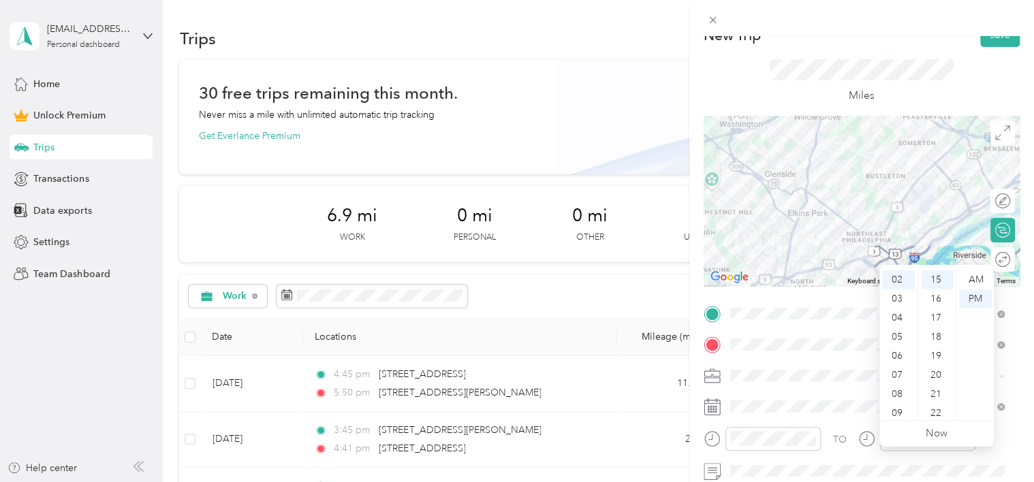
scroll to position [0, 0]
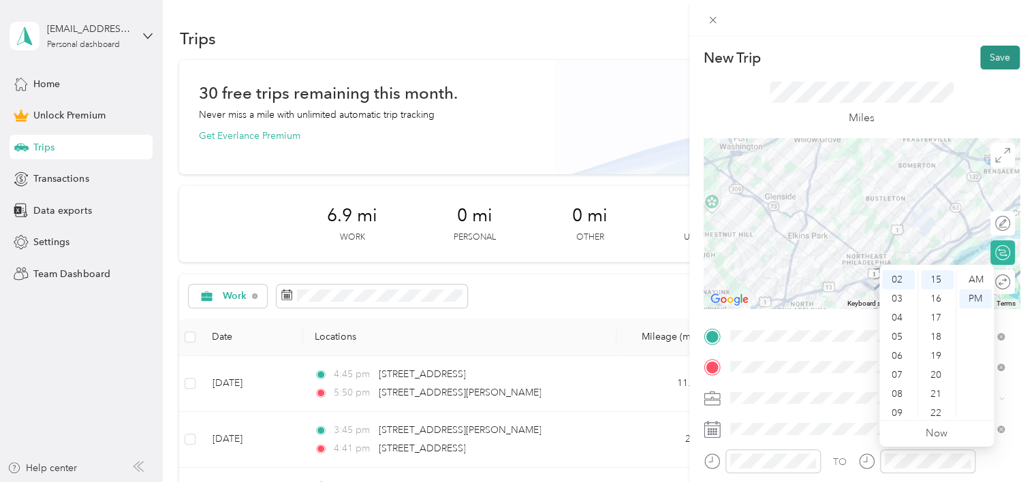
click at [987, 61] on button "Save" at bounding box center [1001, 58] width 40 height 24
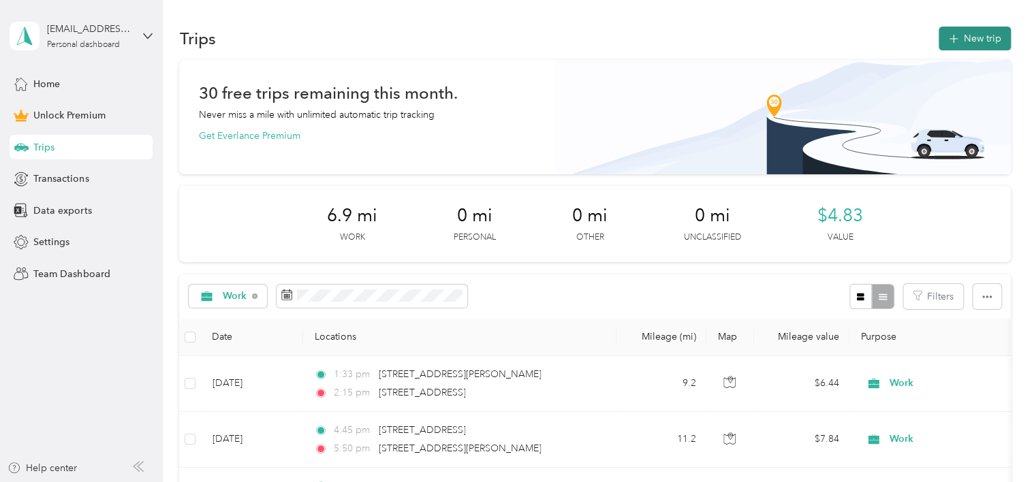
click at [970, 33] on button "New trip" at bounding box center [975, 39] width 72 height 24
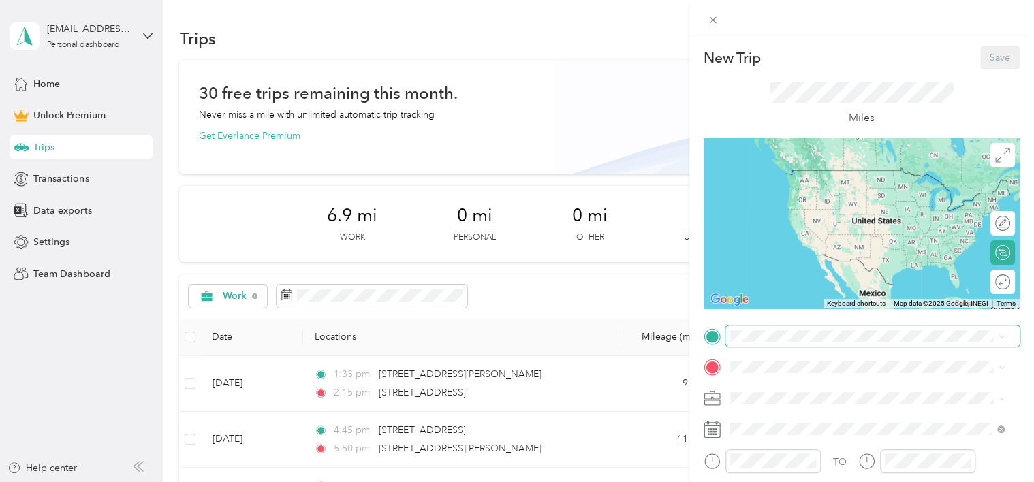
click at [784, 343] on span at bounding box center [873, 337] width 294 height 22
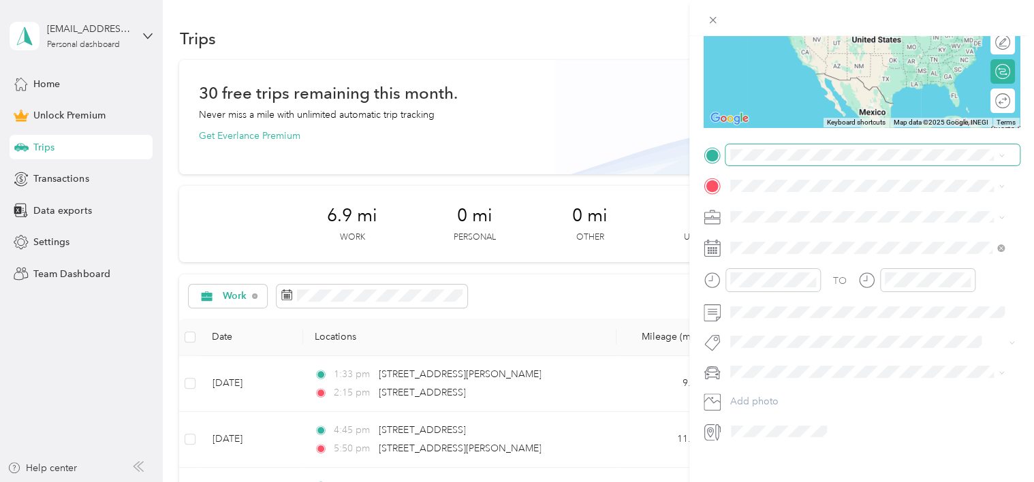
scroll to position [201, 0]
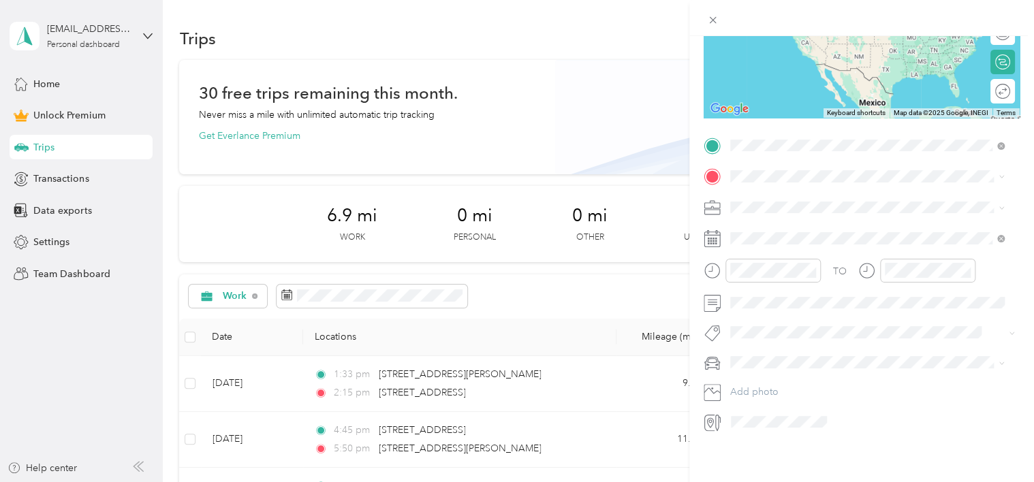
click at [819, 191] on span "[STREET_ADDRESS][US_STATE]" at bounding box center [824, 185] width 136 height 12
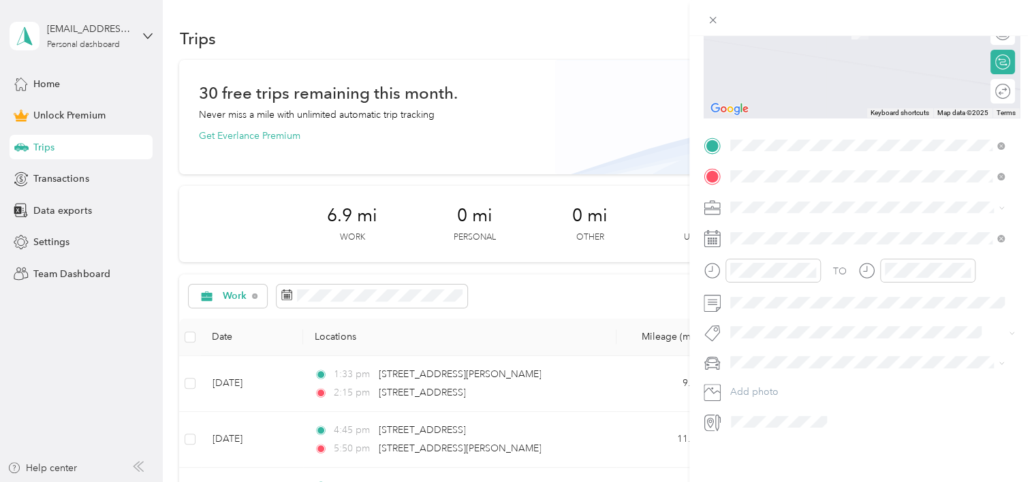
click at [788, 220] on span "[STREET_ADDRESS][PERSON_NAME][US_STATE]" at bounding box center [862, 215] width 212 height 12
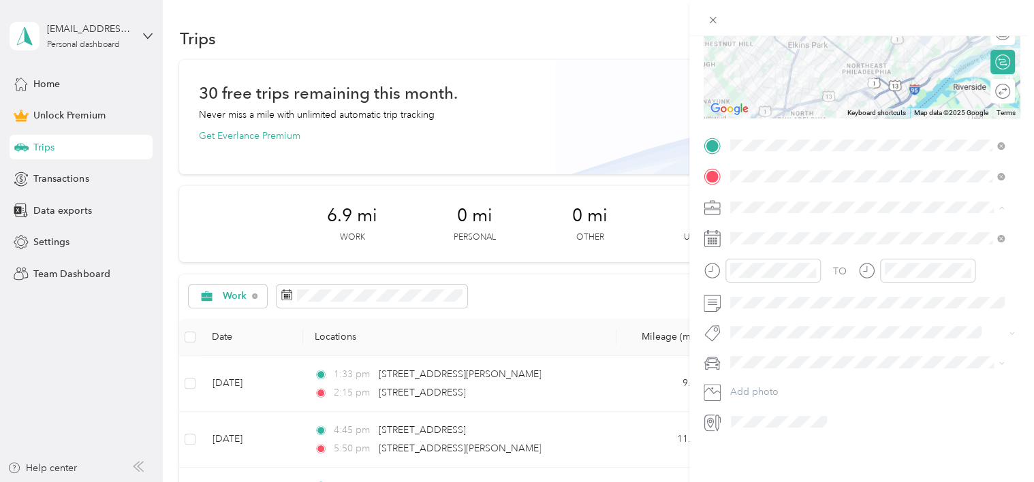
click at [762, 219] on div "Work" at bounding box center [867, 221] width 265 height 14
click at [763, 301] on icon at bounding box center [764, 305] width 14 height 14
click at [778, 437] on div "29" at bounding box center [776, 438] width 18 height 17
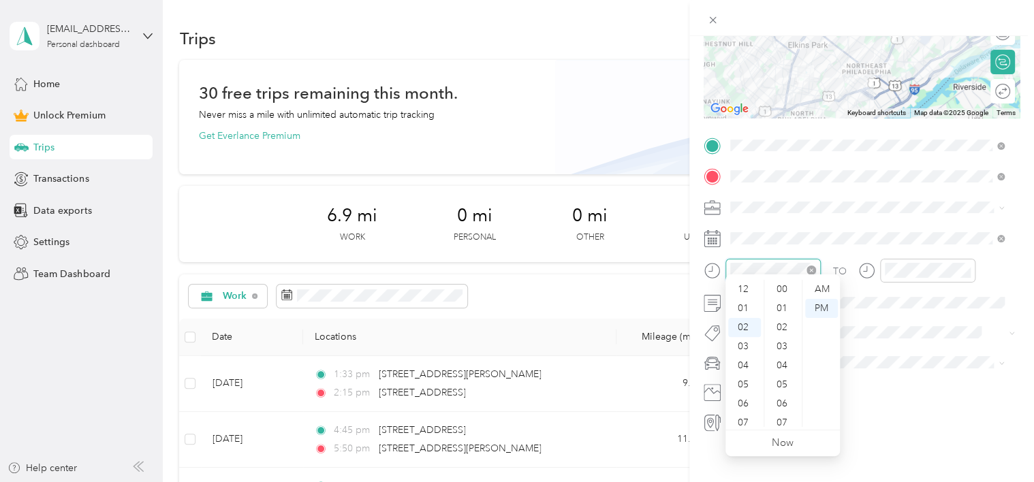
scroll to position [38, 0]
click at [743, 289] on div "02" at bounding box center [744, 289] width 33 height 19
click at [780, 284] on div "46" at bounding box center [783, 289] width 33 height 19
click at [813, 307] on div "PM" at bounding box center [821, 308] width 33 height 19
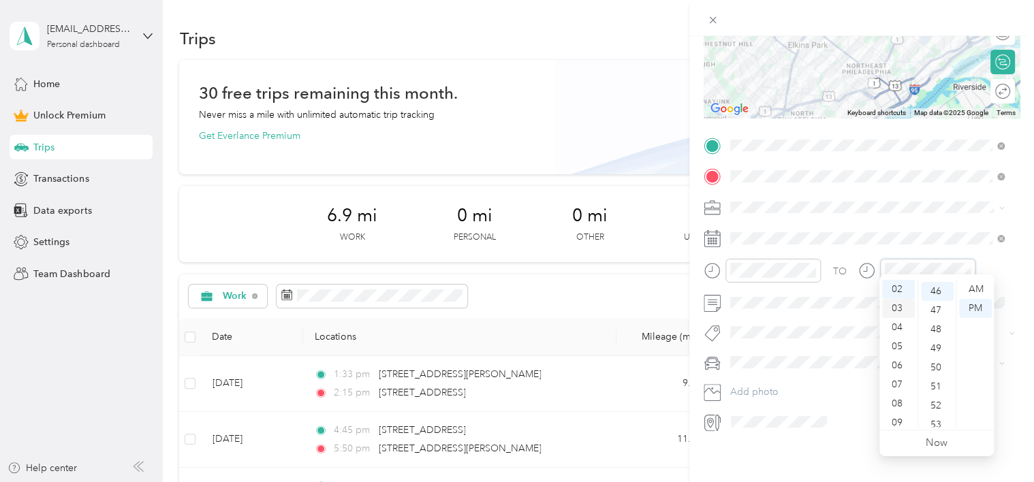
scroll to position [878, 0]
click at [894, 310] on div "03" at bounding box center [898, 308] width 33 height 19
click at [934, 312] on div "40" at bounding box center [937, 311] width 33 height 19
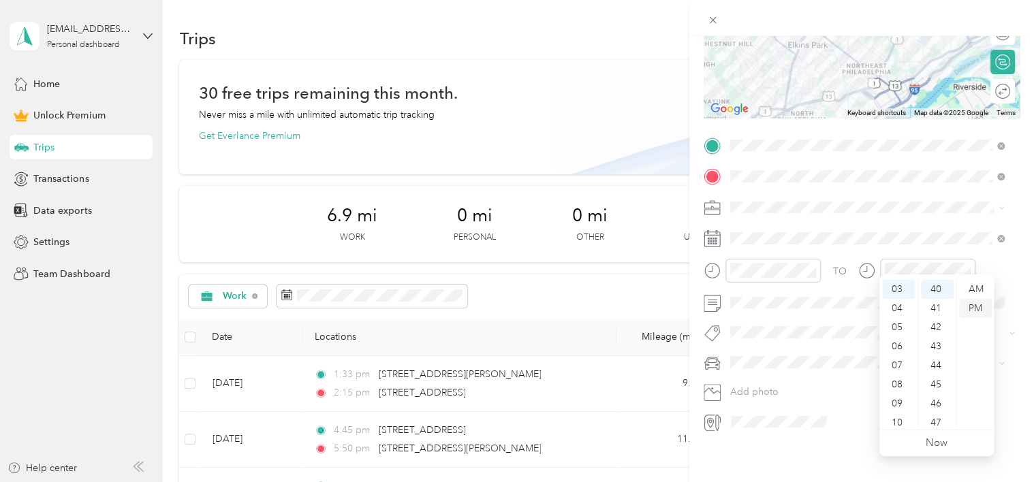
click at [977, 307] on div "PM" at bounding box center [975, 308] width 33 height 19
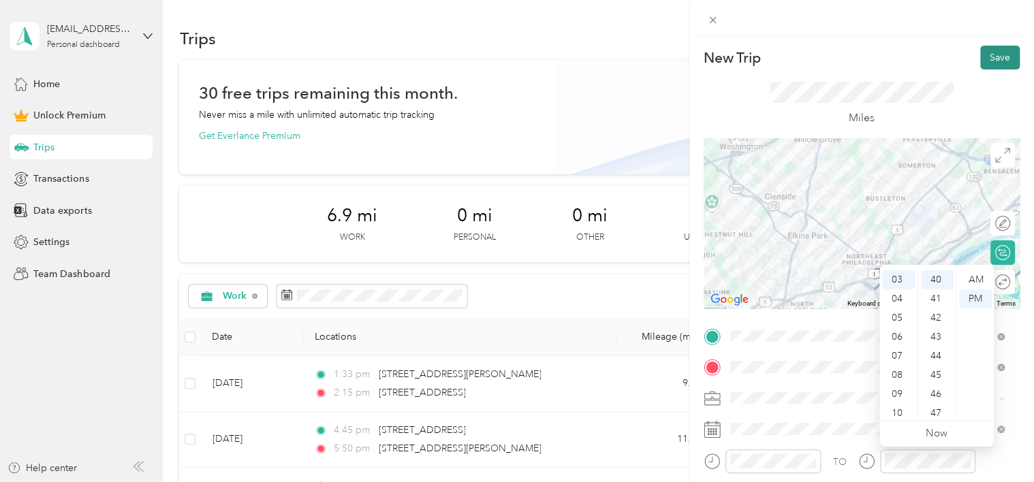
click at [998, 57] on button "Save" at bounding box center [1001, 58] width 40 height 24
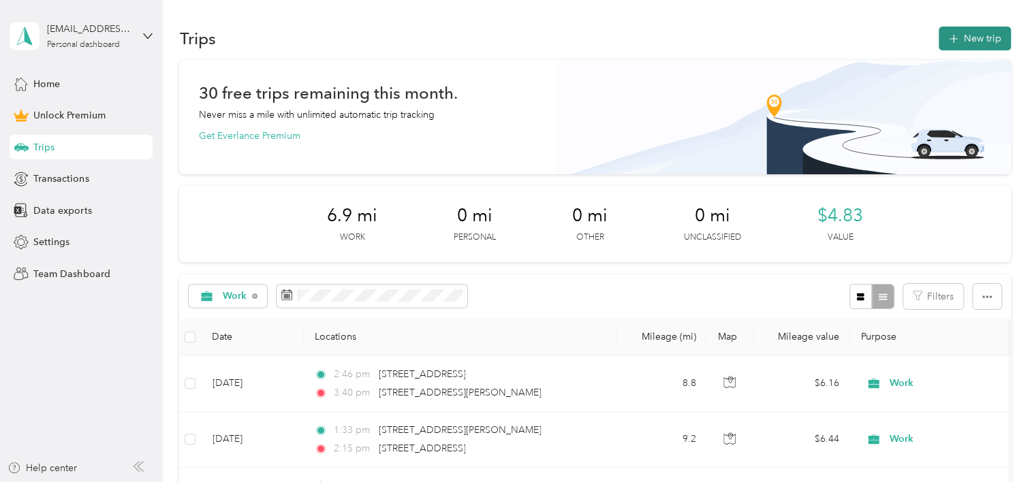
click at [970, 33] on button "New trip" at bounding box center [975, 39] width 72 height 24
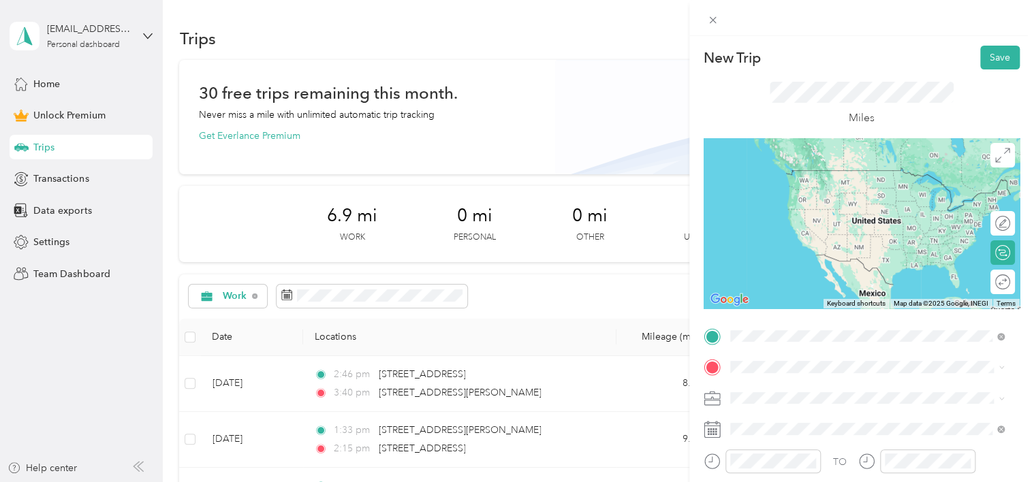
click at [799, 392] on span "[STREET_ADDRESS][PERSON_NAME][US_STATE]" at bounding box center [862, 386] width 212 height 12
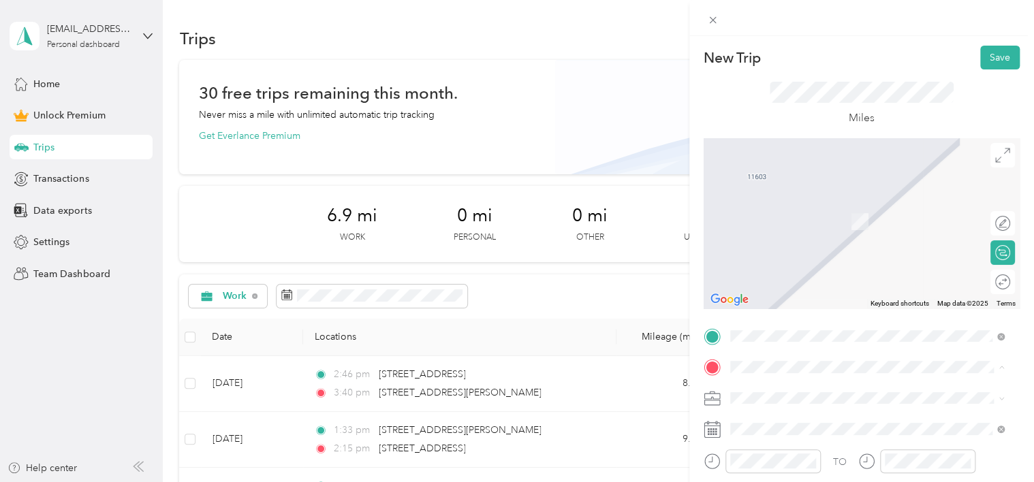
click at [807, 258] on span "[STREET_ADDRESS][PERSON_NAME][US_STATE]" at bounding box center [862, 254] width 212 height 12
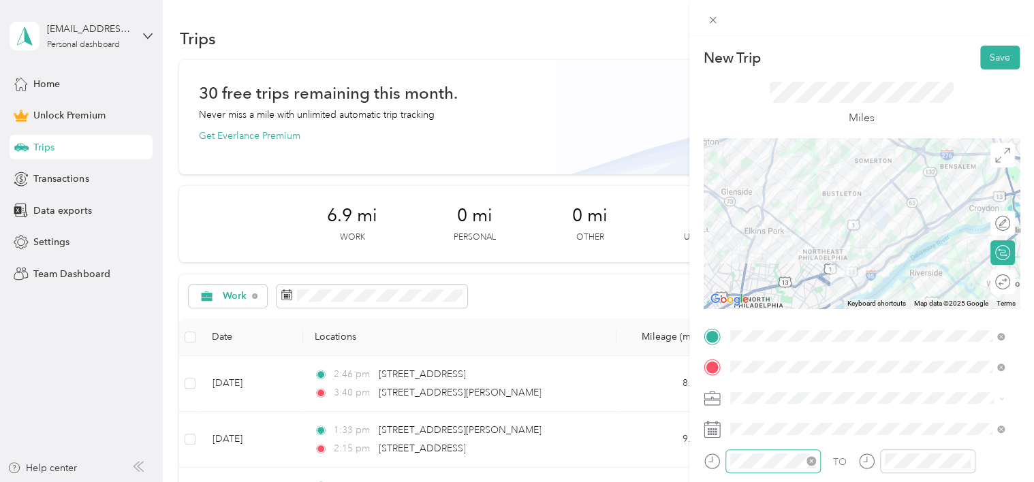
scroll to position [68, 0]
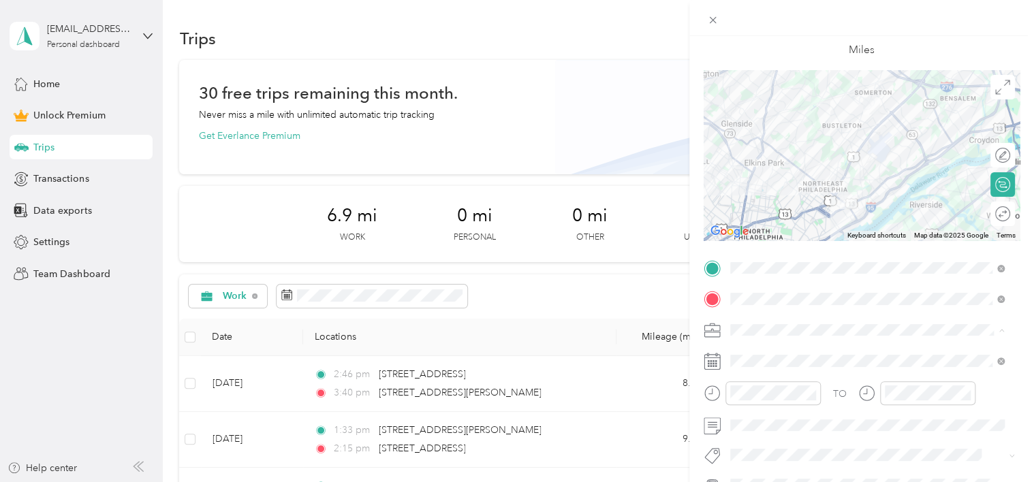
click at [758, 138] on div "Work" at bounding box center [867, 139] width 265 height 14
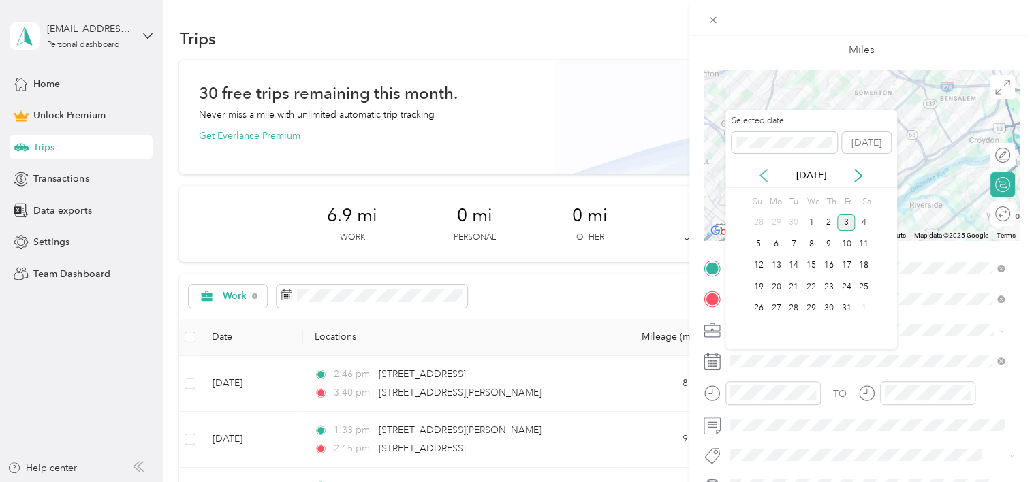
click at [764, 177] on icon at bounding box center [764, 176] width 14 height 14
click at [793, 307] on div "30" at bounding box center [794, 309] width 18 height 17
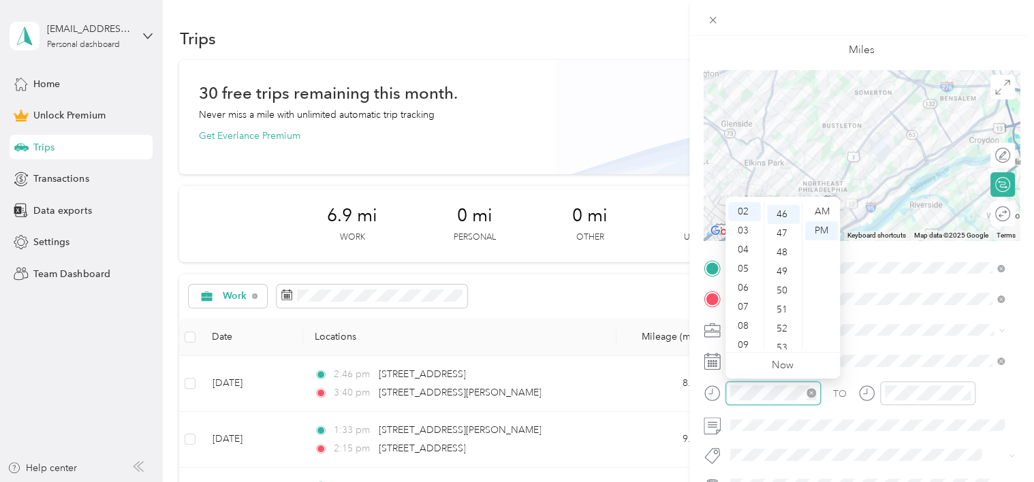
scroll to position [878, 0]
click at [742, 211] on div "02" at bounding box center [744, 211] width 33 height 19
click at [780, 207] on div "10" at bounding box center [783, 206] width 33 height 19
click at [815, 232] on div "PM" at bounding box center [821, 230] width 33 height 19
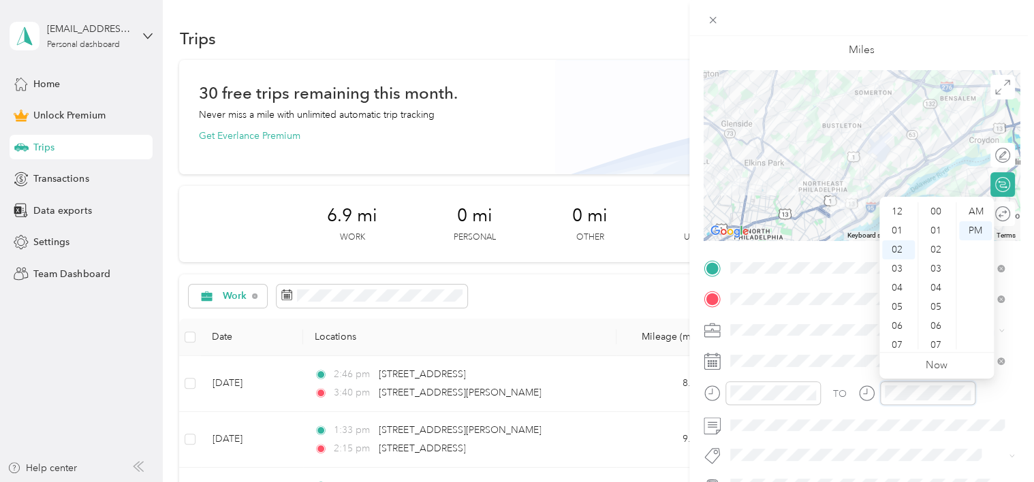
scroll to position [38, 0]
click at [971, 232] on div "PM" at bounding box center [975, 230] width 33 height 19
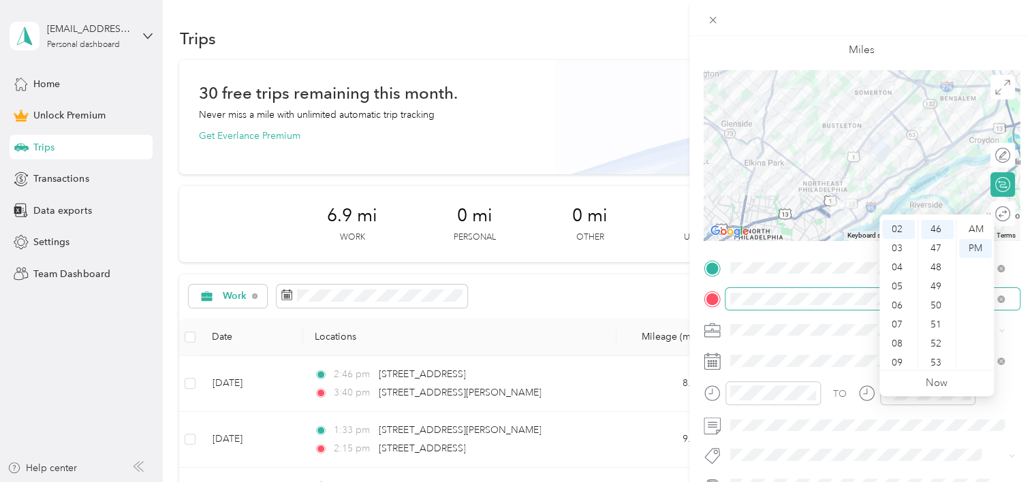
scroll to position [0, 0]
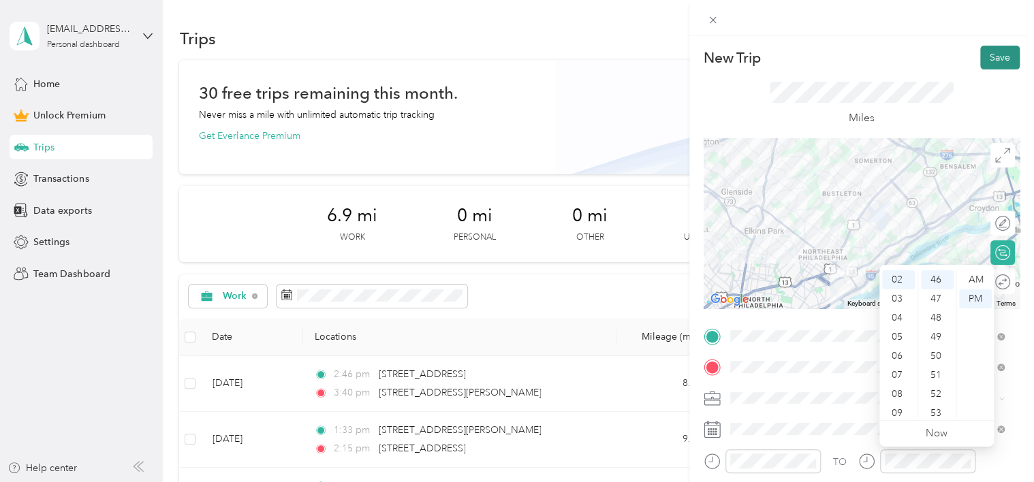
click at [992, 60] on button "Save" at bounding box center [1001, 58] width 40 height 24
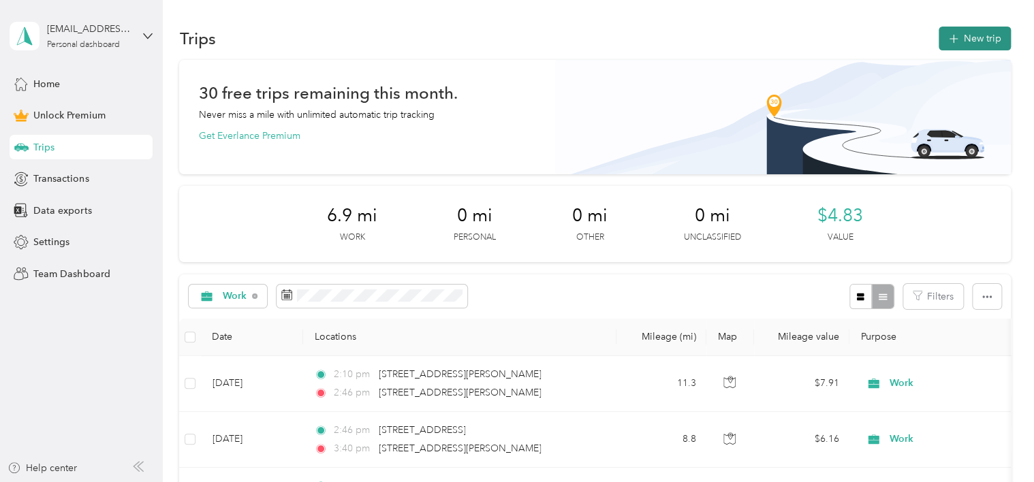
click at [959, 35] on button "New trip" at bounding box center [975, 39] width 72 height 24
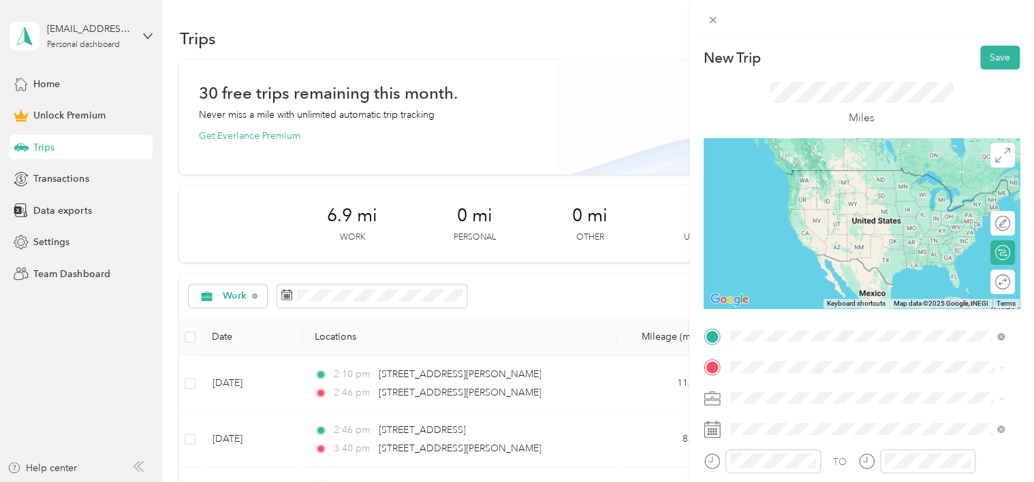
click at [810, 228] on span "[STREET_ADDRESS][PERSON_NAME][US_STATE]" at bounding box center [862, 223] width 212 height 12
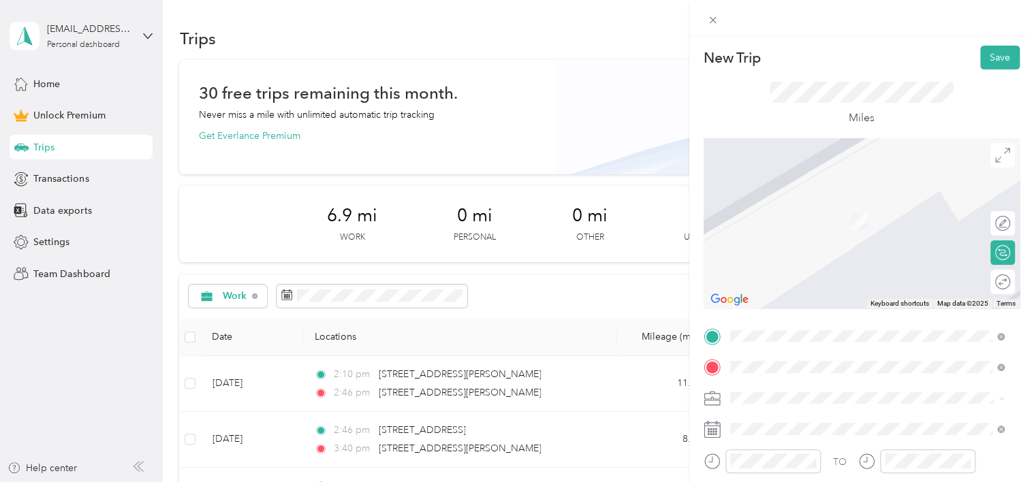
click at [796, 207] on span "[STREET_ADDRESS][PERSON_NAME][US_STATE]" at bounding box center [862, 202] width 212 height 12
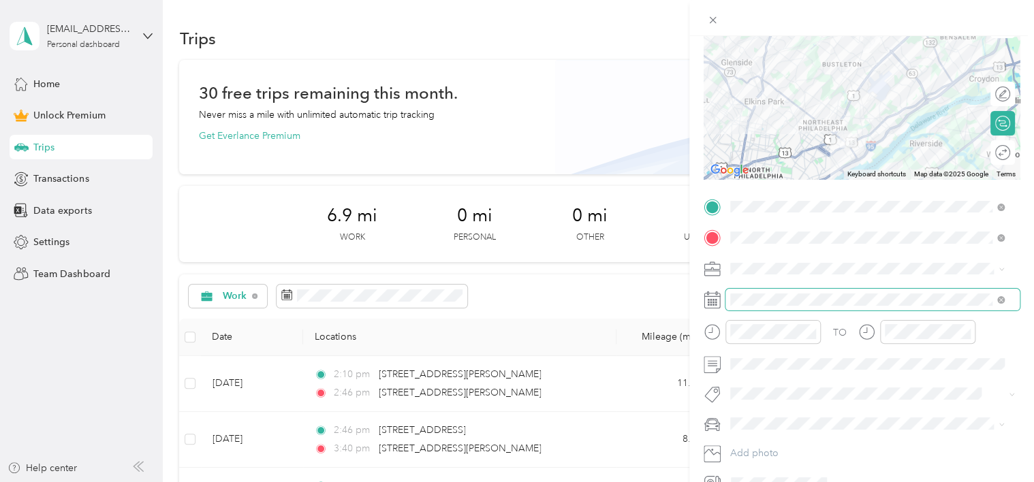
scroll to position [136, 0]
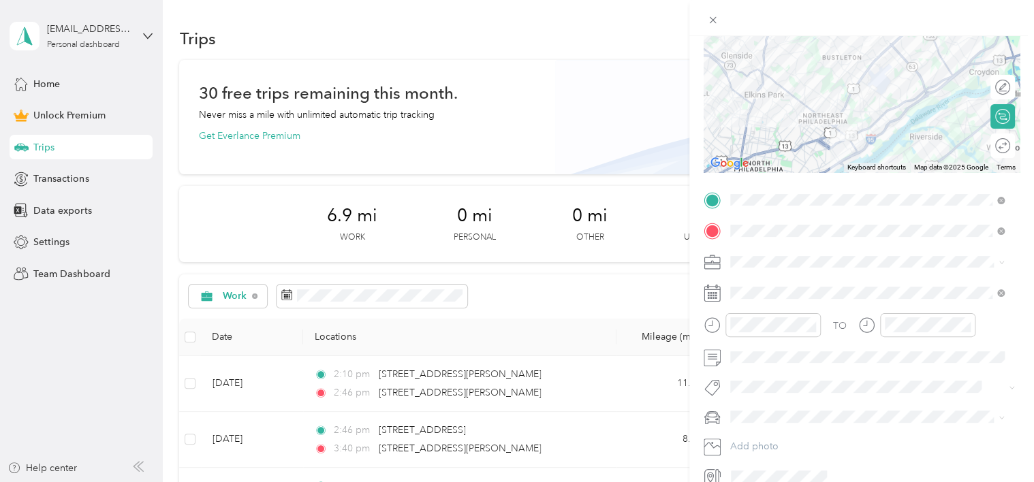
click at [752, 283] on span "Work" at bounding box center [746, 283] width 23 height 12
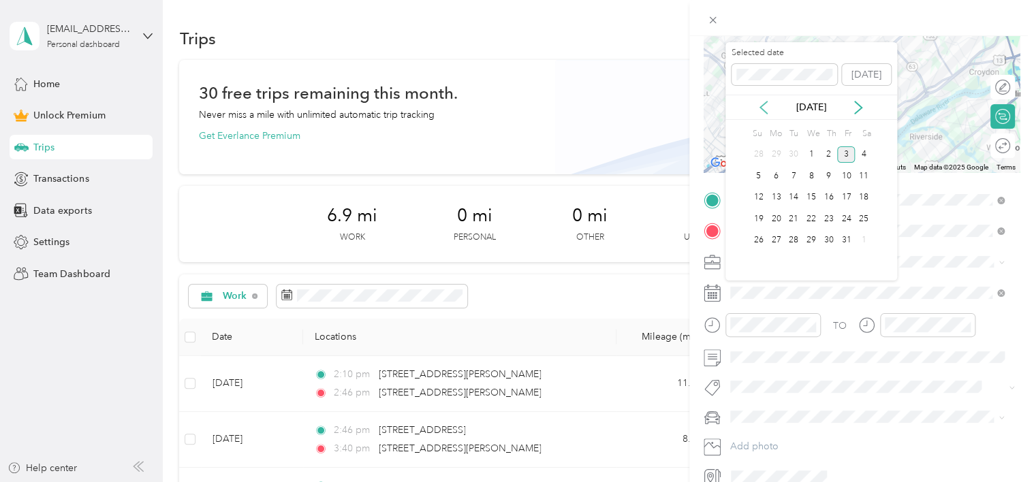
click at [762, 104] on icon at bounding box center [764, 108] width 14 height 14
click at [795, 237] on div "30" at bounding box center [794, 240] width 18 height 17
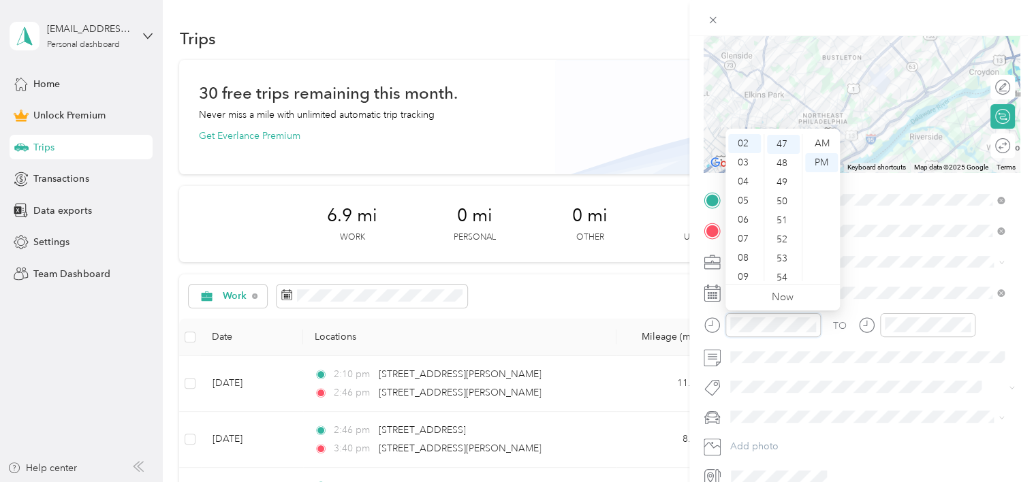
scroll to position [897, 0]
click at [745, 164] on div "03" at bounding box center [744, 162] width 33 height 19
click at [780, 238] on div "20" at bounding box center [783, 241] width 33 height 19
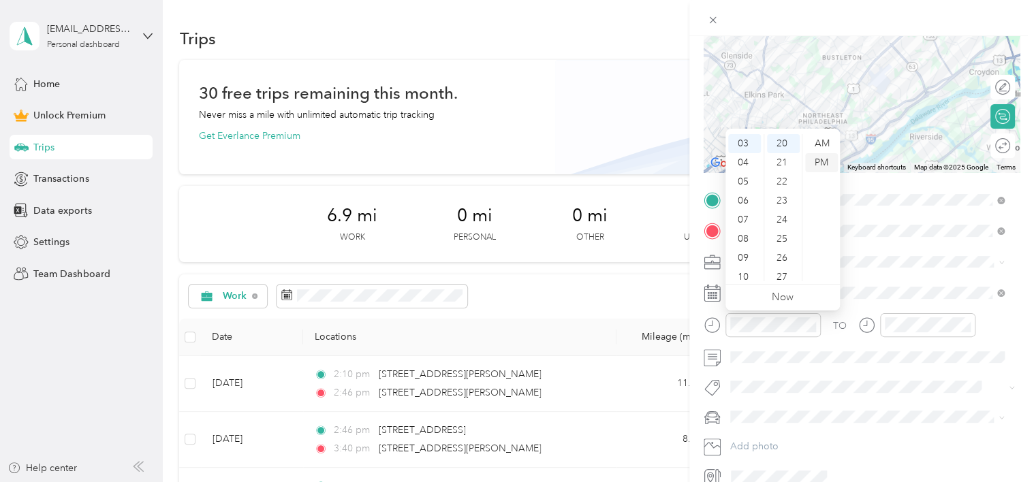
click at [817, 155] on div "PM" at bounding box center [821, 162] width 33 height 19
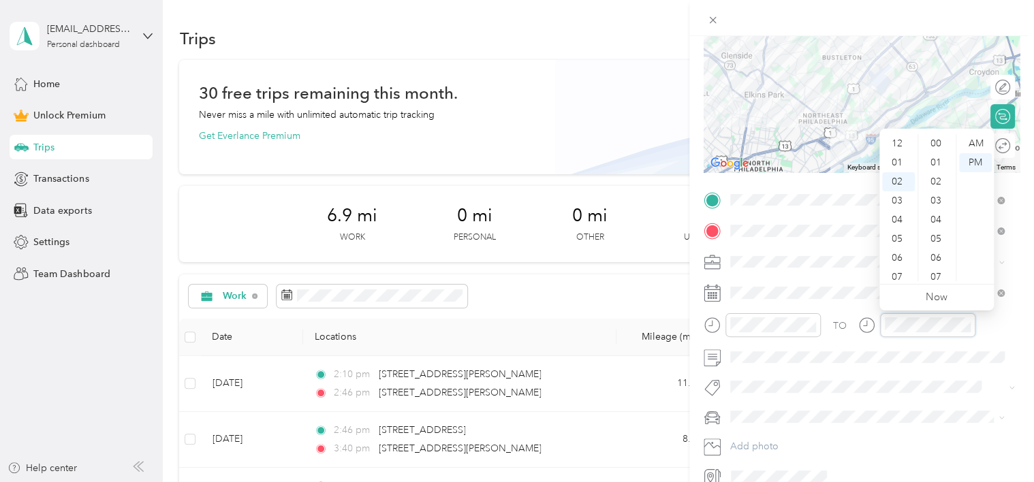
scroll to position [897, 0]
click at [897, 177] on div "04" at bounding box center [898, 181] width 33 height 19
click at [940, 144] on div "33" at bounding box center [937, 149] width 33 height 19
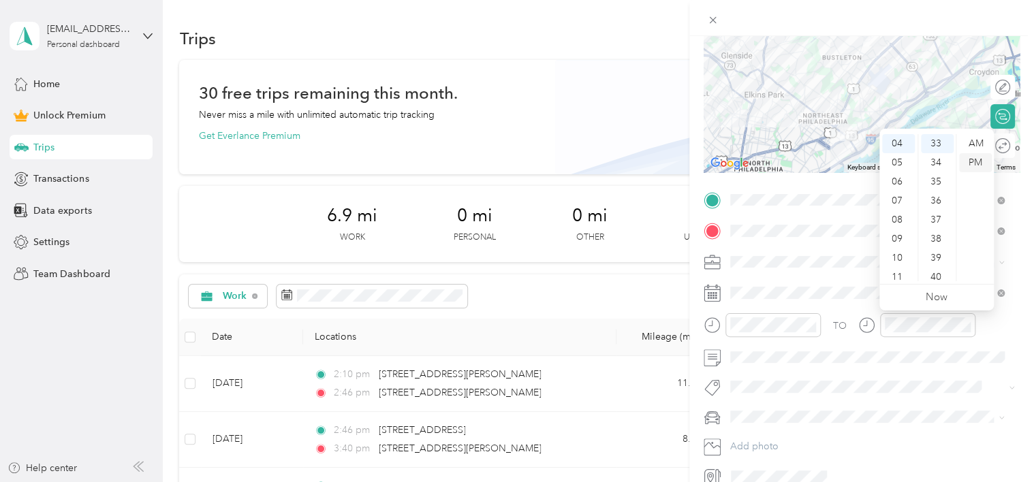
click at [974, 164] on div "PM" at bounding box center [975, 162] width 33 height 19
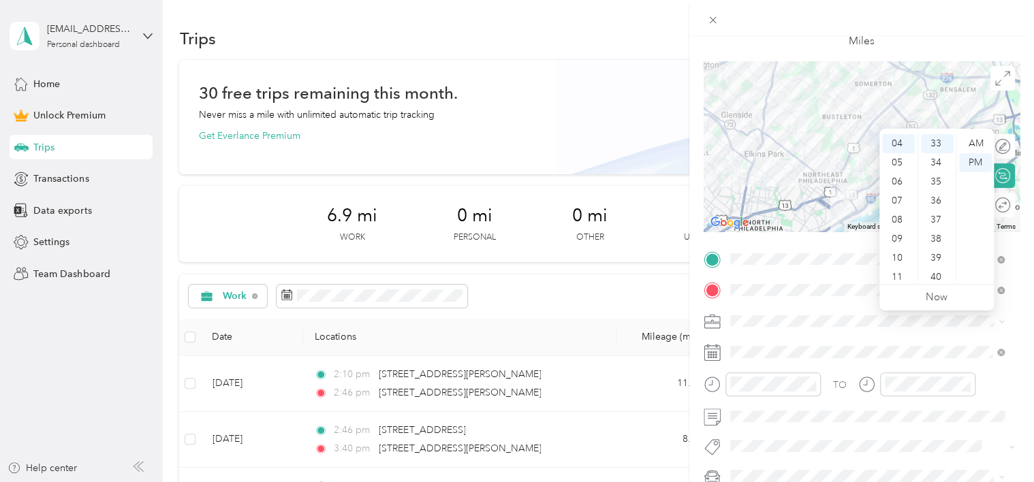
scroll to position [0, 0]
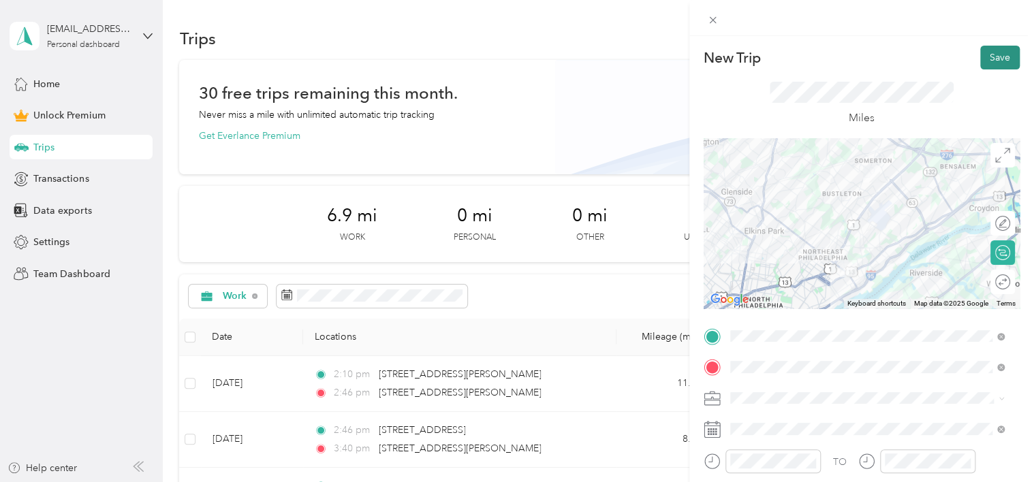
click at [989, 52] on button "Save" at bounding box center [1001, 58] width 40 height 24
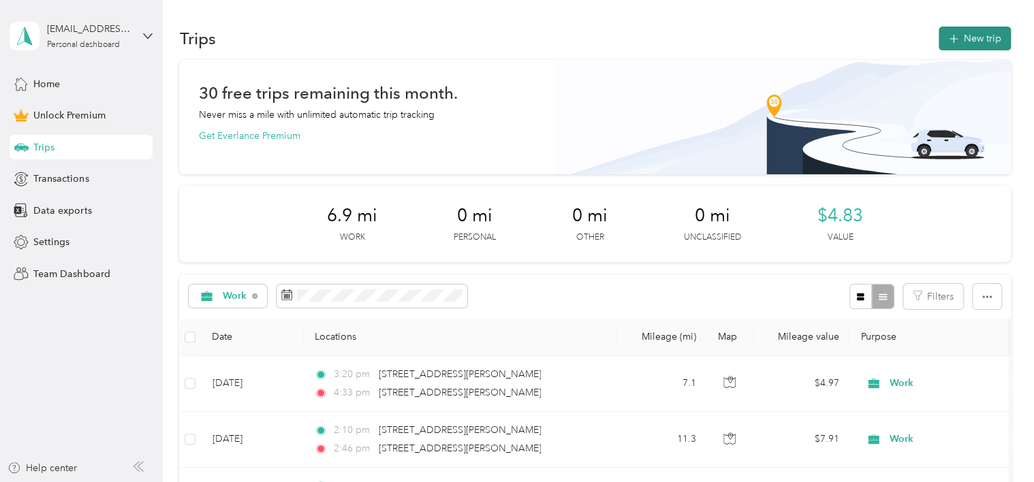
click at [976, 39] on button "New trip" at bounding box center [975, 39] width 72 height 24
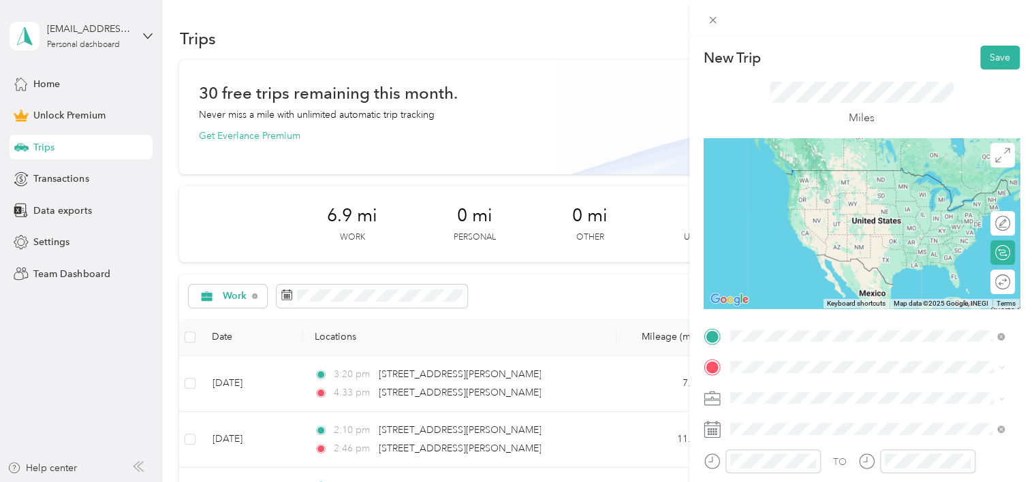
click at [813, 176] on span "[STREET_ADDRESS][PERSON_NAME][US_STATE]" at bounding box center [862, 170] width 212 height 12
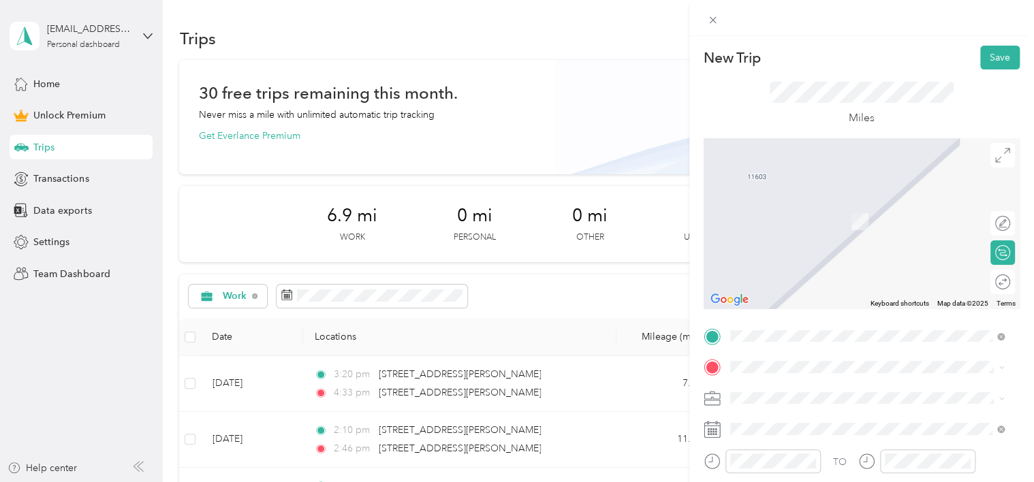
click at [768, 206] on span "[STREET_ADDRESS][US_STATE]" at bounding box center [824, 202] width 136 height 12
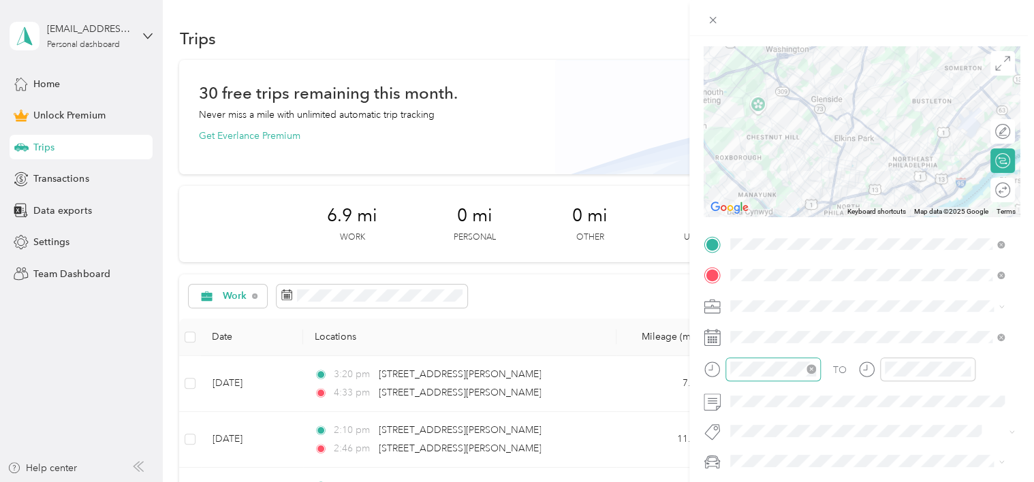
scroll to position [68, 0]
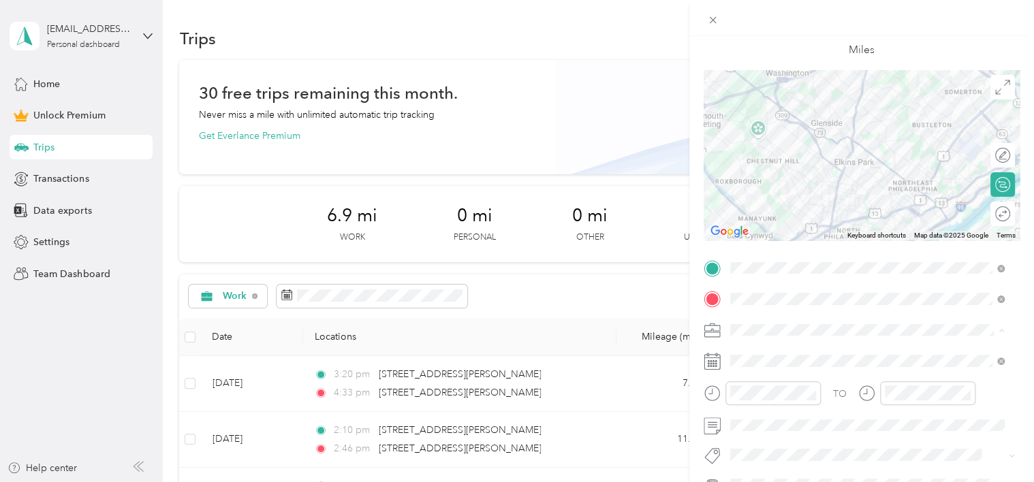
click at [754, 139] on span "Work" at bounding box center [746, 140] width 23 height 12
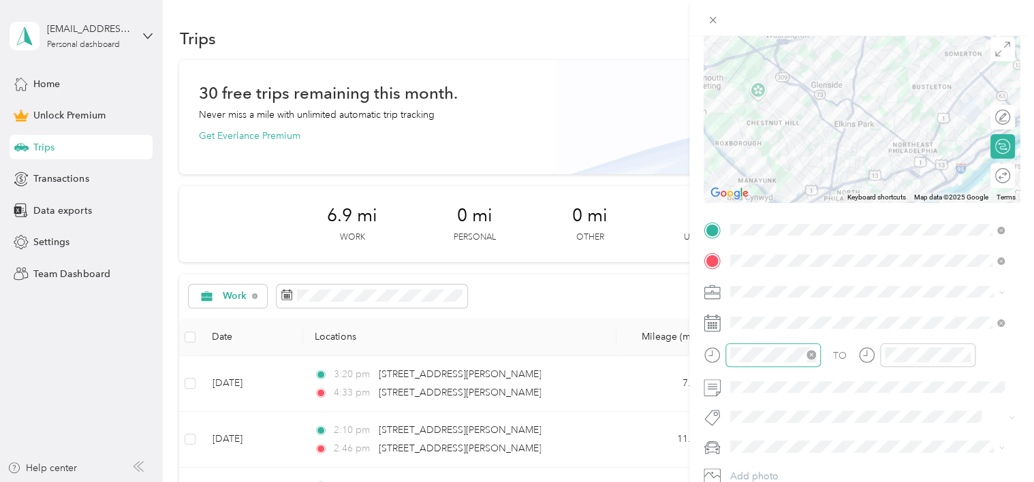
scroll to position [136, 0]
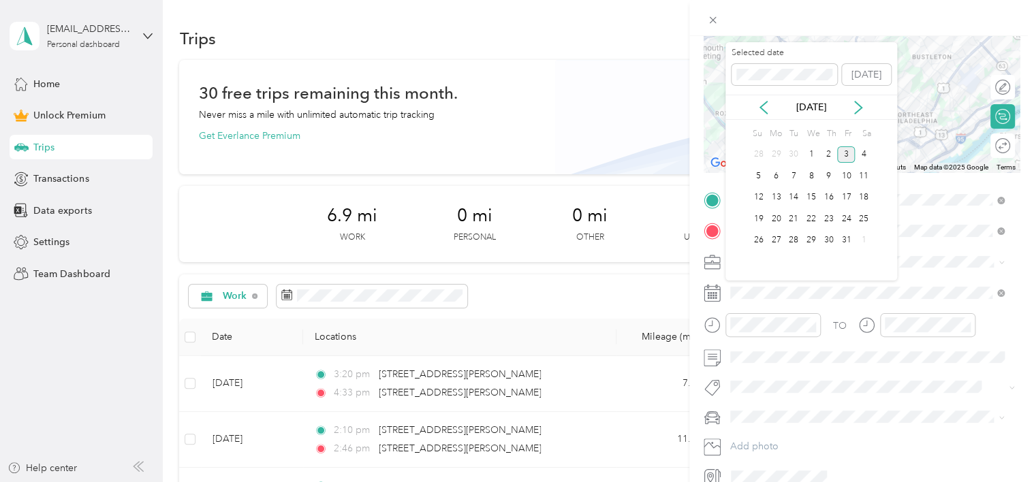
click at [848, 150] on div "3" at bounding box center [846, 155] width 18 height 17
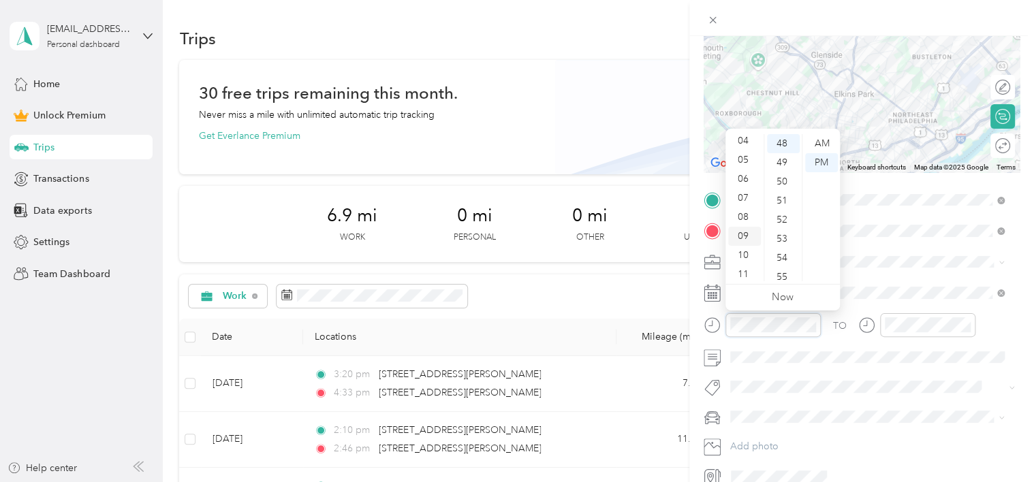
scroll to position [82, 0]
click at [743, 249] on div "10" at bounding box center [744, 252] width 33 height 19
click at [782, 275] on div "30" at bounding box center [783, 277] width 33 height 19
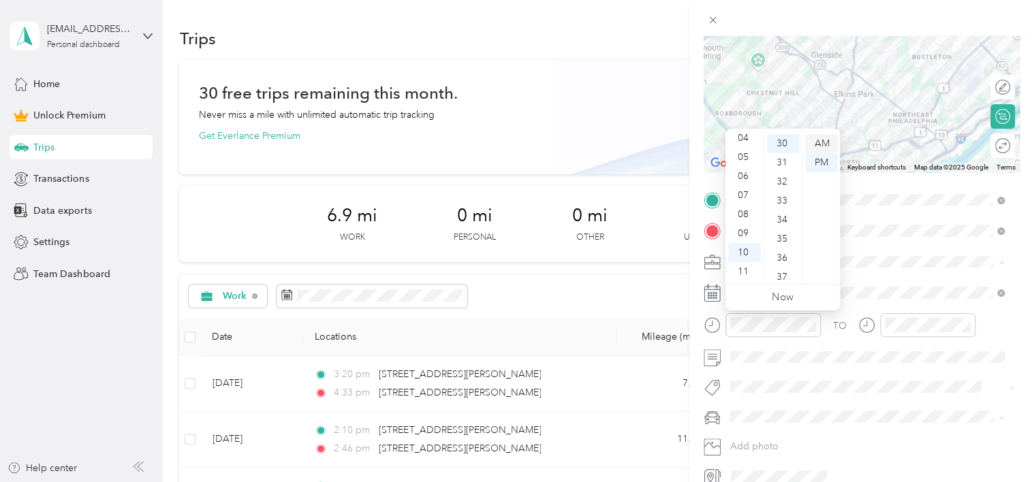
click at [817, 138] on div "AM" at bounding box center [821, 143] width 33 height 19
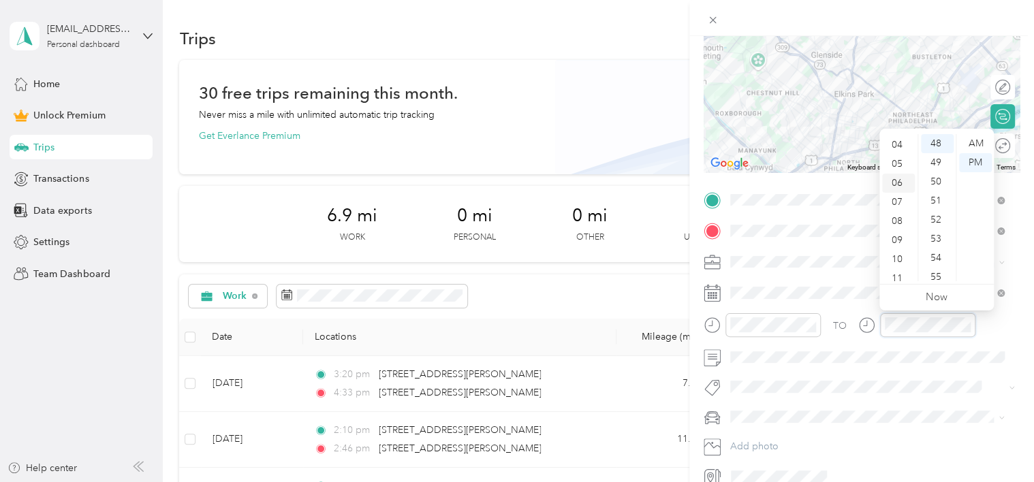
scroll to position [82, 0]
click at [899, 267] on div "11" at bounding box center [898, 271] width 33 height 19
click at [936, 177] on div "50" at bounding box center [937, 181] width 33 height 19
click at [981, 139] on div "AM" at bounding box center [975, 143] width 33 height 19
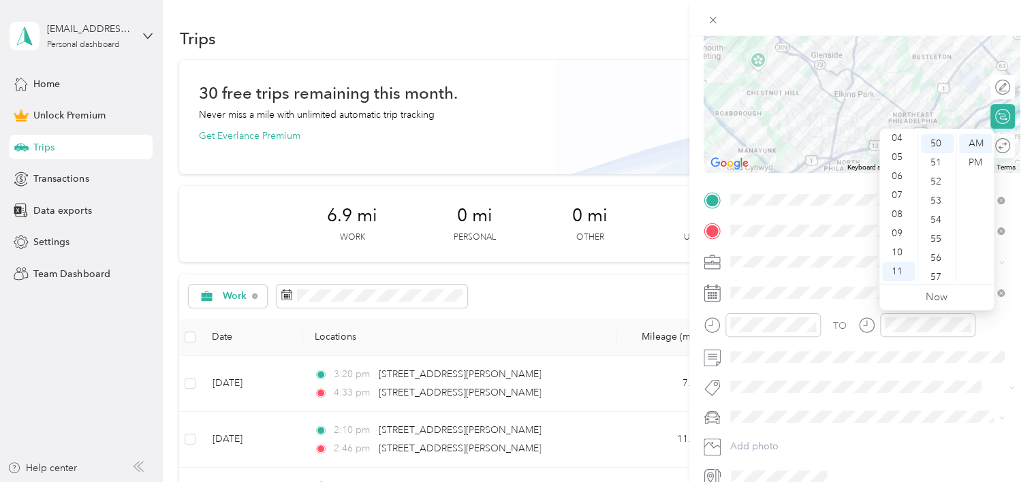
scroll to position [0, 0]
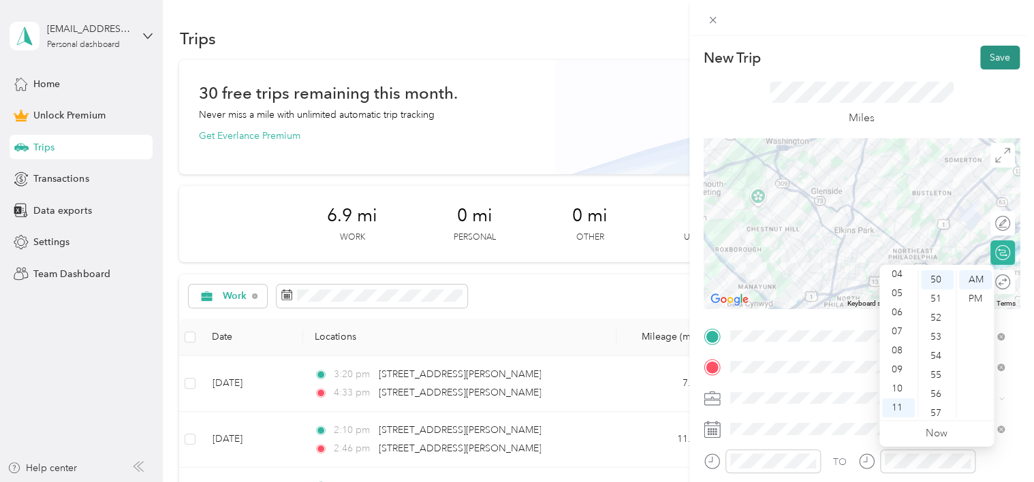
click at [987, 55] on button "Save" at bounding box center [1001, 58] width 40 height 24
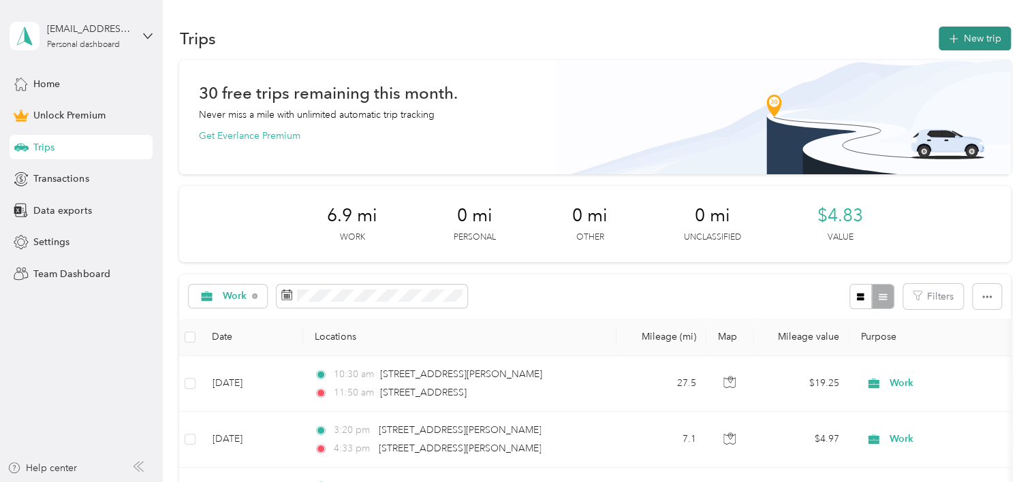
click at [962, 31] on button "New trip" at bounding box center [975, 39] width 72 height 24
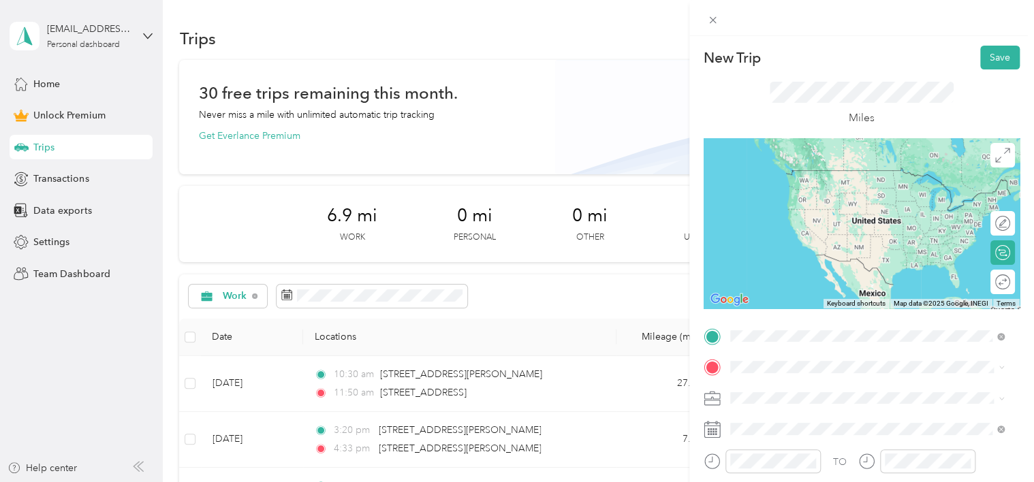
click at [839, 174] on span "[STREET_ADDRESS][US_STATE]" at bounding box center [824, 170] width 136 height 12
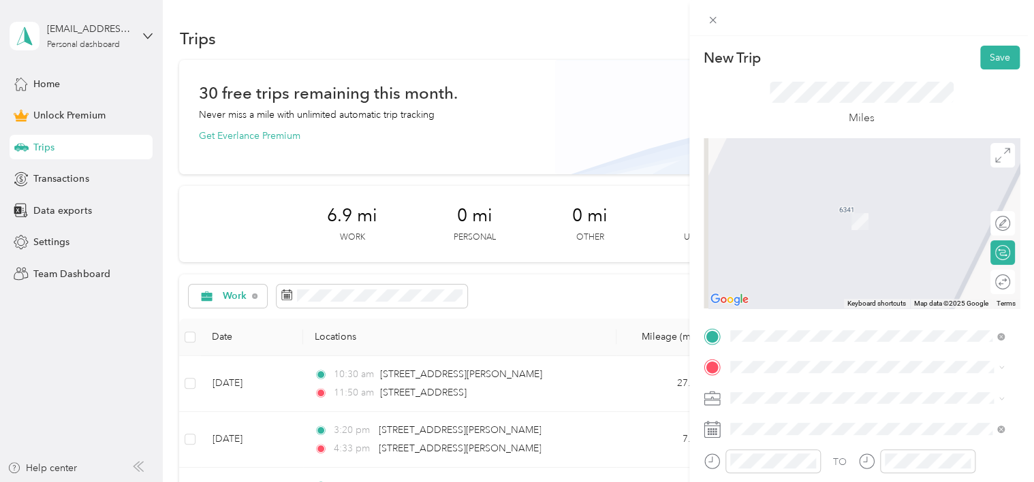
click at [797, 418] on span "[STREET_ADDRESS][PERSON_NAME][US_STATE]" at bounding box center [862, 412] width 212 height 12
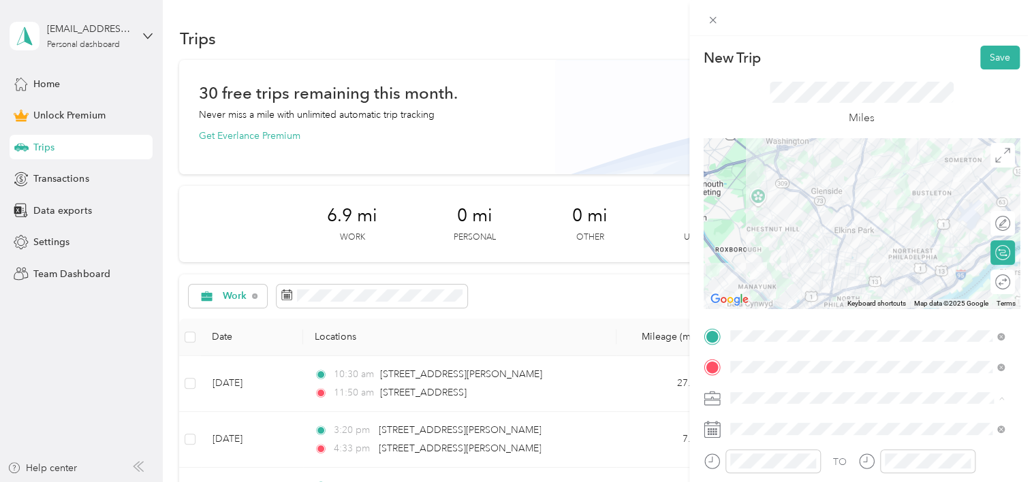
click at [758, 204] on div "Work" at bounding box center [867, 207] width 265 height 14
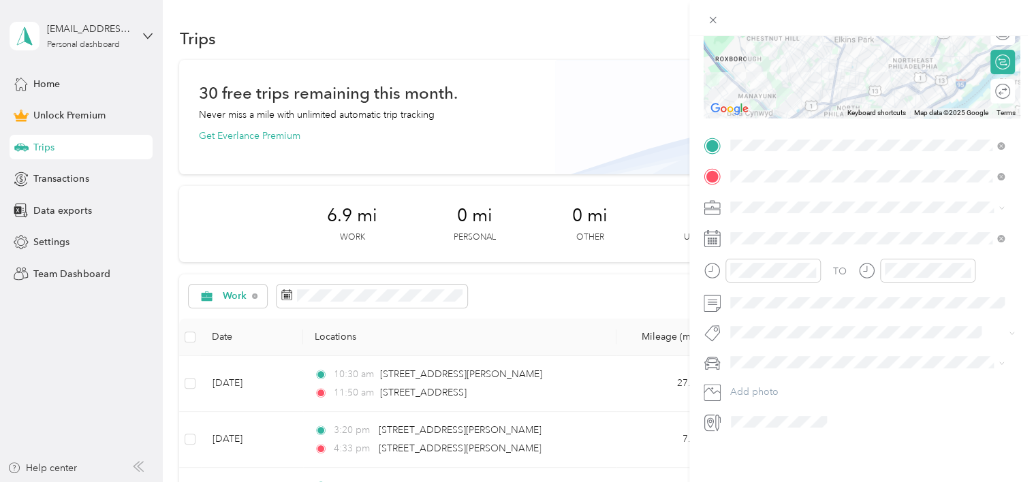
scroll to position [201, 0]
click at [850, 352] on div "3" at bounding box center [846, 352] width 18 height 17
click at [742, 288] on div "12" at bounding box center [744, 289] width 33 height 19
click at [779, 305] on div "01" at bounding box center [783, 308] width 33 height 19
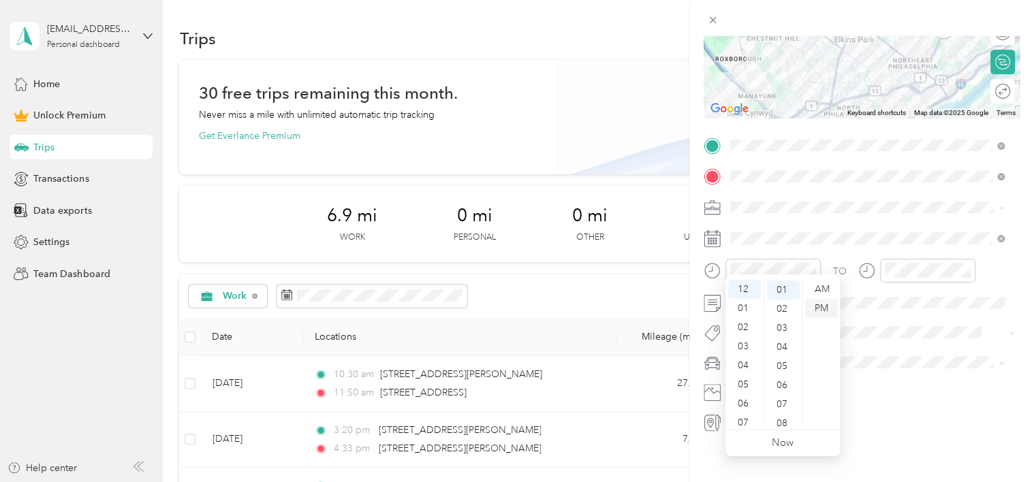
scroll to position [19, 0]
click at [822, 305] on div "PM" at bounding box center [821, 308] width 33 height 19
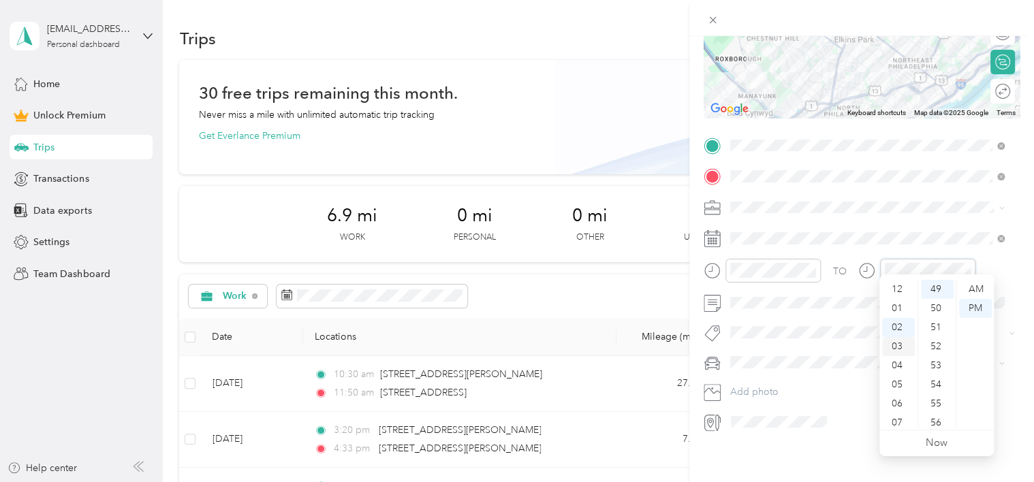
scroll to position [0, 0]
click at [897, 308] on div "01" at bounding box center [898, 308] width 33 height 19
click at [935, 305] on div "03" at bounding box center [937, 303] width 33 height 19
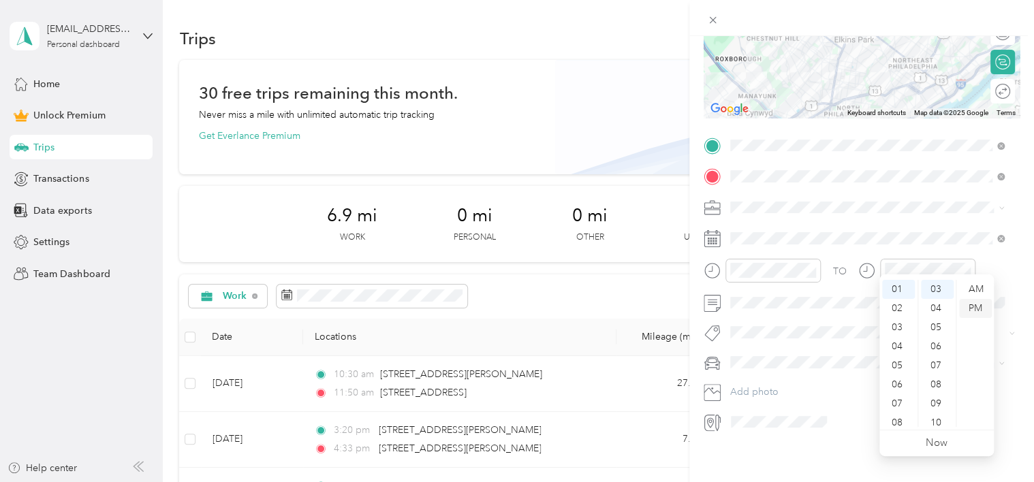
click at [983, 307] on div "PM" at bounding box center [975, 308] width 33 height 19
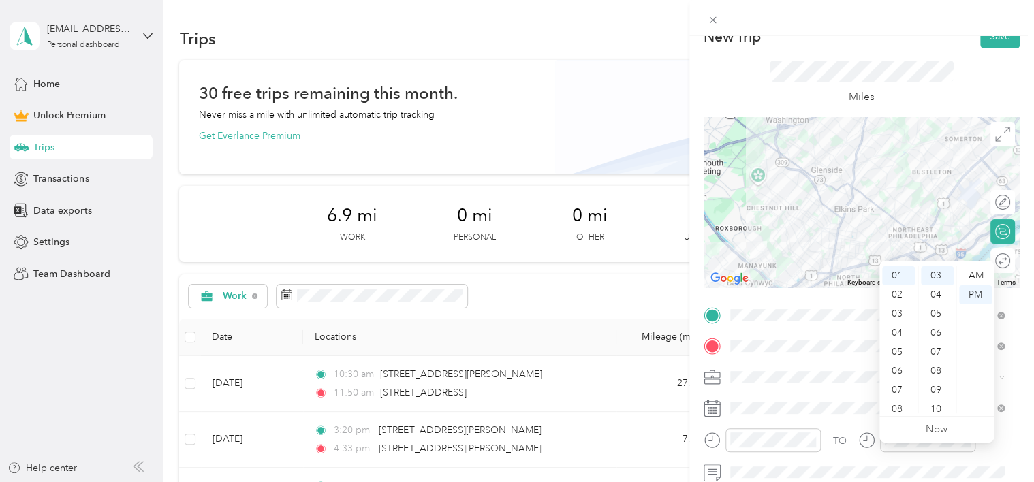
scroll to position [0, 0]
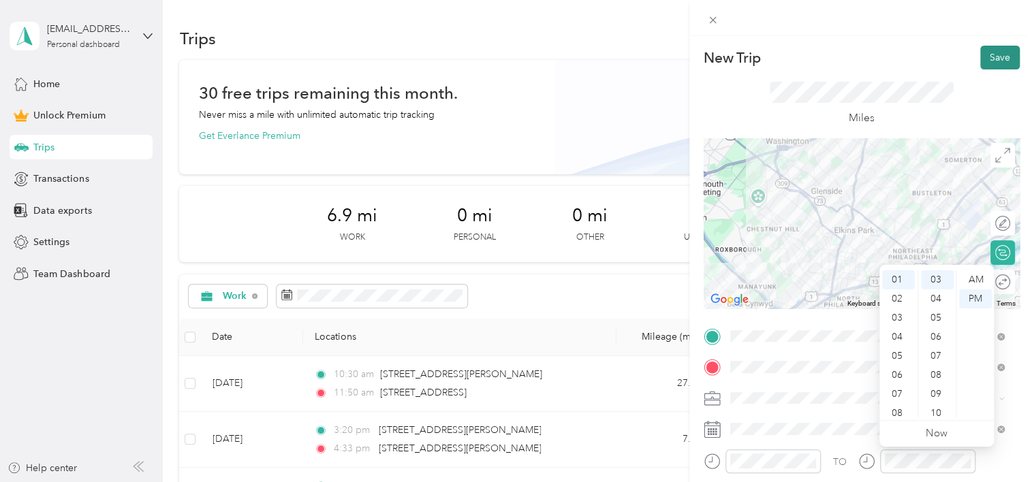
click at [989, 55] on button "Save" at bounding box center [1001, 58] width 40 height 24
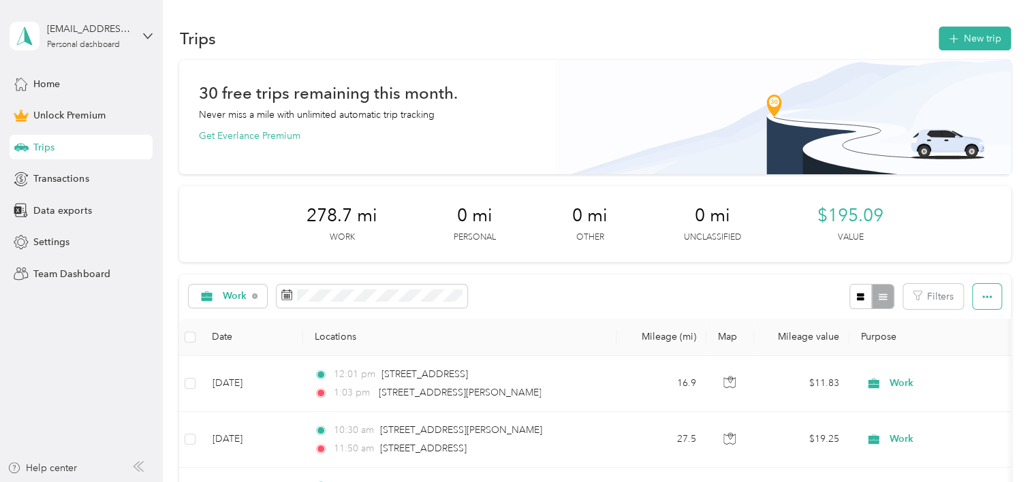
click at [983, 297] on icon "button" at bounding box center [988, 297] width 10 height 10
click at [973, 320] on span "Select all" at bounding box center [968, 322] width 37 height 12
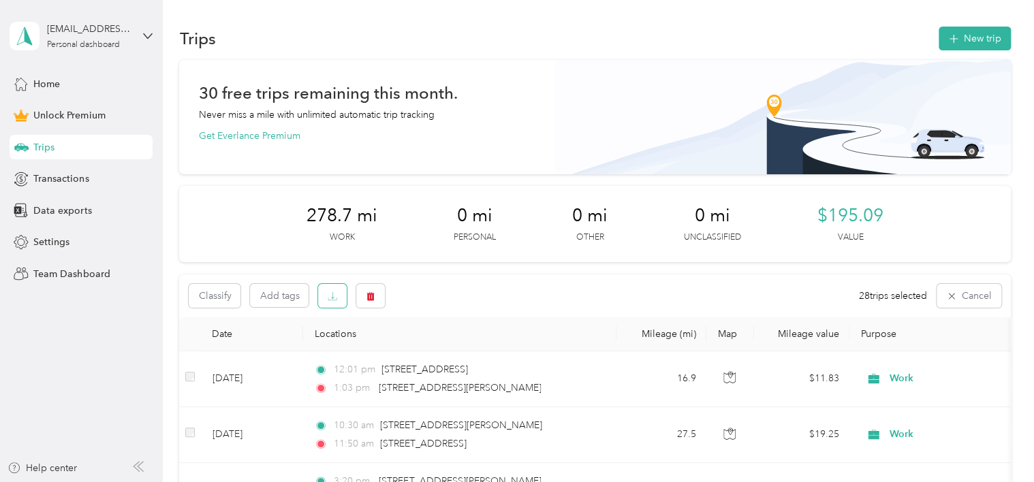
click at [332, 296] on icon "button" at bounding box center [333, 297] width 10 height 10
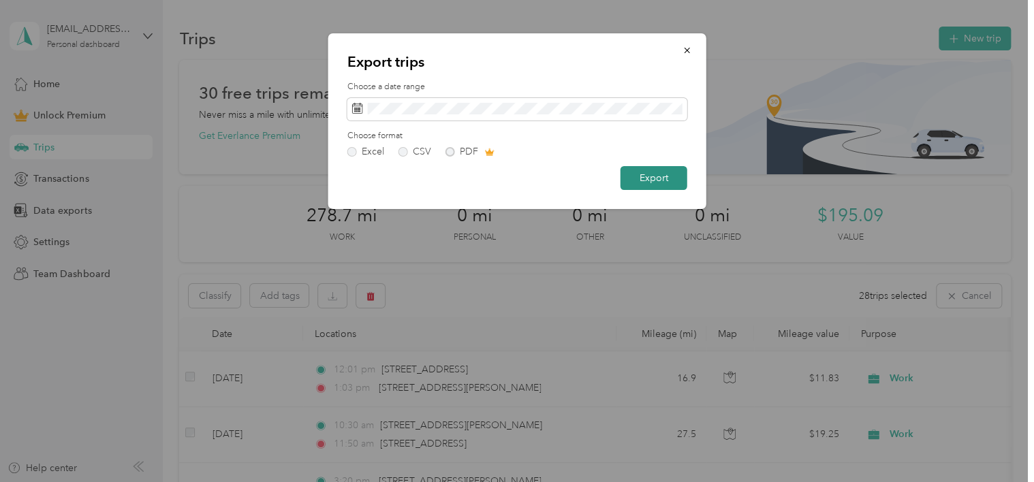
click at [653, 177] on button "Export" at bounding box center [654, 178] width 67 height 24
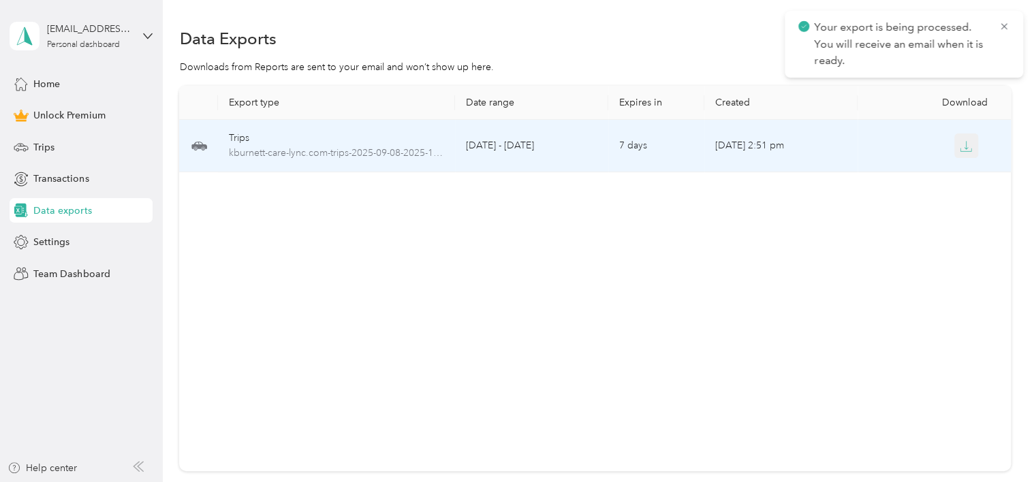
click at [962, 144] on icon "button" at bounding box center [966, 146] width 12 height 12
